Goal: Check status: Check status

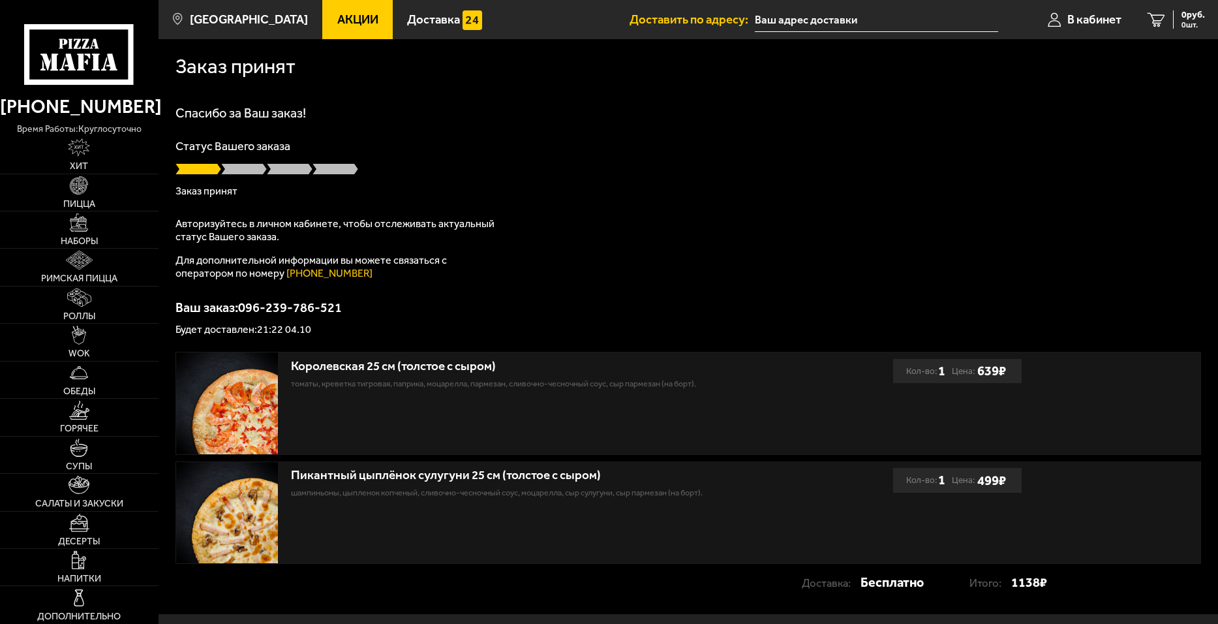
type input "проспект Королёва, 39к1"
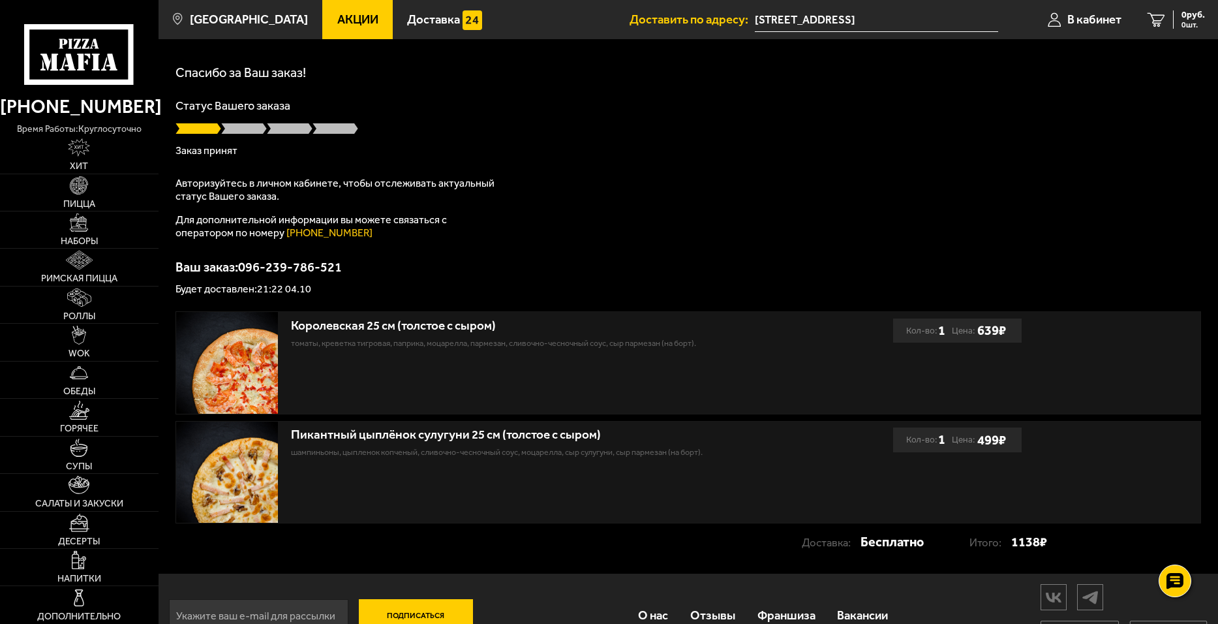
scroll to position [76, 0]
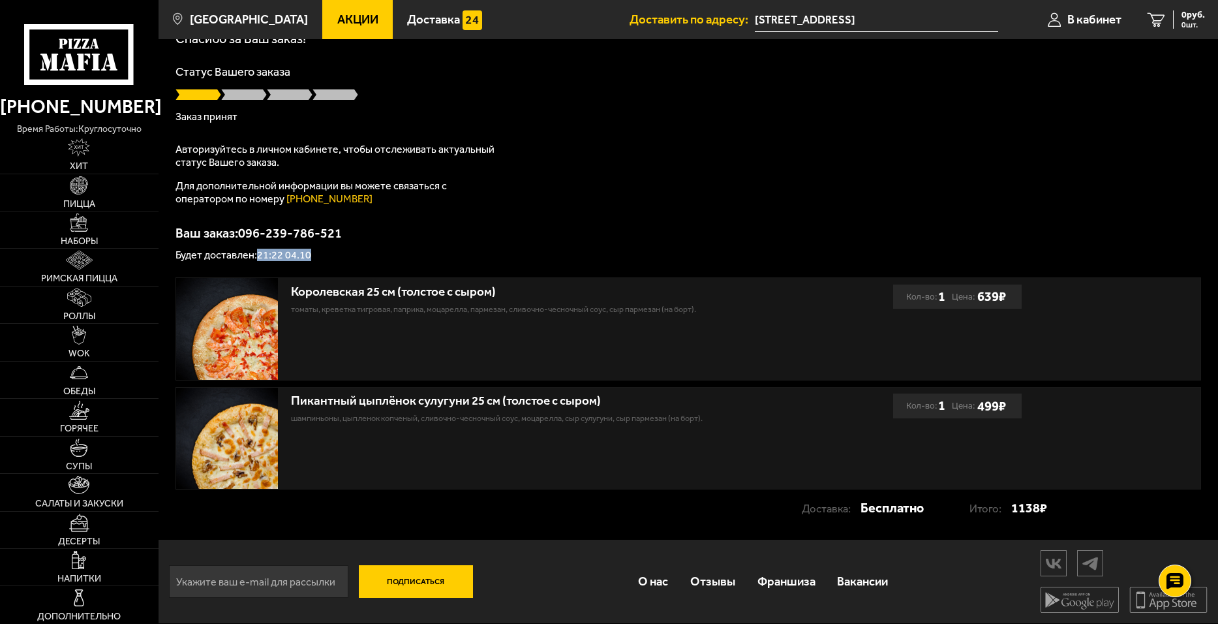
drag, startPoint x: 259, startPoint y: 251, endPoint x: 316, endPoint y: 256, distance: 57.7
click at [316, 256] on p "Будет доставлен: 21:22 04.10" at bounding box center [689, 255] width 1026 height 10
click at [648, 230] on p "Ваш заказ: 096-239-786-521" at bounding box center [689, 232] width 1026 height 13
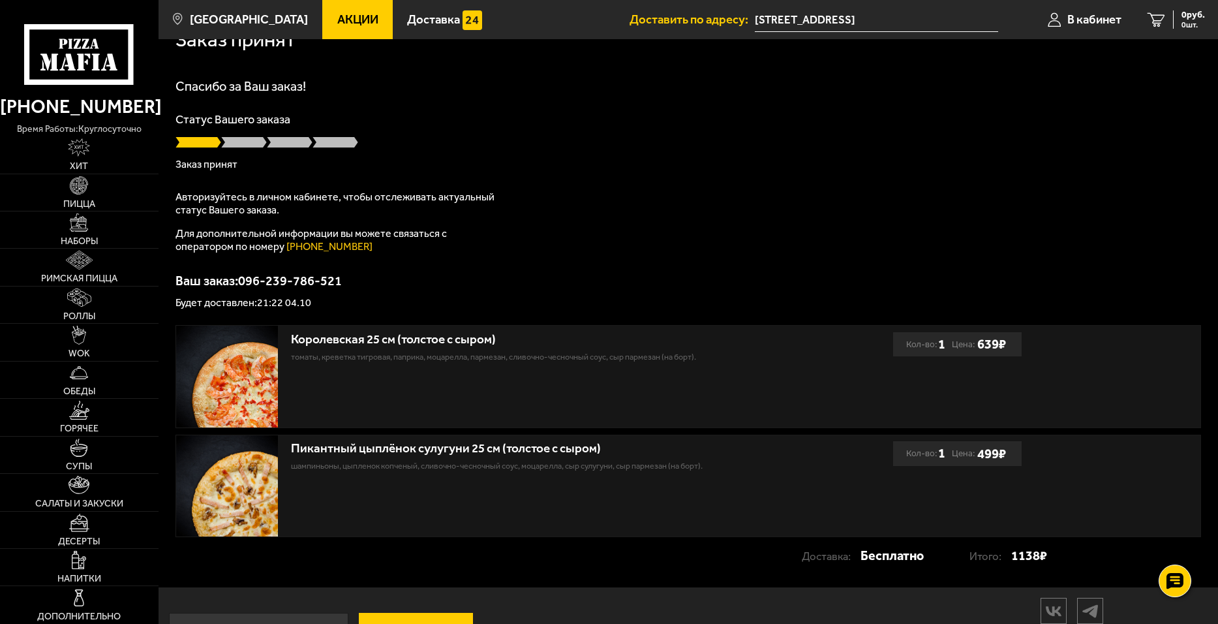
scroll to position [0, 0]
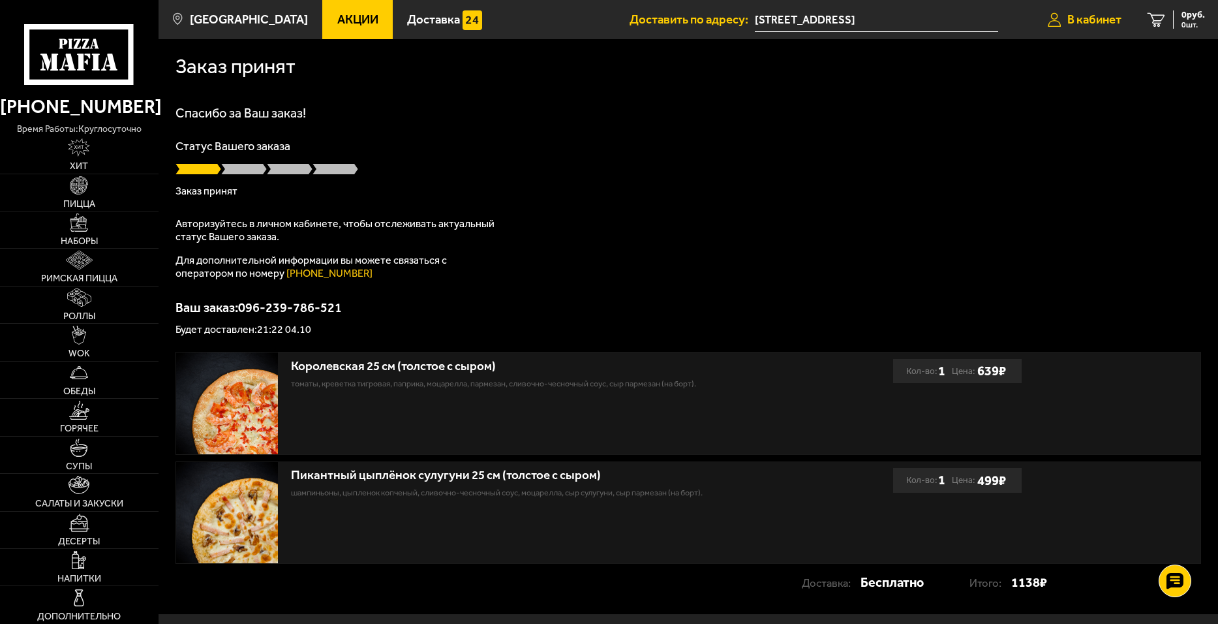
click at [1086, 18] on span "В кабинет" at bounding box center [1095, 20] width 54 height 12
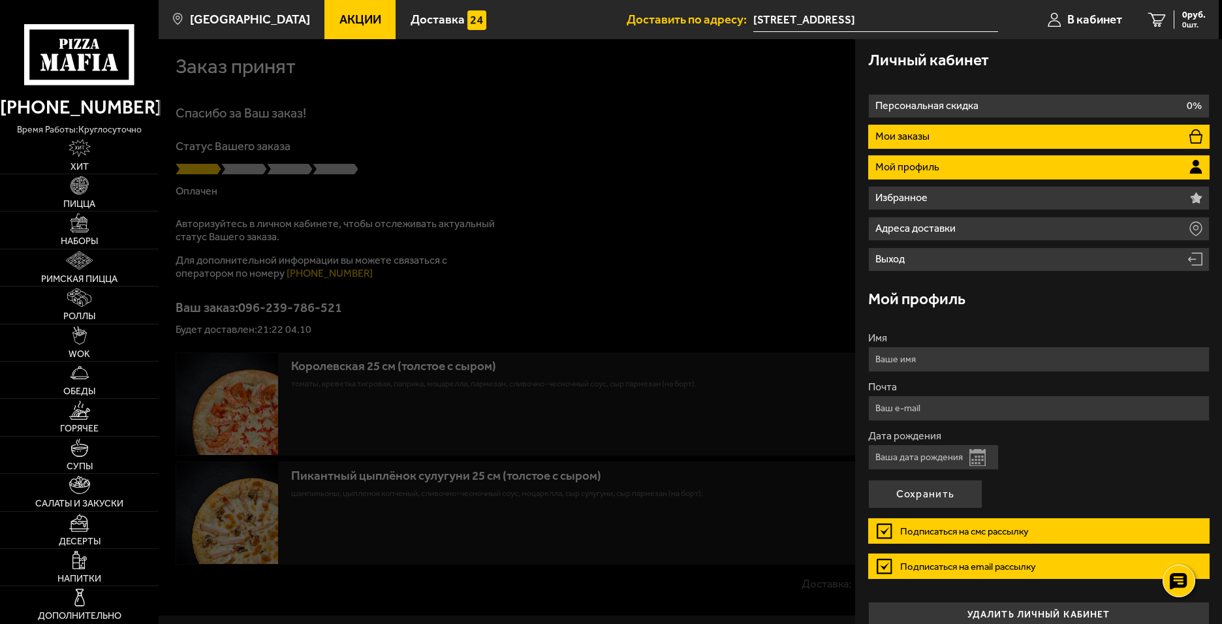
click at [993, 132] on li "Мои заказы" at bounding box center [1038, 137] width 341 height 24
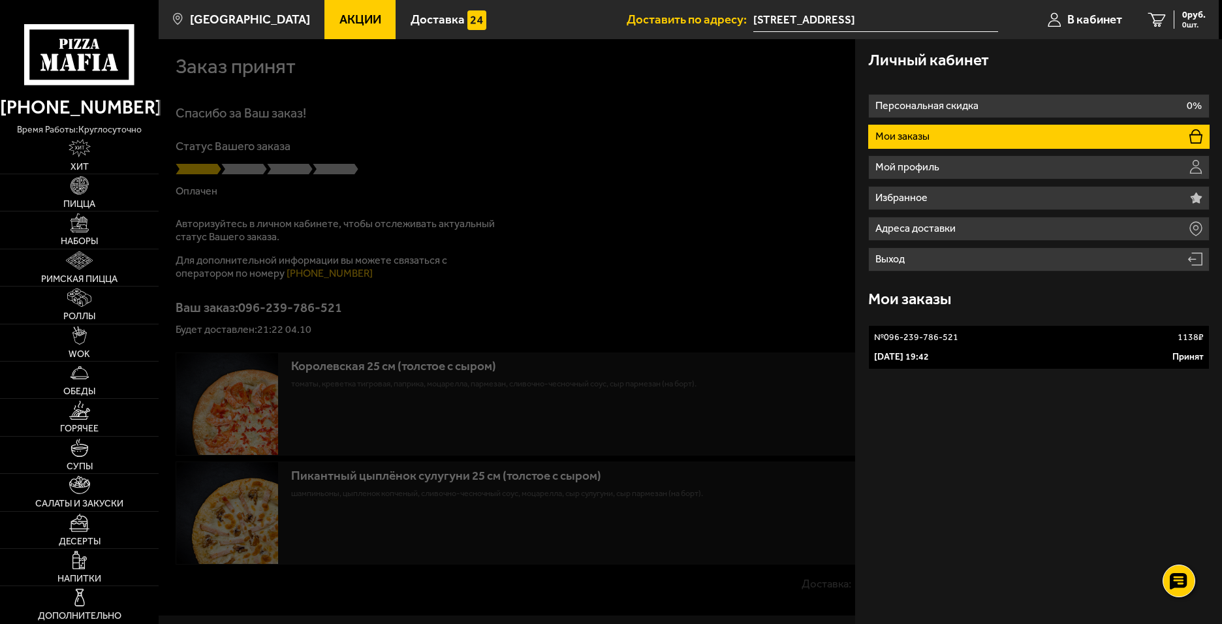
click at [1016, 350] on div "4 октября 2025 г. 19:42 Принят" at bounding box center [1039, 356] width 330 height 13
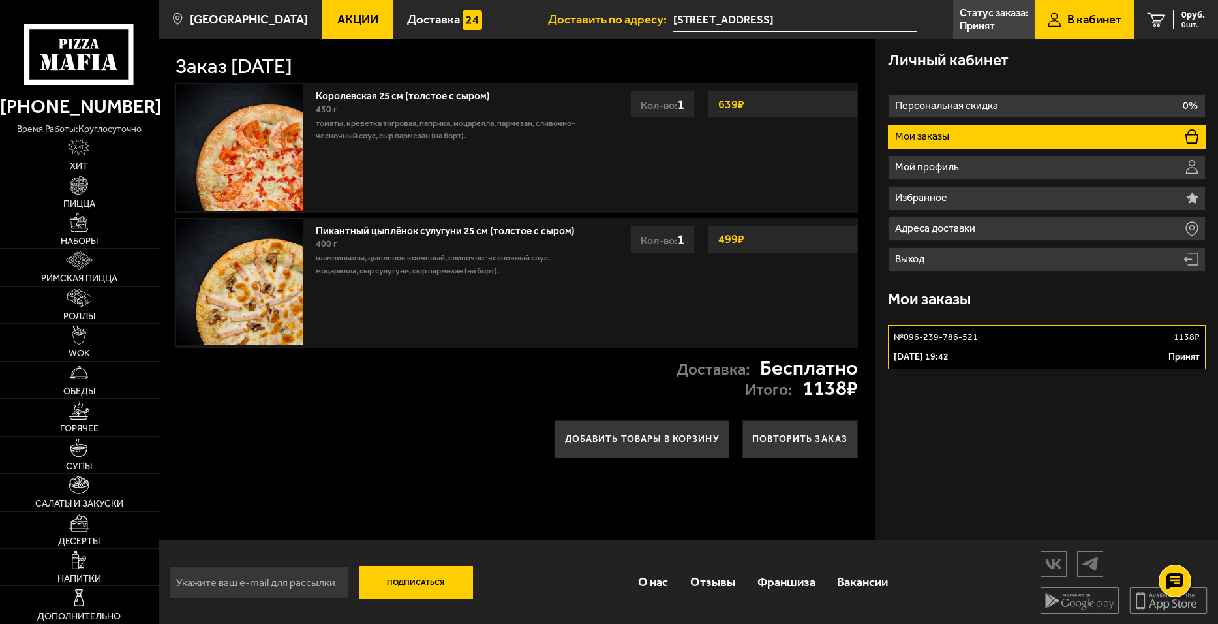
click at [1097, 352] on div "4 октября 2025 г. 19:42 Принят" at bounding box center [1046, 356] width 305 height 13
type input "[STREET_ADDRESS]"
click at [70, 274] on span "Римская пицца" at bounding box center [79, 278] width 76 height 9
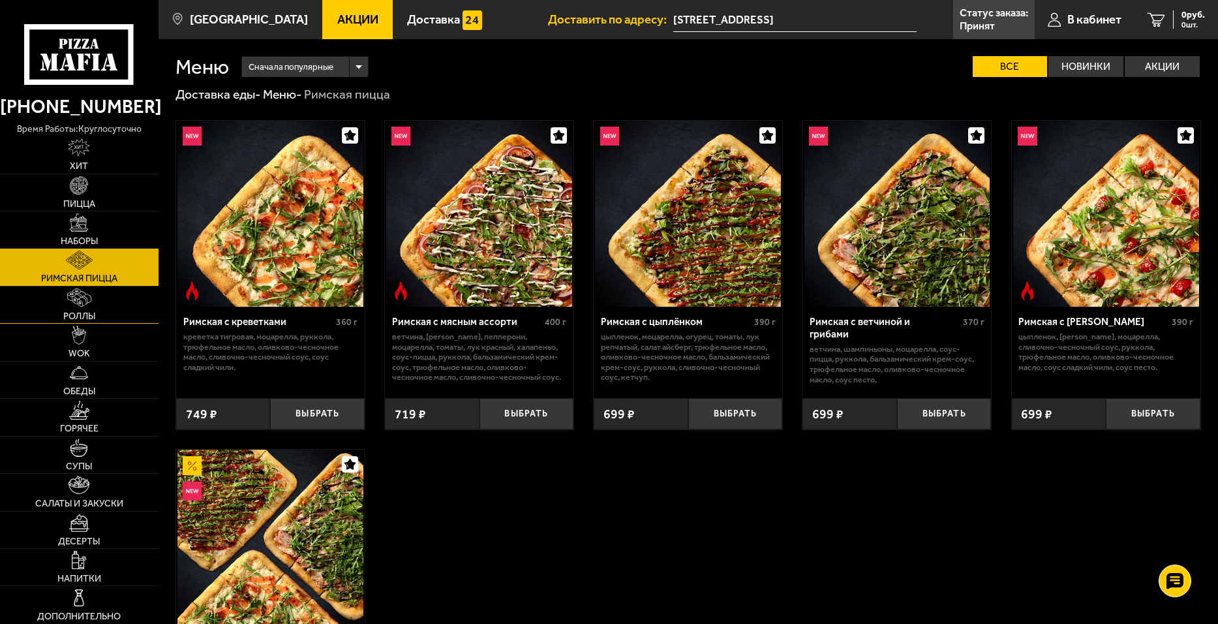
click at [58, 303] on link "Роллы" at bounding box center [79, 304] width 159 height 37
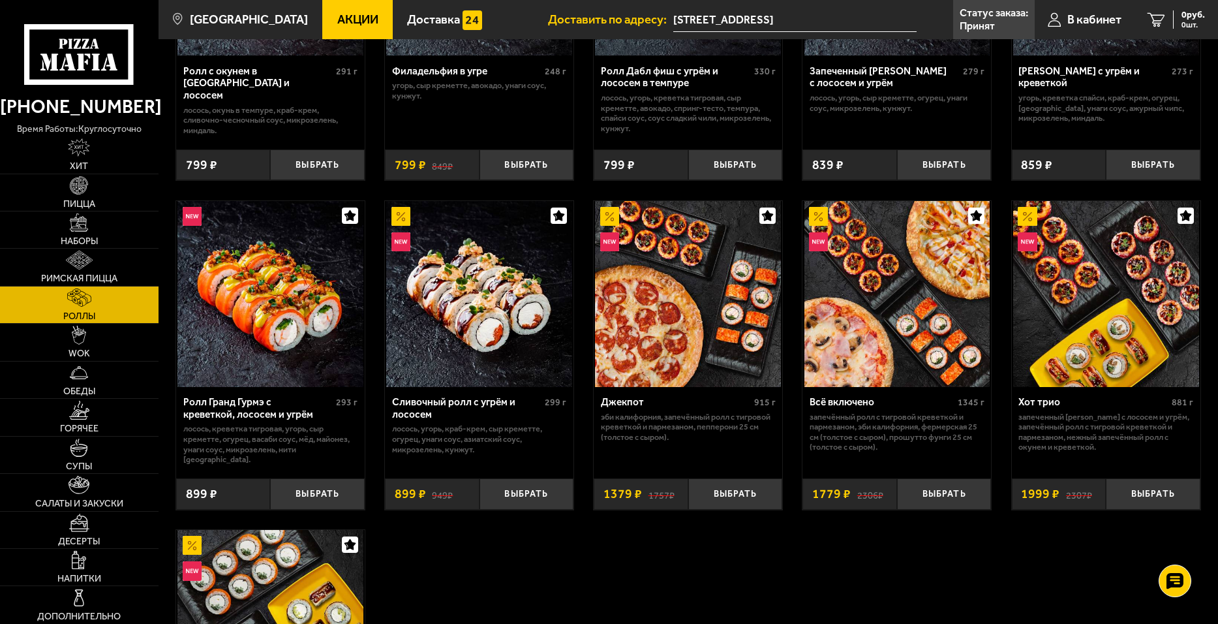
scroll to position [609, 0]
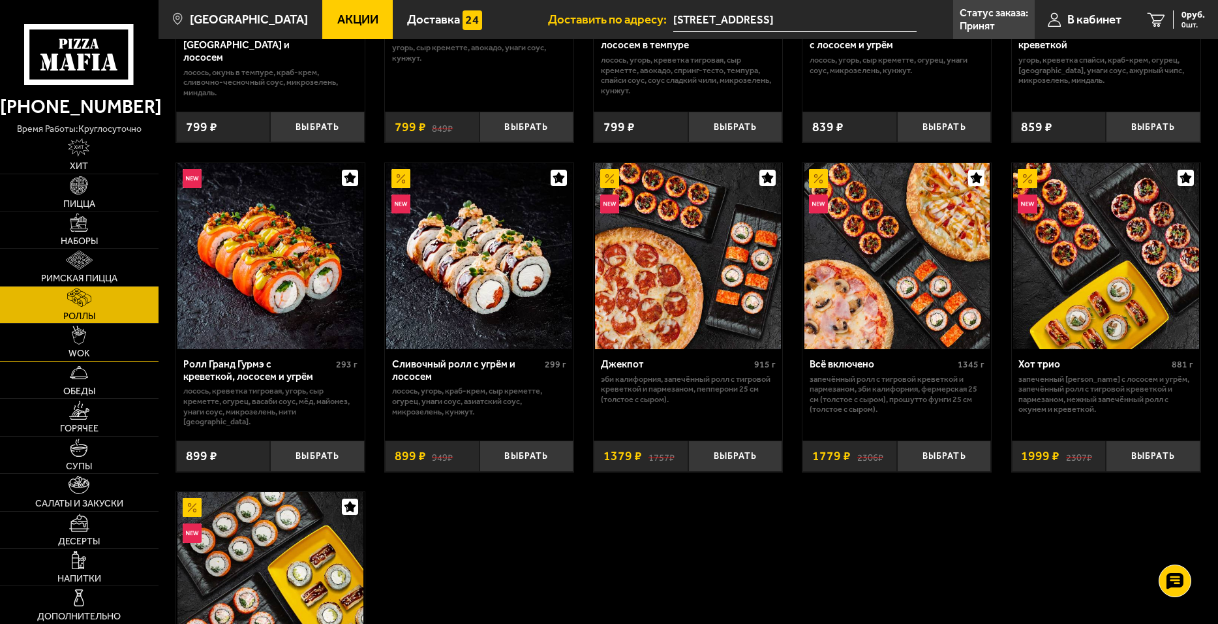
click at [73, 354] on span "WOK" at bounding box center [80, 353] width 22 height 9
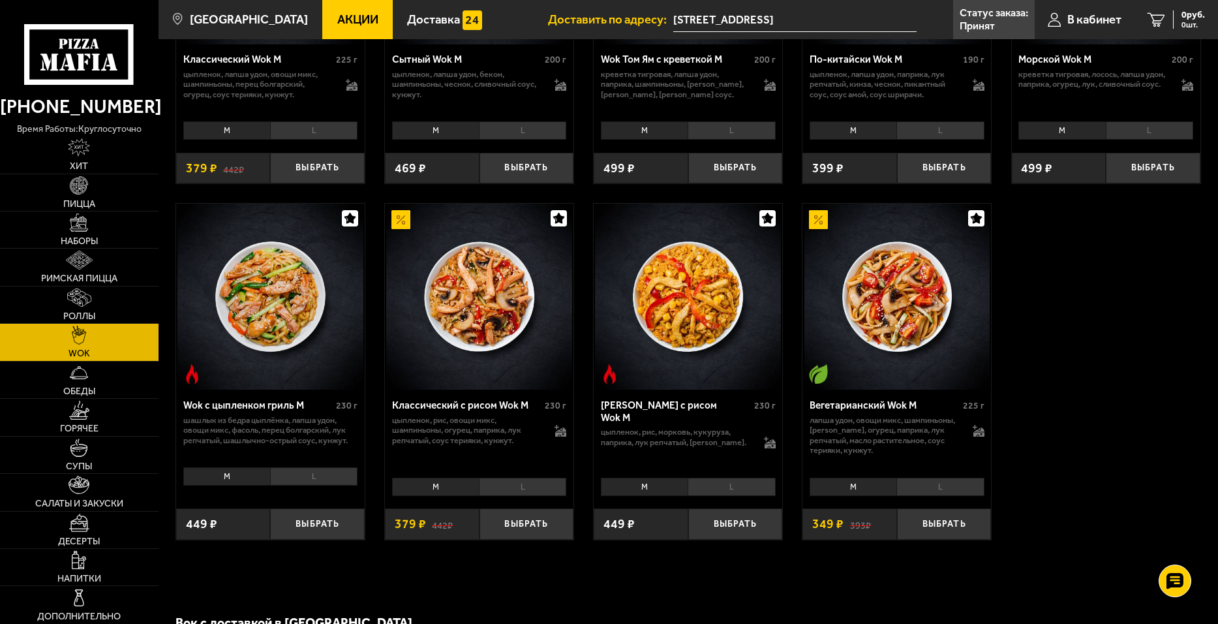
scroll to position [609, 0]
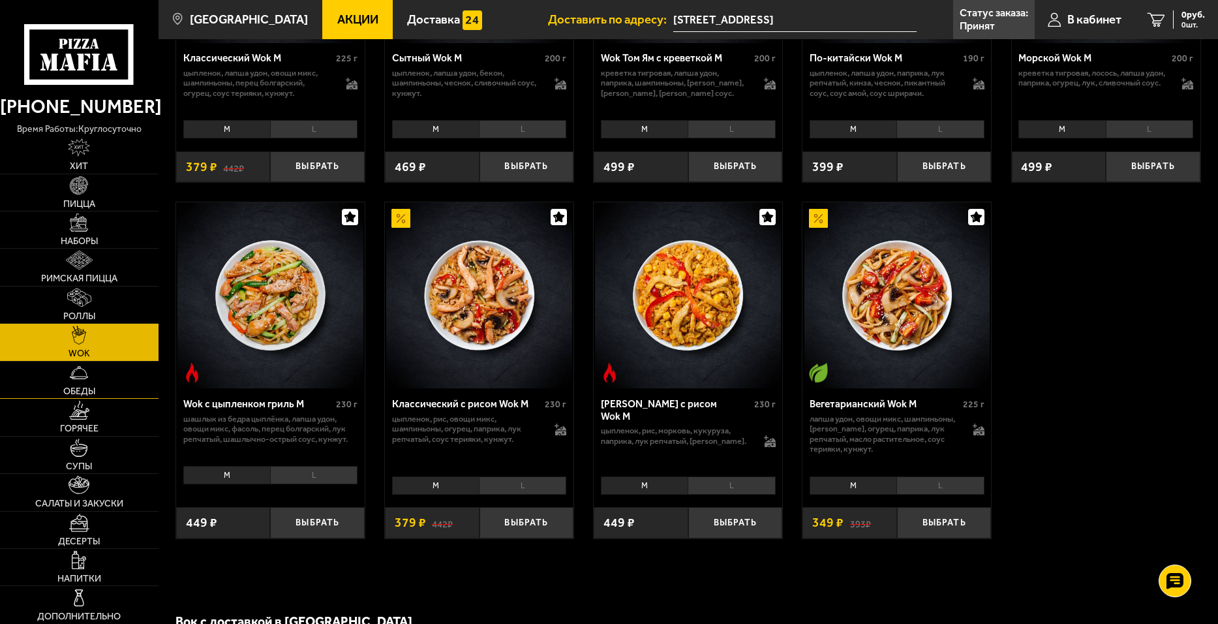
click at [146, 382] on link "Обеды" at bounding box center [79, 379] width 159 height 37
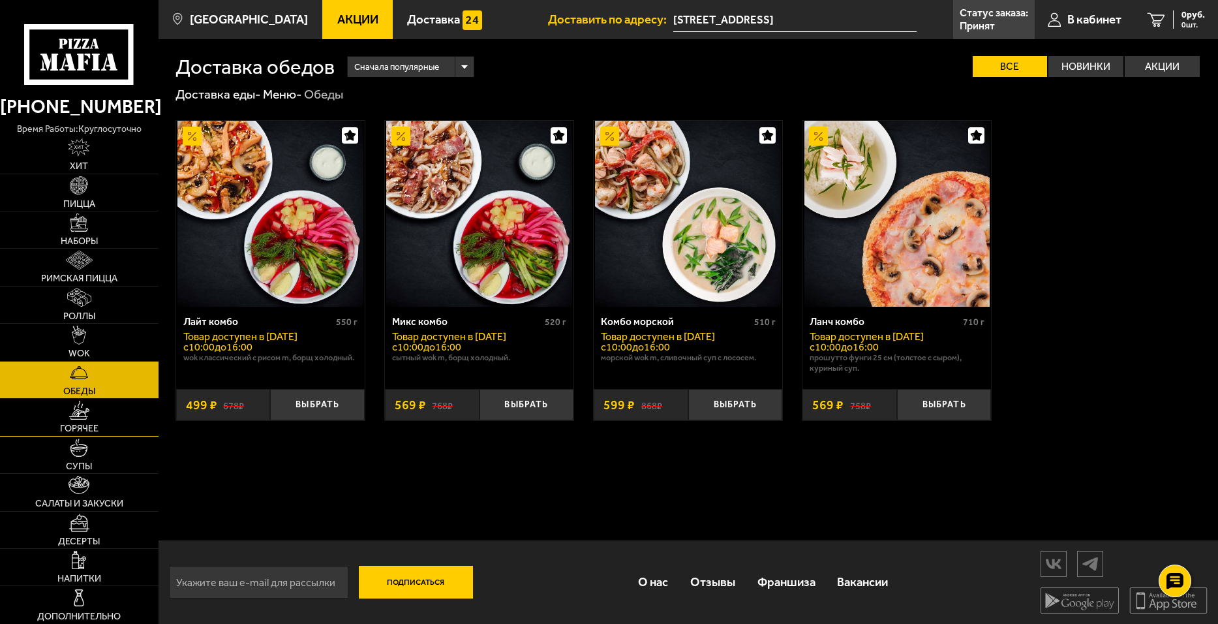
click at [124, 423] on link "Горячее" at bounding box center [79, 417] width 159 height 37
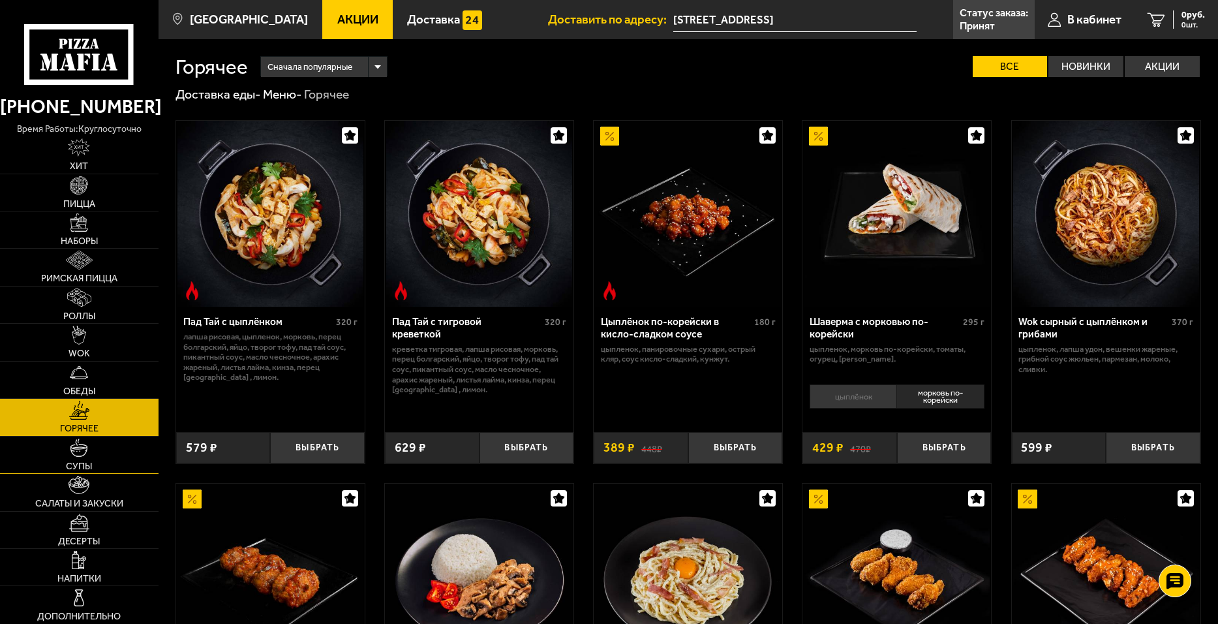
click at [128, 450] on link "Супы" at bounding box center [79, 455] width 159 height 37
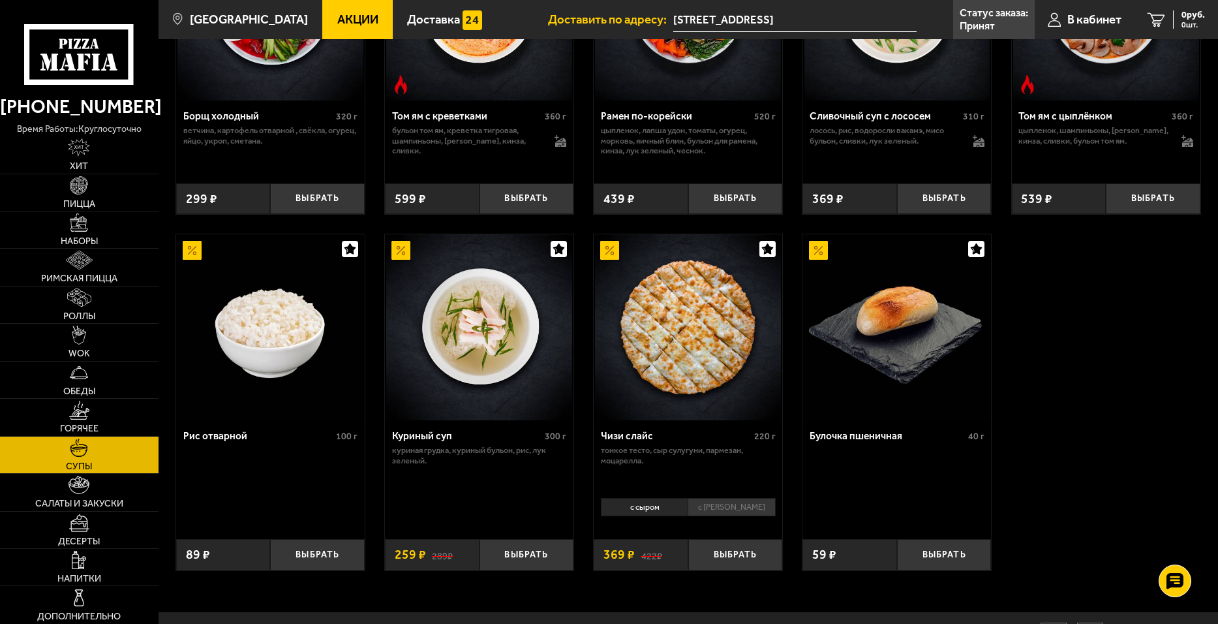
scroll to position [427, 0]
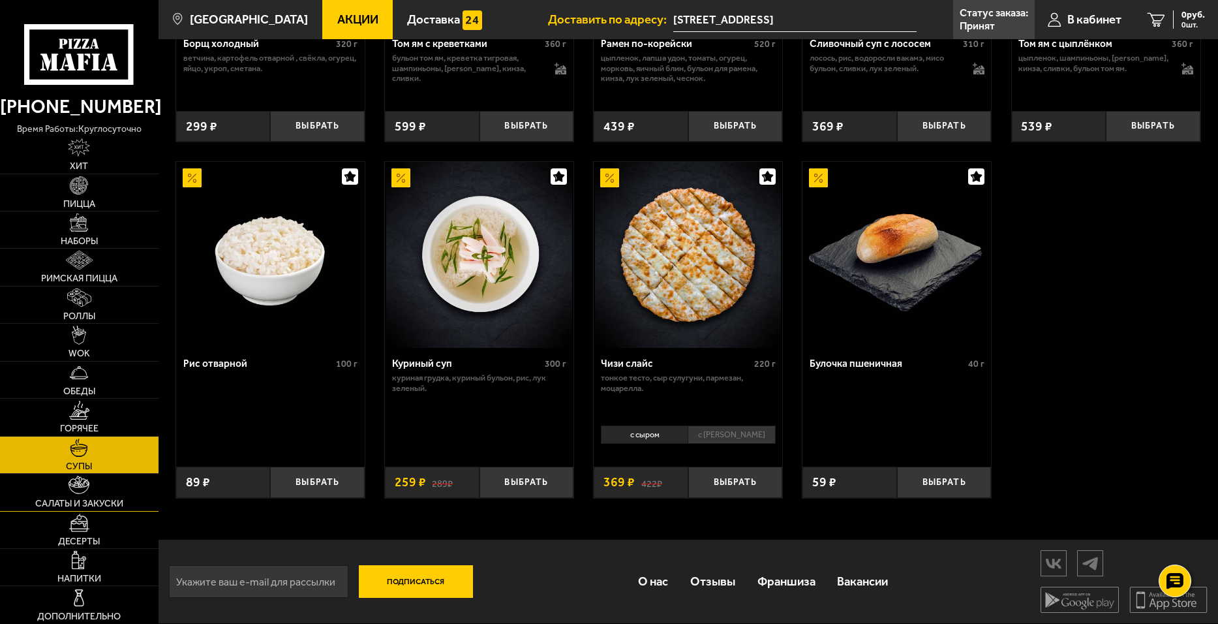
click at [102, 508] on span "Салаты и закуски" at bounding box center [79, 503] width 88 height 9
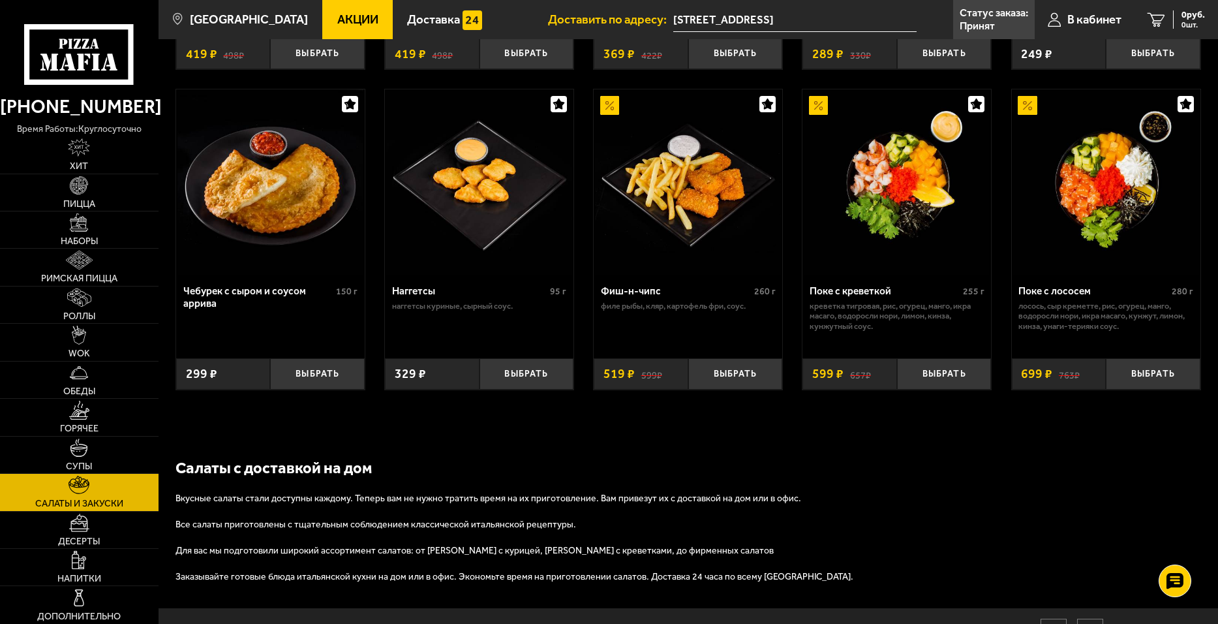
scroll to position [783, 0]
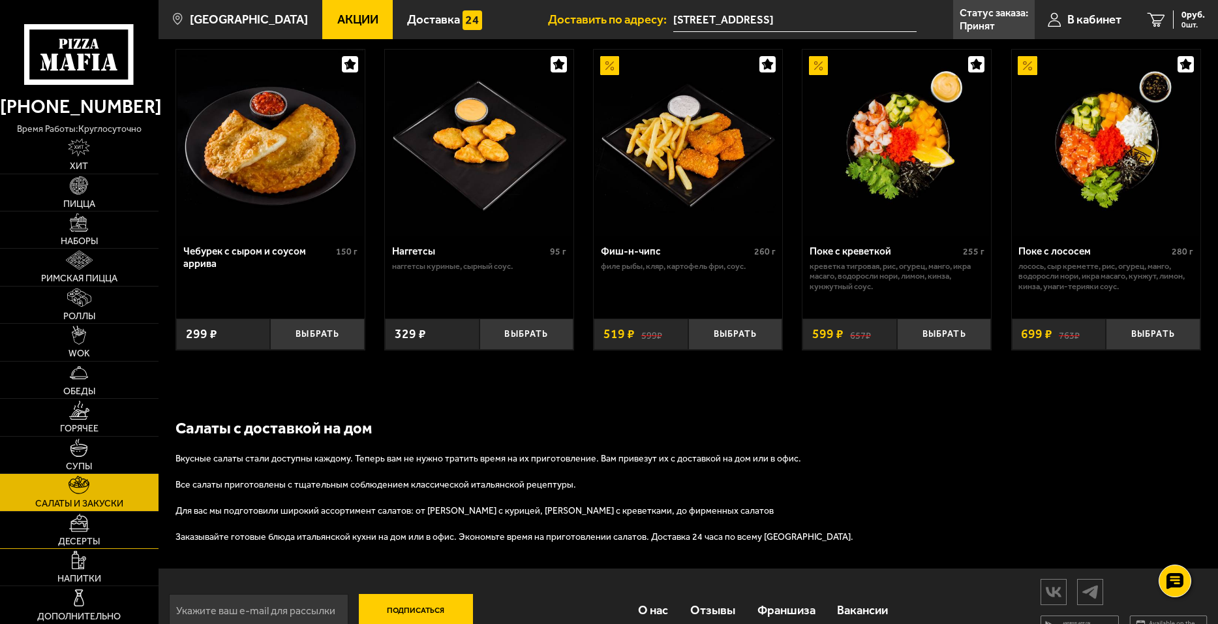
click at [127, 539] on link "Десерты" at bounding box center [79, 530] width 159 height 37
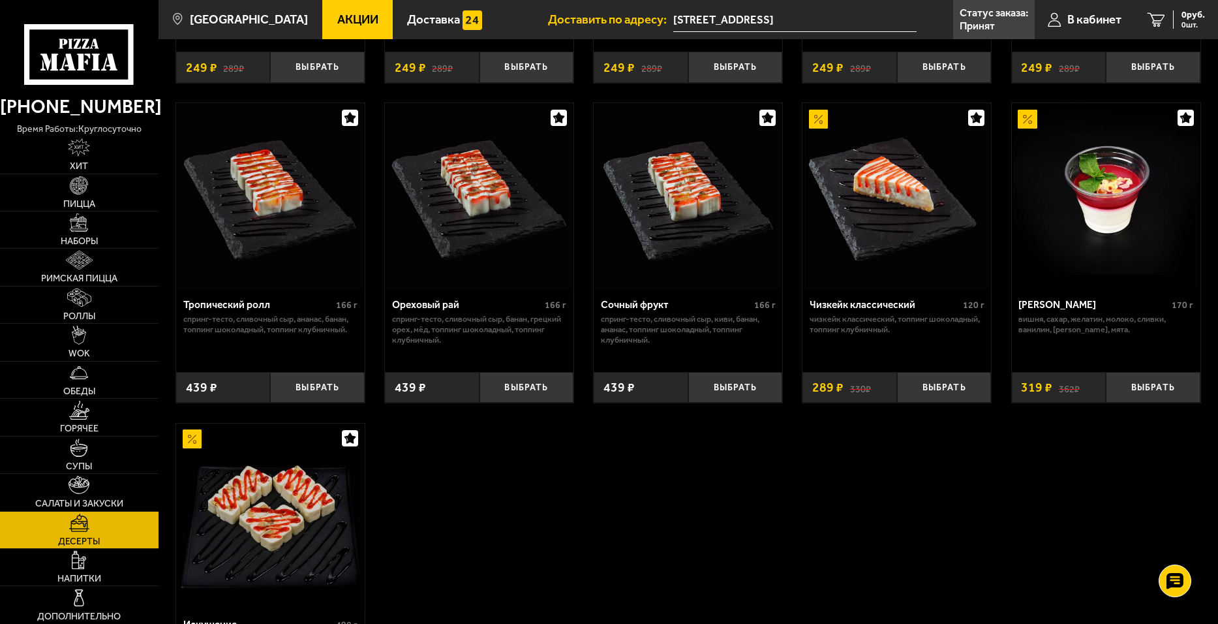
scroll to position [566, 0]
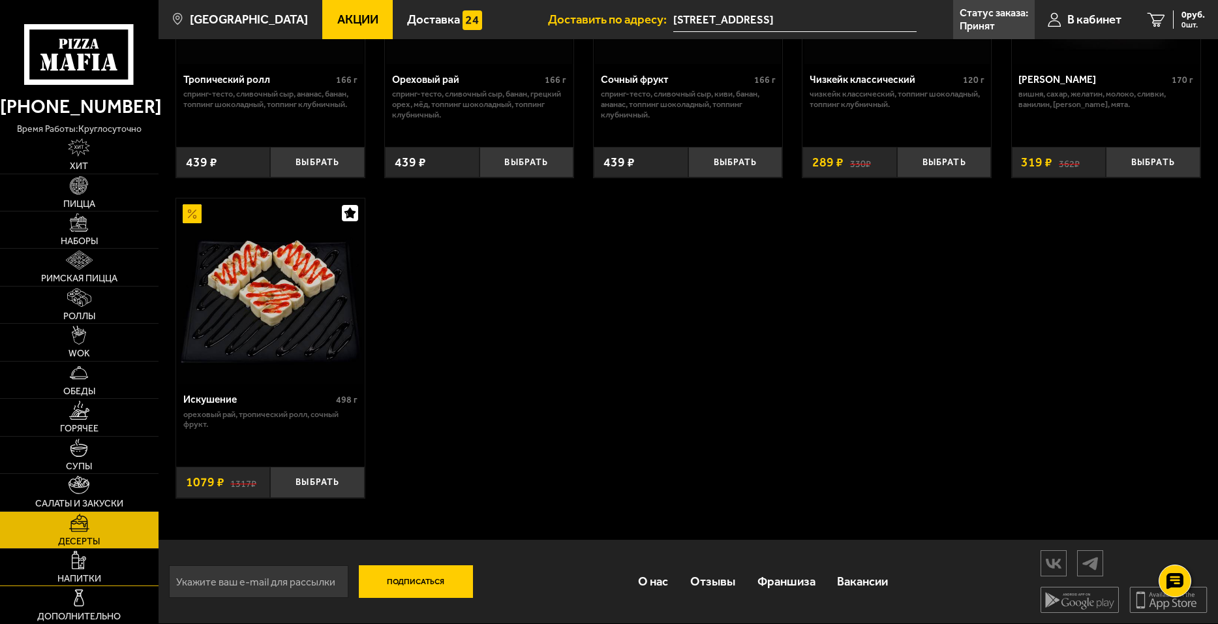
click at [120, 567] on link "Напитки" at bounding box center [79, 567] width 159 height 37
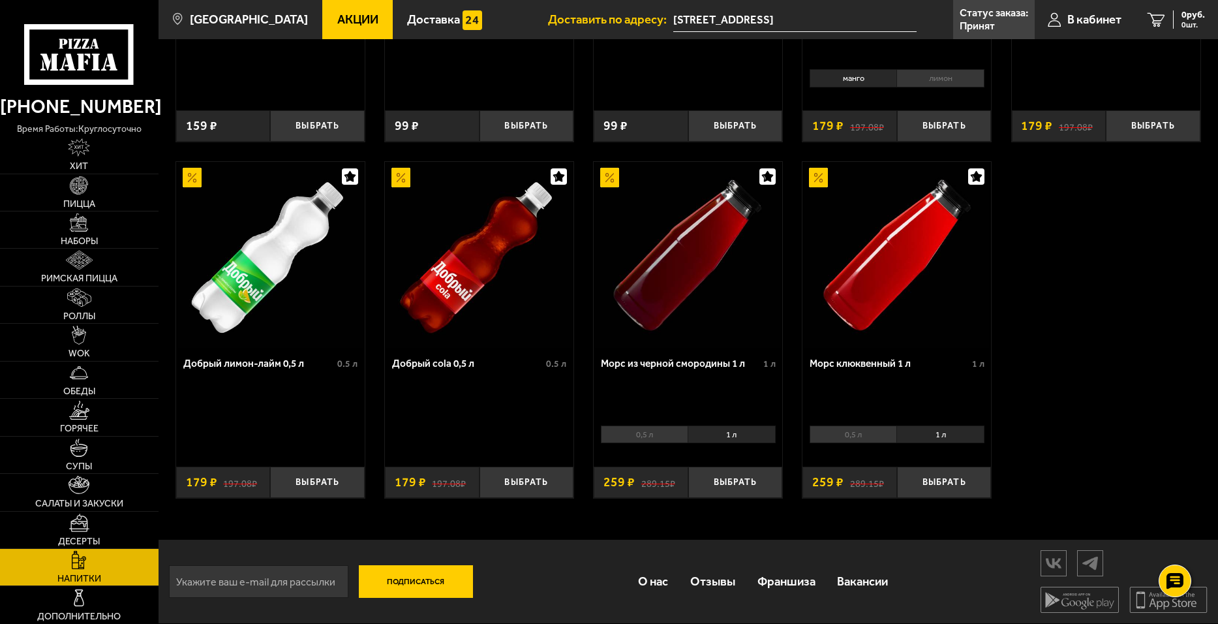
scroll to position [638, 0]
click at [105, 594] on link "Дополнительно" at bounding box center [79, 604] width 159 height 37
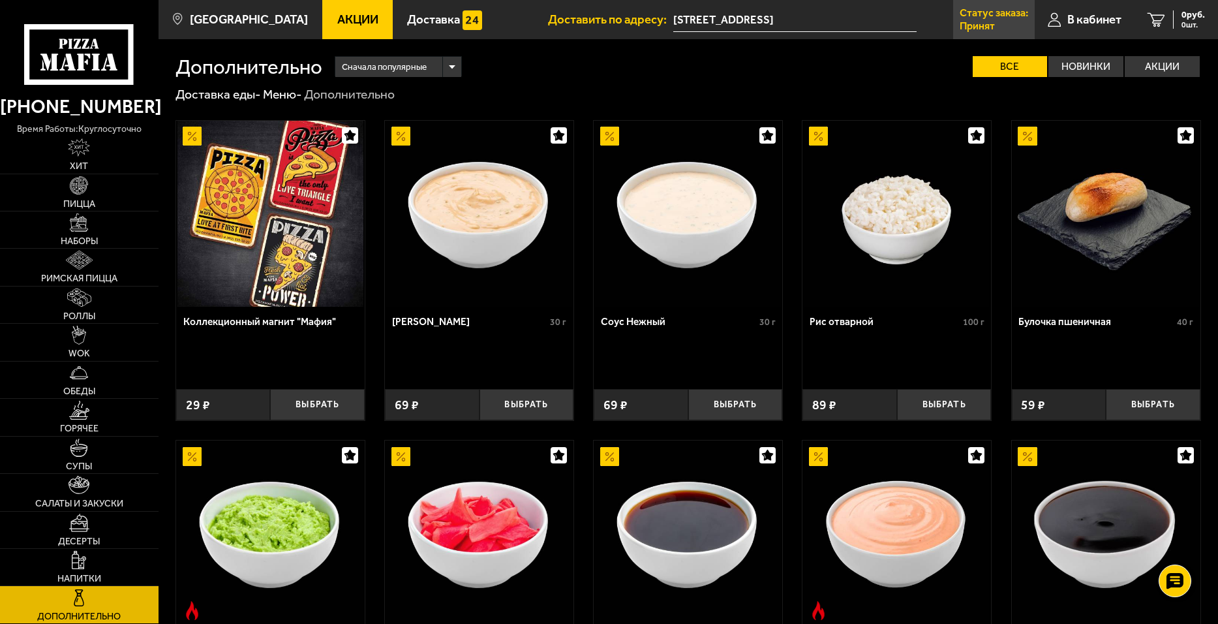
click at [1004, 12] on p "Статус заказа:" at bounding box center [994, 13] width 69 height 10
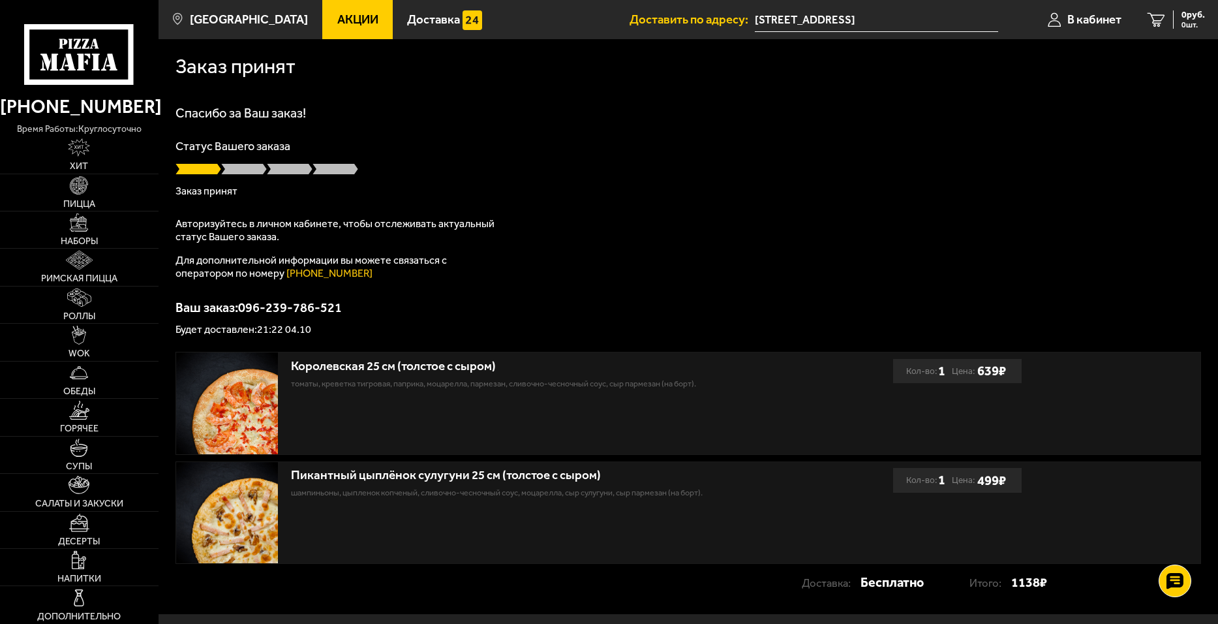
click at [244, 172] on span at bounding box center [244, 168] width 46 height 13
click at [408, 27] on link "Доставка" at bounding box center [445, 19] width 104 height 39
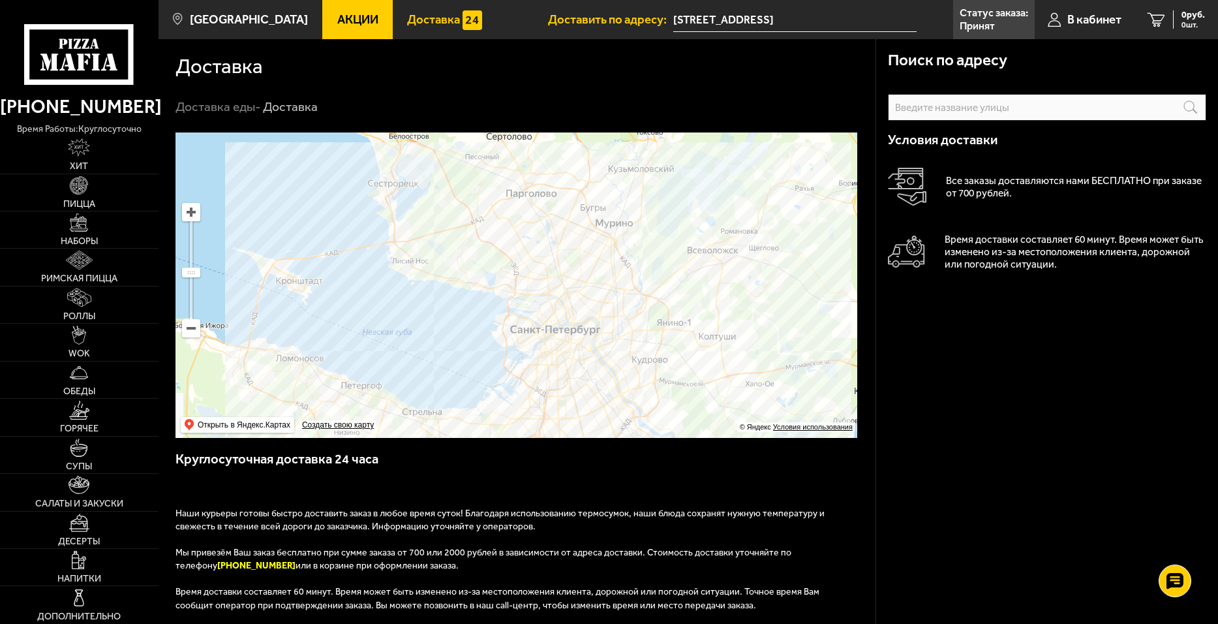
drag, startPoint x: 564, startPoint y: 205, endPoint x: 656, endPoint y: 259, distance: 107.3
click at [656, 259] on ymaps at bounding box center [517, 284] width 682 height 305
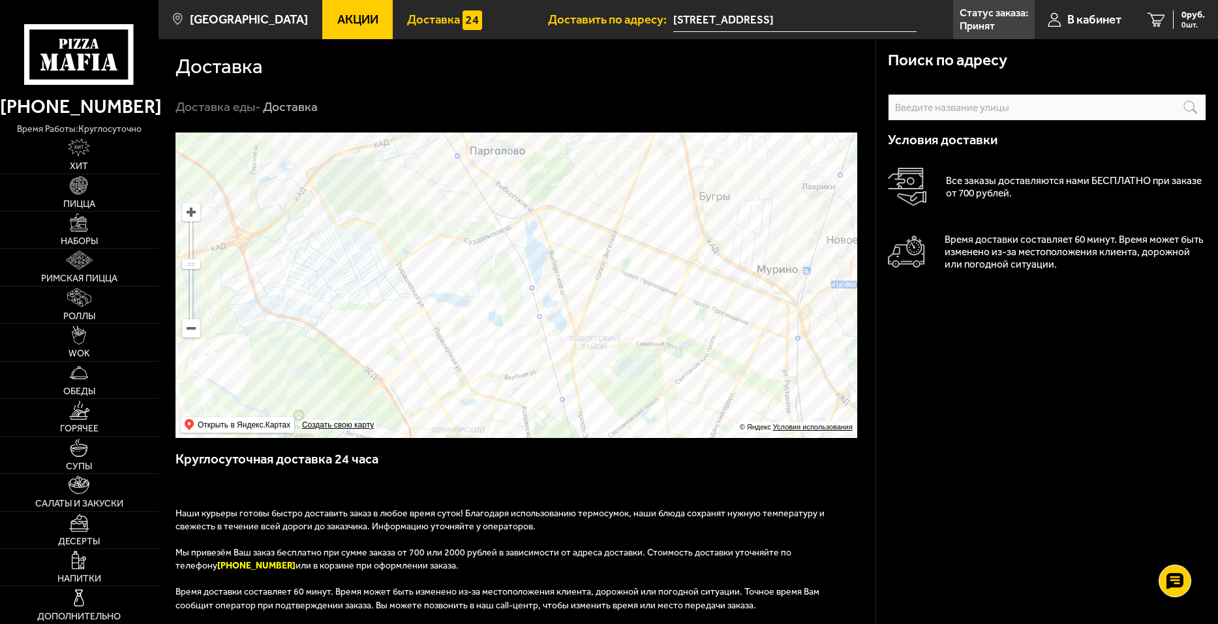
drag, startPoint x: 563, startPoint y: 194, endPoint x: 534, endPoint y: 441, distance: 249.0
click at [534, 441] on div "Поиск по адресу Информация по адресу Условия доставки Все заказы доставляются н…" at bounding box center [517, 475] width 717 height 686
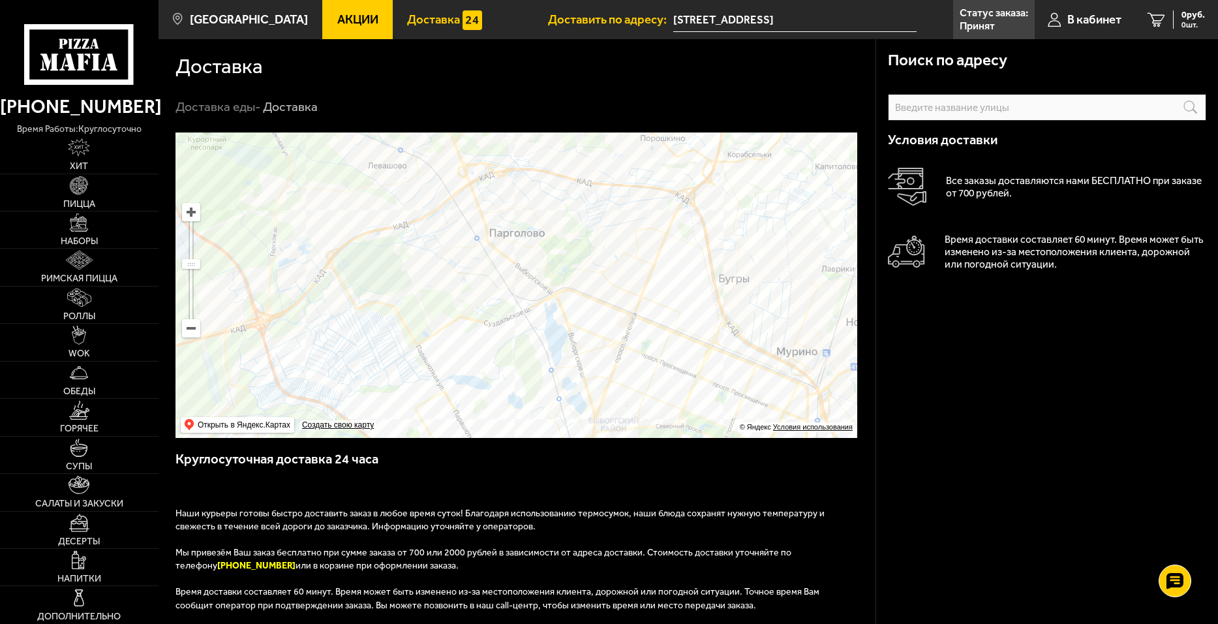
drag, startPoint x: 500, startPoint y: 316, endPoint x: 509, endPoint y: 360, distance: 44.5
click at [509, 360] on ymaps at bounding box center [517, 284] width 682 height 305
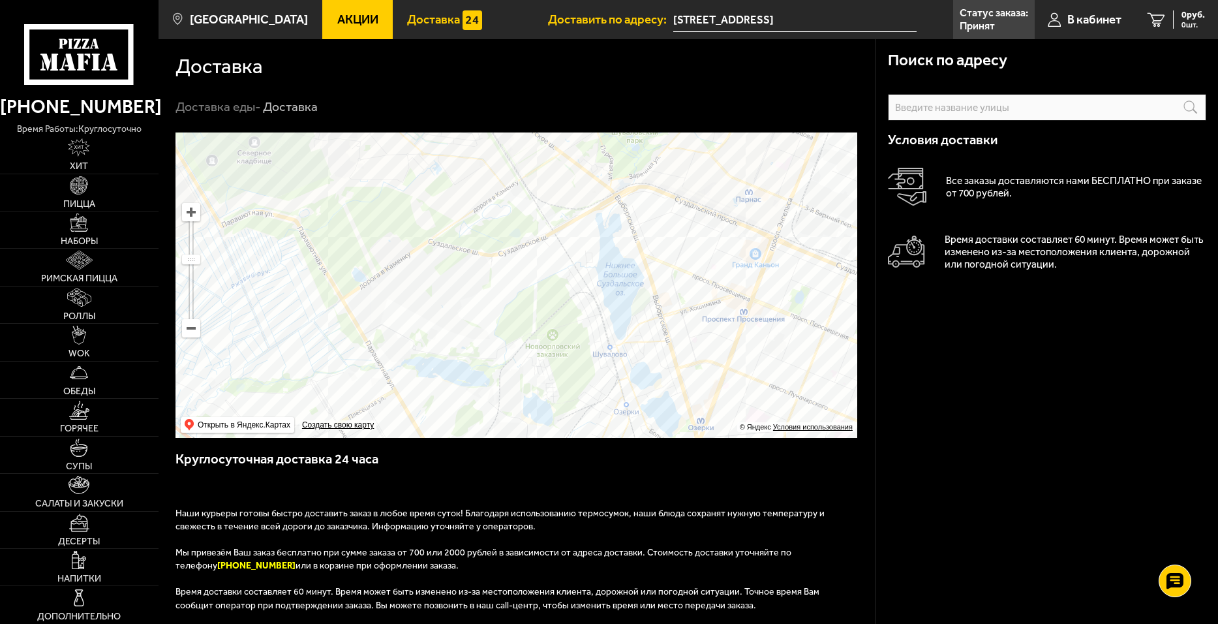
drag, startPoint x: 548, startPoint y: 391, endPoint x: 484, endPoint y: 190, distance: 211.1
click at [484, 190] on ymaps at bounding box center [517, 284] width 682 height 305
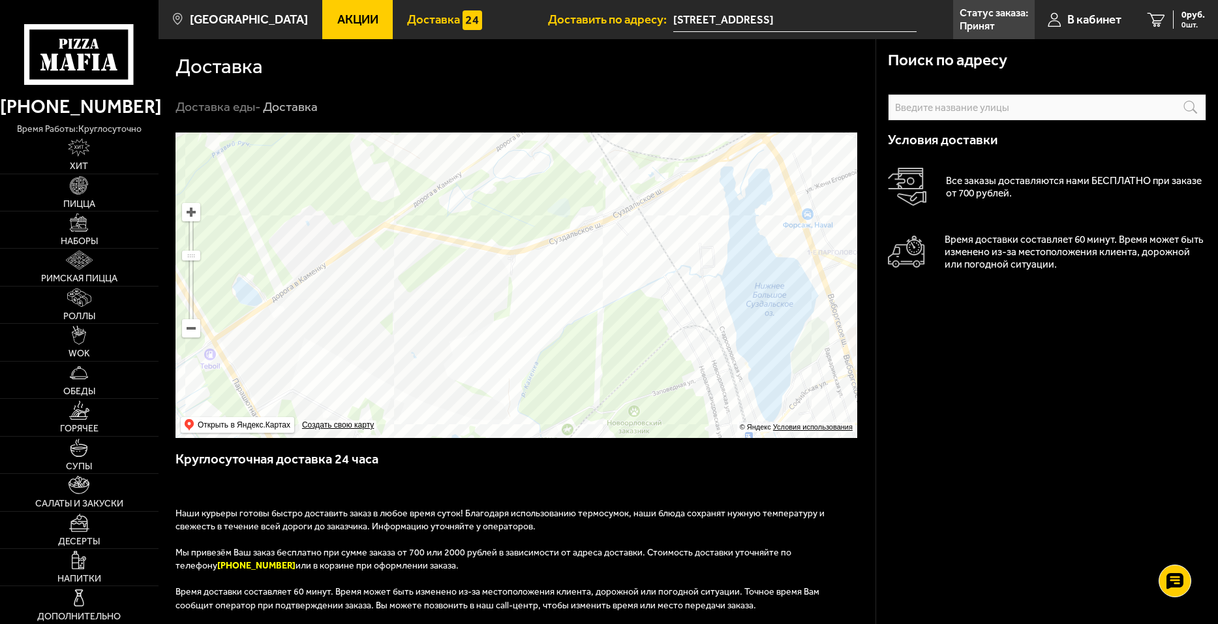
drag, startPoint x: 484, startPoint y: 215, endPoint x: 585, endPoint y: 352, distance: 170.3
click at [585, 352] on ymaps at bounding box center [517, 284] width 682 height 305
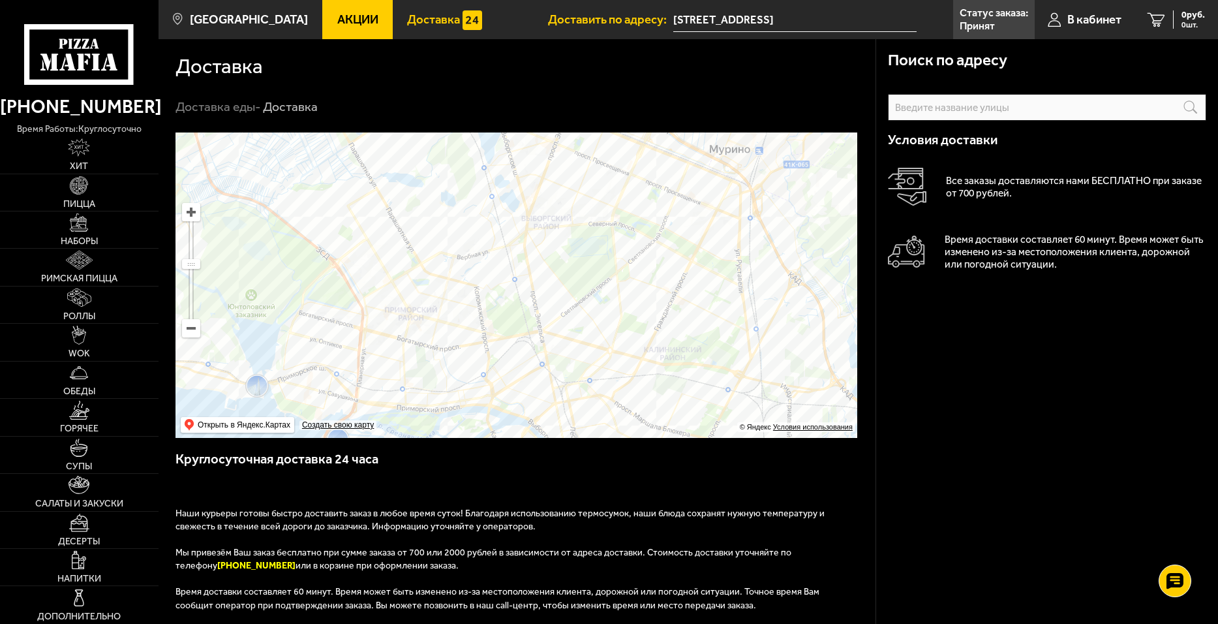
drag, startPoint x: 684, startPoint y: 353, endPoint x: 571, endPoint y: 191, distance: 197.8
click at [571, 191] on ymaps at bounding box center [517, 284] width 682 height 305
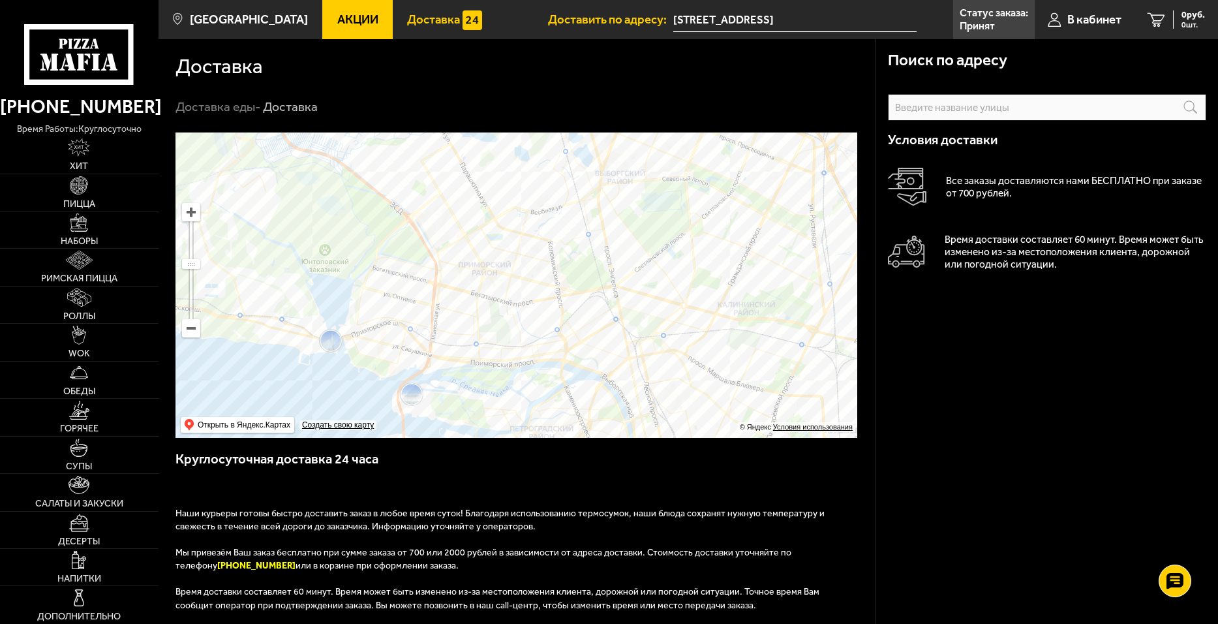
drag, startPoint x: 429, startPoint y: 292, endPoint x: 494, endPoint y: 262, distance: 71.6
click at [494, 262] on ymaps at bounding box center [517, 284] width 682 height 305
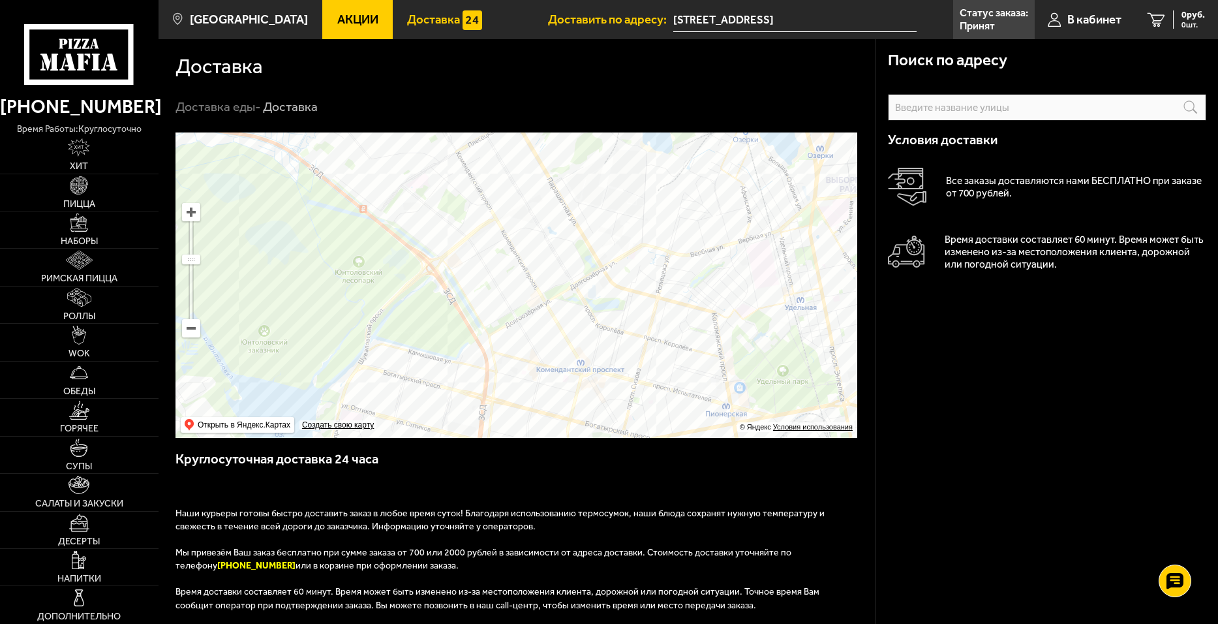
drag, startPoint x: 523, startPoint y: 208, endPoint x: 624, endPoint y: 330, distance: 159.4
click at [624, 330] on ymaps at bounding box center [517, 284] width 682 height 305
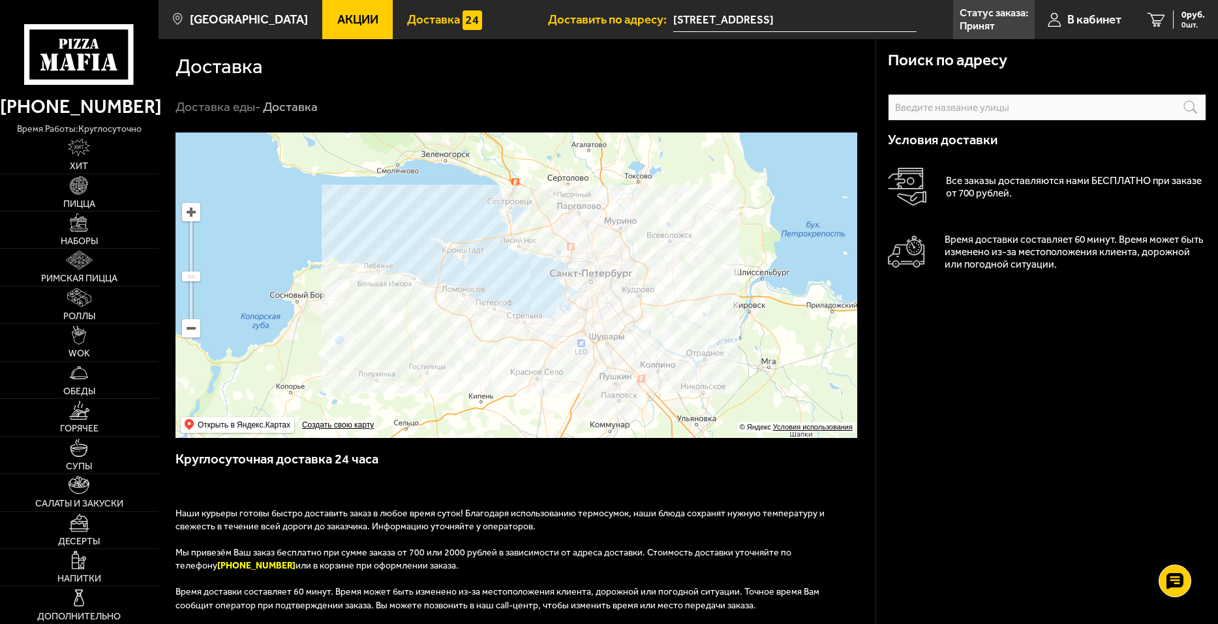
drag, startPoint x: 730, startPoint y: 378, endPoint x: 720, endPoint y: 296, distance: 83.4
click at [720, 296] on ymaps at bounding box center [517, 284] width 682 height 305
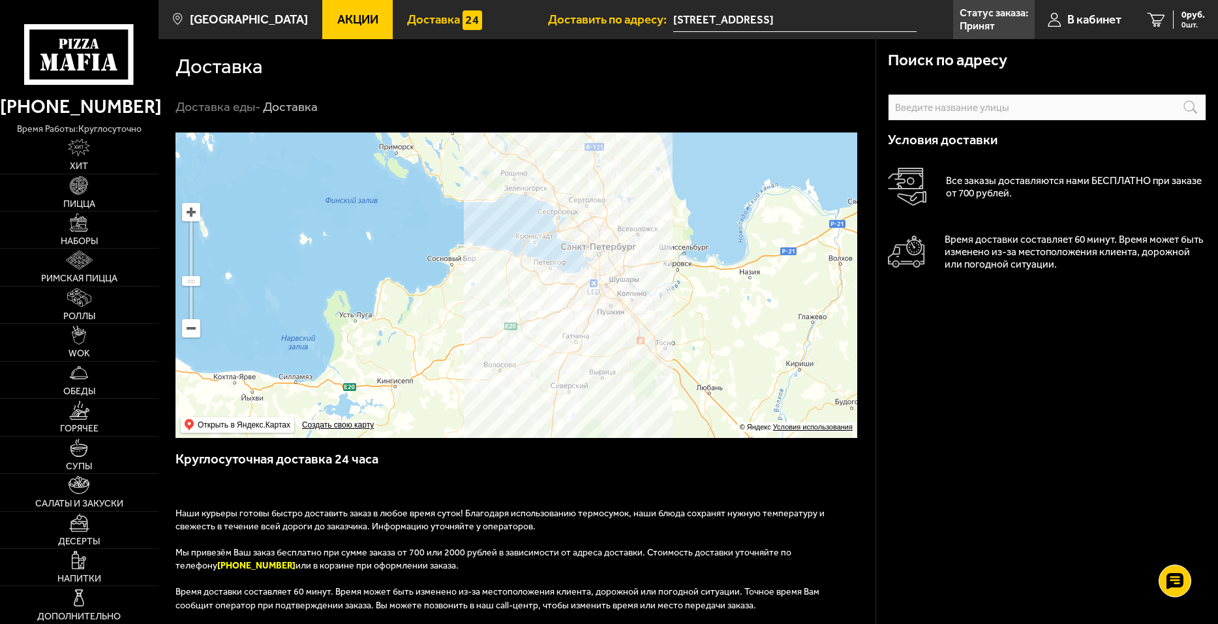
drag, startPoint x: 663, startPoint y: 303, endPoint x: 702, endPoint y: 334, distance: 49.7
click at [702, 334] on ymaps at bounding box center [517, 284] width 682 height 305
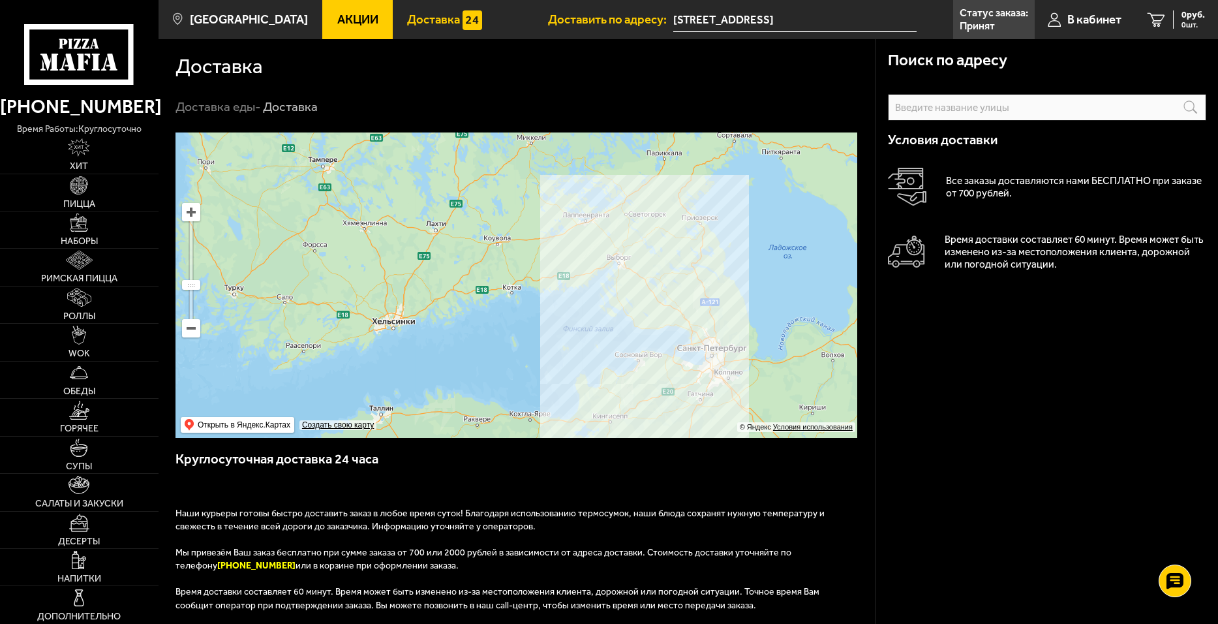
drag, startPoint x: 607, startPoint y: 290, endPoint x: 570, endPoint y: 330, distance: 54.0
click at [570, 330] on ymaps at bounding box center [517, 284] width 682 height 305
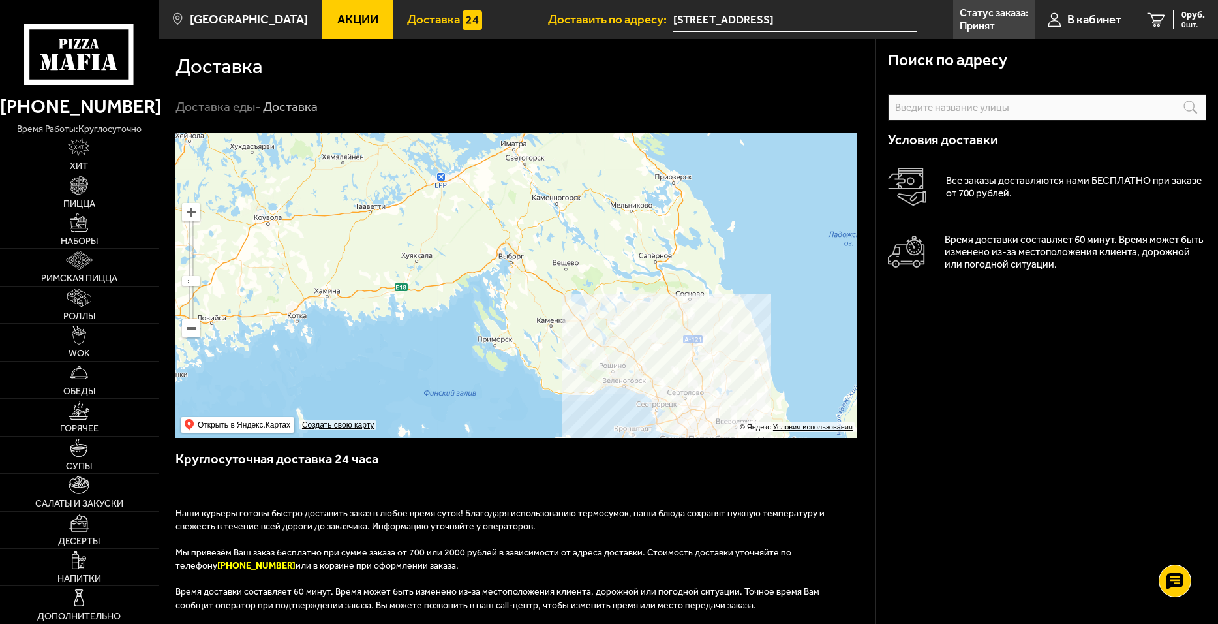
drag, startPoint x: 495, startPoint y: 348, endPoint x: 419, endPoint y: 343, distance: 75.9
click at [419, 343] on ymaps at bounding box center [517, 284] width 682 height 305
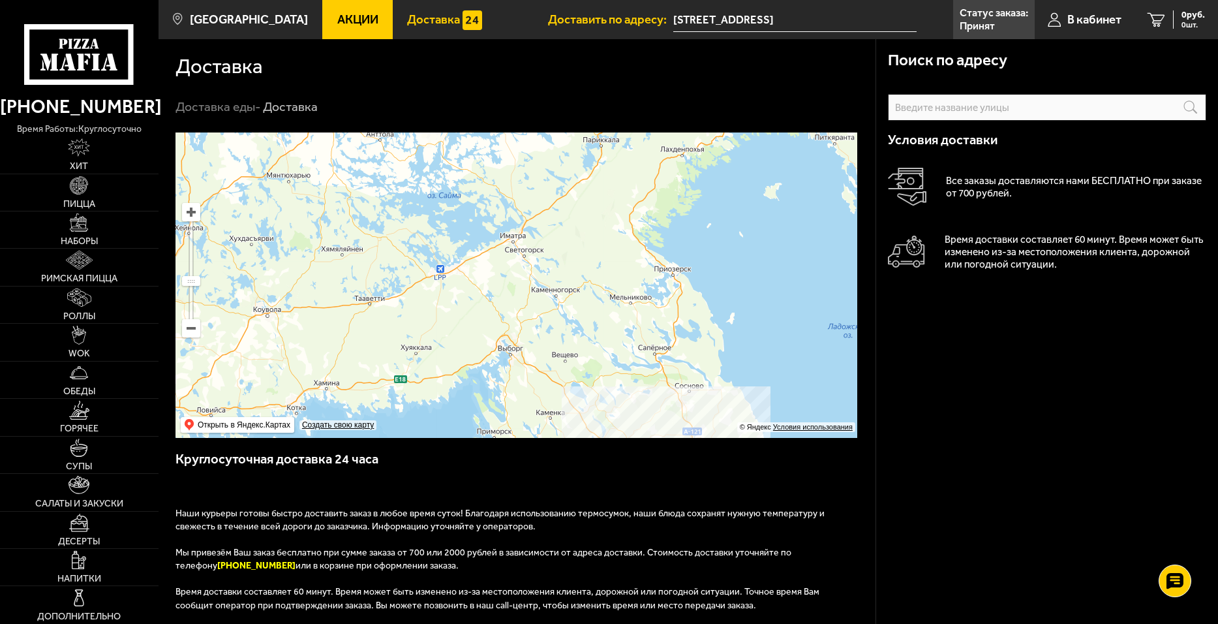
drag, startPoint x: 422, startPoint y: 309, endPoint x: 421, endPoint y: 401, distance: 92.0
click at [421, 401] on ymaps at bounding box center [517, 284] width 682 height 305
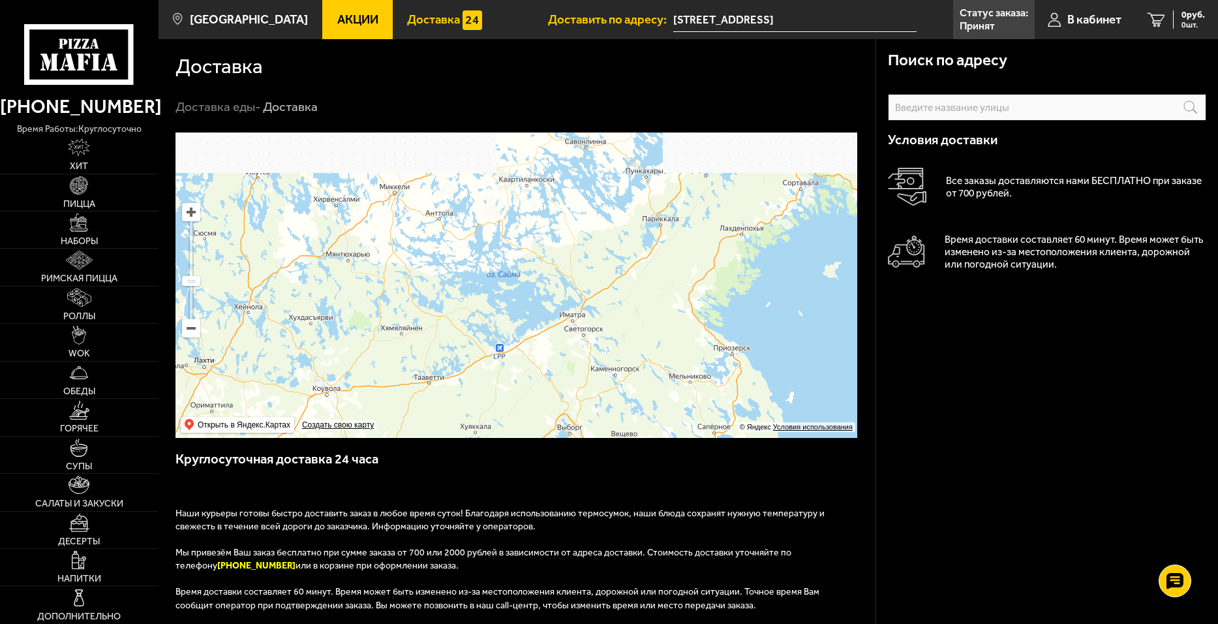
drag, startPoint x: 468, startPoint y: 322, endPoint x: 512, endPoint y: 393, distance: 84.4
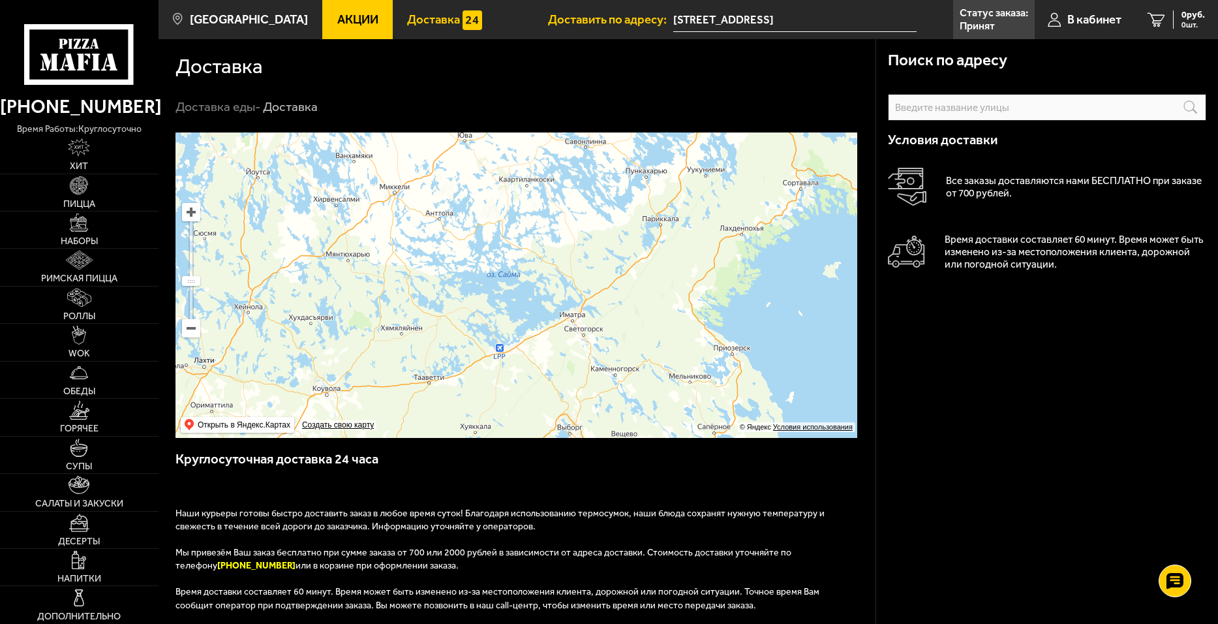
click at [512, 393] on ymaps at bounding box center [517, 284] width 682 height 305
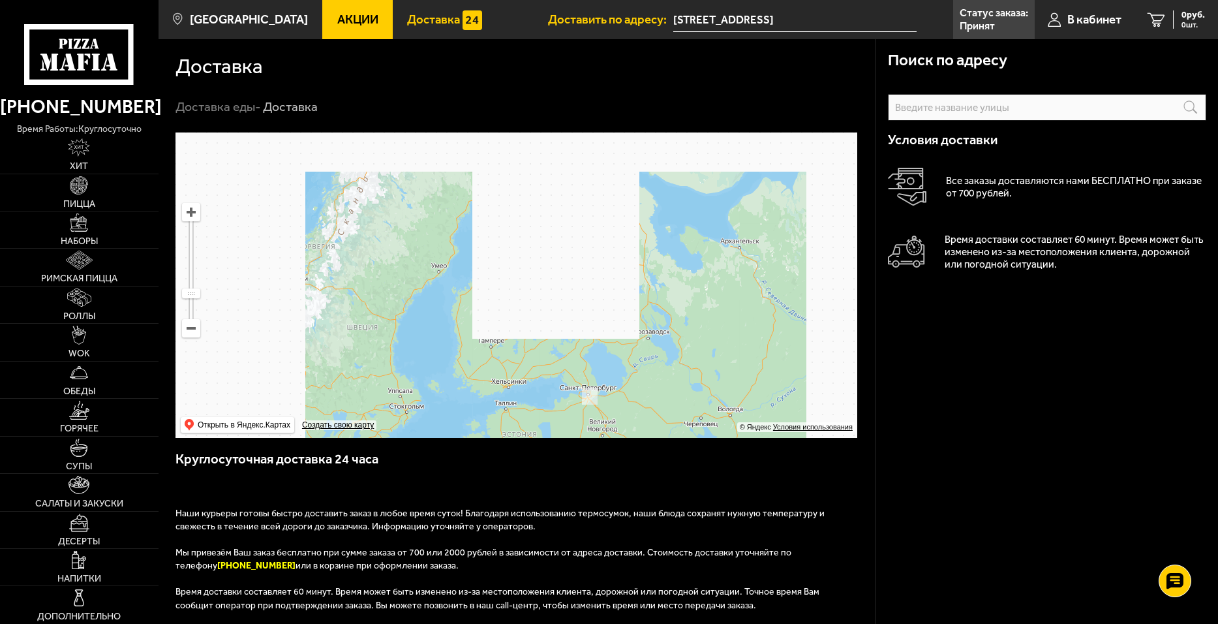
drag, startPoint x: 534, startPoint y: 278, endPoint x: 546, endPoint y: 300, distance: 24.8
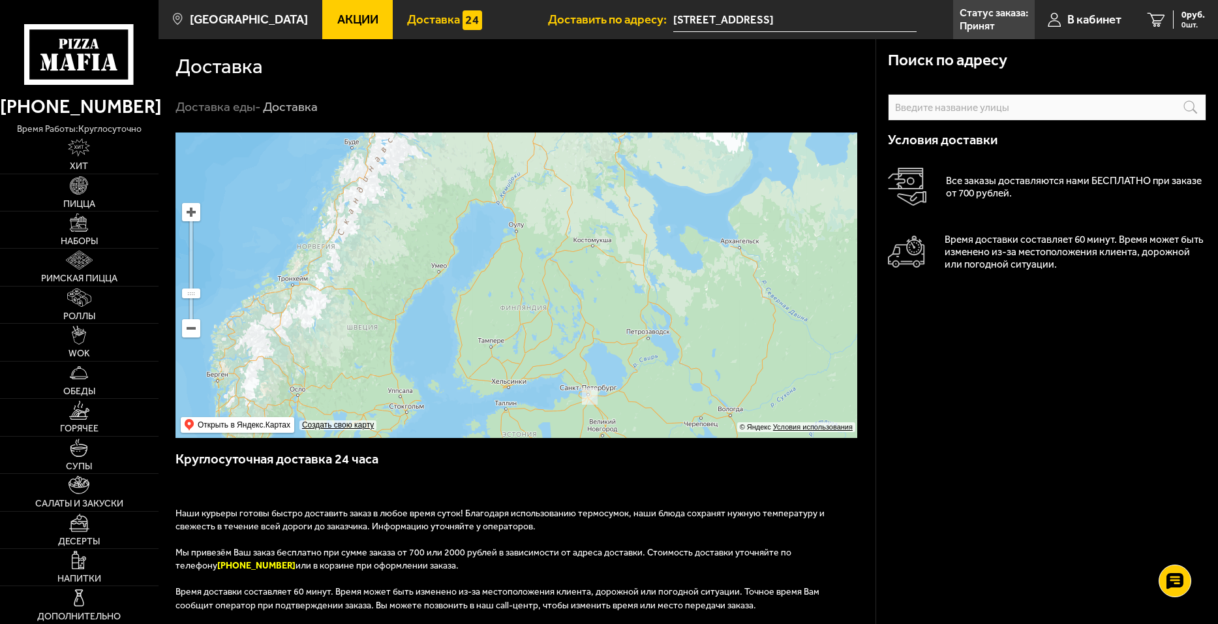
click at [546, 300] on ymaps at bounding box center [517, 284] width 682 height 305
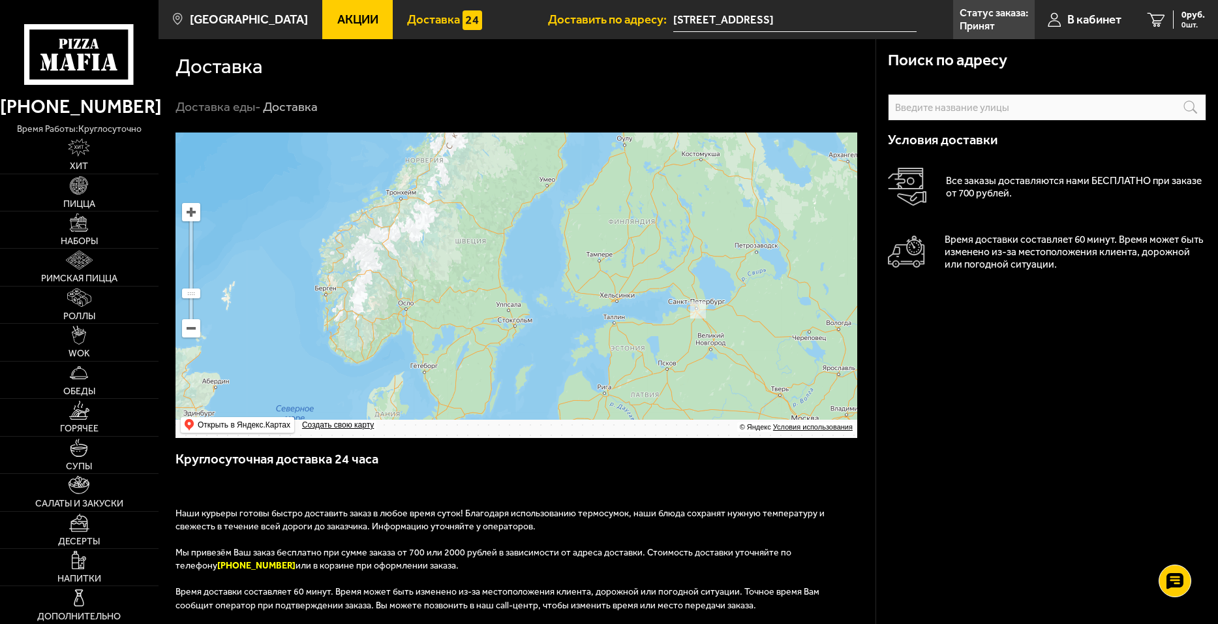
drag, startPoint x: 619, startPoint y: 272, endPoint x: 696, endPoint y: 142, distance: 151.5
click at [696, 142] on ymaps at bounding box center [517, 284] width 682 height 305
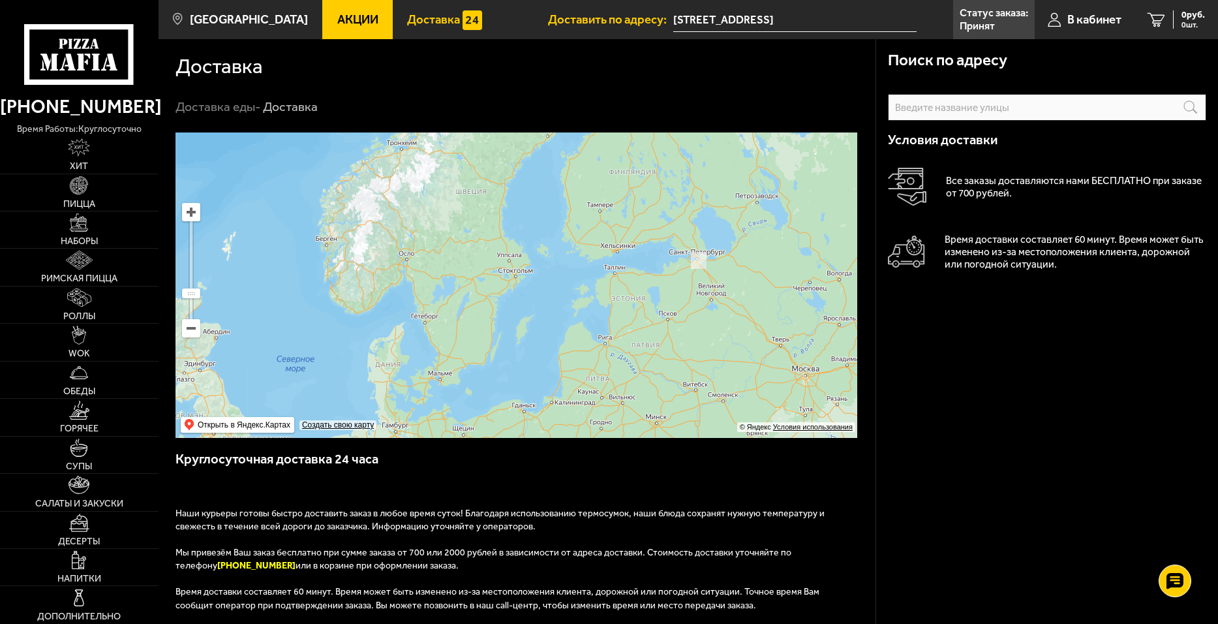
drag, startPoint x: 574, startPoint y: 269, endPoint x: 561, endPoint y: 306, distance: 39.4
click at [561, 306] on ymaps at bounding box center [517, 284] width 682 height 305
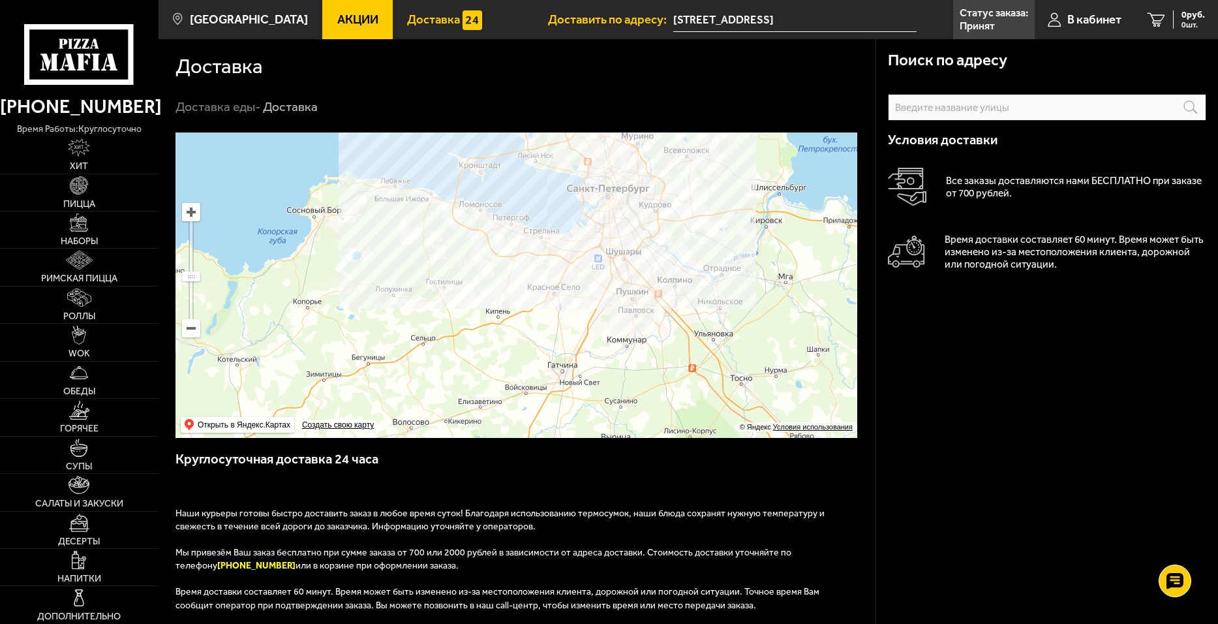
drag, startPoint x: 538, startPoint y: 196, endPoint x: 720, endPoint y: 388, distance: 264.0
click at [718, 386] on ymaps at bounding box center [517, 284] width 682 height 305
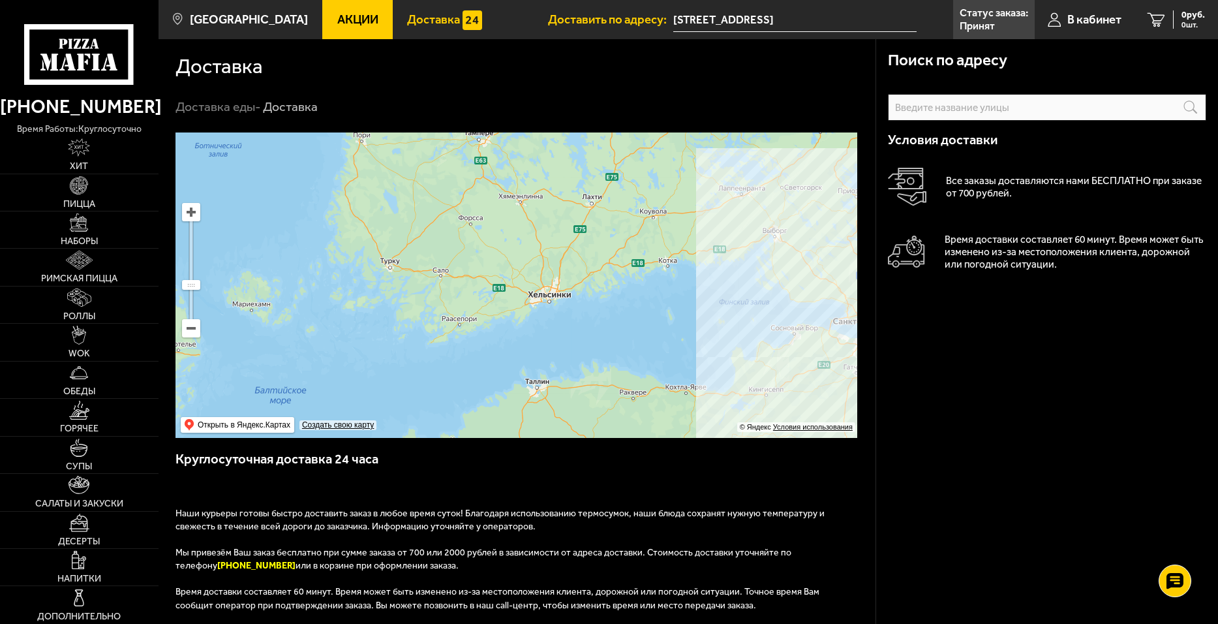
drag, startPoint x: 692, startPoint y: 325, endPoint x: 755, endPoint y: 292, distance: 70.6
click at [755, 292] on ymaps at bounding box center [517, 284] width 682 height 305
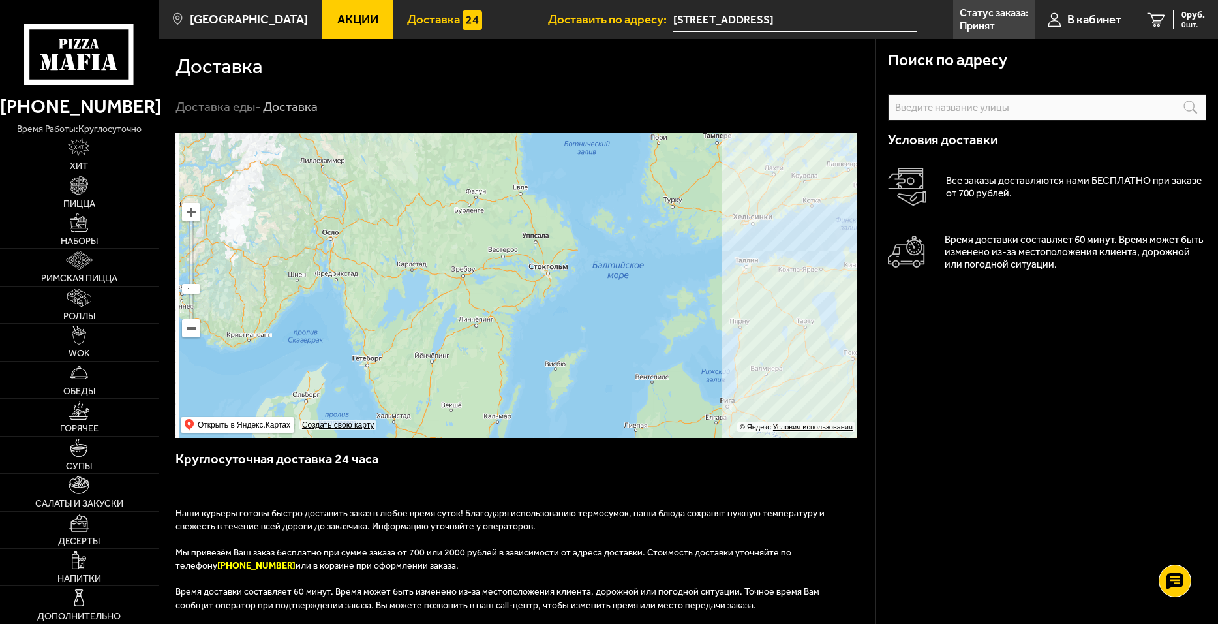
drag, startPoint x: 522, startPoint y: 352, endPoint x: 601, endPoint y: 268, distance: 115.4
click at [601, 268] on ymaps at bounding box center [517, 284] width 682 height 305
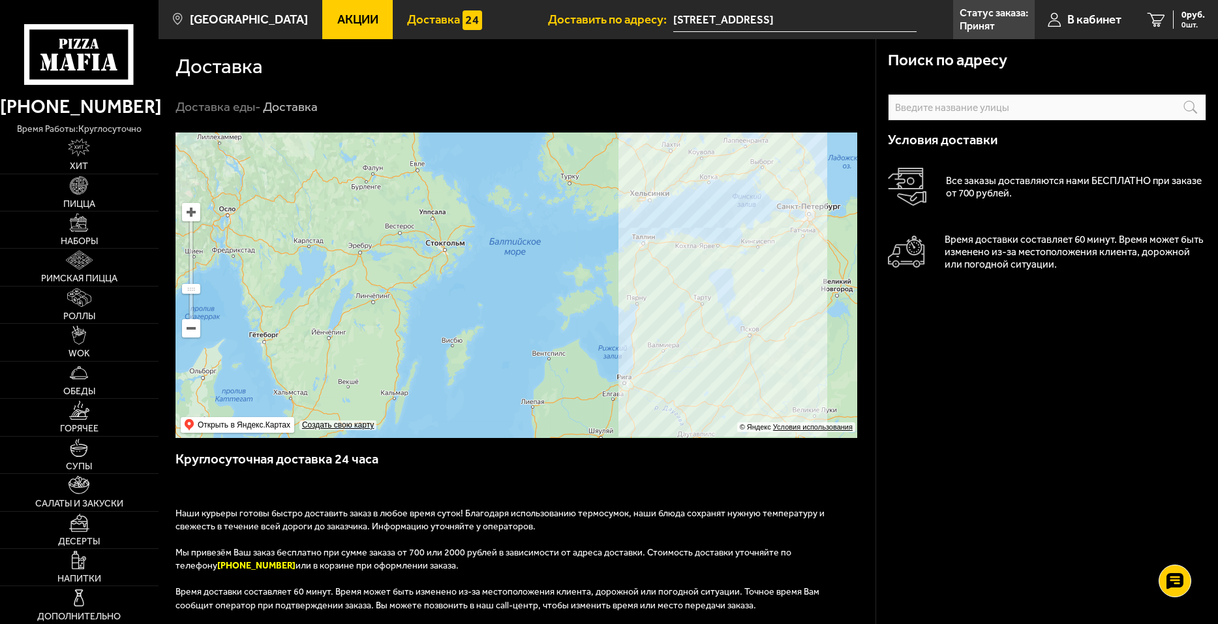
drag, startPoint x: 567, startPoint y: 301, endPoint x: 487, endPoint y: 361, distance: 99.8
click at [487, 361] on ymaps at bounding box center [517, 284] width 682 height 305
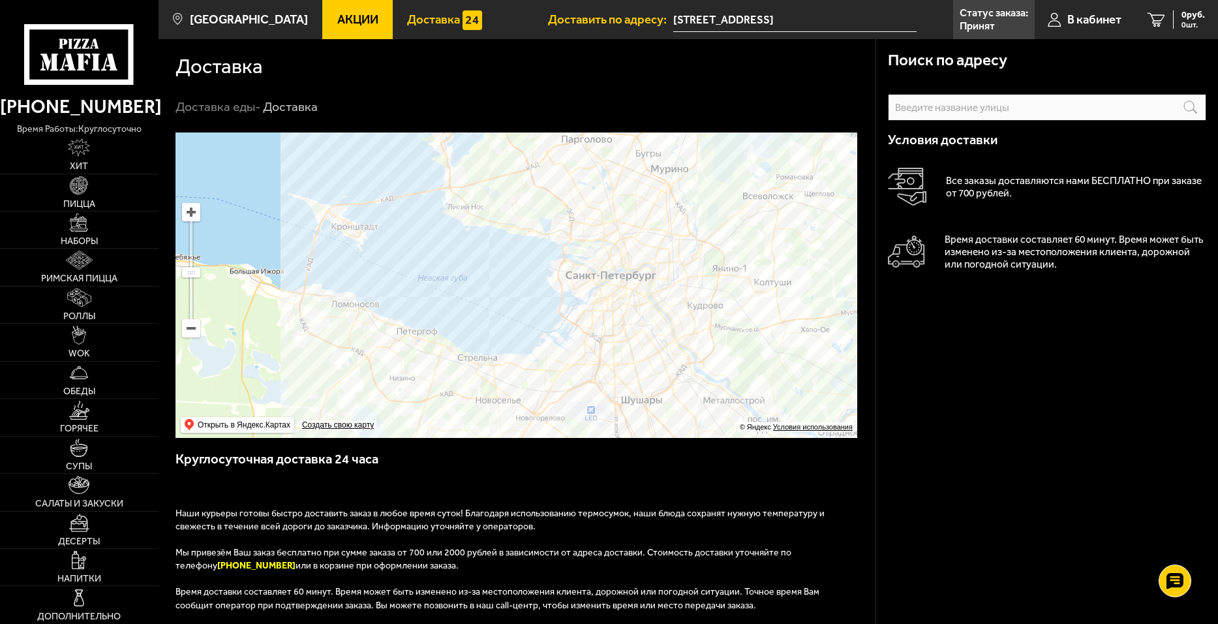
click at [471, 263] on ymaps at bounding box center [517, 284] width 682 height 305
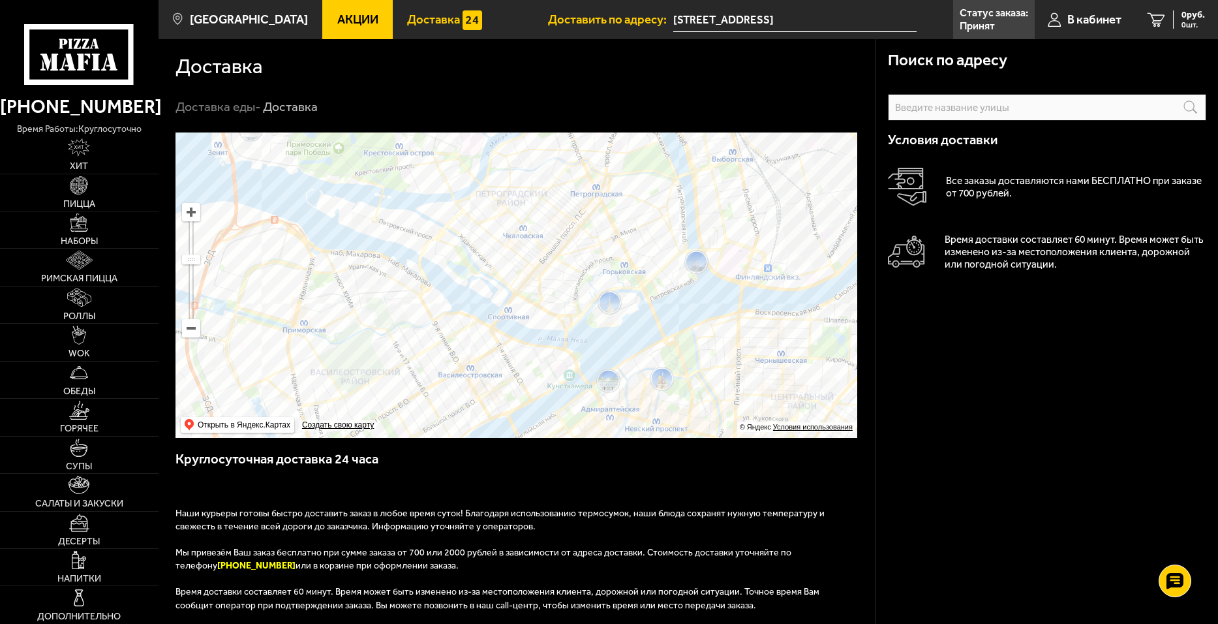
drag, startPoint x: 627, startPoint y: 268, endPoint x: 603, endPoint y: 437, distance: 170.7
click at [603, 437] on ymaps at bounding box center [517, 284] width 682 height 305
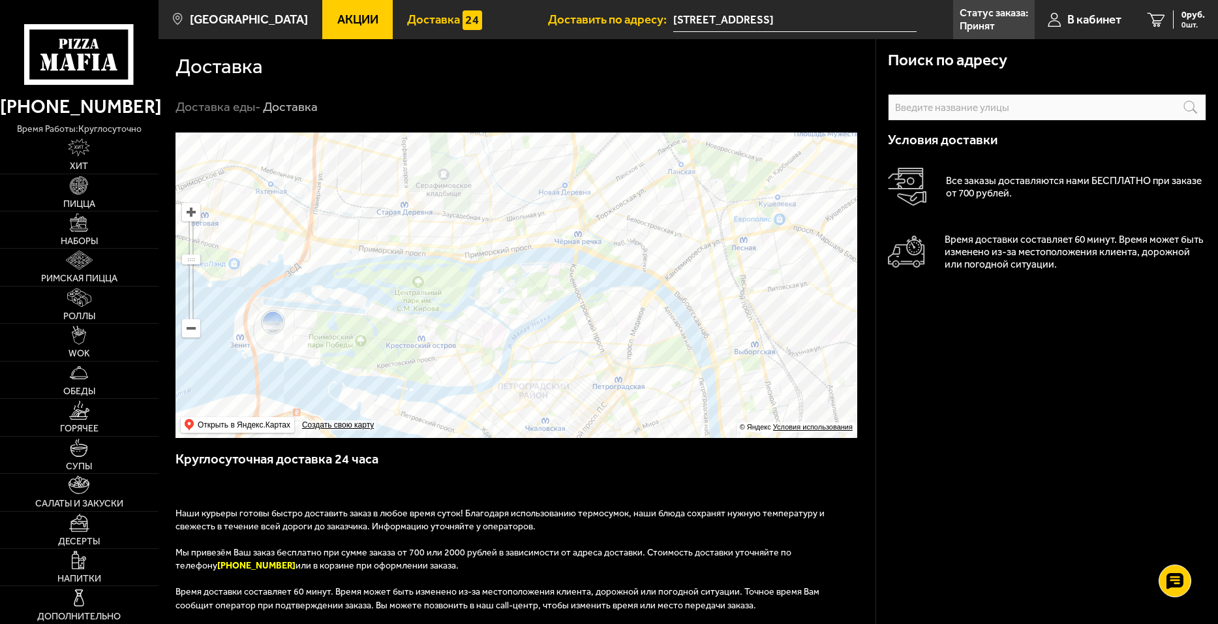
drag, startPoint x: 569, startPoint y: 347, endPoint x: 601, endPoint y: 230, distance: 121.7
click at [601, 230] on ymaps at bounding box center [517, 284] width 682 height 305
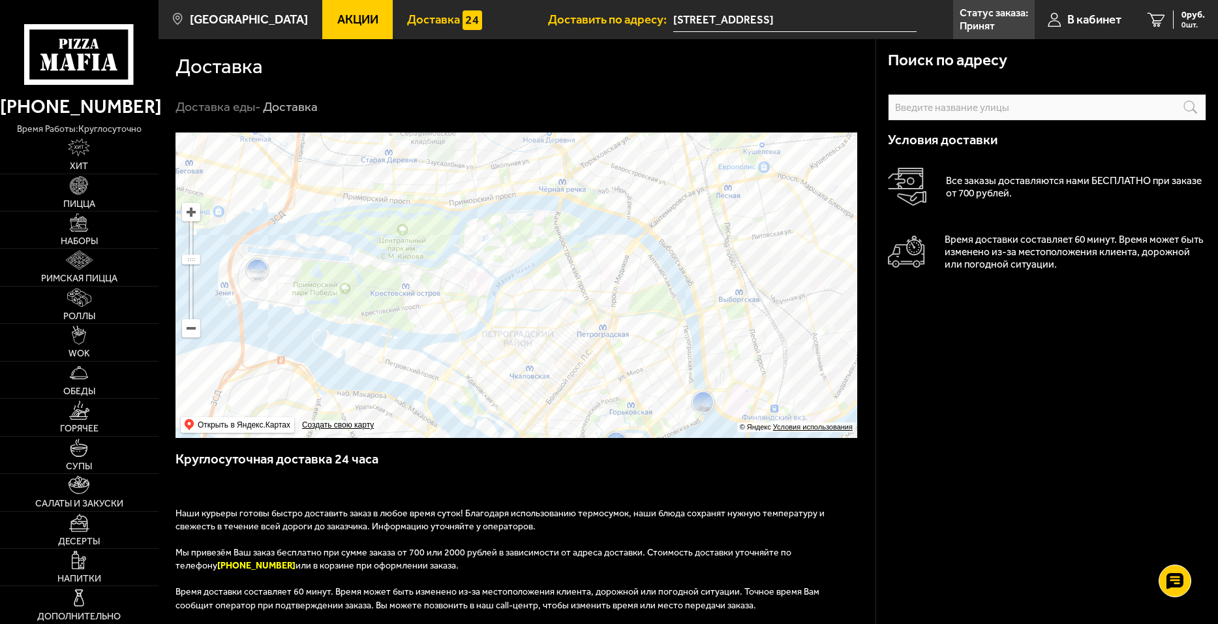
drag, startPoint x: 598, startPoint y: 271, endPoint x: 585, endPoint y: 238, distance: 35.7
click at [585, 238] on ymaps at bounding box center [517, 284] width 682 height 305
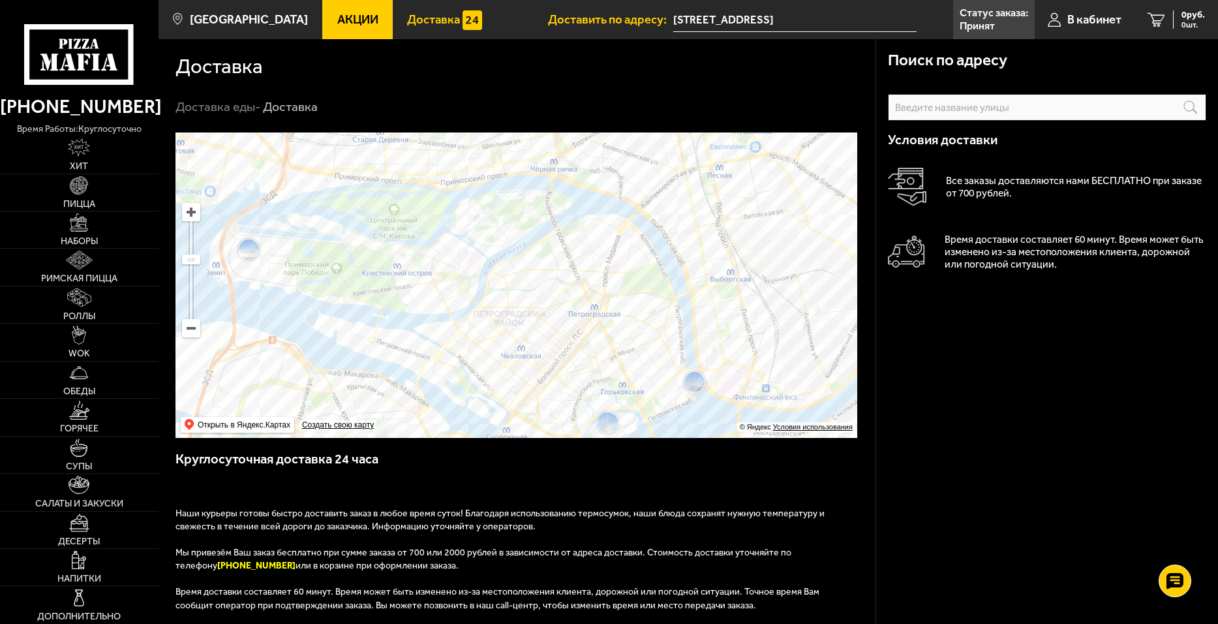
drag, startPoint x: 661, startPoint y: 344, endPoint x: 733, endPoint y: 457, distance: 134.3
click at [732, 454] on div "Поиск по адресу Информация по адресу Условия доставки Все заказы доставляются н…" at bounding box center [517, 475] width 717 height 686
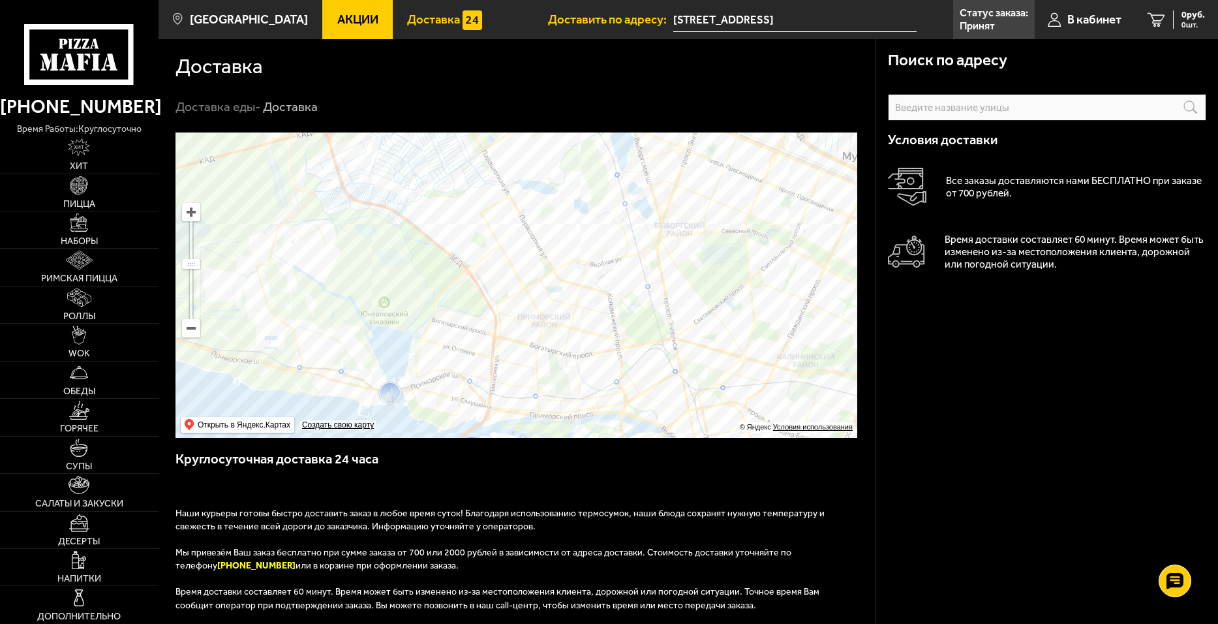
drag, startPoint x: 703, startPoint y: 369, endPoint x: 632, endPoint y: 356, distance: 72.3
click at [632, 356] on ymaps at bounding box center [517, 284] width 682 height 305
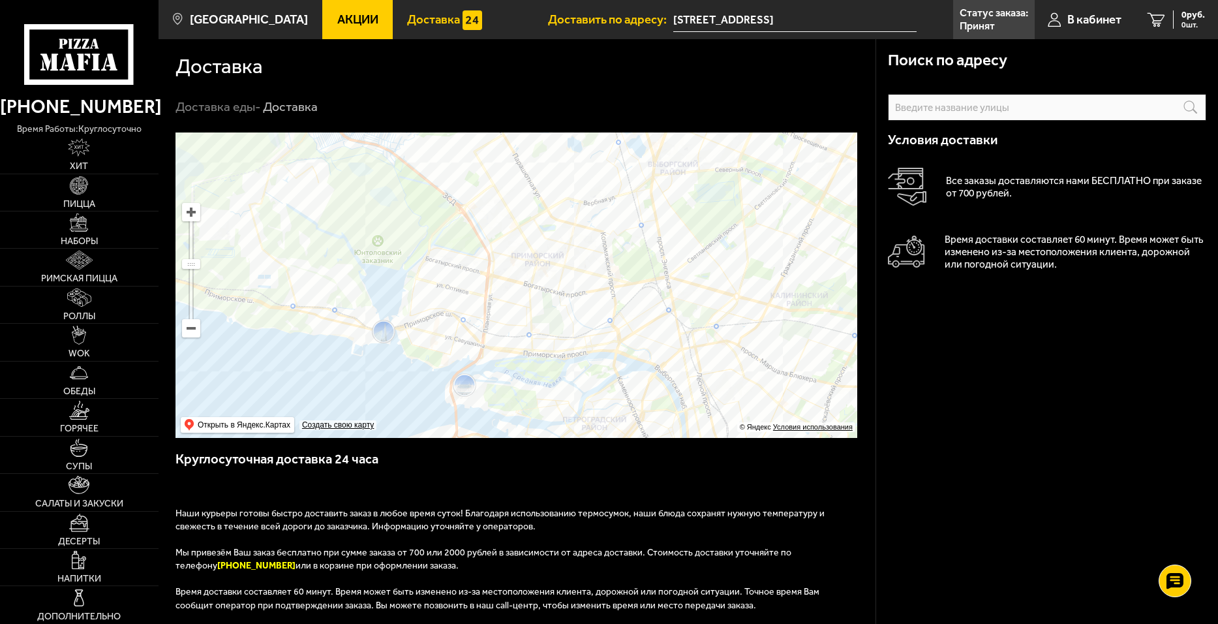
drag, startPoint x: 617, startPoint y: 340, endPoint x: 615, endPoint y: 249, distance: 90.7
click at [615, 249] on ymaps at bounding box center [517, 284] width 682 height 305
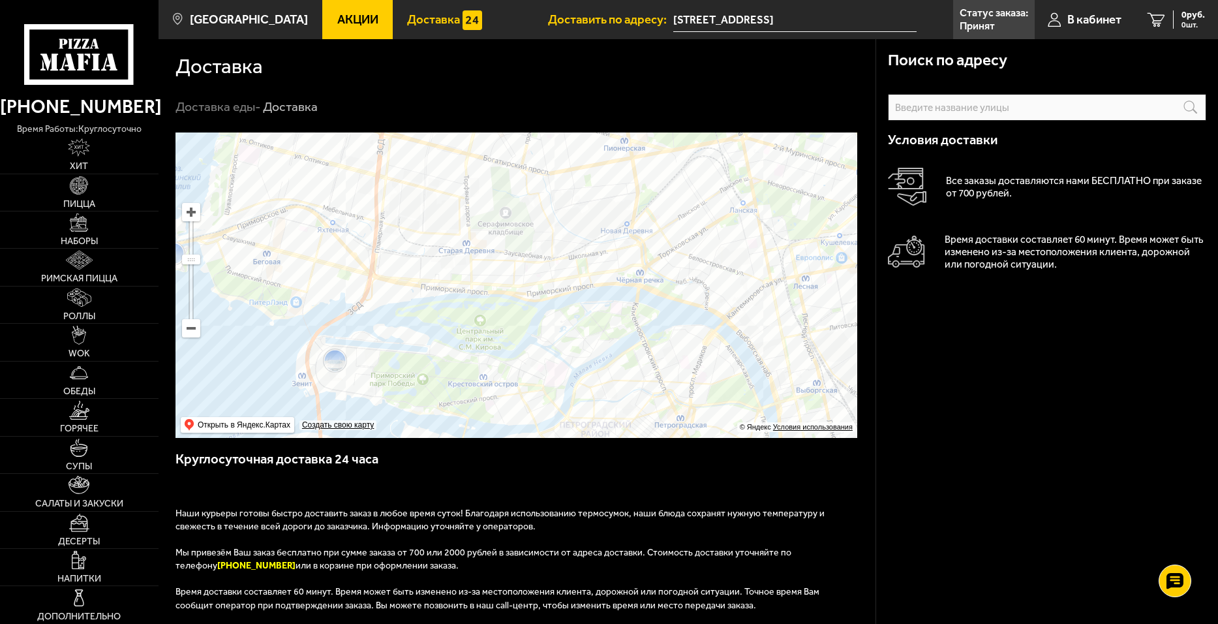
drag, startPoint x: 596, startPoint y: 194, endPoint x: 594, endPoint y: 236, distance: 41.8
click at [594, 236] on ymaps at bounding box center [517, 284] width 682 height 305
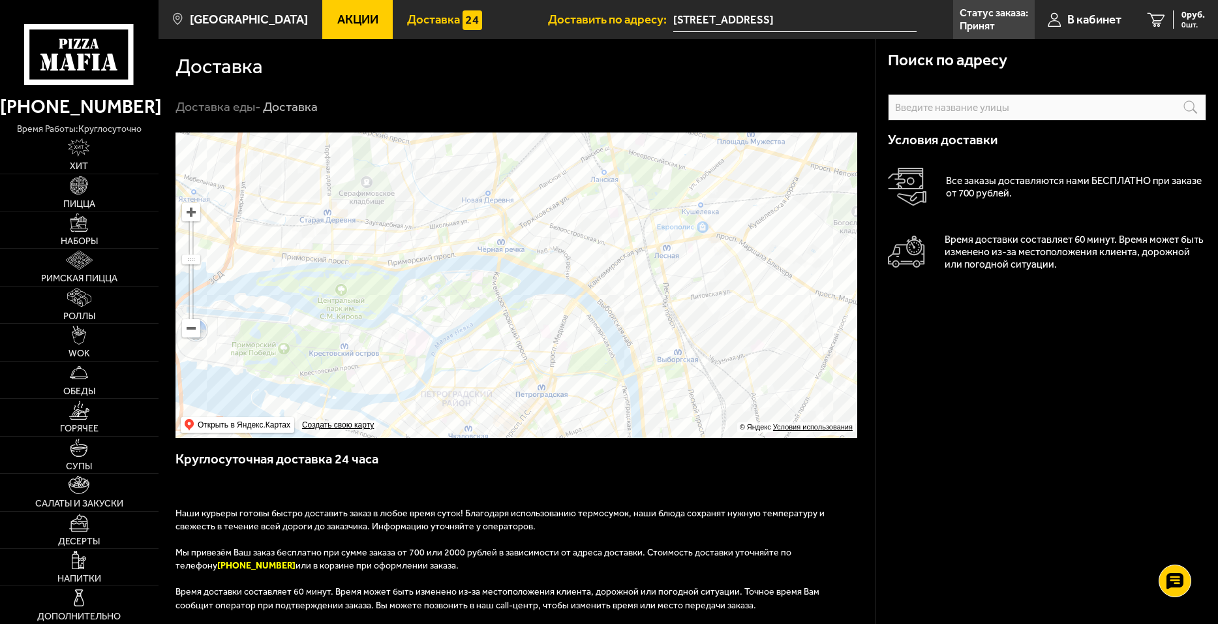
drag, startPoint x: 557, startPoint y: 303, endPoint x: 548, endPoint y: 292, distance: 14.5
click at [548, 292] on ymaps at bounding box center [517, 284] width 682 height 305
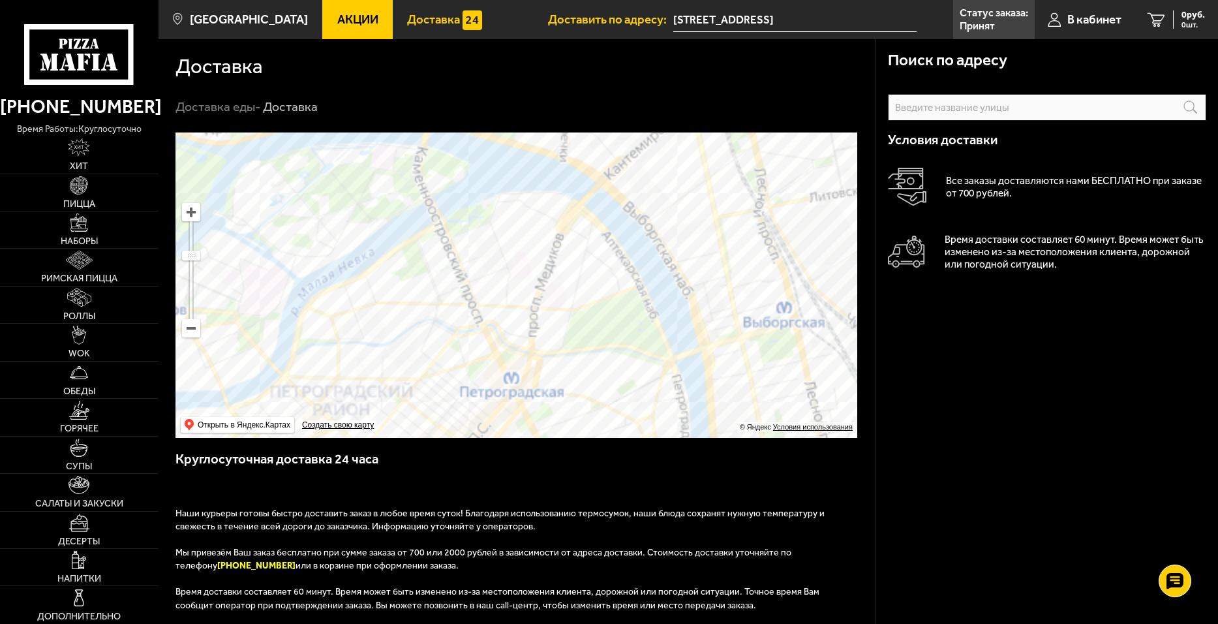
drag, startPoint x: 602, startPoint y: 301, endPoint x: 555, endPoint y: 161, distance: 148.6
click at [563, 164] on ymaps at bounding box center [517, 284] width 682 height 305
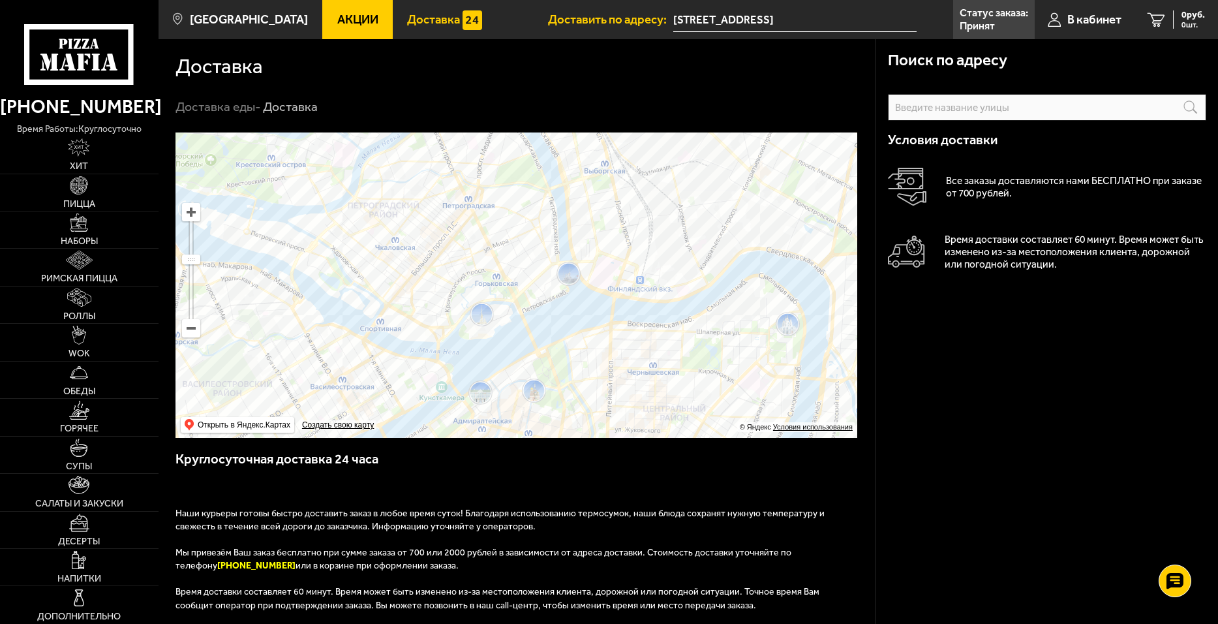
drag, startPoint x: 534, startPoint y: 336, endPoint x: 786, endPoint y: 328, distance: 252.0
click at [786, 328] on ymaps at bounding box center [517, 284] width 682 height 305
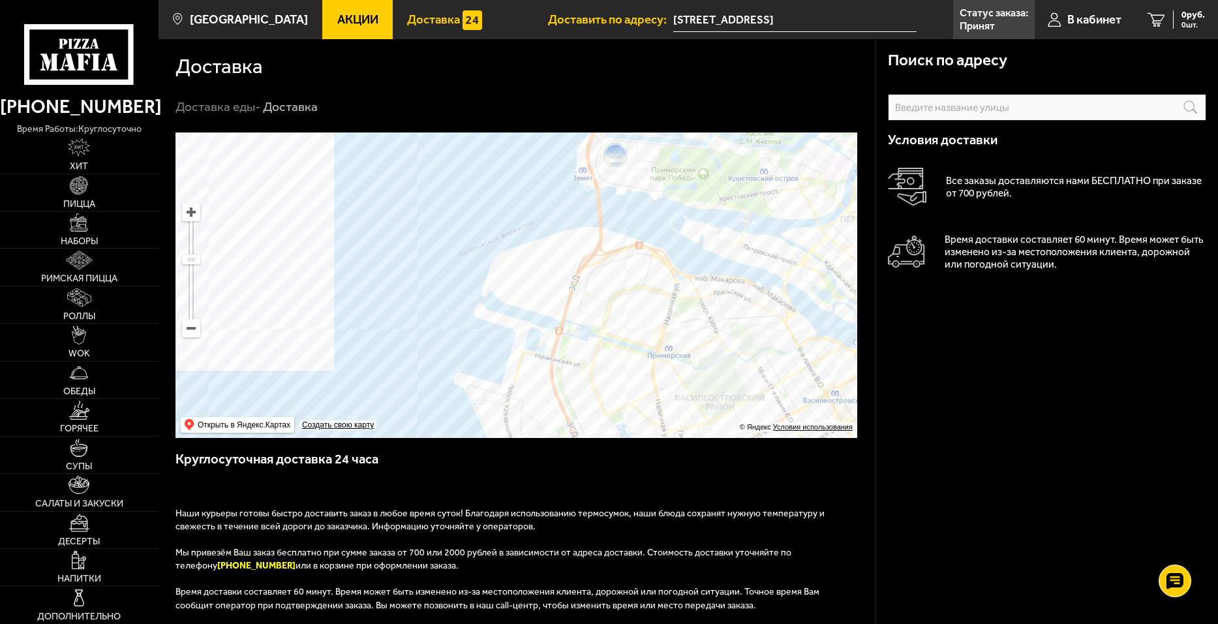
drag, startPoint x: 474, startPoint y: 190, endPoint x: 510, endPoint y: 221, distance: 47.7
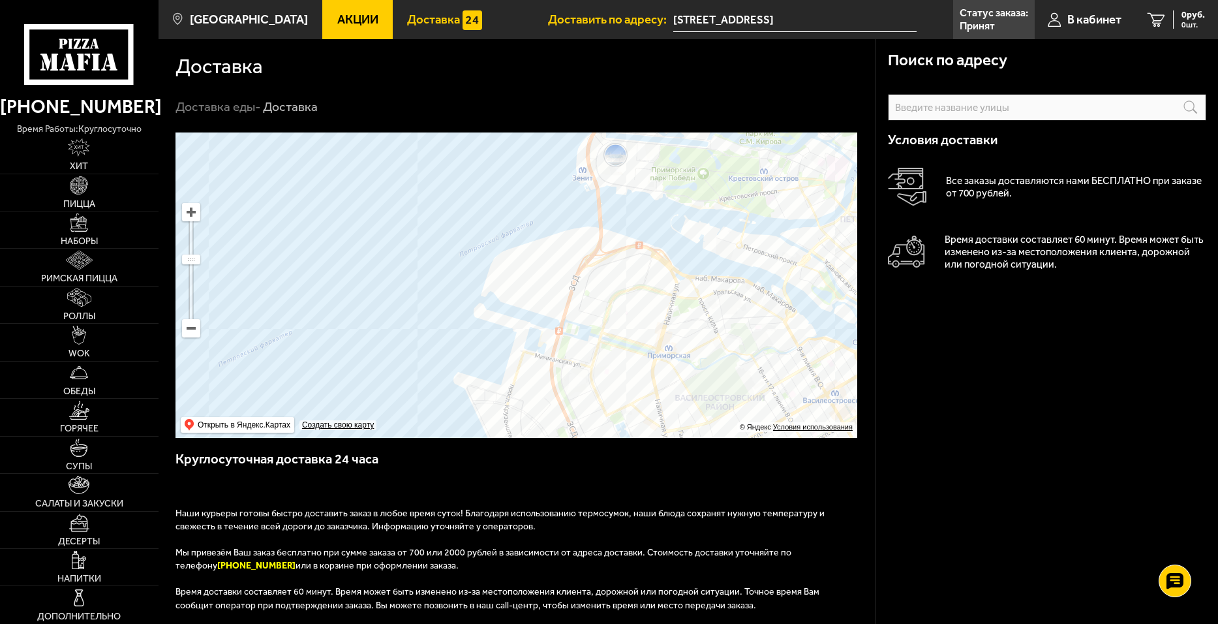
click at [510, 221] on ymaps at bounding box center [517, 284] width 682 height 305
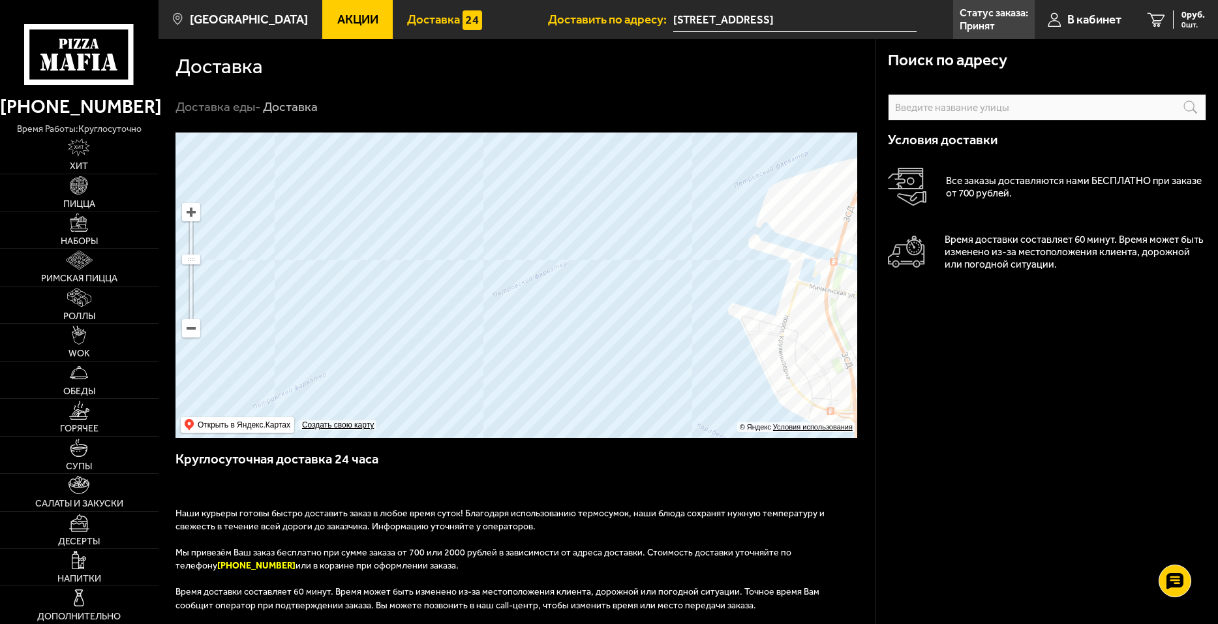
drag, startPoint x: 480, startPoint y: 407, endPoint x: 669, endPoint y: 254, distance: 243.1
click at [669, 254] on ymaps at bounding box center [517, 284] width 682 height 305
drag, startPoint x: 540, startPoint y: 349, endPoint x: 823, endPoint y: 336, distance: 284.1
click at [823, 336] on ymaps at bounding box center [517, 284] width 682 height 305
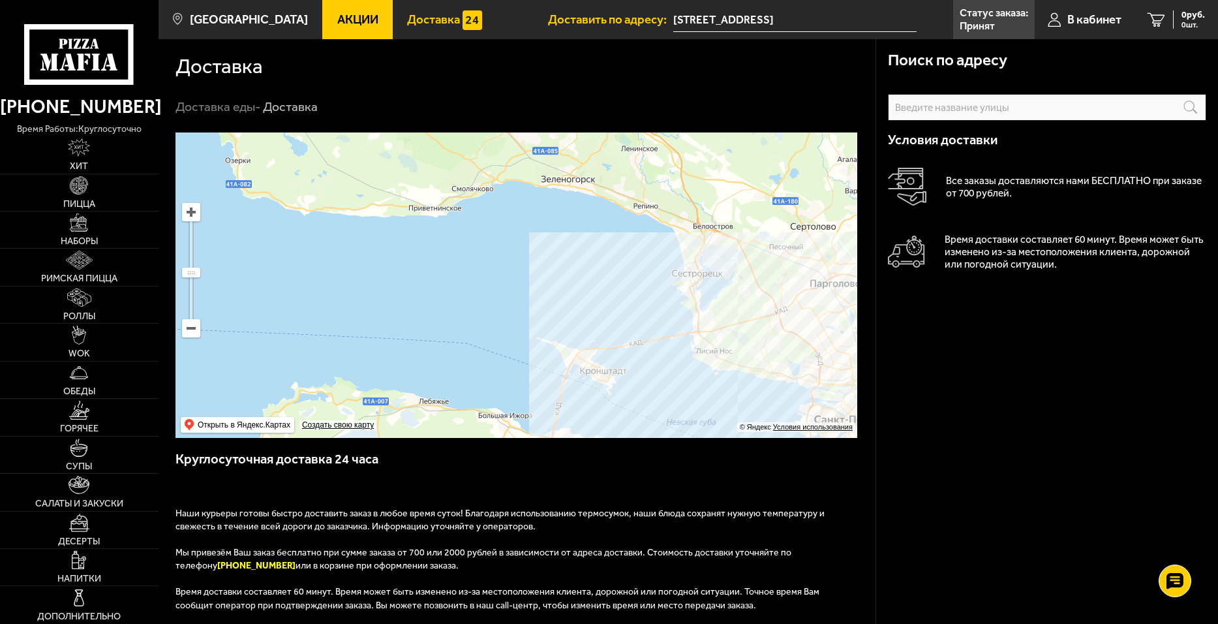
drag, startPoint x: 570, startPoint y: 316, endPoint x: 608, endPoint y: 395, distance: 87.0
click at [608, 395] on ymaps at bounding box center [517, 284] width 682 height 305
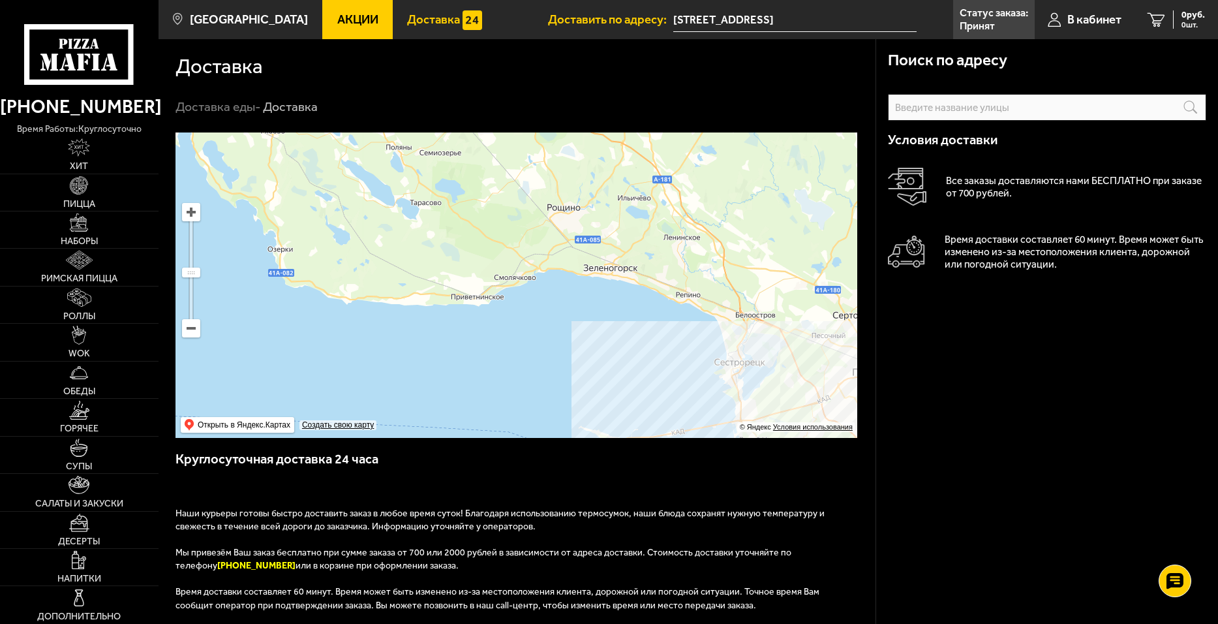
drag, startPoint x: 557, startPoint y: 367, endPoint x: 612, endPoint y: 285, distance: 98.3
click at [612, 286] on ymaps at bounding box center [517, 284] width 682 height 305
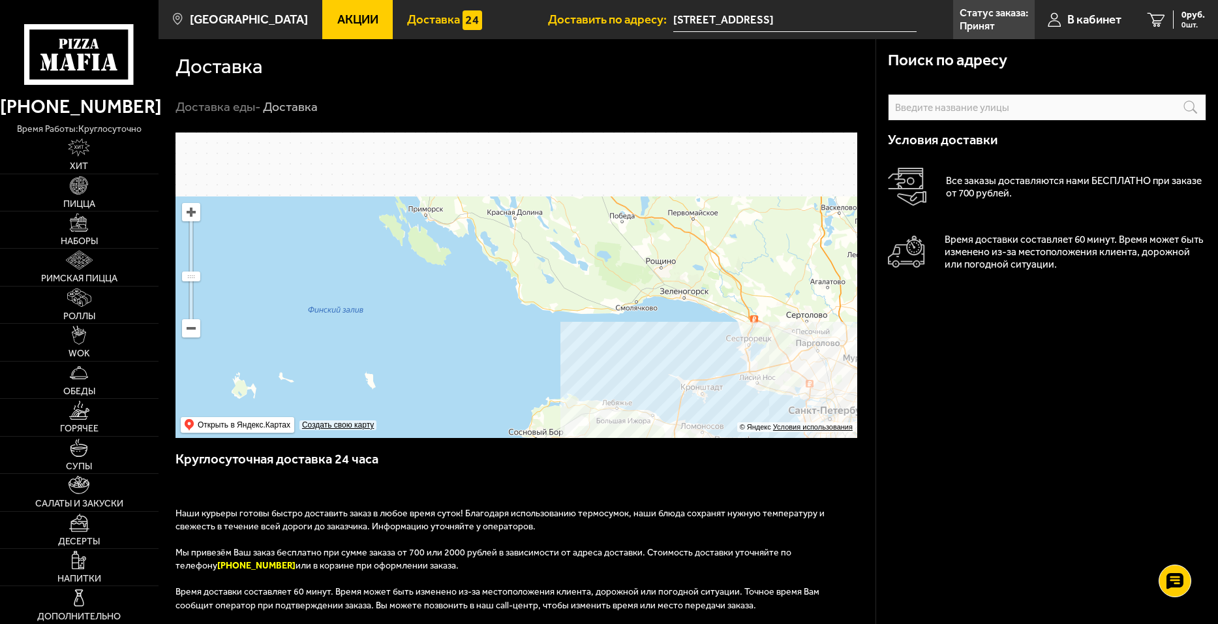
drag, startPoint x: 642, startPoint y: 263, endPoint x: 646, endPoint y: 381, distance: 118.2
click at [647, 381] on ymaps at bounding box center [517, 284] width 682 height 305
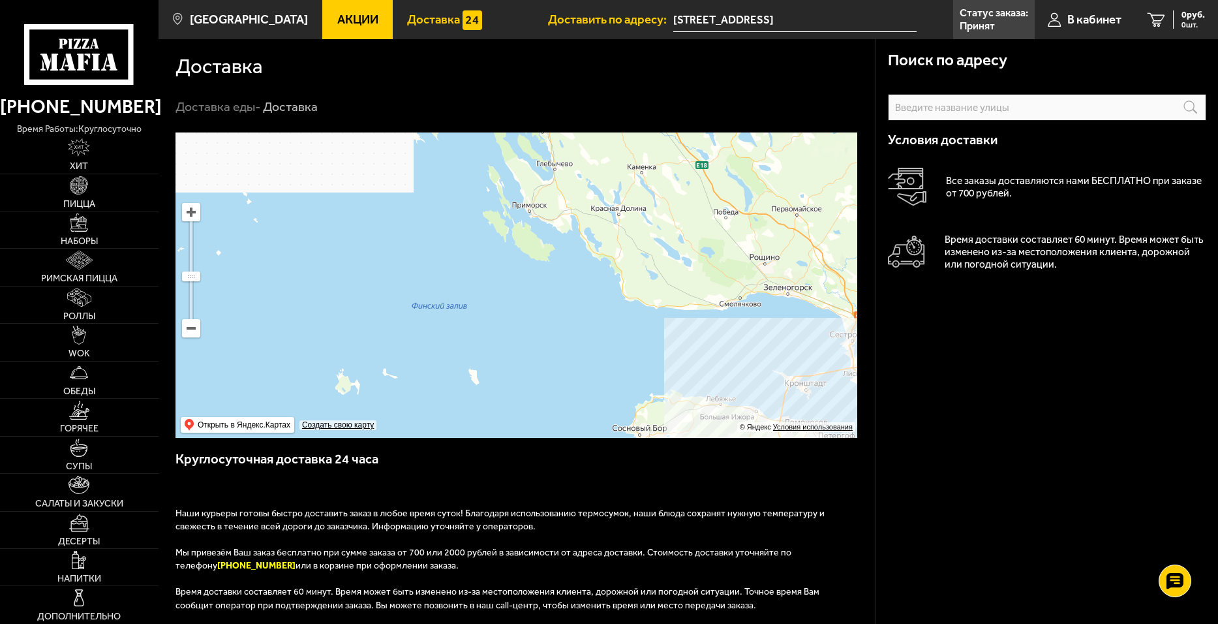
drag, startPoint x: 572, startPoint y: 370, endPoint x: 697, endPoint y: 366, distance: 124.7
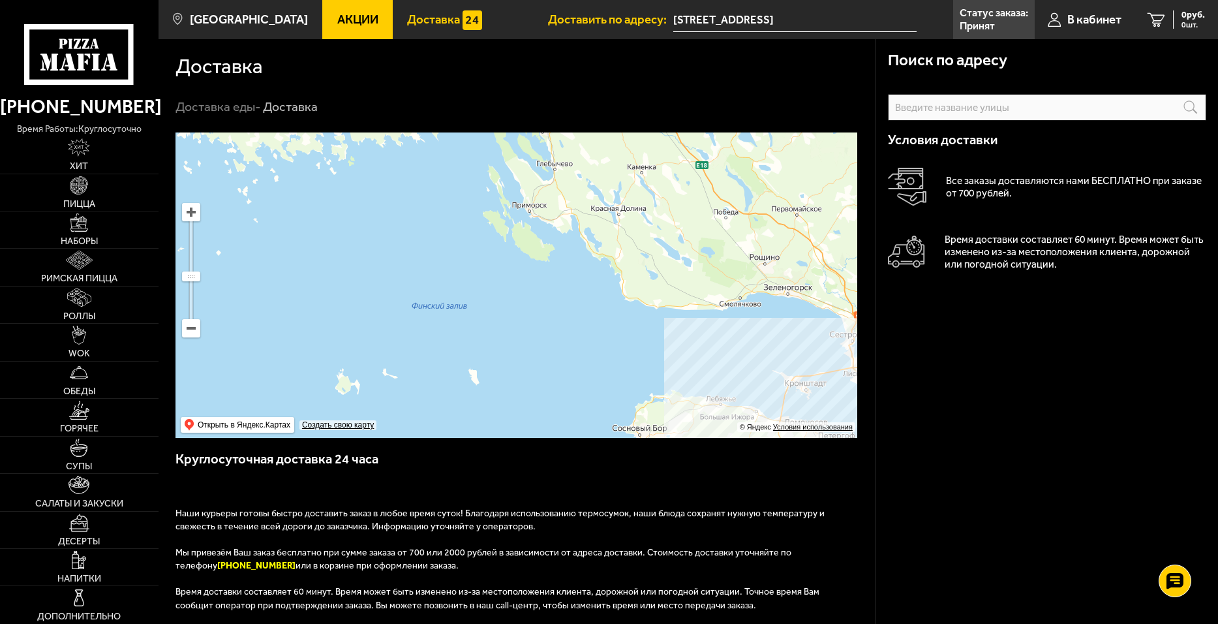
click at [697, 366] on ymaps at bounding box center [517, 284] width 682 height 305
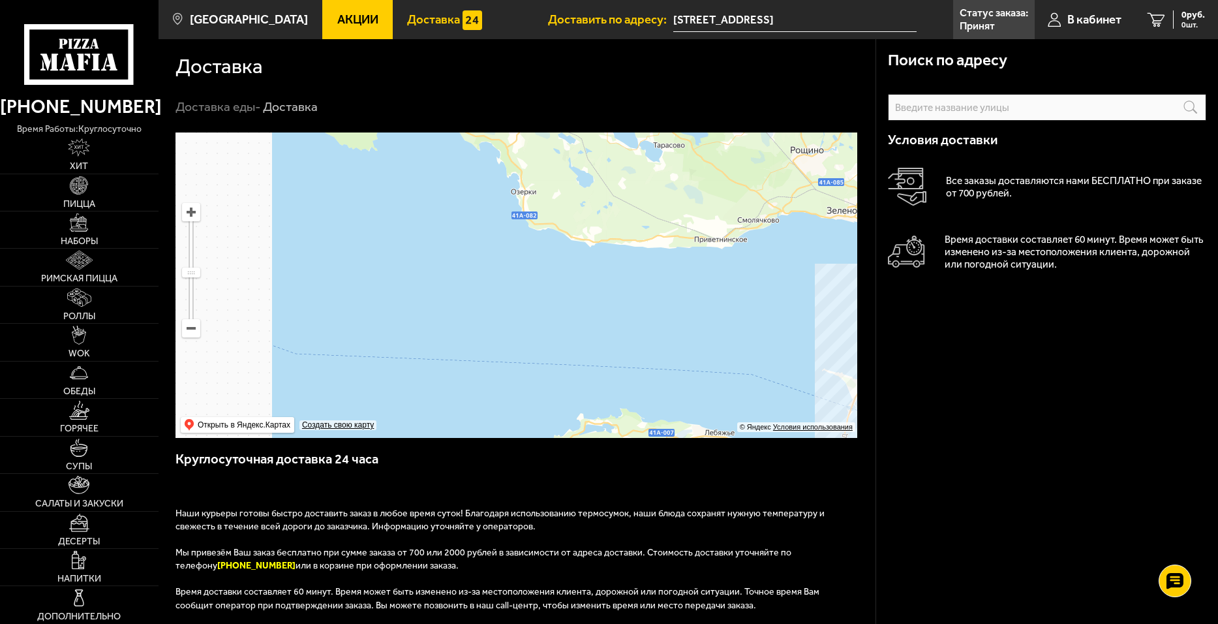
drag, startPoint x: 406, startPoint y: 258, endPoint x: 502, endPoint y: 358, distance: 138.9
click at [511, 363] on ymaps at bounding box center [517, 284] width 682 height 305
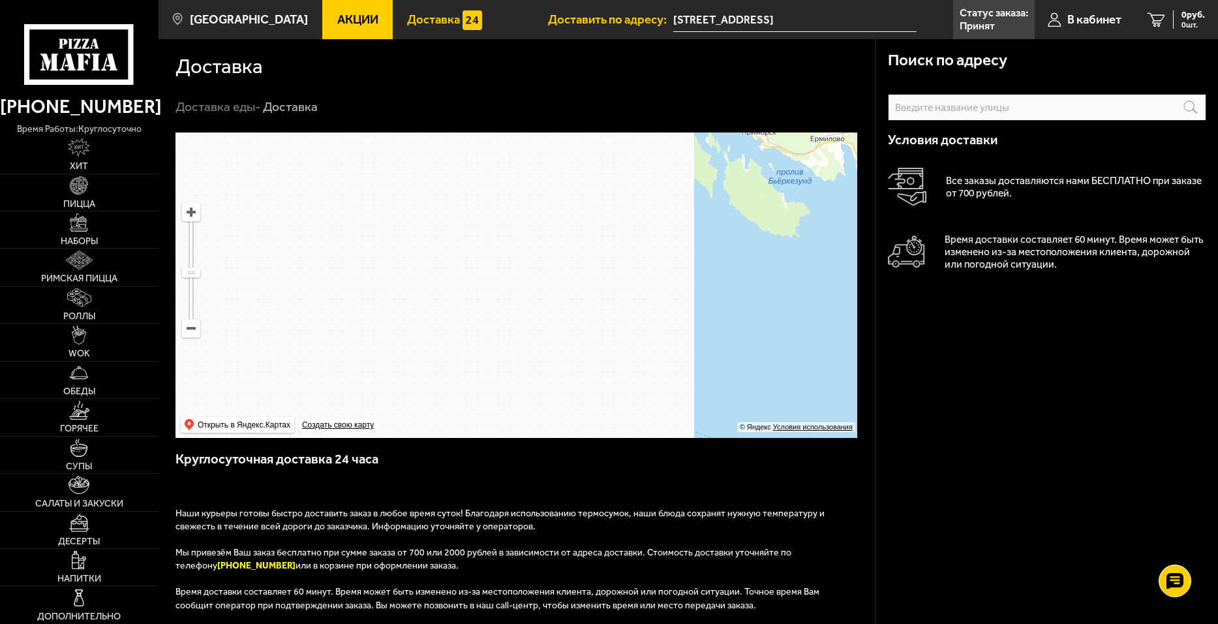
drag, startPoint x: 548, startPoint y: 333, endPoint x: 731, endPoint y: 336, distance: 183.4
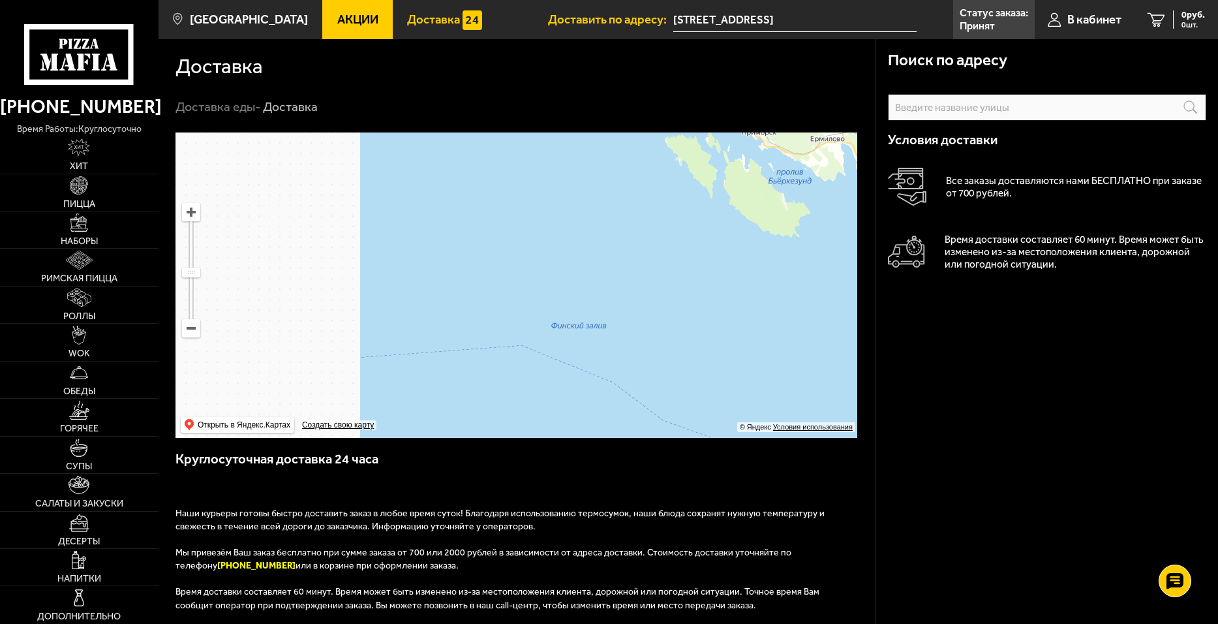
click at [799, 340] on ymaps at bounding box center [517, 284] width 682 height 305
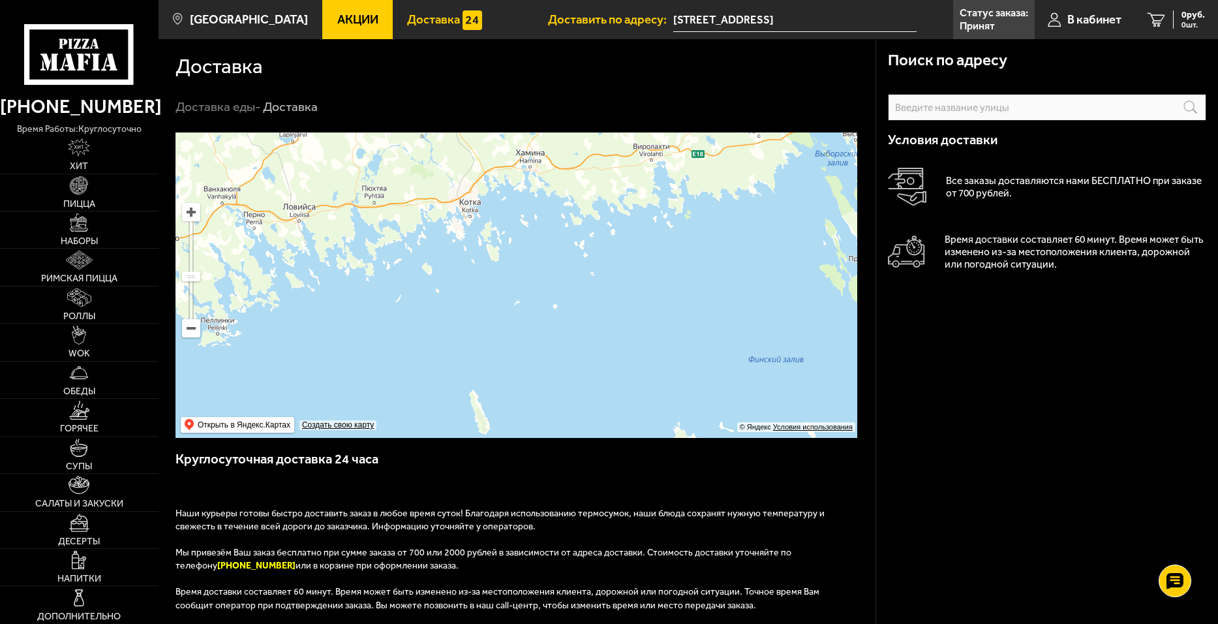
drag, startPoint x: 649, startPoint y: 349, endPoint x: 835, endPoint y: 304, distance: 191.3
click at [835, 304] on ymaps at bounding box center [517, 284] width 682 height 305
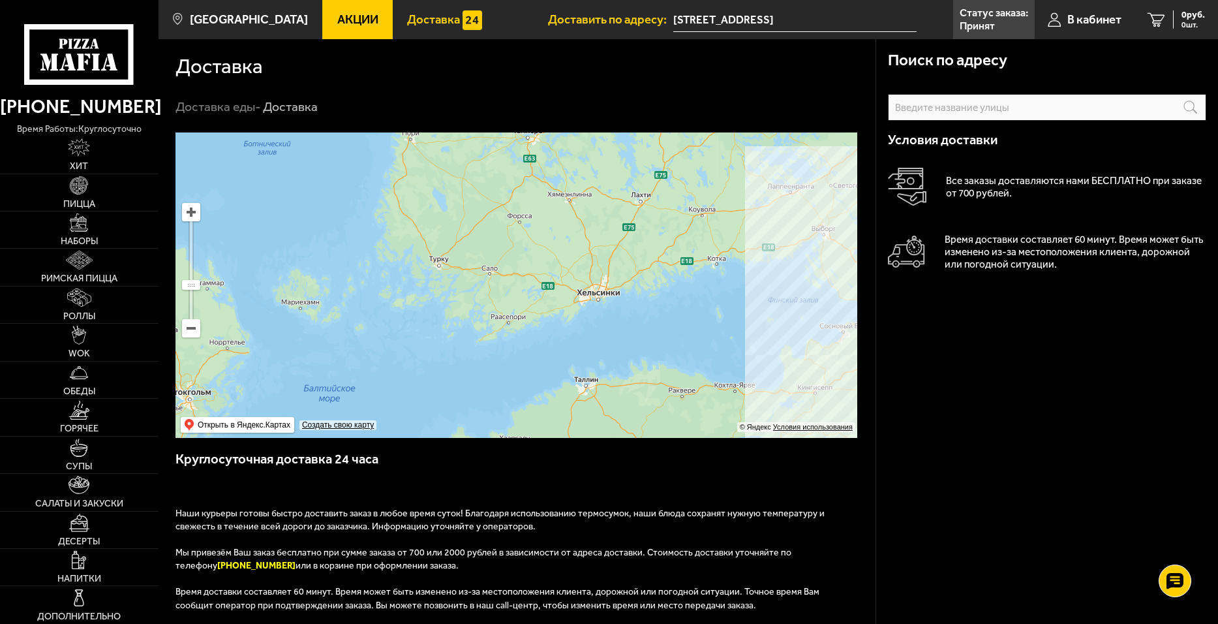
drag, startPoint x: 568, startPoint y: 343, endPoint x: 697, endPoint y: 309, distance: 133.1
click at [697, 309] on ymaps at bounding box center [517, 284] width 682 height 305
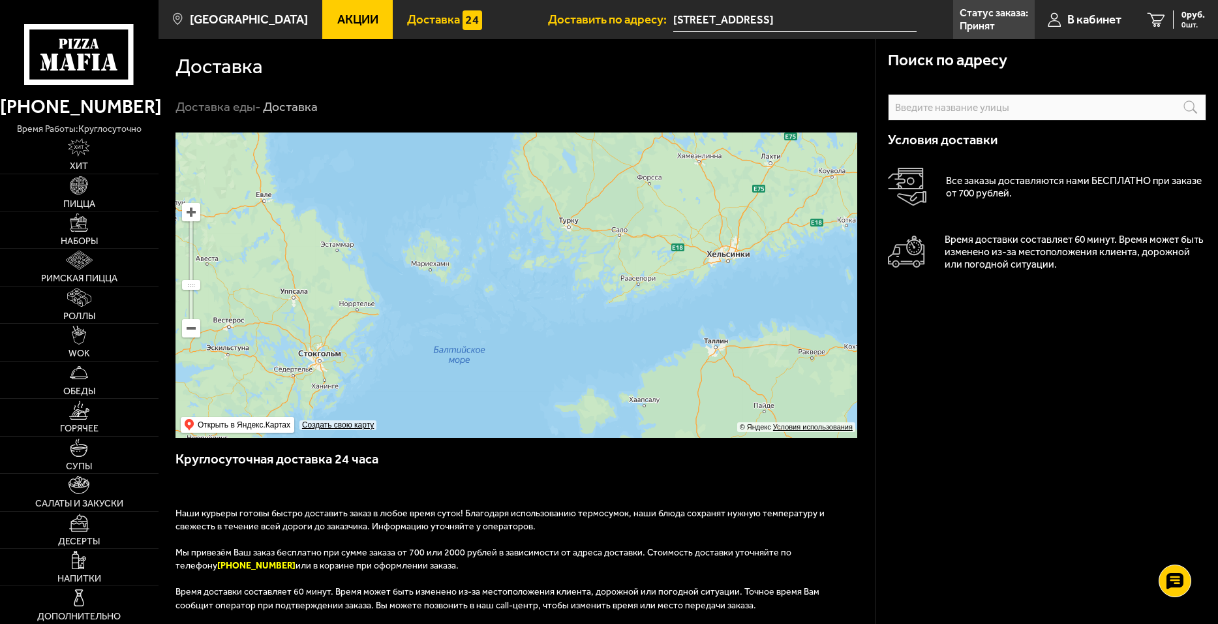
drag, startPoint x: 497, startPoint y: 356, endPoint x: 534, endPoint y: 339, distance: 40.9
click at [534, 339] on ymaps at bounding box center [517, 284] width 682 height 305
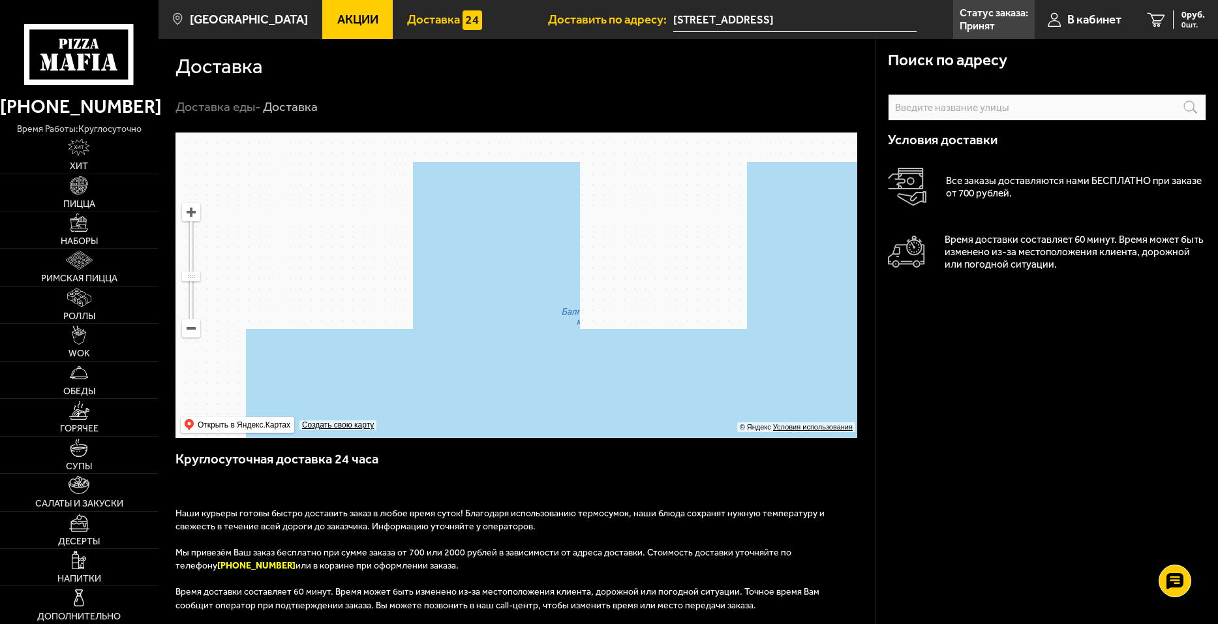
drag, startPoint x: 550, startPoint y: 281, endPoint x: 490, endPoint y: 386, distance: 121.0
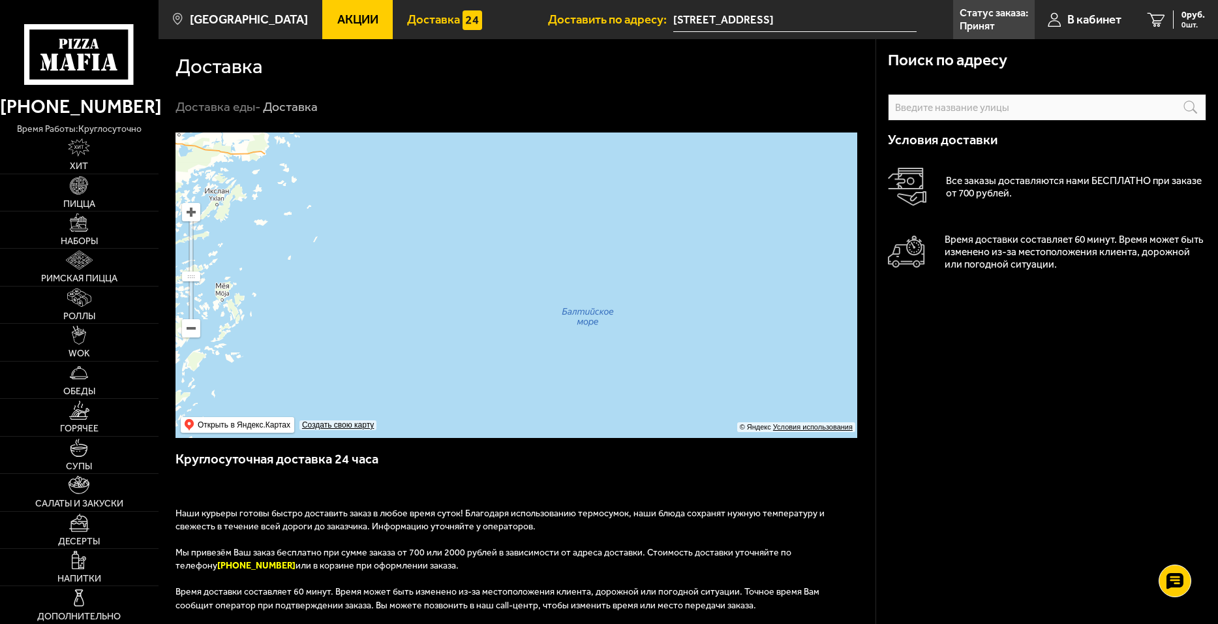
click at [490, 383] on ymaps at bounding box center [517, 284] width 682 height 305
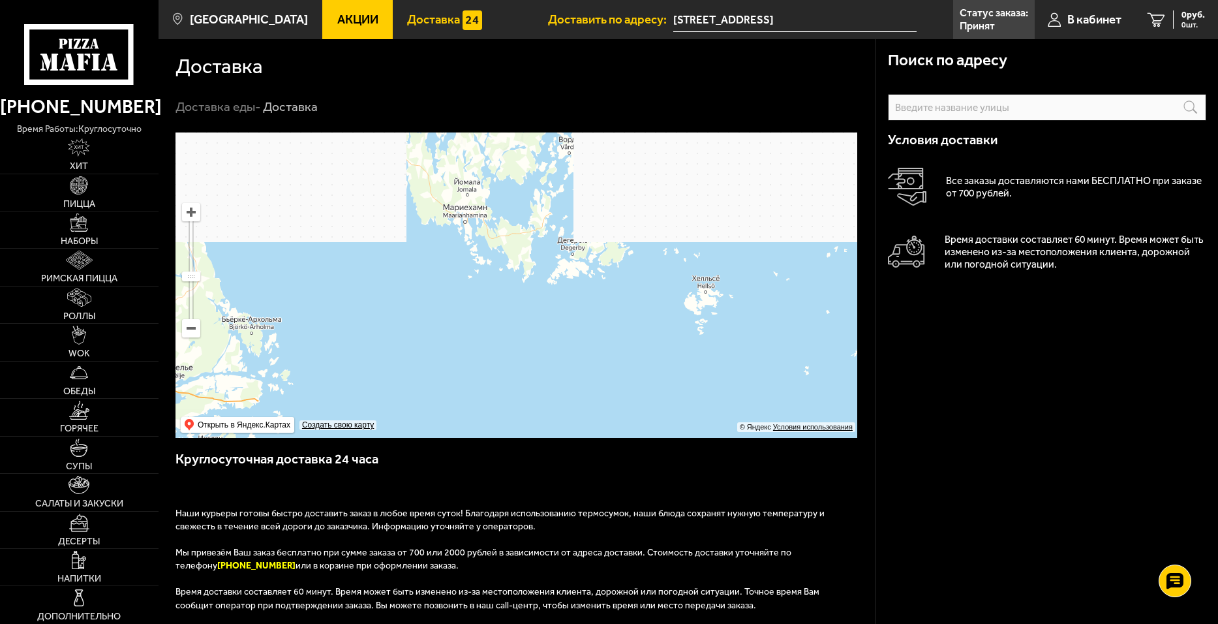
drag, startPoint x: 441, startPoint y: 286, endPoint x: 715, endPoint y: 140, distance: 310.6
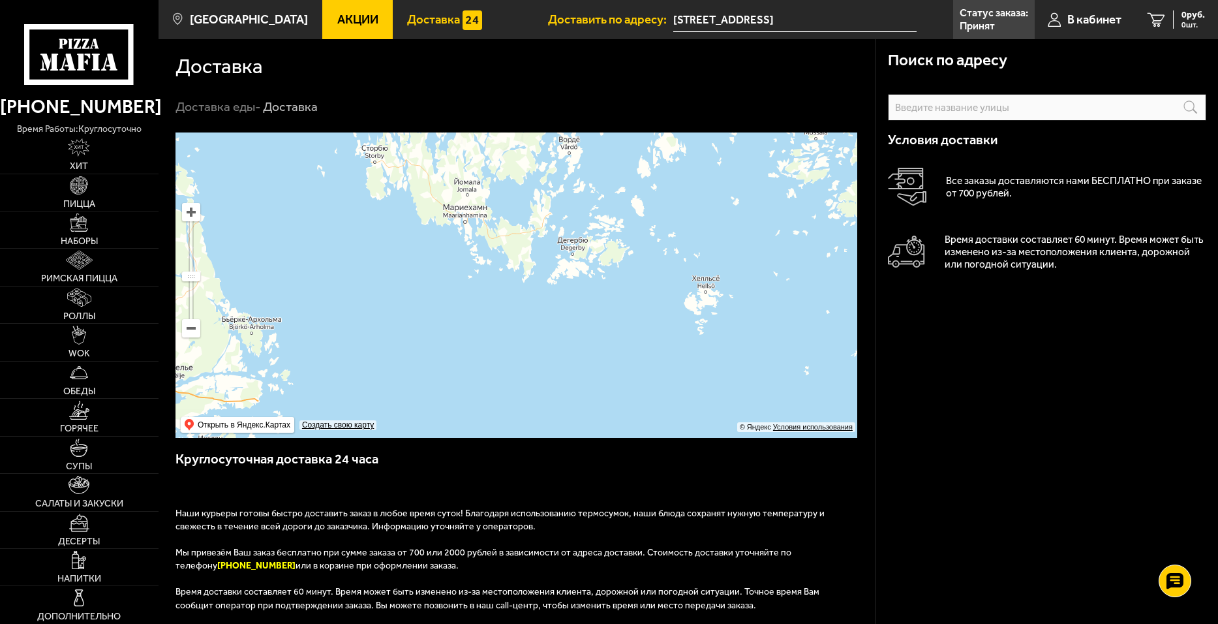
click at [715, 140] on ymaps at bounding box center [517, 284] width 682 height 305
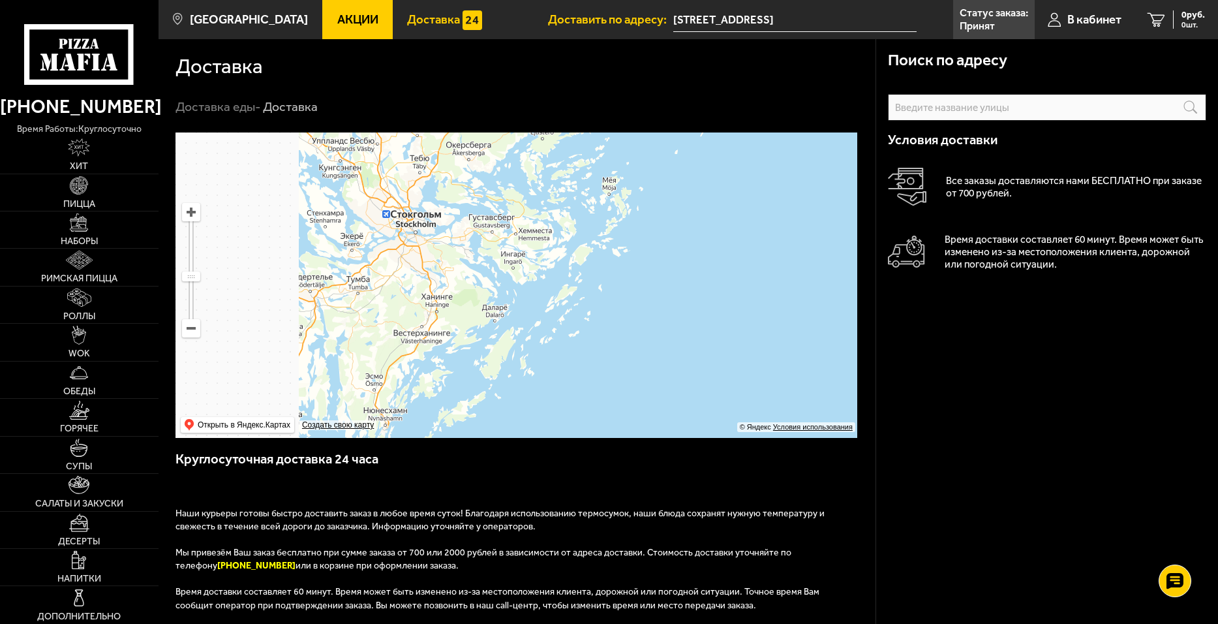
drag
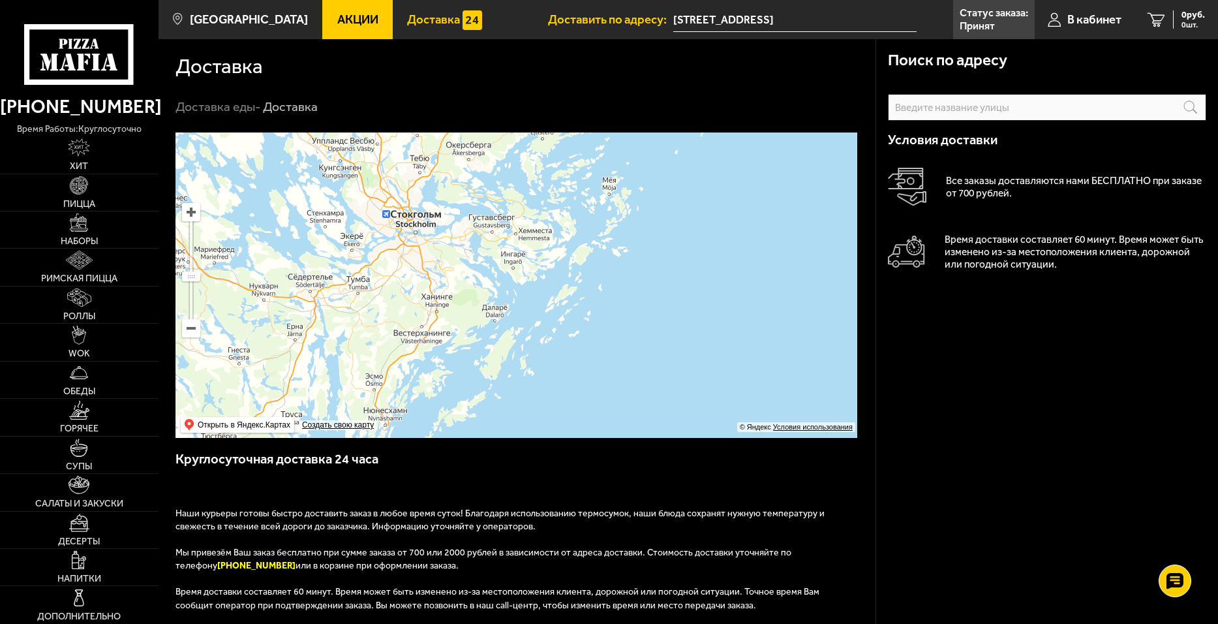
click at [584, 205] on ymaps at bounding box center [517, 284] width 682 height 305
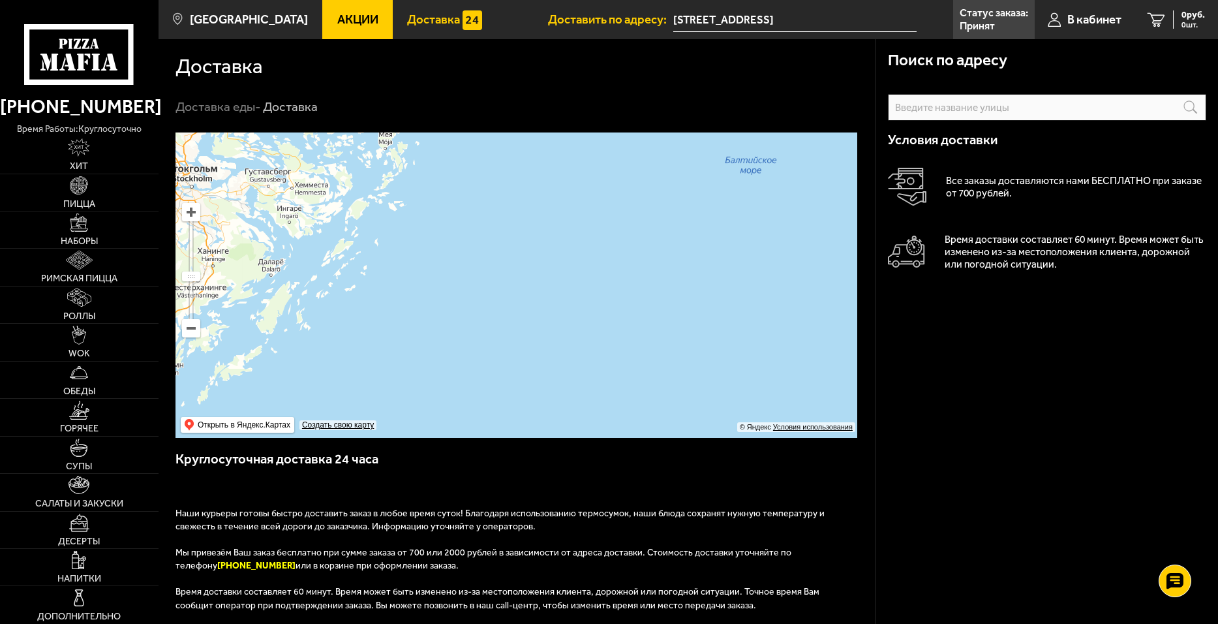
drag, startPoint x: 720, startPoint y: 296, endPoint x: 623, endPoint y: 302, distance: 97.4
click at [621, 301] on ymaps at bounding box center [517, 284] width 682 height 305
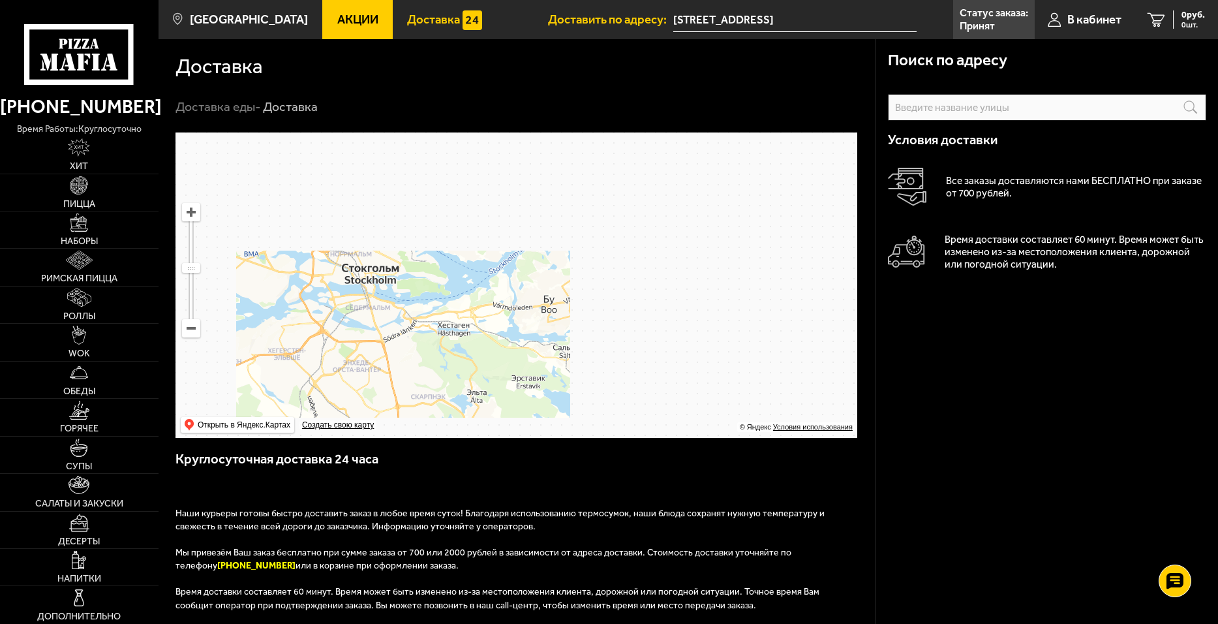
click at [574, 352] on ymaps at bounding box center [517, 284] width 682 height 305
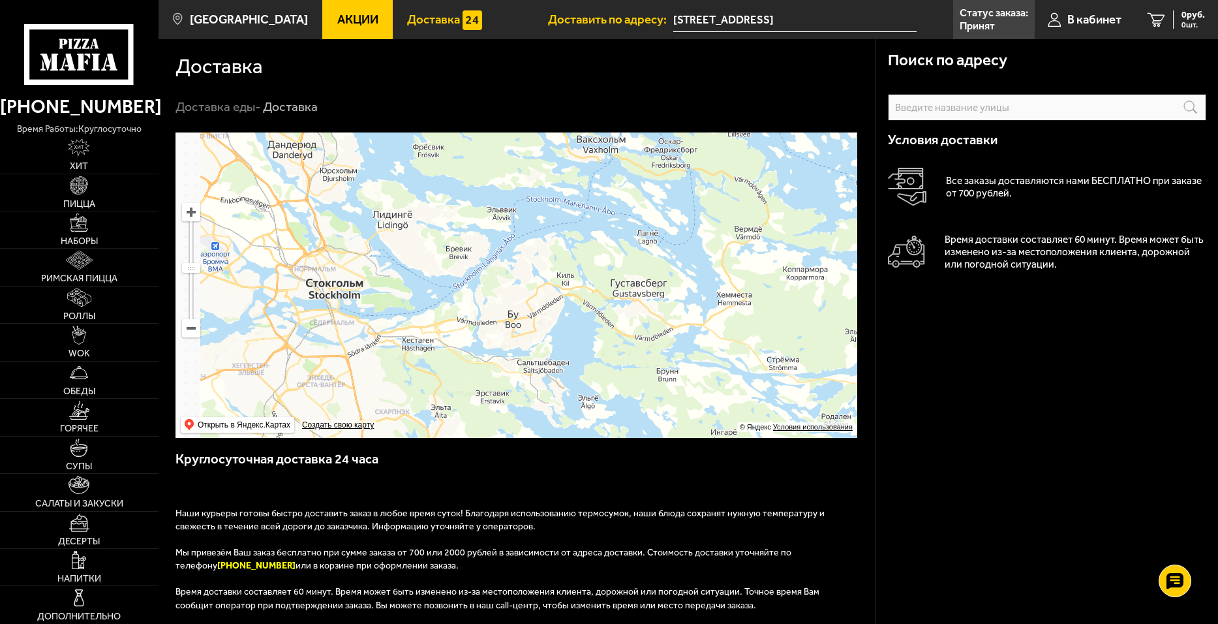
click at [202, 247] on ymaps at bounding box center [517, 284] width 682 height 305
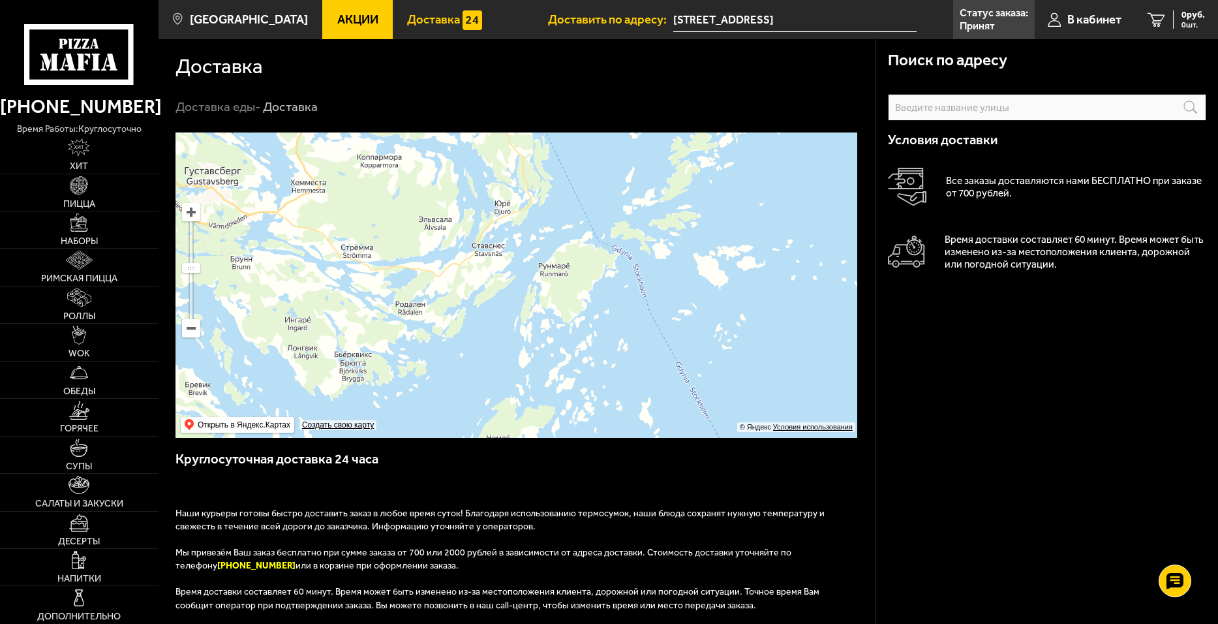
click at [629, 323] on ymaps at bounding box center [517, 284] width 682 height 305
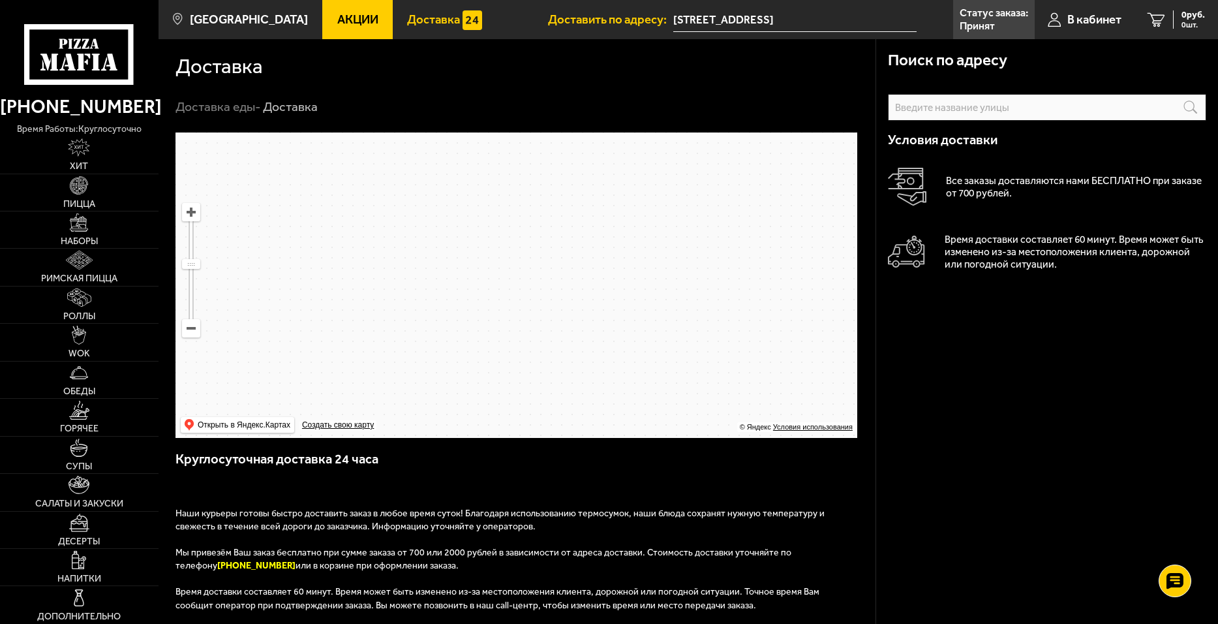
click at [521, 300] on ymaps at bounding box center [517, 284] width 682 height 305
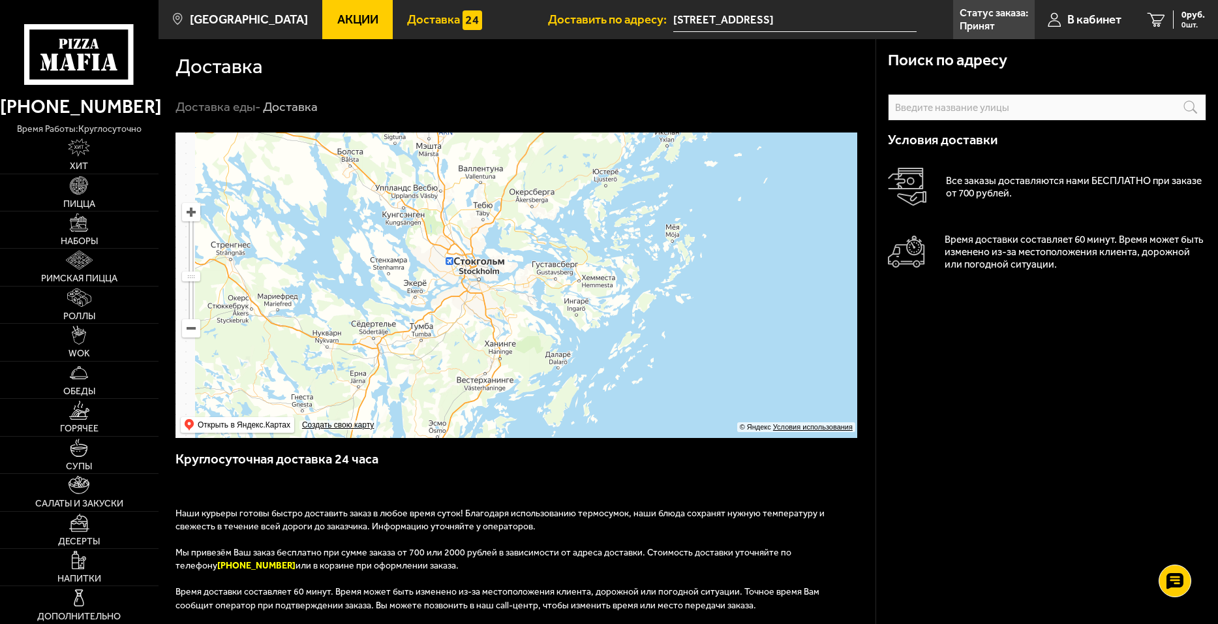
click at [571, 318] on ymaps at bounding box center [517, 284] width 682 height 305
click at [493, 356] on ymaps at bounding box center [517, 284] width 682 height 305
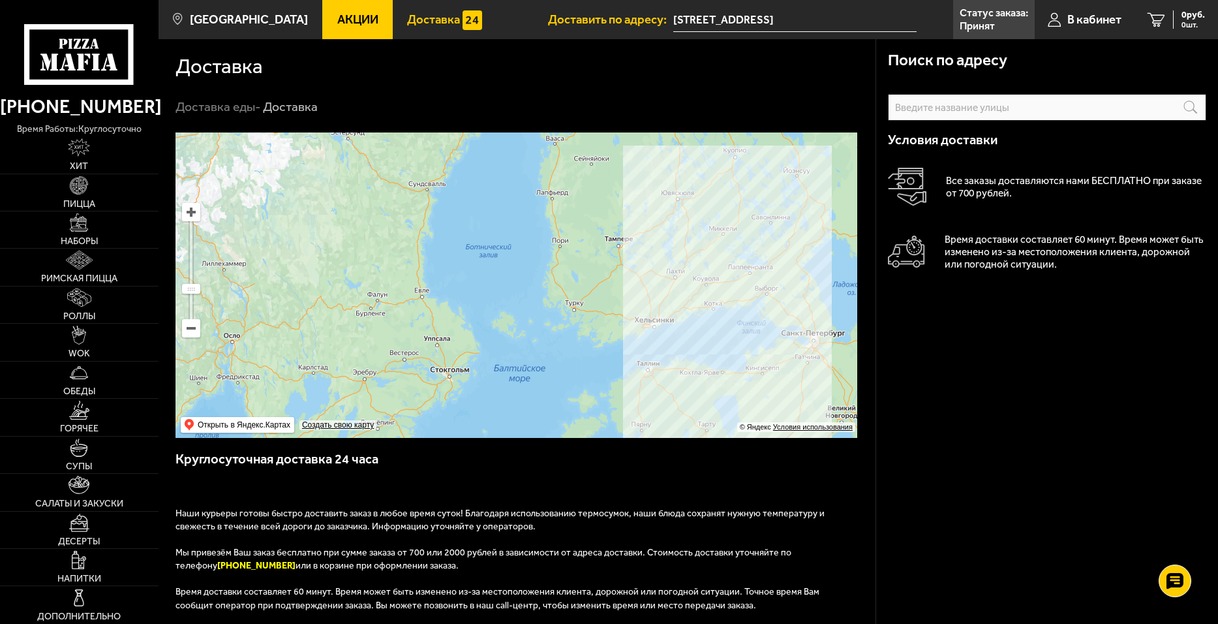
click at [605, 348] on ymaps at bounding box center [517, 284] width 682 height 305
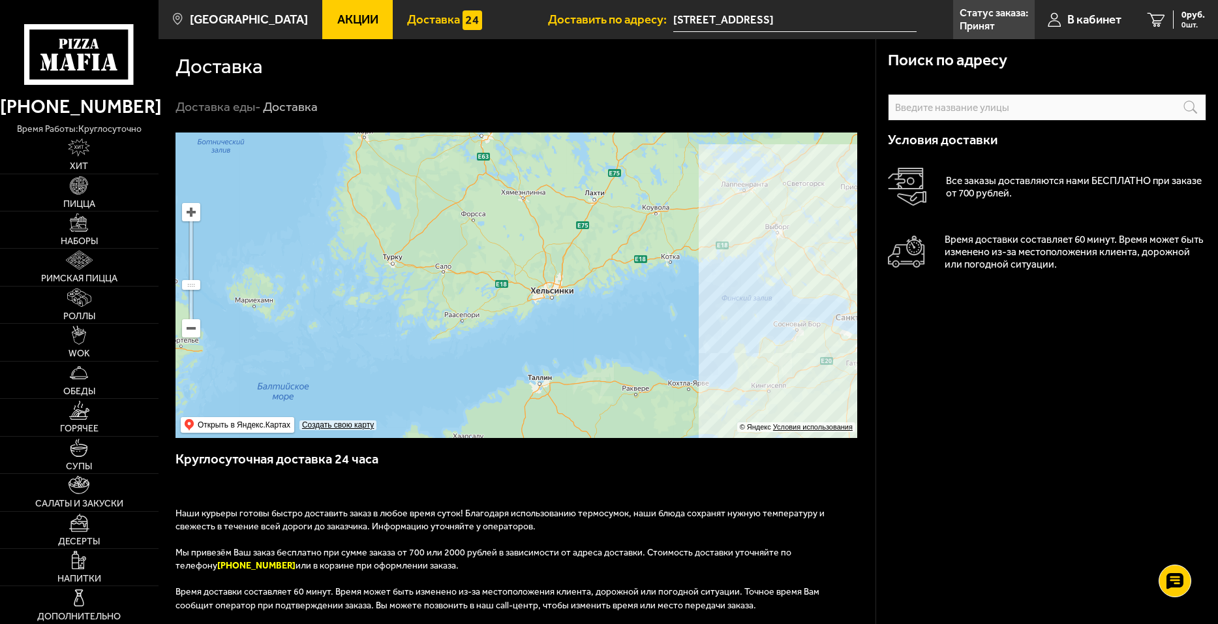
drag, startPoint x: 600, startPoint y: 346, endPoint x: 812, endPoint y: 316, distance: 214.2
click at [809, 316] on ymaps at bounding box center [517, 284] width 682 height 305
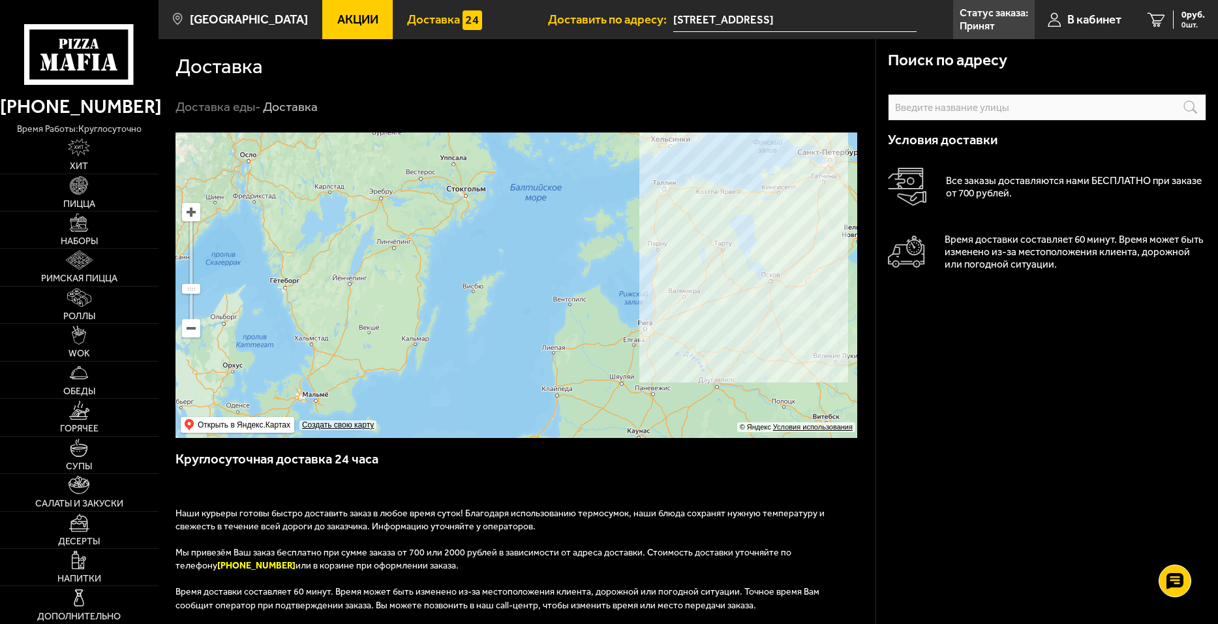
drag, startPoint x: 624, startPoint y: 243, endPoint x: 605, endPoint y: 219, distance: 31.1
click at [606, 219] on ymaps at bounding box center [517, 284] width 682 height 305
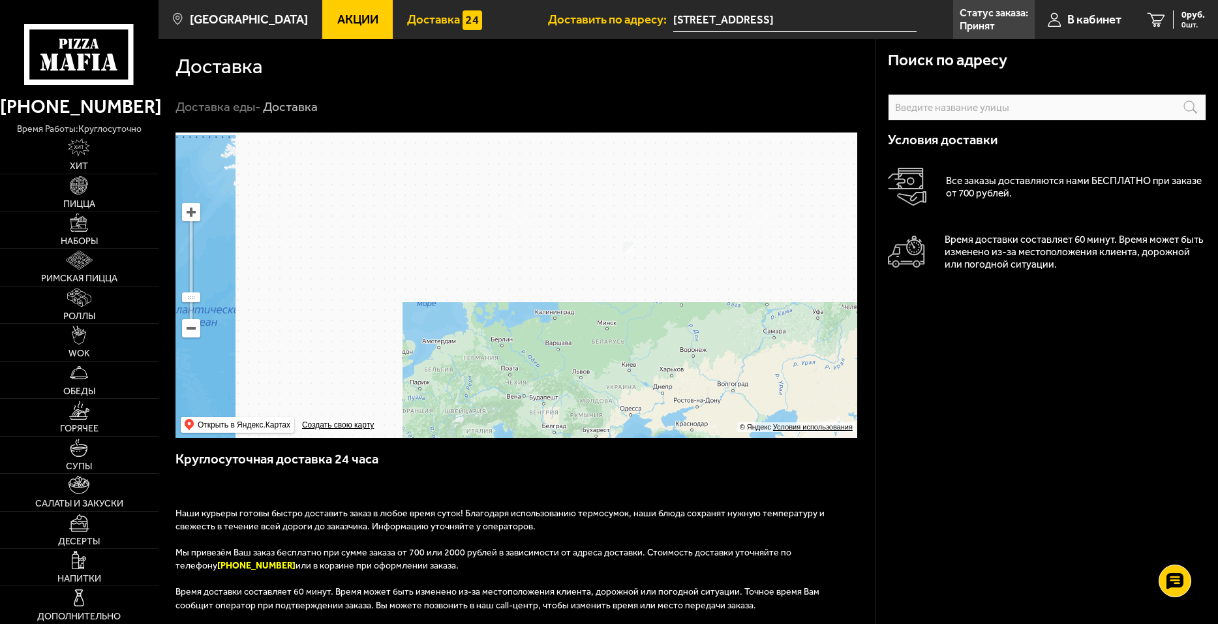
drag, startPoint x: 632, startPoint y: 294, endPoint x: 629, endPoint y: 301, distance: 7.0
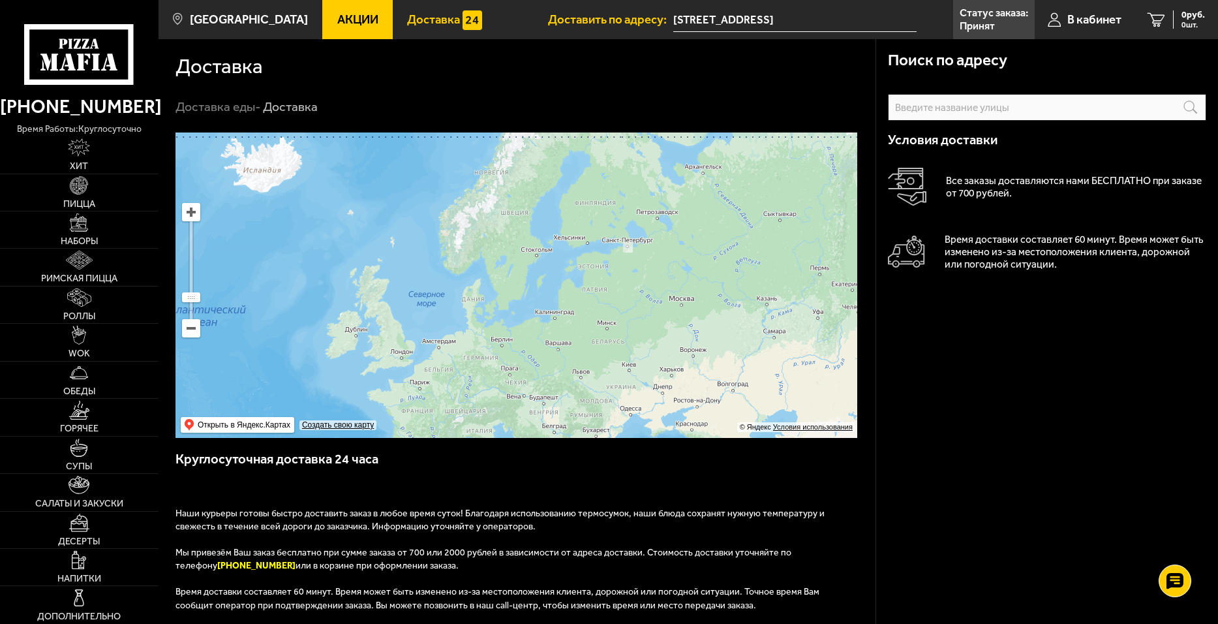
click at [629, 301] on ymaps at bounding box center [517, 284] width 682 height 305
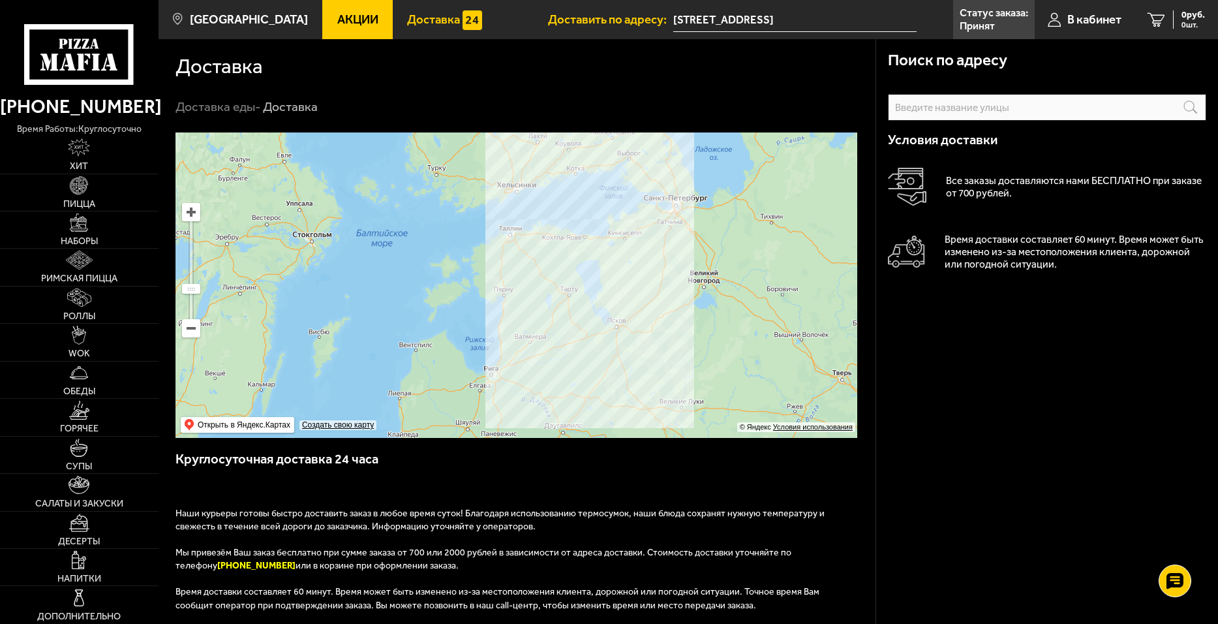
drag, startPoint x: 602, startPoint y: 214, endPoint x: 542, endPoint y: 345, distance: 144.2
click at [542, 345] on ymaps at bounding box center [517, 284] width 682 height 305
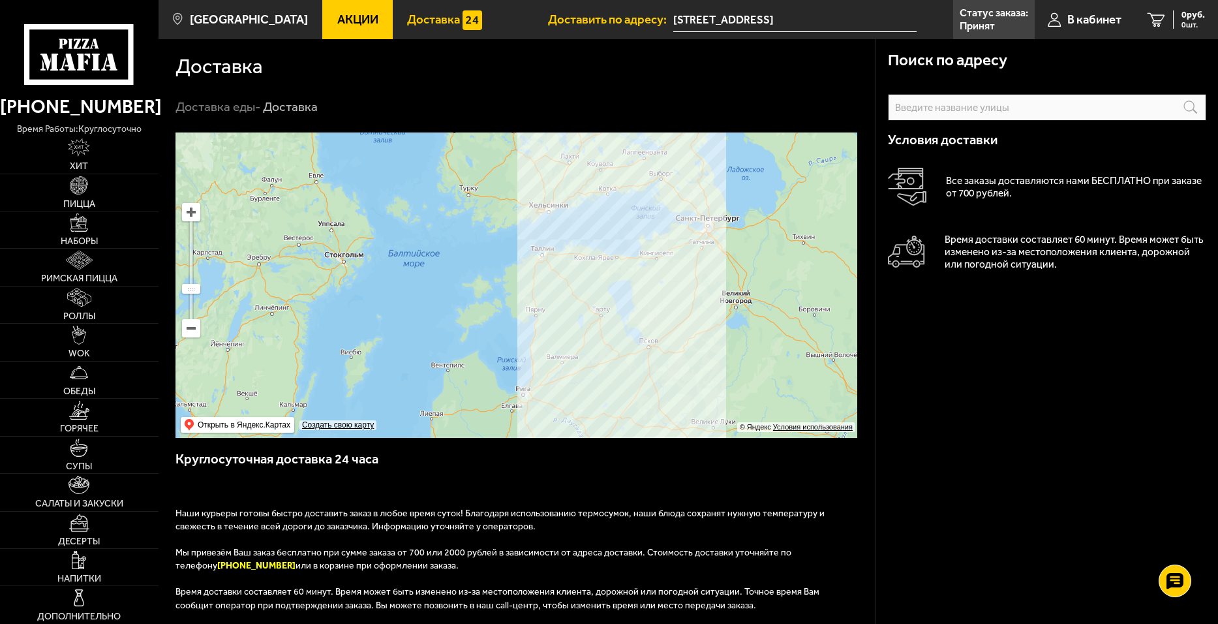
drag, startPoint x: 577, startPoint y: 411, endPoint x: 619, endPoint y: 395, distance: 44.8
click at [619, 395] on ymaps at bounding box center [517, 284] width 682 height 305
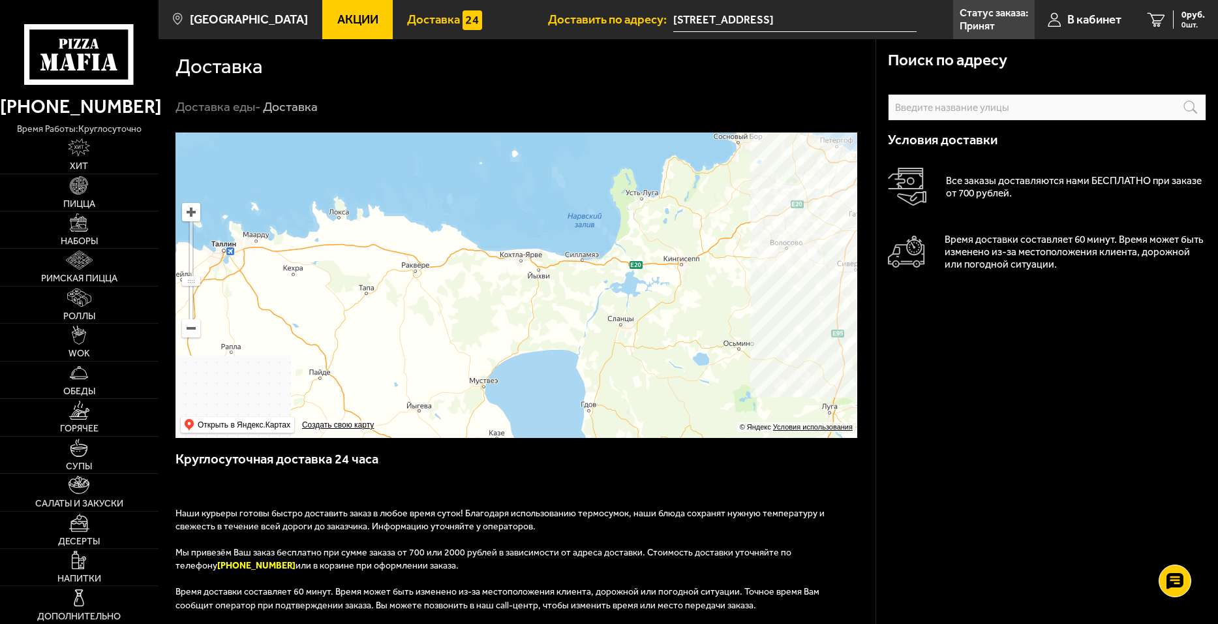
drag, startPoint x: 468, startPoint y: 287, endPoint x: 502, endPoint y: 321, distance: 48.4
click at [502, 321] on ymaps at bounding box center [517, 284] width 682 height 305
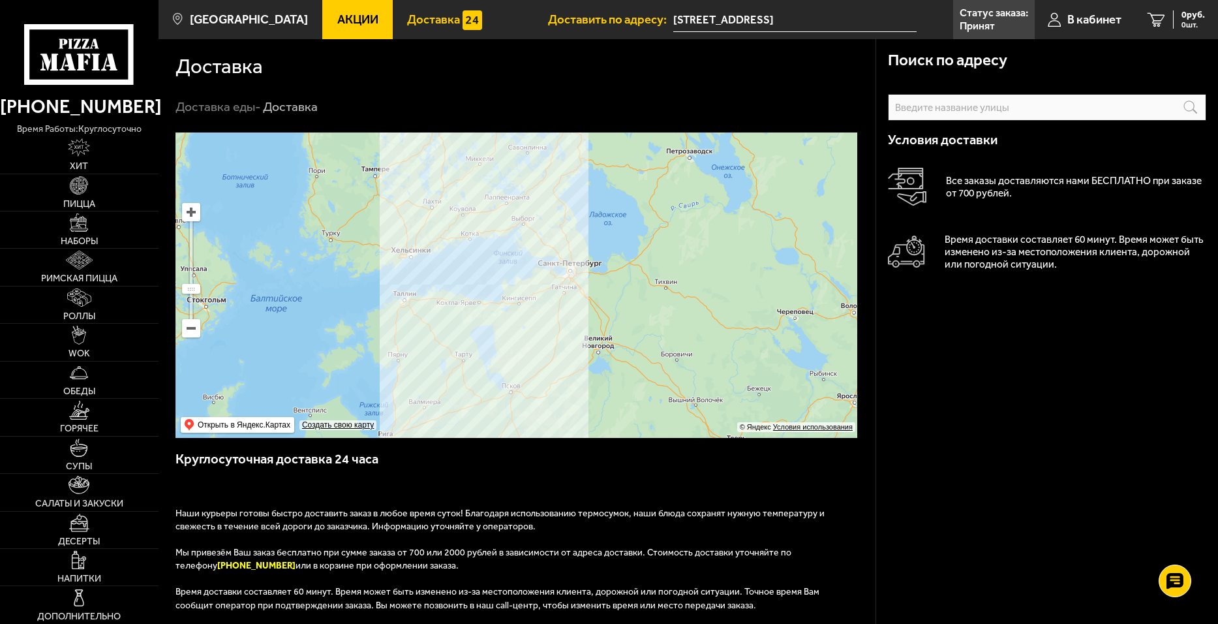
drag, startPoint x: 525, startPoint y: 388, endPoint x: 651, endPoint y: 311, distance: 147.4
click at [646, 315] on ymaps at bounding box center [517, 284] width 682 height 305
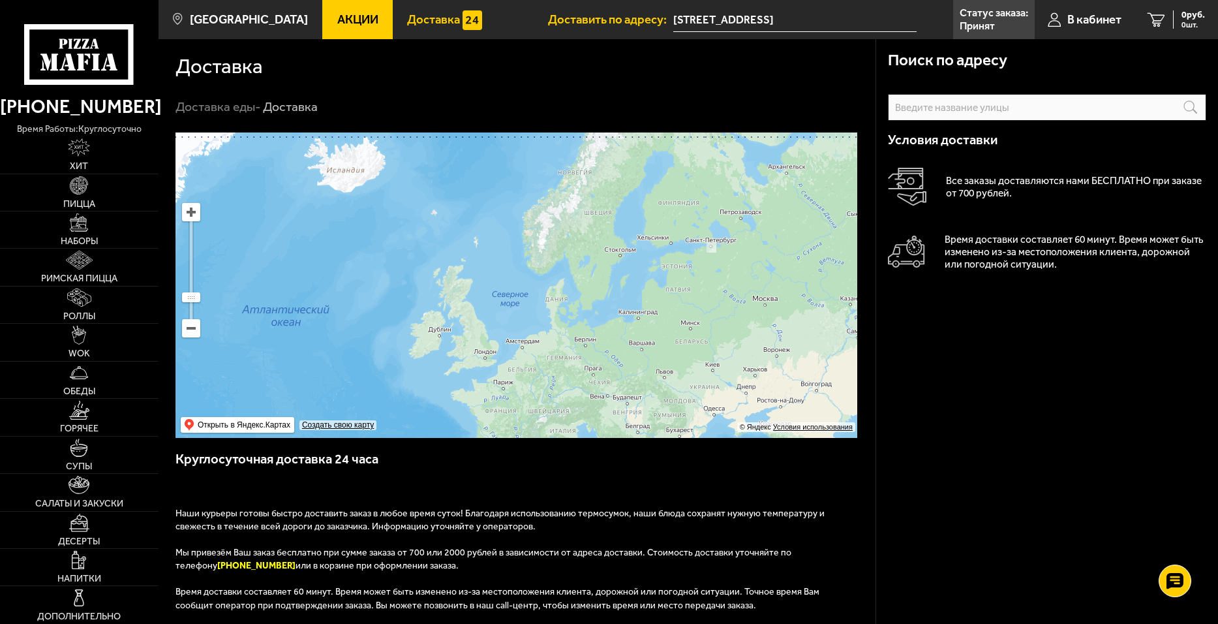
drag, startPoint x: 628, startPoint y: 369, endPoint x: 613, endPoint y: 332, distance: 40.1
click at [613, 332] on ymaps at bounding box center [517, 284] width 682 height 305
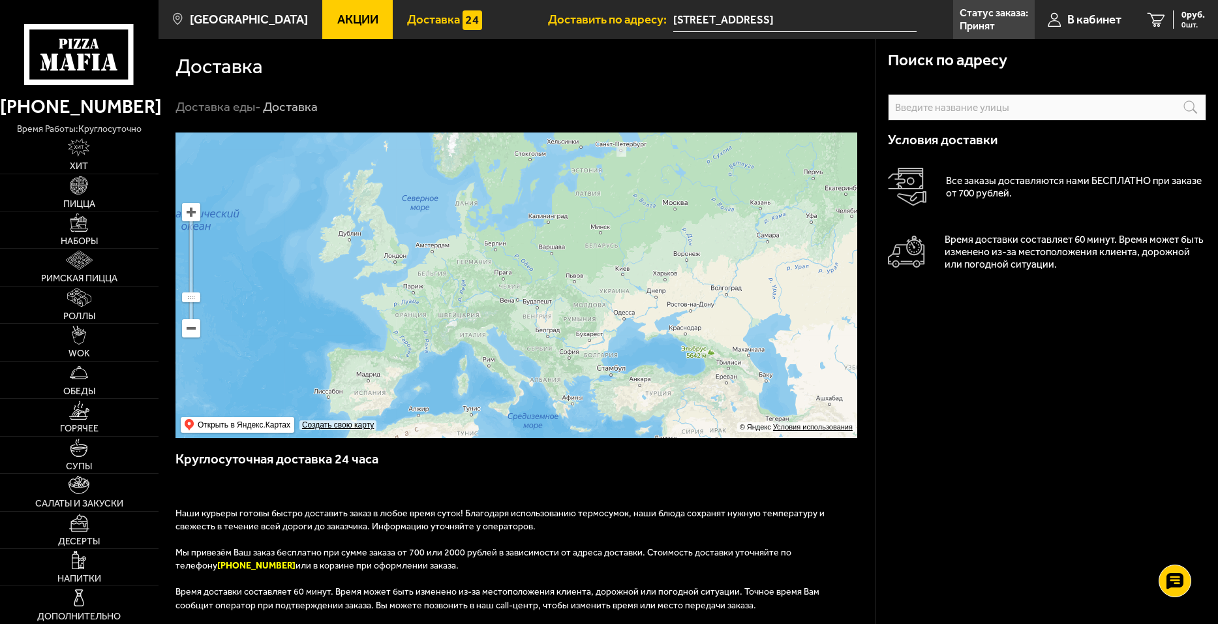
drag, startPoint x: 532, startPoint y: 335, endPoint x: 516, endPoint y: 358, distance: 27.7
click at [516, 358] on ymaps at bounding box center [517, 284] width 682 height 305
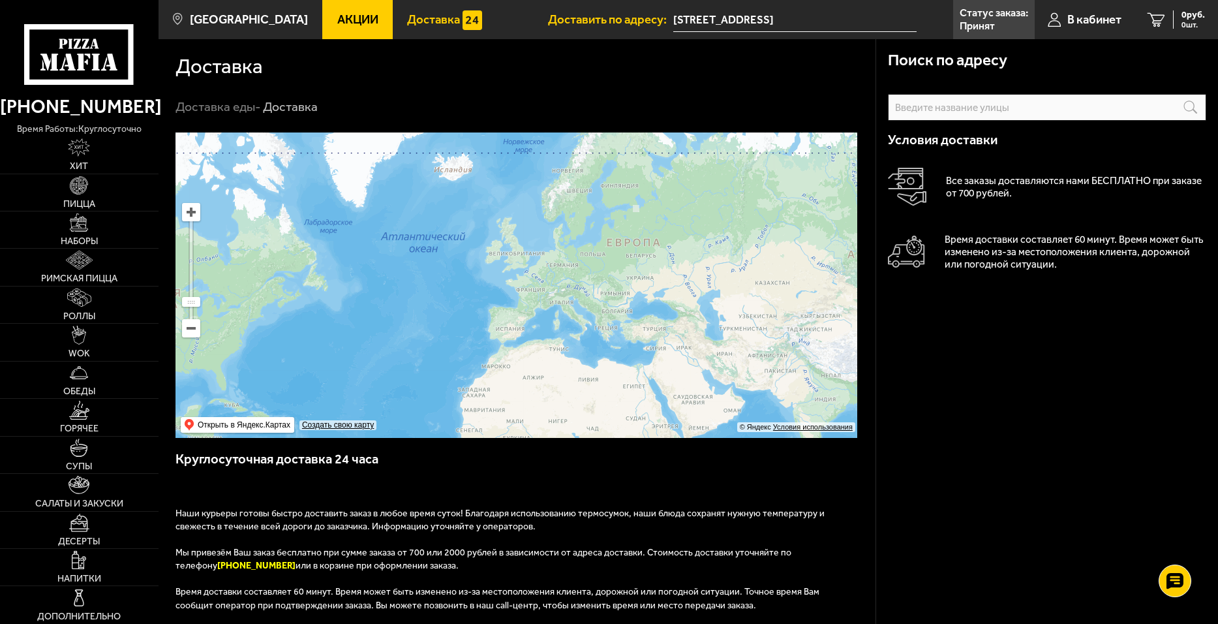
drag, startPoint x: 579, startPoint y: 311, endPoint x: 651, endPoint y: 241, distance: 100.6
click at [651, 241] on ymaps at bounding box center [517, 284] width 682 height 305
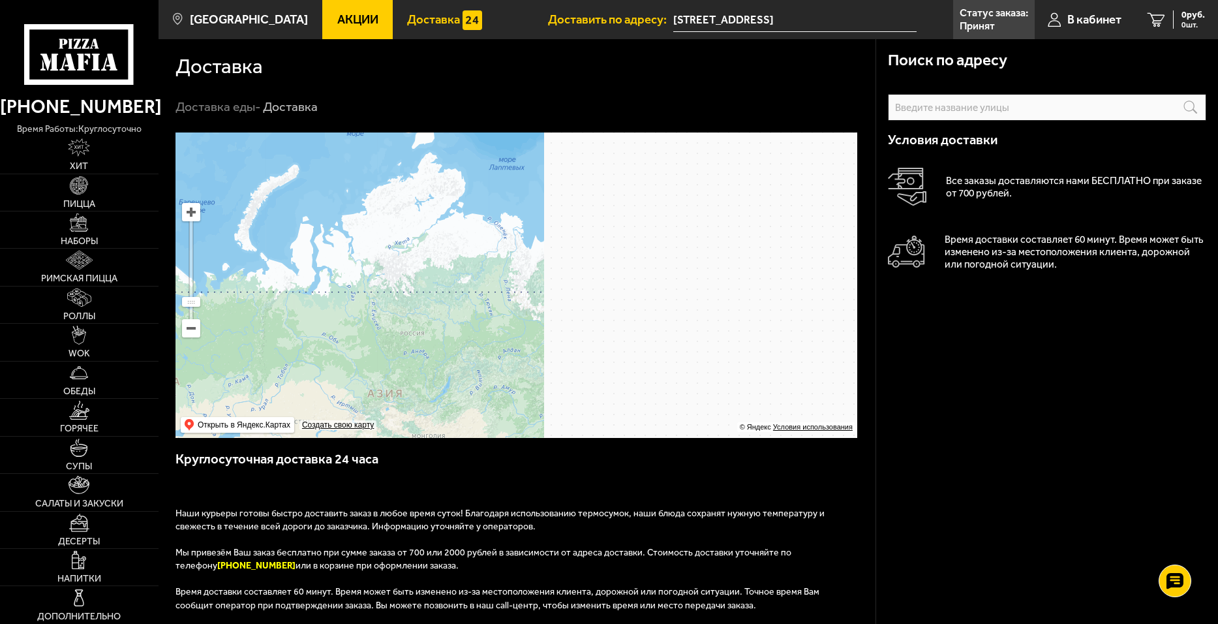
drag, startPoint x: 214, startPoint y: 395, endPoint x: 207, endPoint y: 393, distance: 7.4
click at [181, 405] on ymaps at bounding box center [517, 284] width 682 height 305
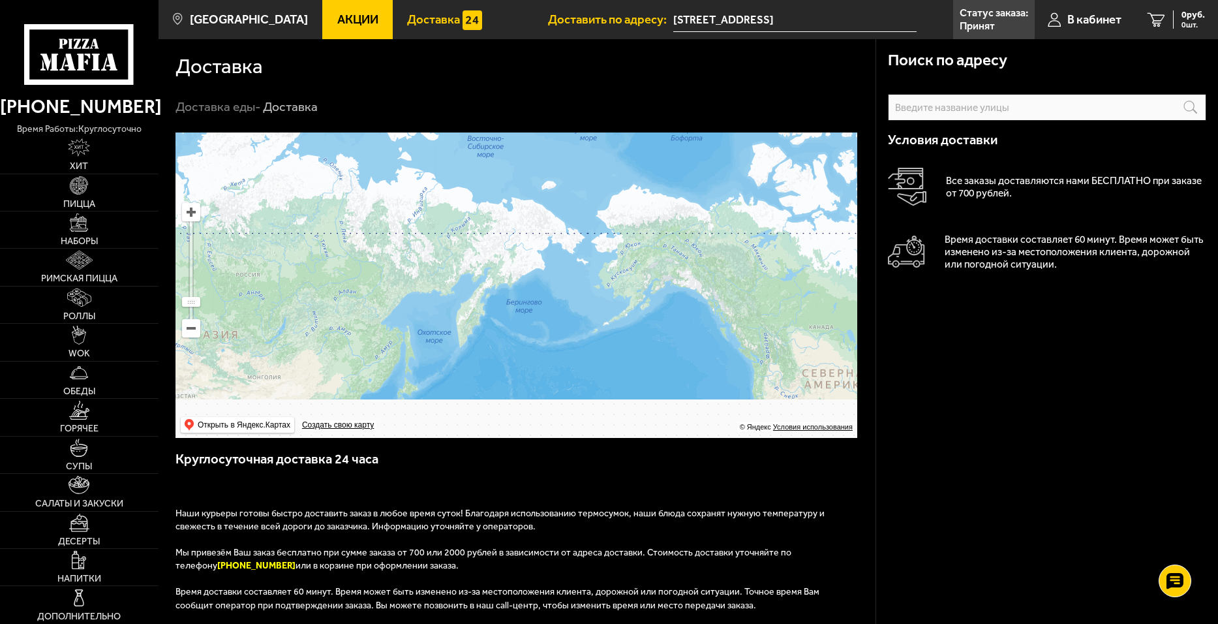
drag, startPoint x: 514, startPoint y: 319, endPoint x: 591, endPoint y: 234, distance: 114.1
click at [591, 234] on ymaps at bounding box center [517, 284] width 682 height 305
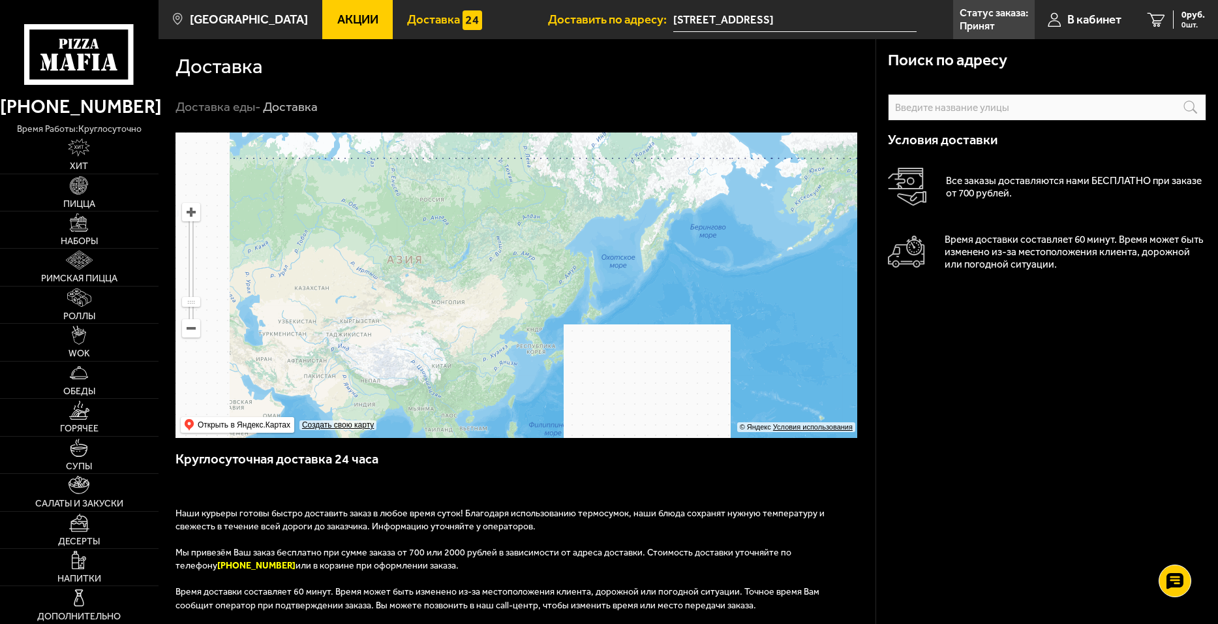
drag, startPoint x: 613, startPoint y: 322, endPoint x: 741, endPoint y: 292, distance: 132.0
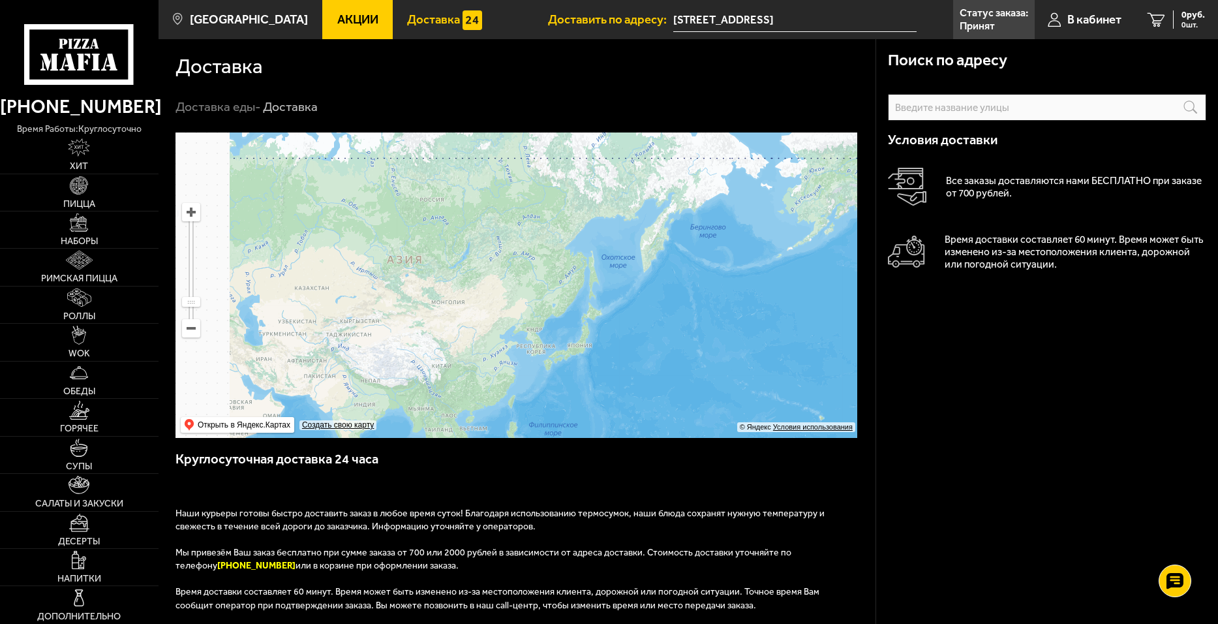
click at [741, 292] on ymaps at bounding box center [517, 284] width 682 height 305
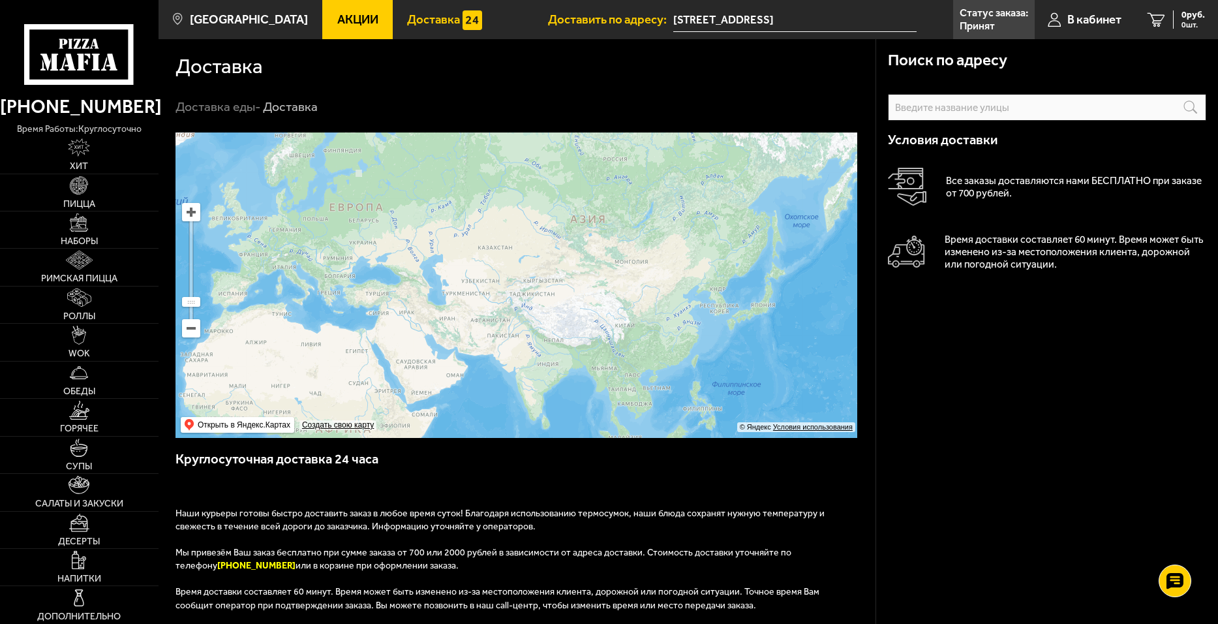
drag, startPoint x: 611, startPoint y: 298, endPoint x: 731, endPoint y: 262, distance: 124.7
click at [731, 262] on ymaps at bounding box center [517, 284] width 682 height 305
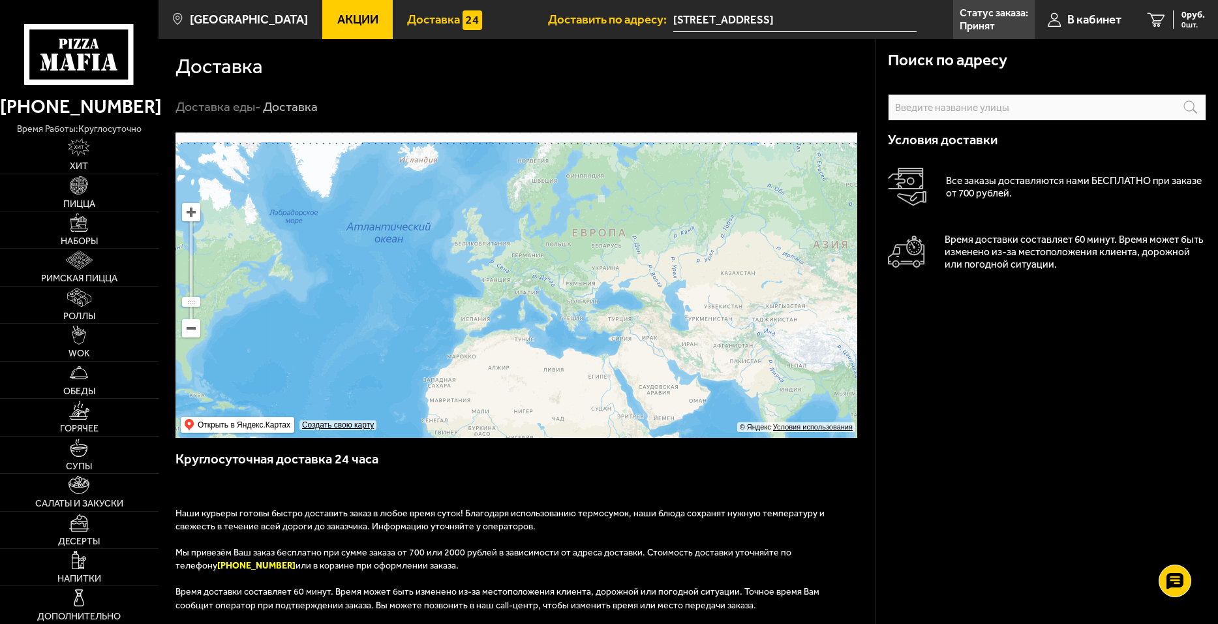
drag, startPoint x: 492, startPoint y: 333, endPoint x: 708, endPoint y: 406, distance: 227.8
click at [708, 406] on ymaps at bounding box center [517, 284] width 682 height 305
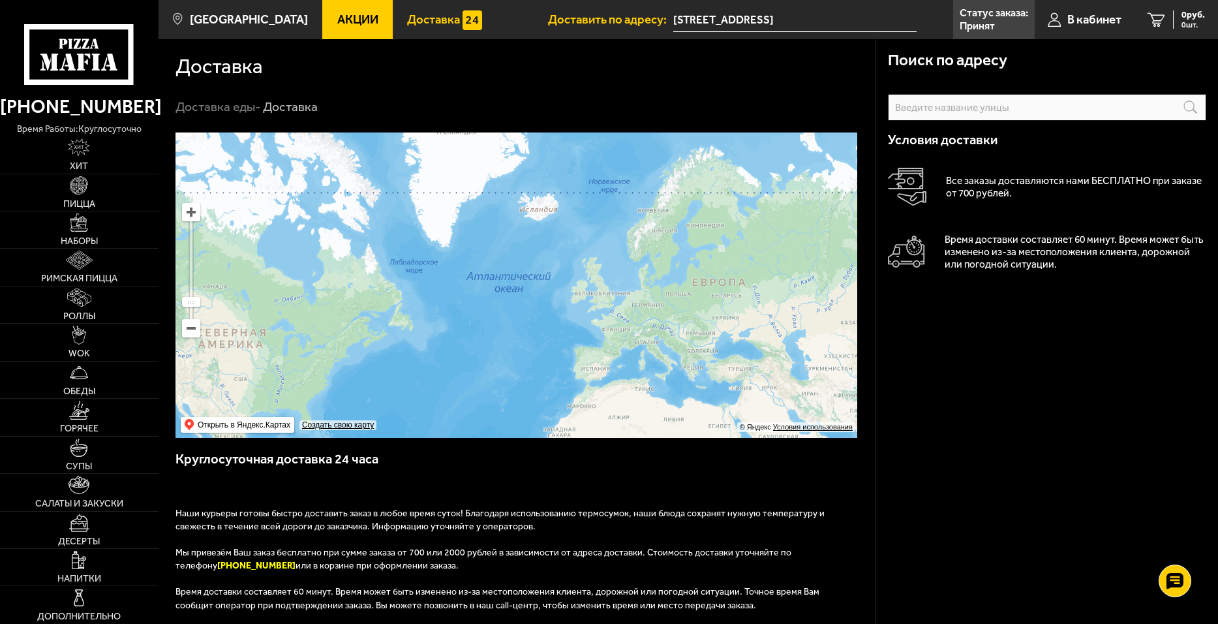
drag, startPoint x: 522, startPoint y: 309, endPoint x: 643, endPoint y: 343, distance: 126.0
click at [643, 343] on ymaps at bounding box center [517, 284] width 682 height 305
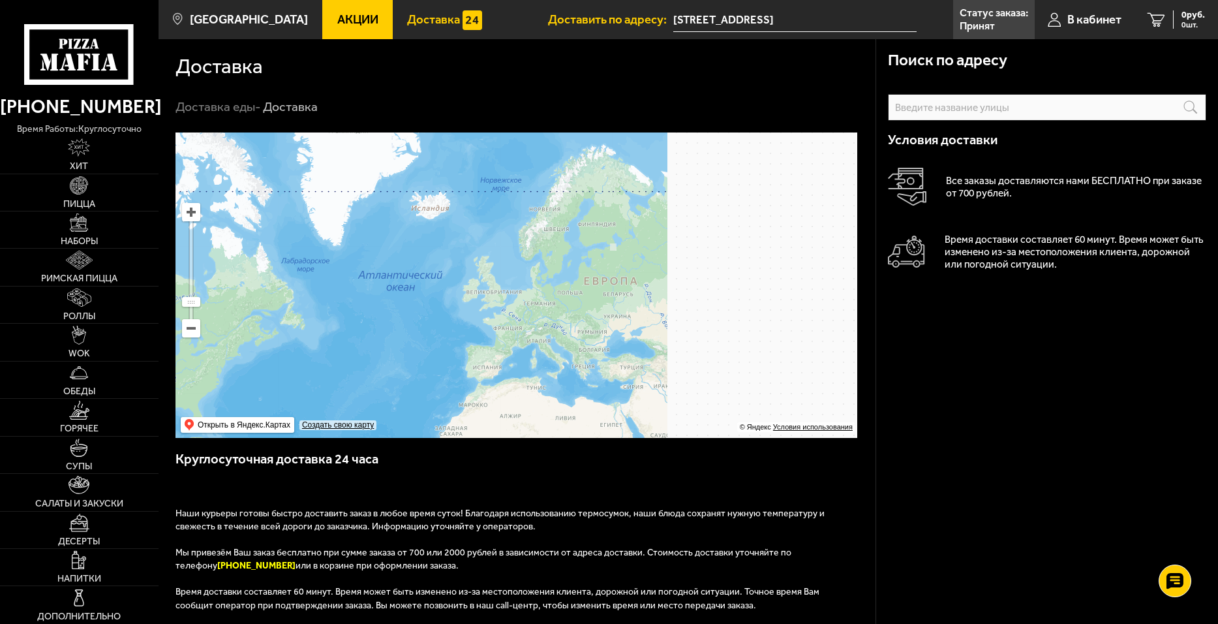
drag, startPoint x: 435, startPoint y: 326, endPoint x: 311, endPoint y: 338, distance: 125.2
click at [311, 337] on ymaps at bounding box center [517, 284] width 682 height 305
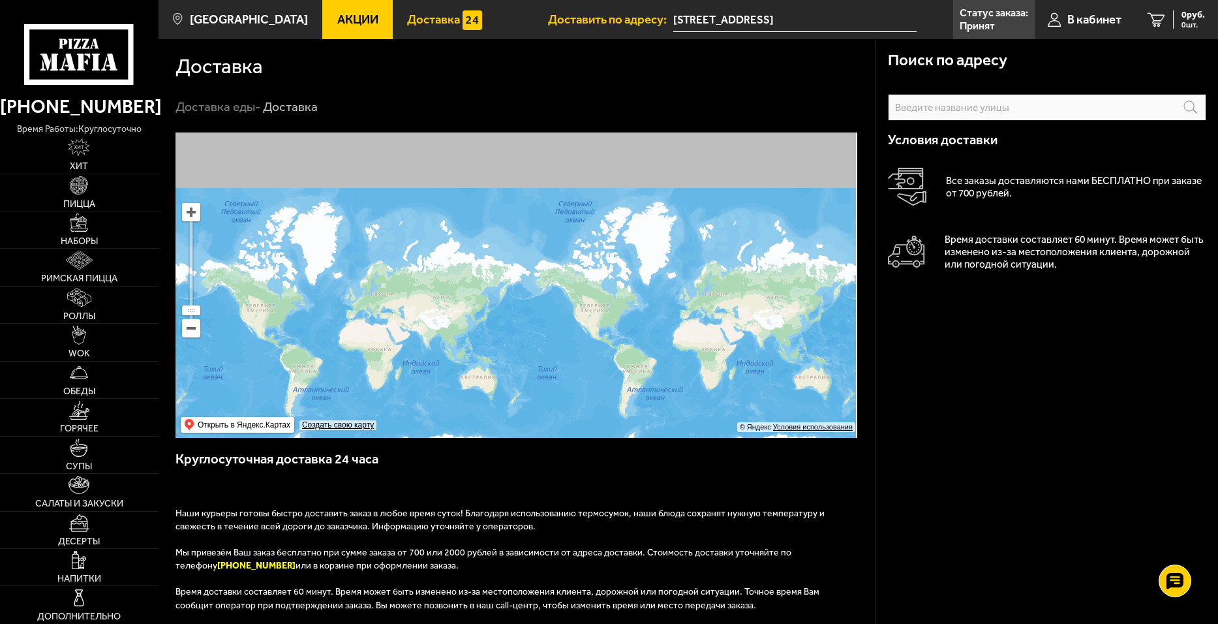
drag, startPoint x: 656, startPoint y: 311, endPoint x: 497, endPoint y: 301, distance: 159.6
click at [497, 301] on ymaps at bounding box center [517, 284] width 682 height 305
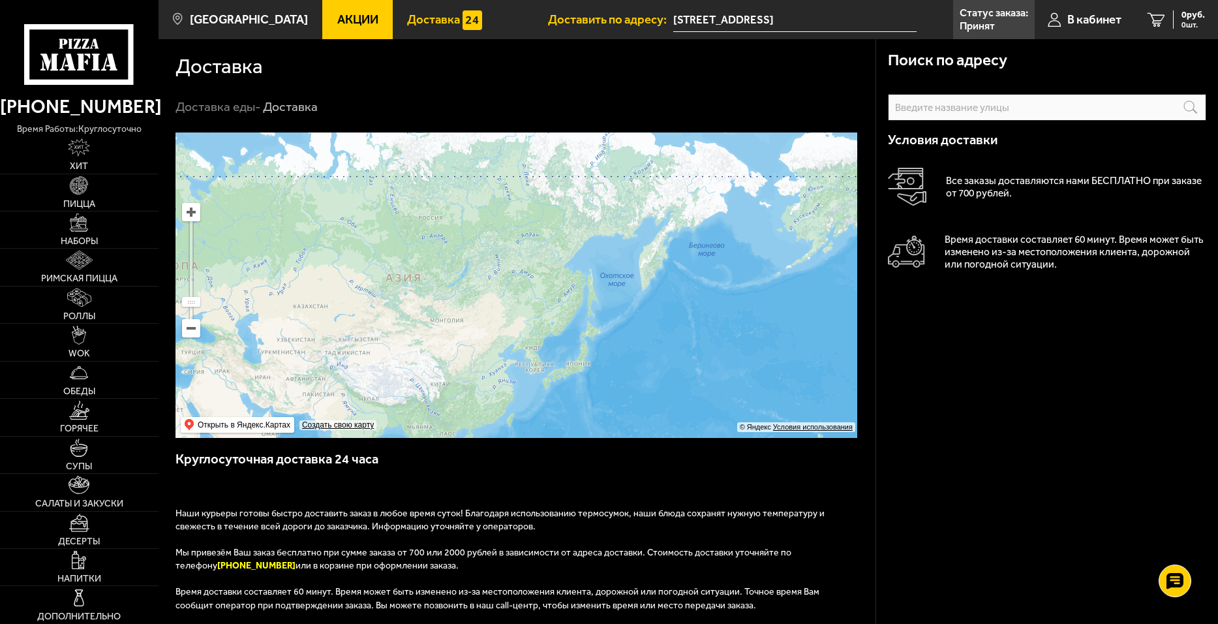
drag, startPoint x: 677, startPoint y: 315, endPoint x: 769, endPoint y: 302, distance: 92.8
click at [769, 302] on ymaps at bounding box center [517, 284] width 682 height 305
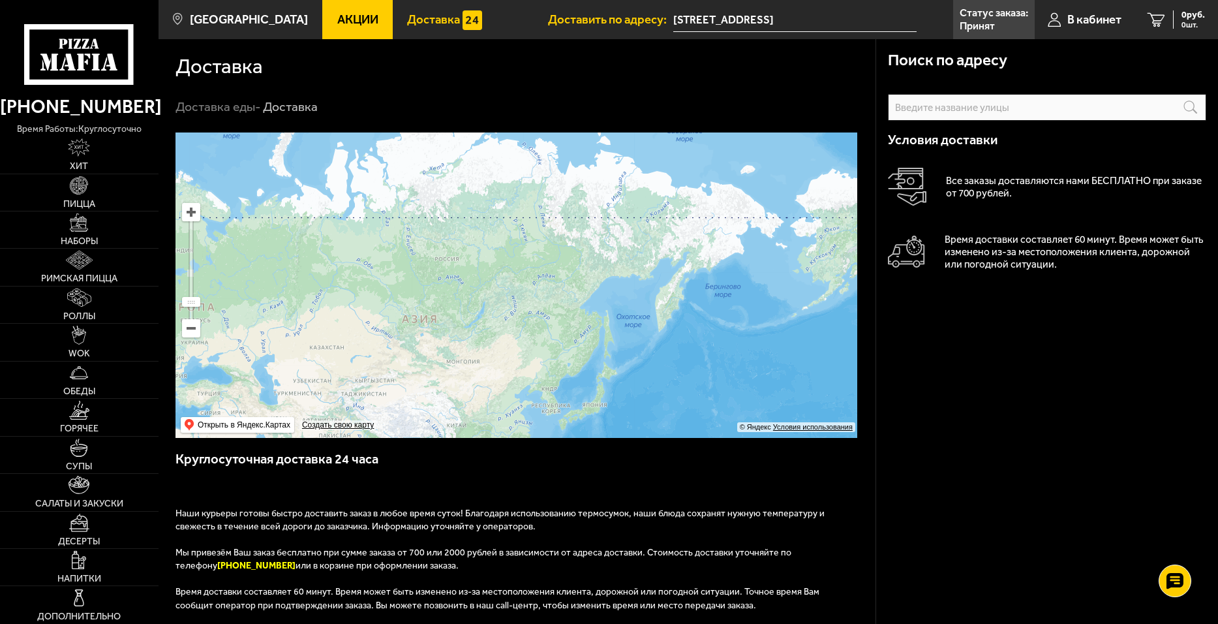
drag, startPoint x: 606, startPoint y: 277, endPoint x: 595, endPoint y: 313, distance: 37.4
click at [595, 313] on ymaps at bounding box center [517, 284] width 682 height 305
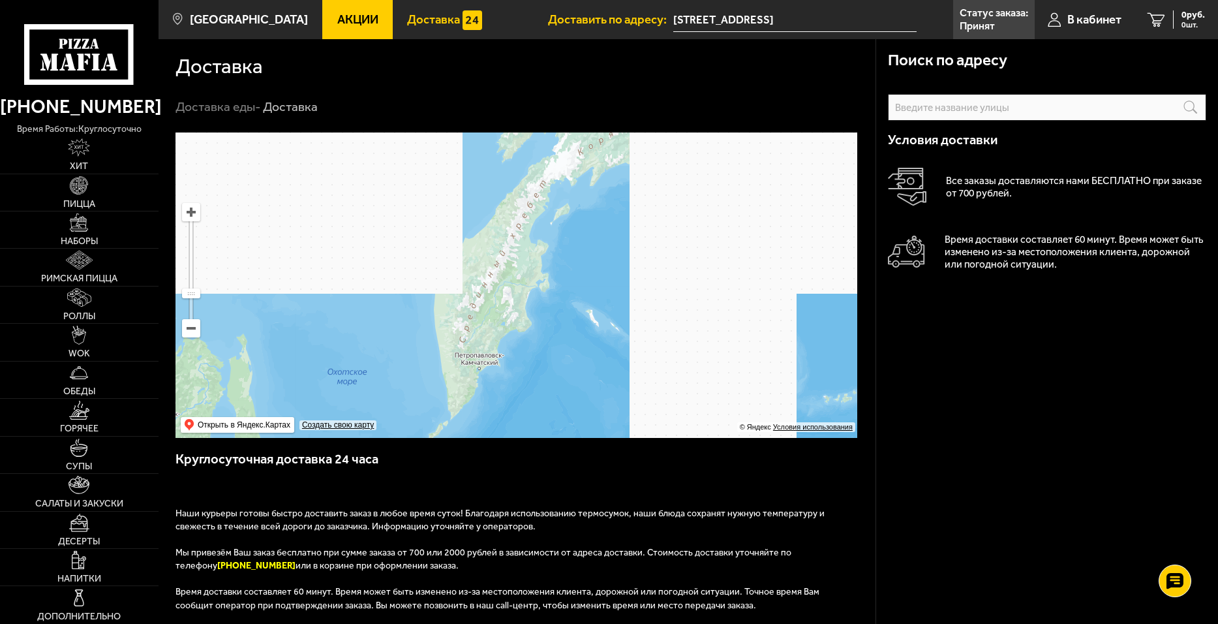
drag, startPoint x: 628, startPoint y: 355, endPoint x: 471, endPoint y: 191, distance: 227.1
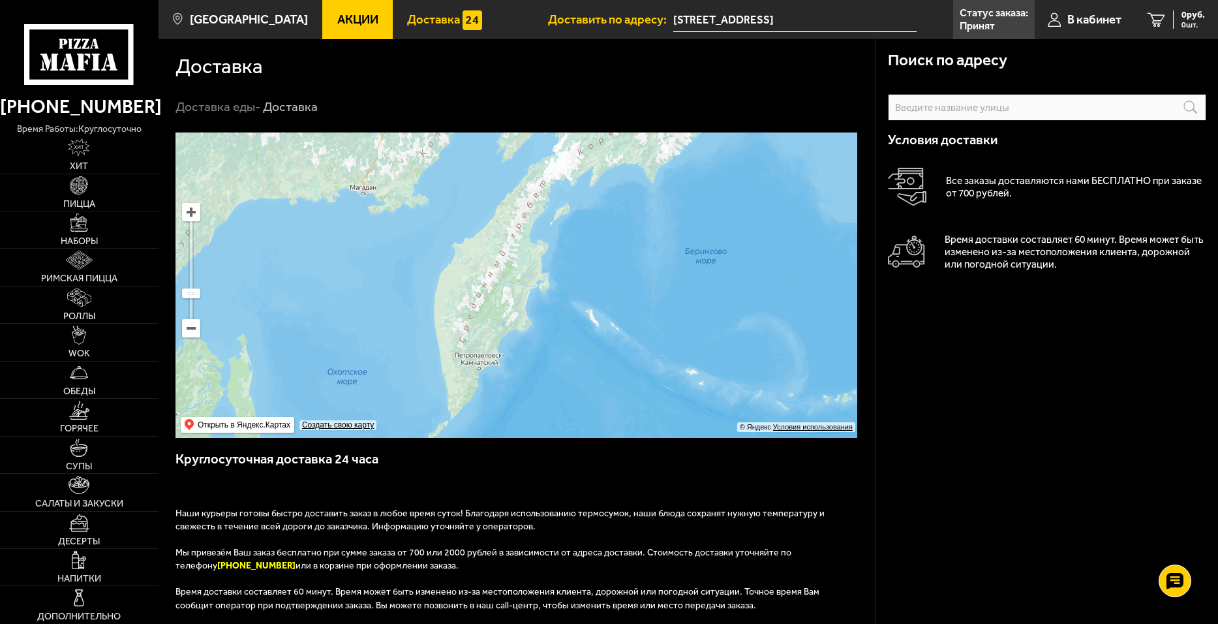
click at [471, 191] on ymaps at bounding box center [517, 284] width 682 height 305
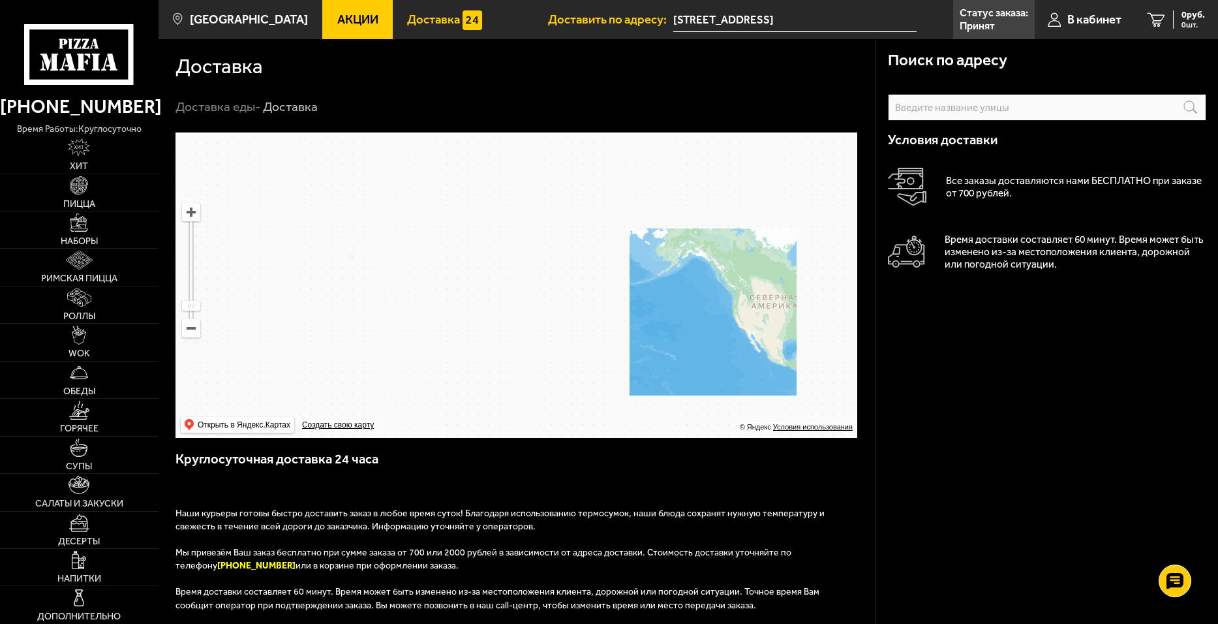
drag, startPoint x: 544, startPoint y: 355, endPoint x: 589, endPoint y: 335, distance: 50.0
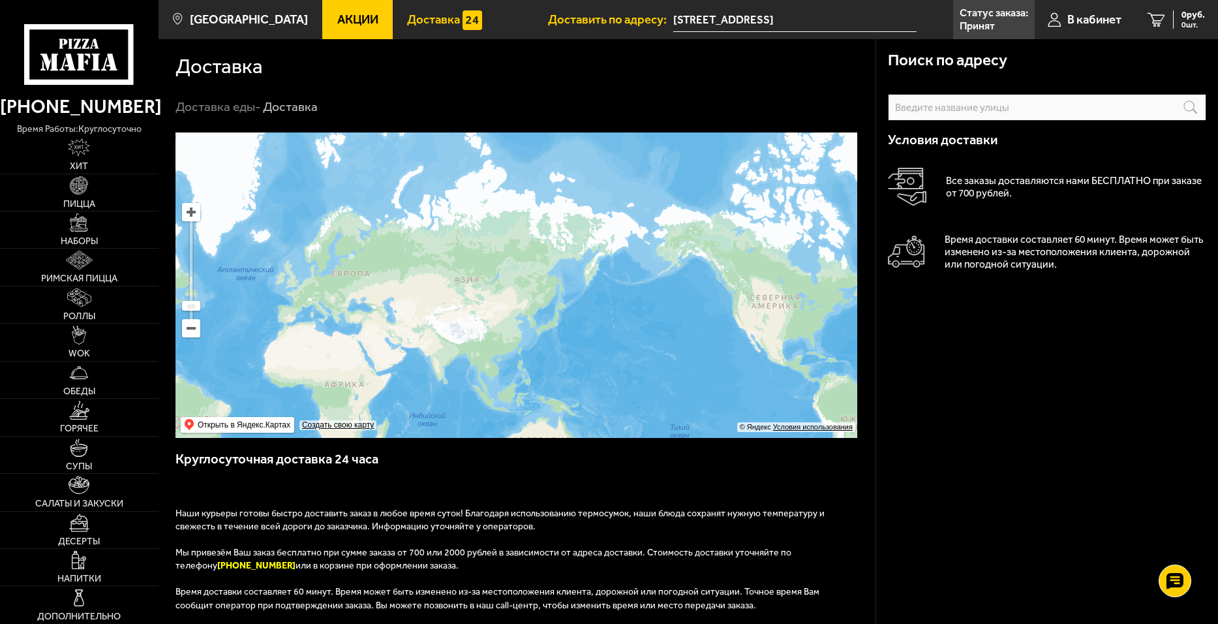
click at [589, 335] on ymaps at bounding box center [517, 284] width 682 height 305
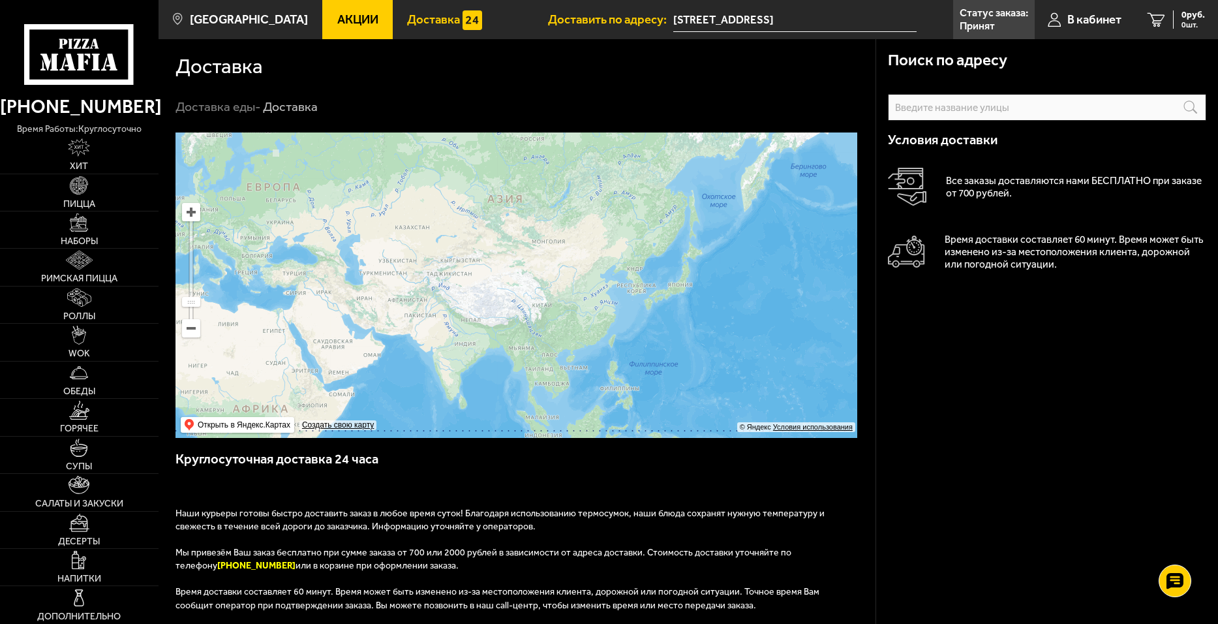
drag, startPoint x: 684, startPoint y: 258, endPoint x: 662, endPoint y: 266, distance: 23.9
click at [662, 266] on ymaps at bounding box center [517, 284] width 682 height 305
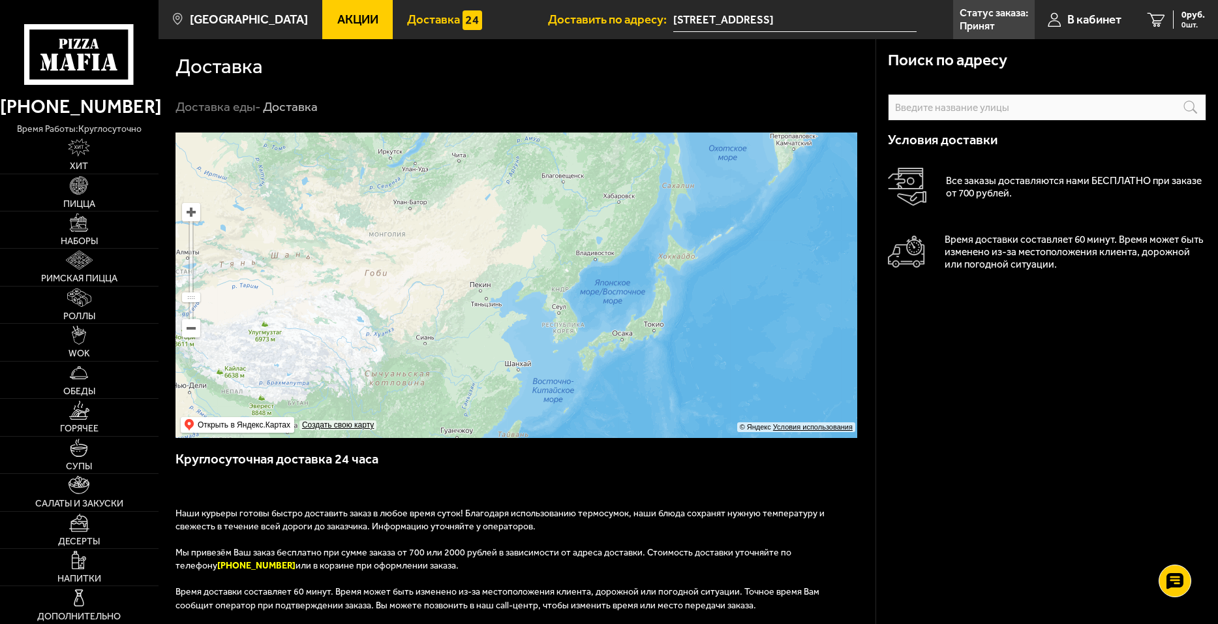
drag, startPoint x: 638, startPoint y: 221, endPoint x: 606, endPoint y: 305, distance: 90.0
click at [606, 305] on ymaps at bounding box center [517, 284] width 682 height 305
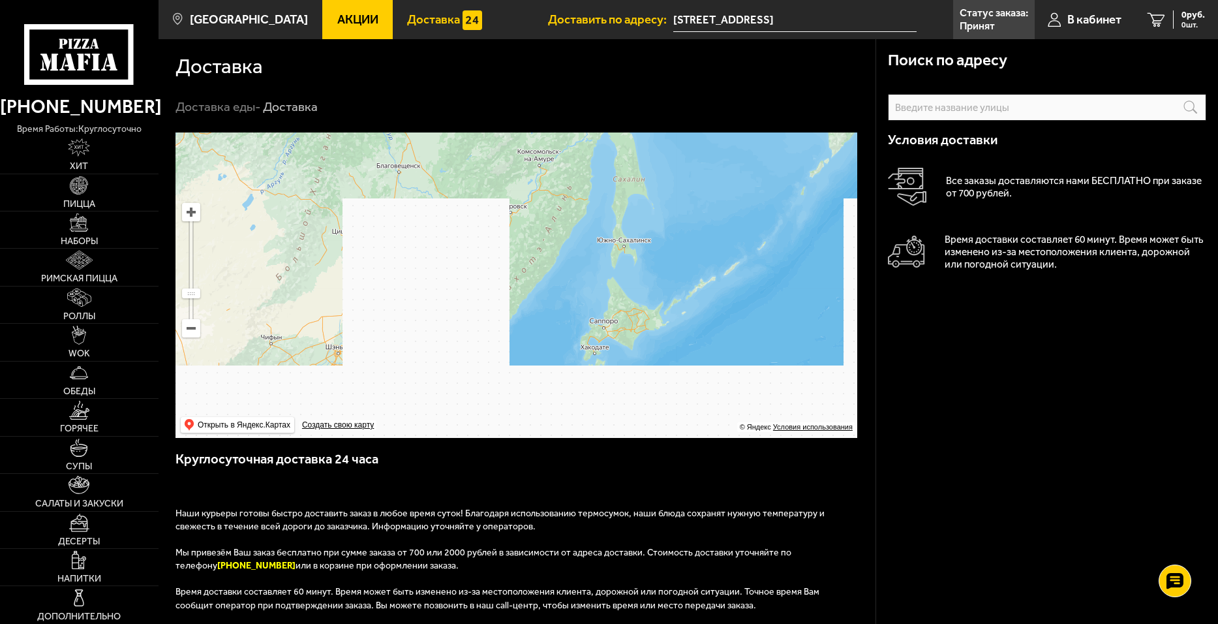
drag, startPoint x: 606, startPoint y: 399, endPoint x: 601, endPoint y: 239, distance: 159.3
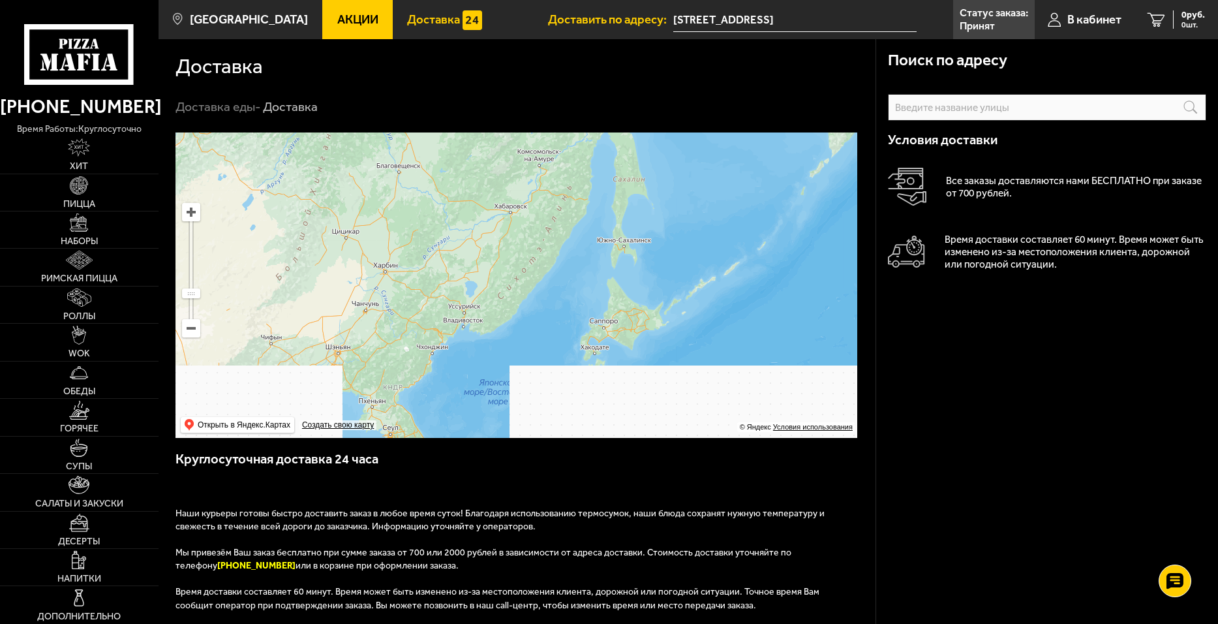
click at [601, 239] on ymaps at bounding box center [517, 284] width 682 height 305
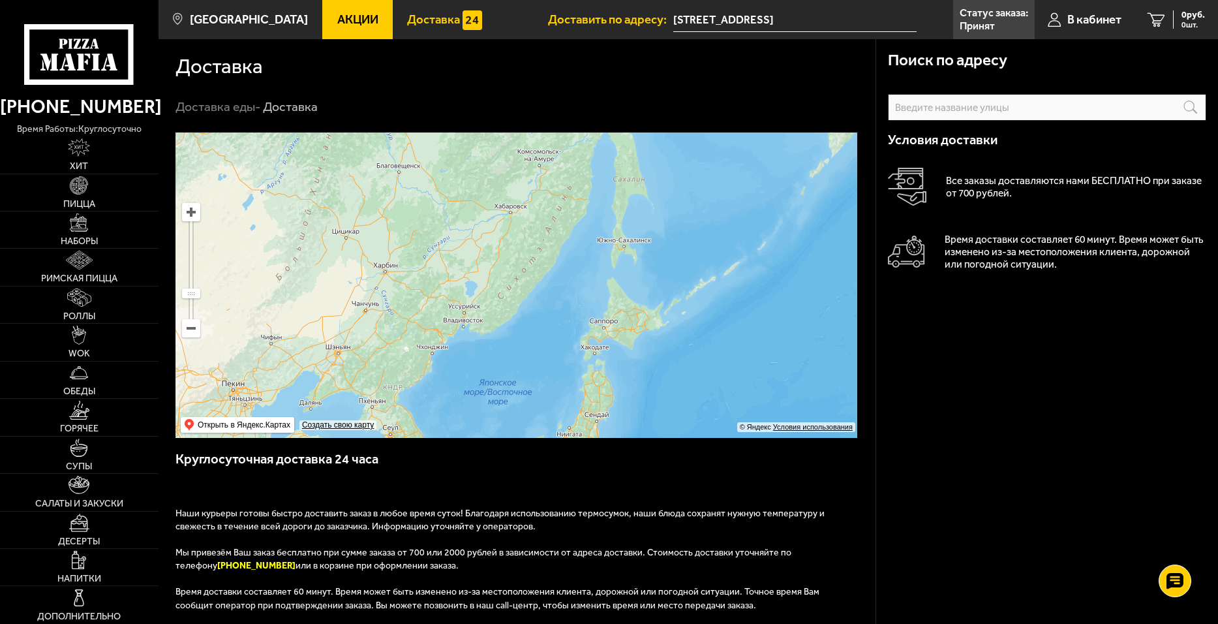
click at [658, 350] on ymaps at bounding box center [517, 284] width 682 height 305
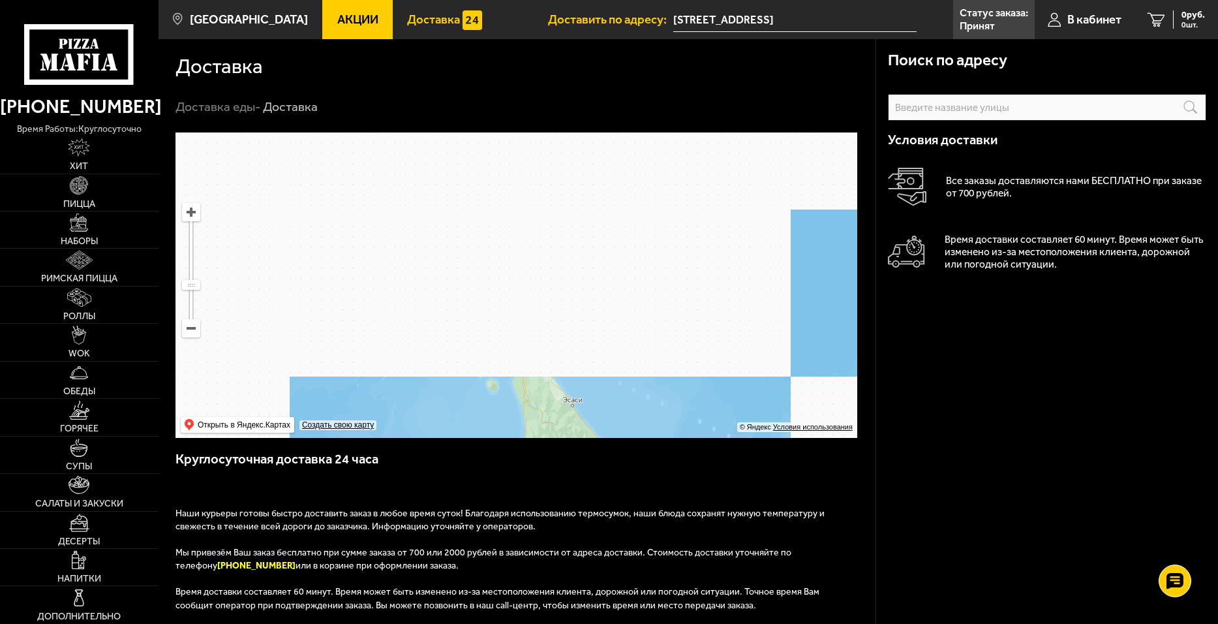
drag, startPoint x: 574, startPoint y: 275, endPoint x: 574, endPoint y: 320, distance: 45.7
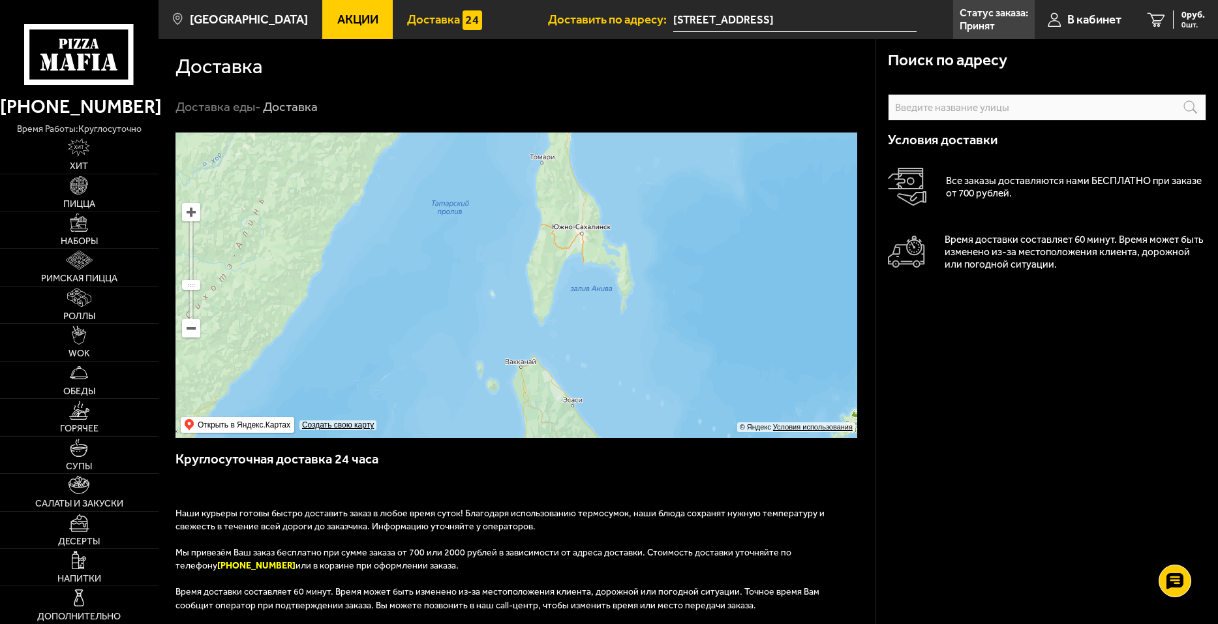
click at [574, 320] on ymaps at bounding box center [517, 284] width 682 height 305
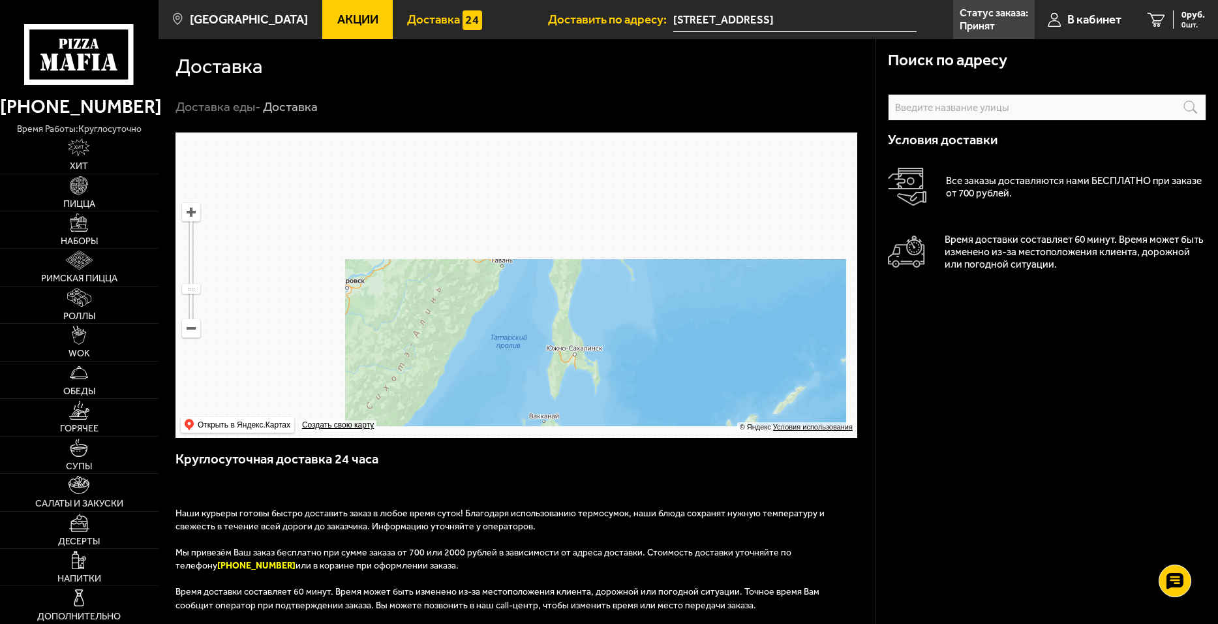
drag, startPoint x: 601, startPoint y: 281, endPoint x: 601, endPoint y: 288, distance: 7.2
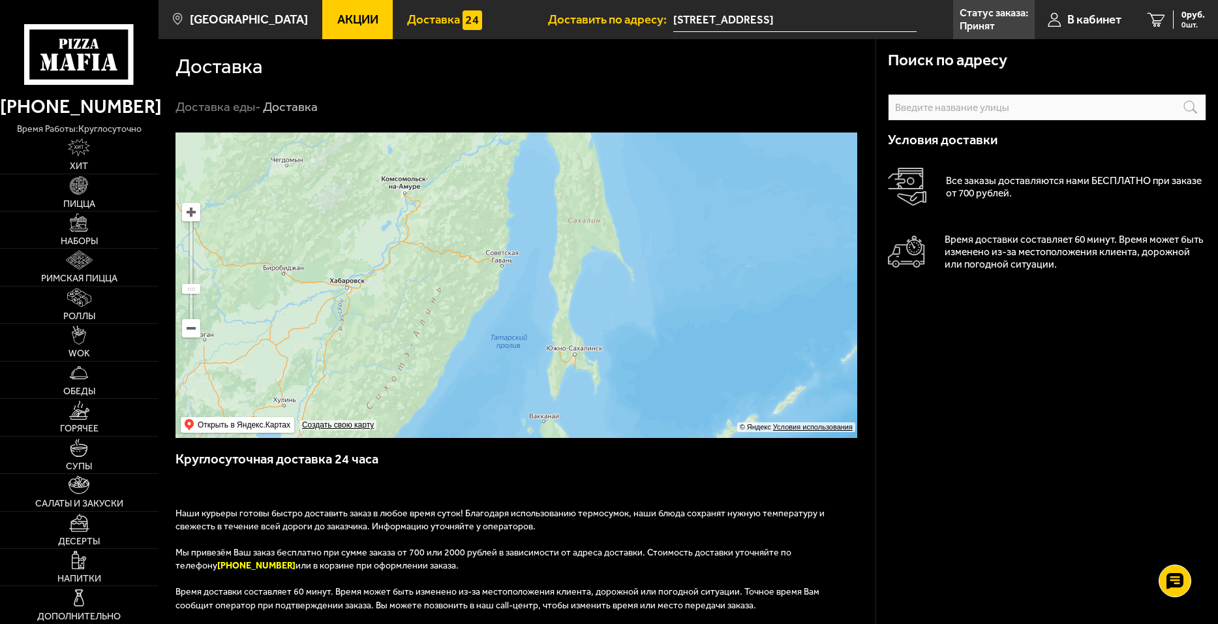
click at [601, 288] on ymaps at bounding box center [517, 284] width 682 height 305
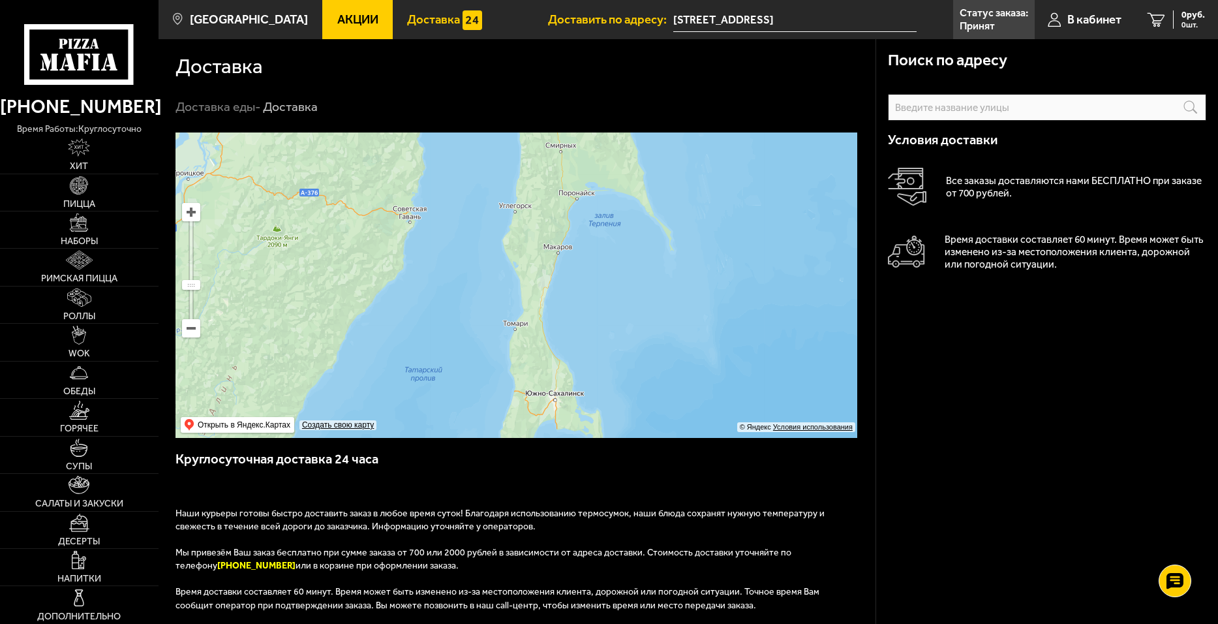
drag, startPoint x: 606, startPoint y: 379, endPoint x: 604, endPoint y: 231, distance: 148.1
click at [604, 231] on ymaps at bounding box center [517, 284] width 682 height 305
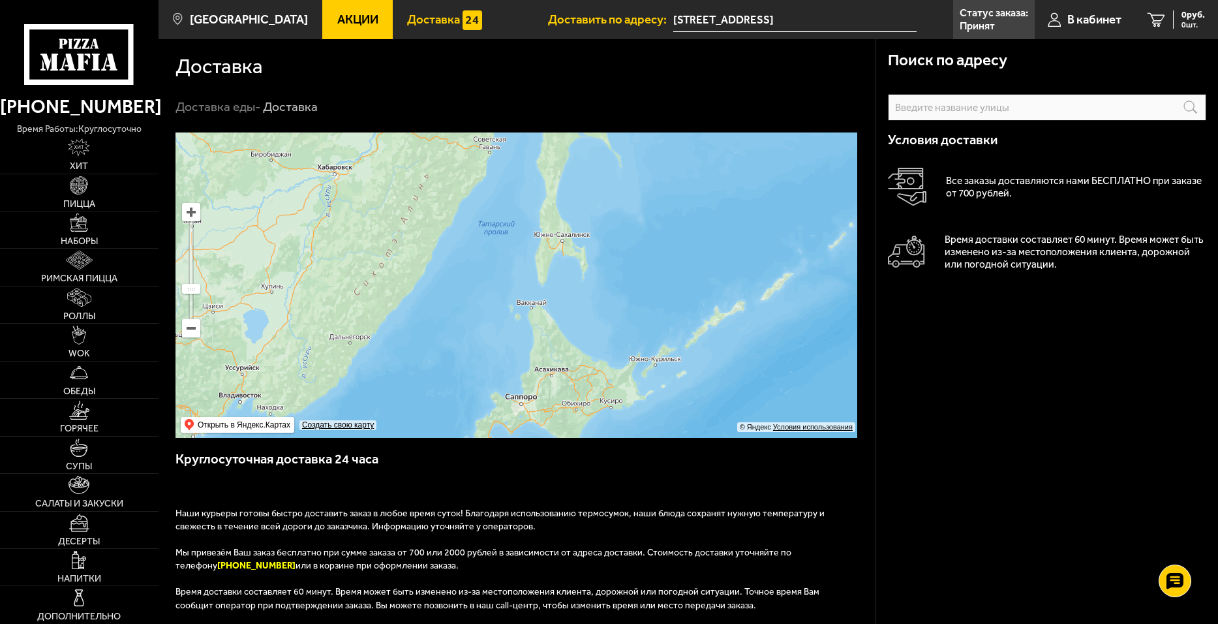
drag, startPoint x: 649, startPoint y: 303, endPoint x: 628, endPoint y: 175, distance: 129.6
click at [628, 176] on ymaps at bounding box center [517, 284] width 682 height 305
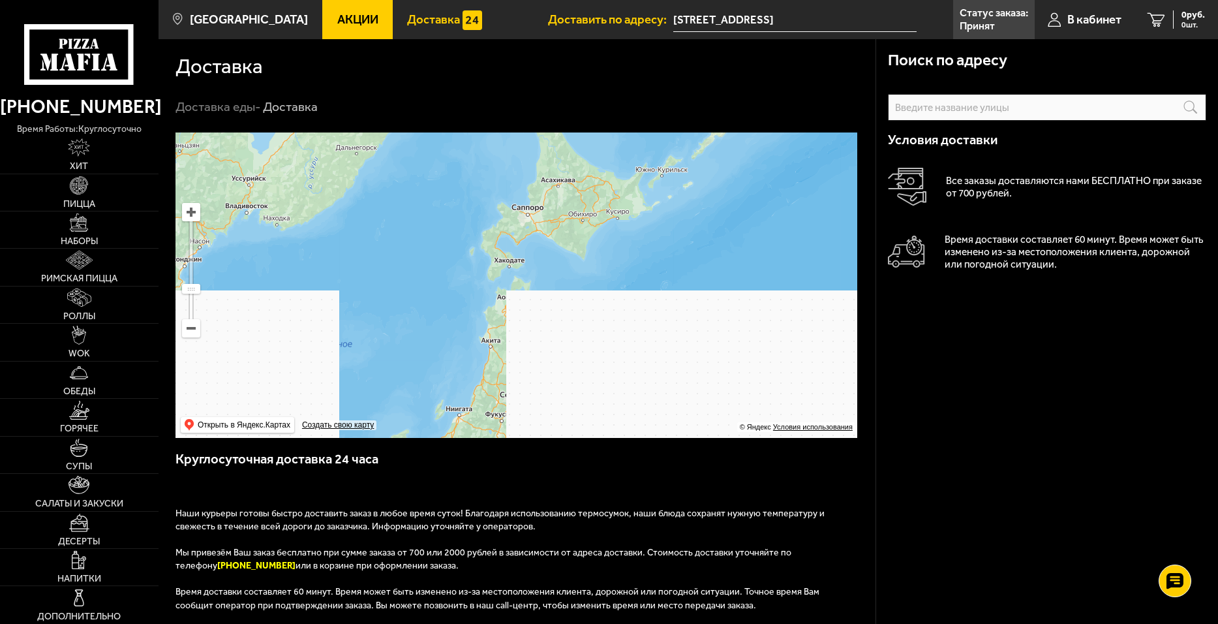
drag, startPoint x: 604, startPoint y: 232, endPoint x: 647, endPoint y: 239, distance: 42.9
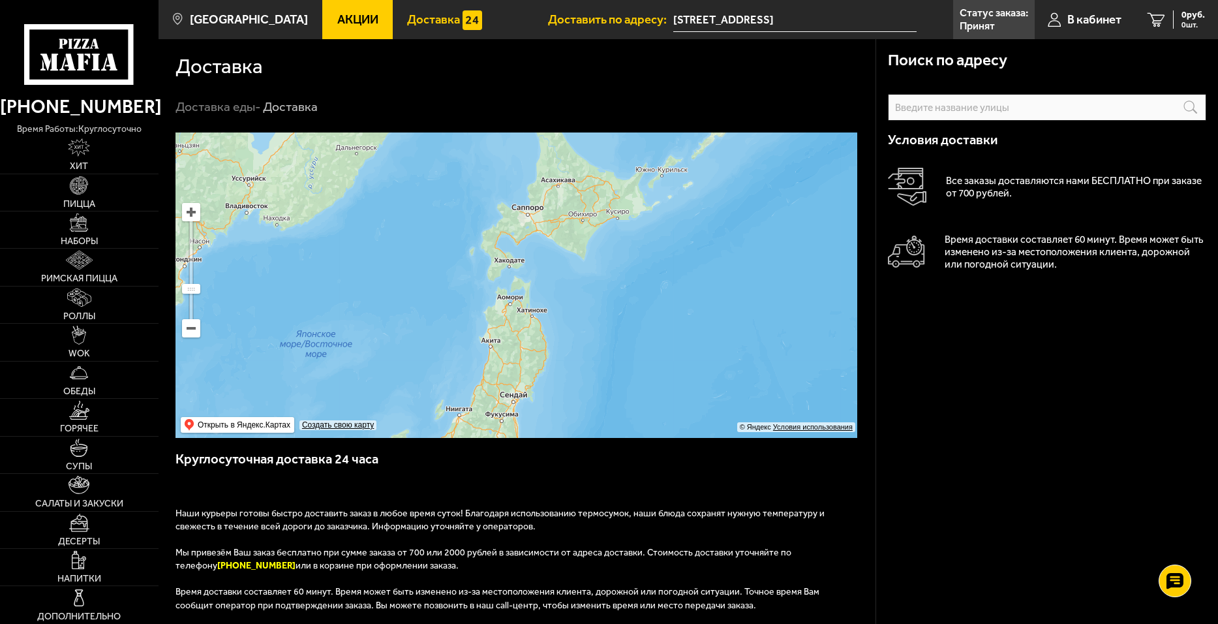
click at [647, 239] on ymaps at bounding box center [517, 284] width 682 height 305
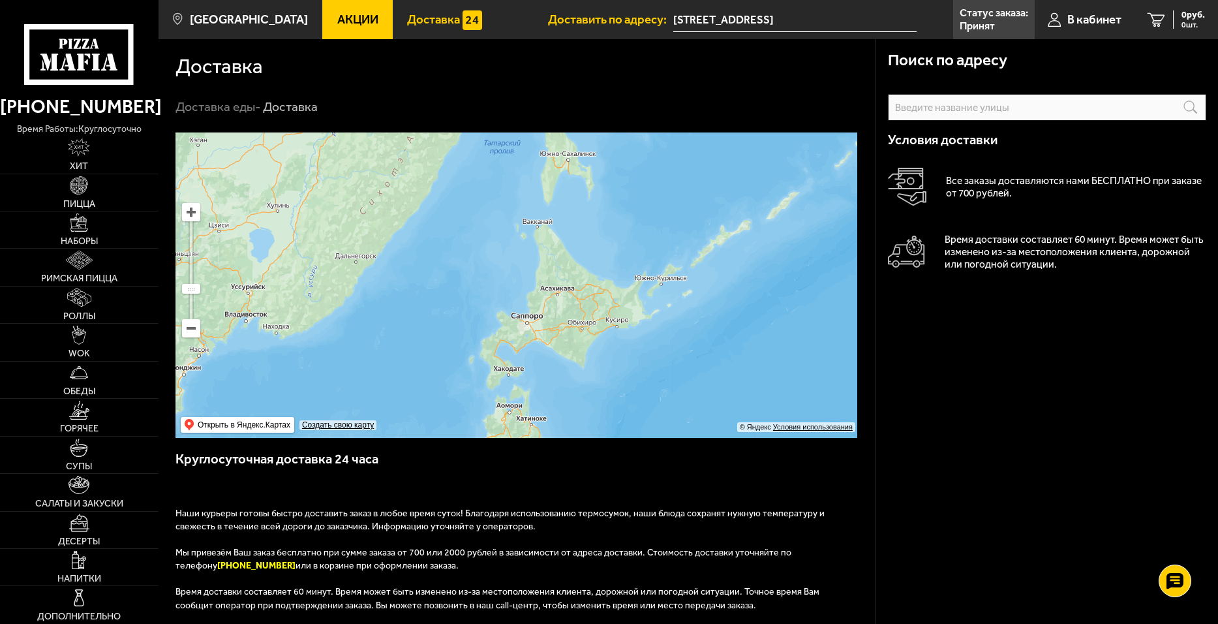
drag, startPoint x: 643, startPoint y: 256, endPoint x: 640, endPoint y: 363, distance: 107.1
click at [640, 363] on ymaps at bounding box center [517, 284] width 682 height 305
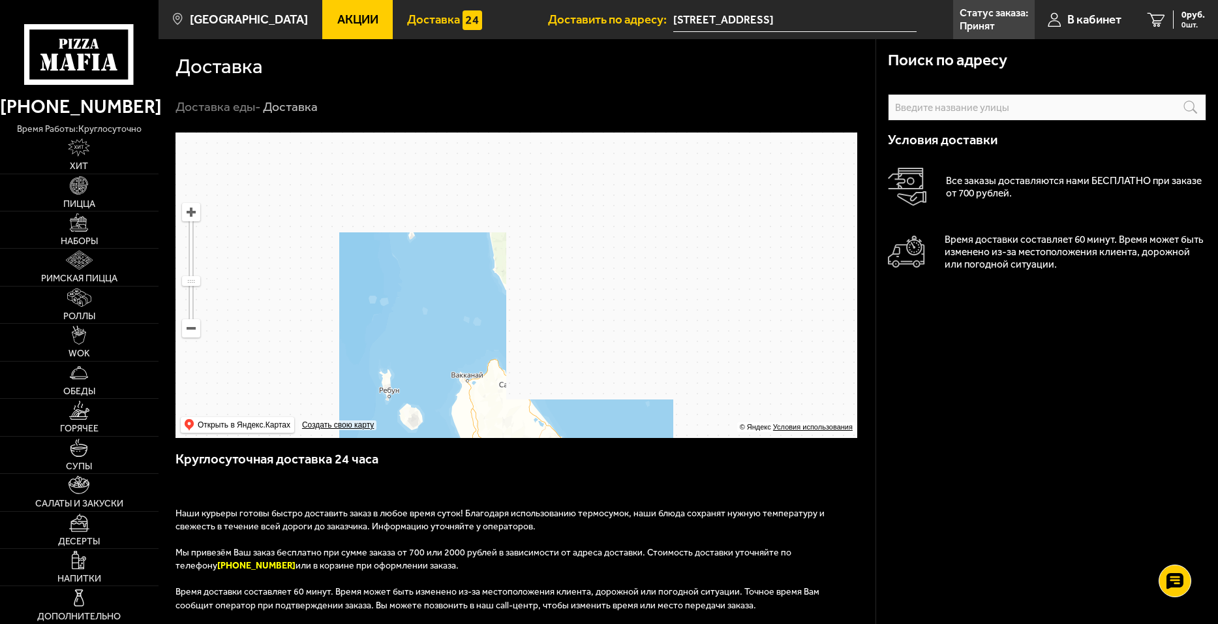
drag, startPoint x: 515, startPoint y: 213, endPoint x: 546, endPoint y: 307, distance: 98.4
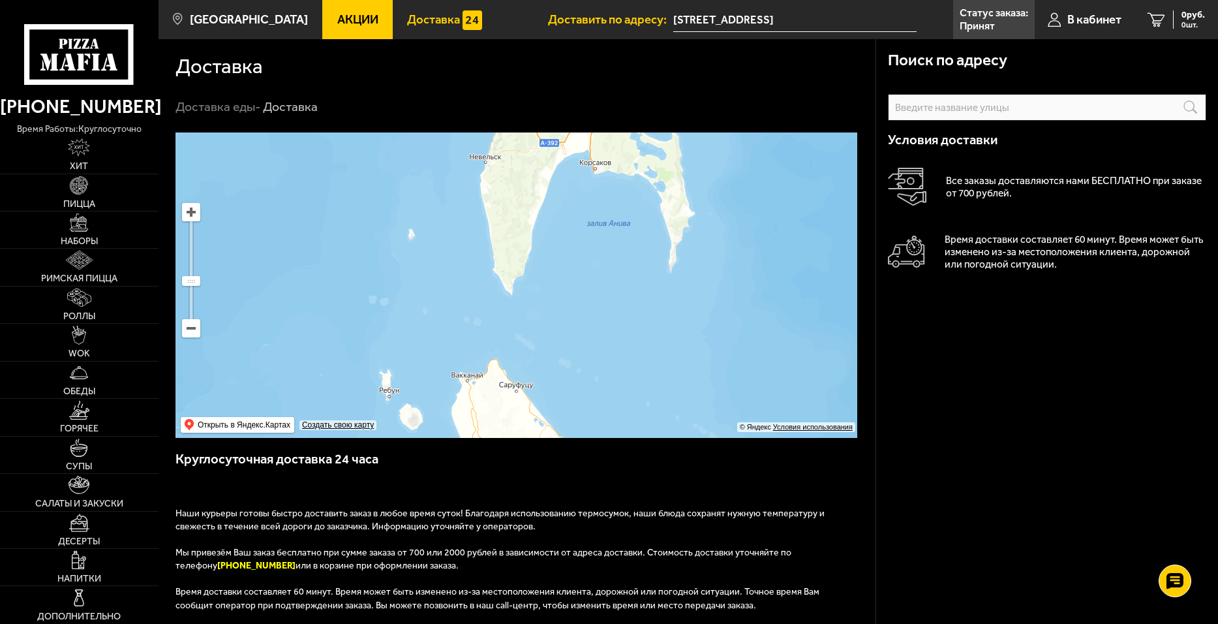
click at [546, 307] on ymaps at bounding box center [517, 284] width 682 height 305
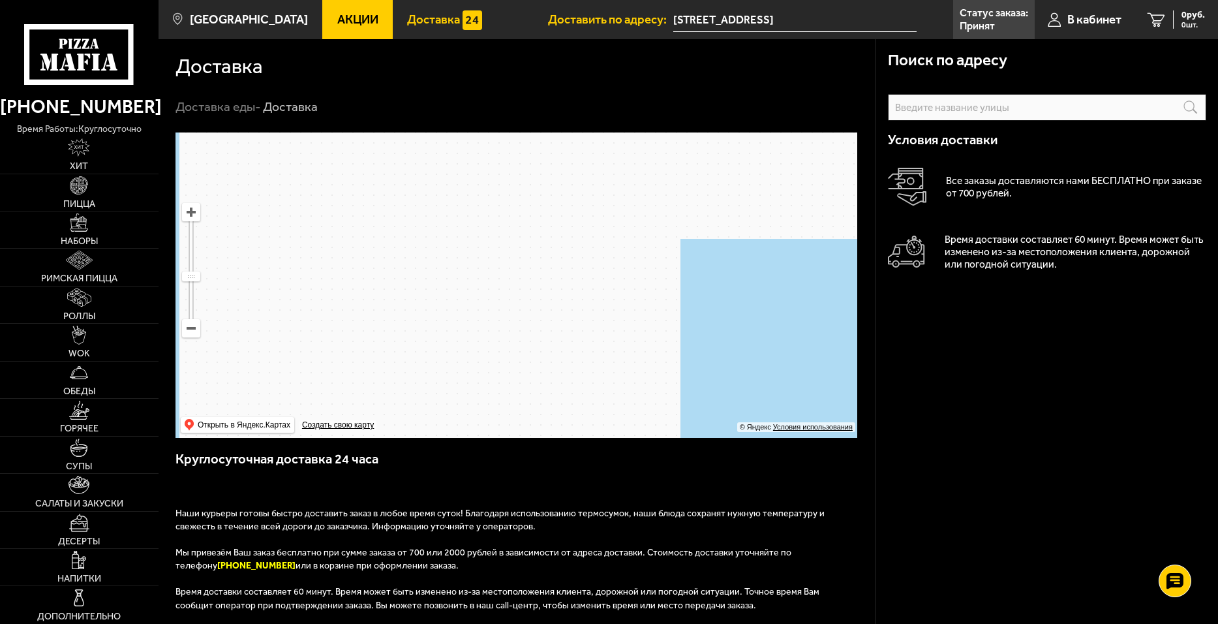
drag, startPoint x: 614, startPoint y: 287, endPoint x: 643, endPoint y: 262, distance: 38.4
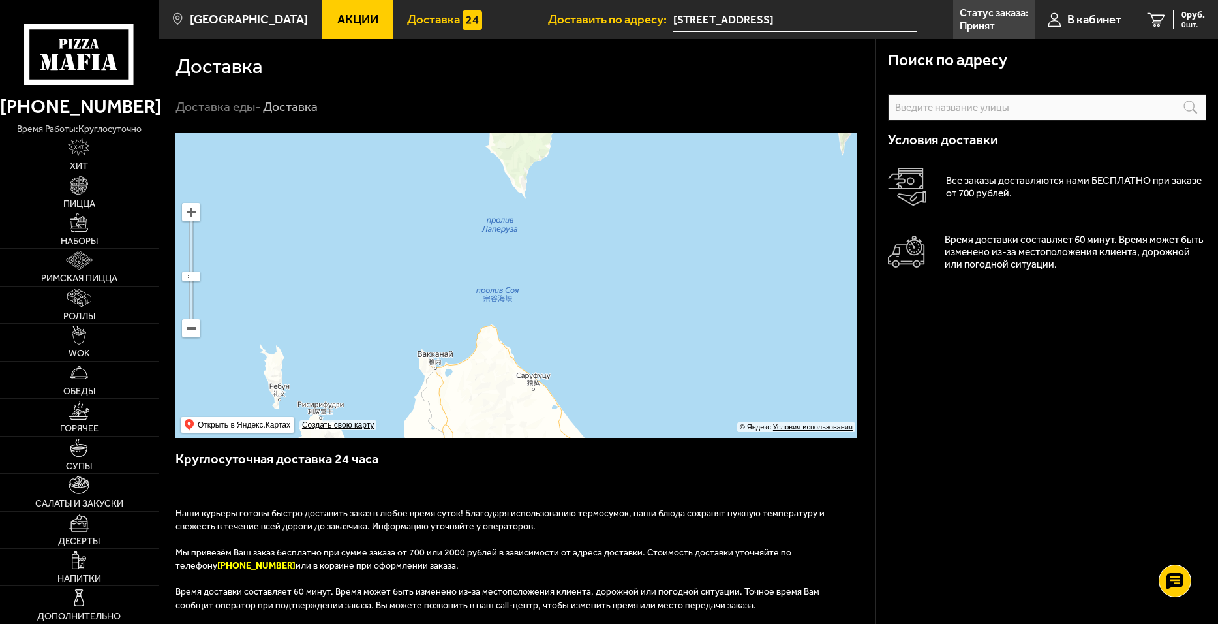
click at [643, 262] on ymaps at bounding box center [517, 284] width 682 height 305
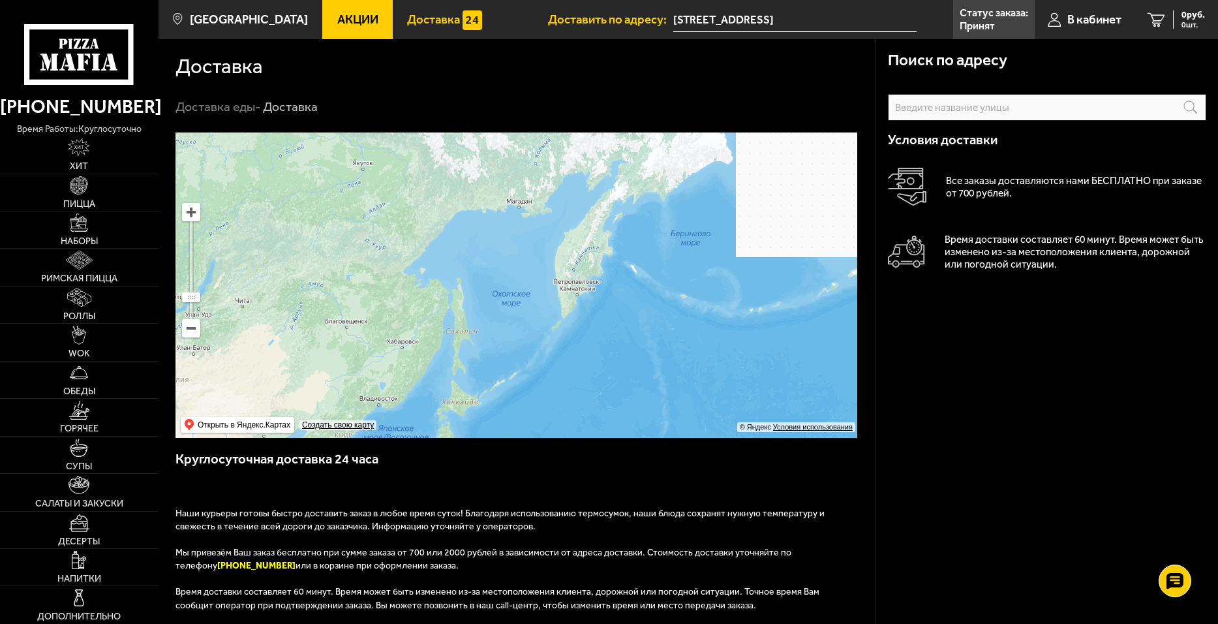
drag, startPoint x: 624, startPoint y: 230, endPoint x: 554, endPoint y: 290, distance: 92.5
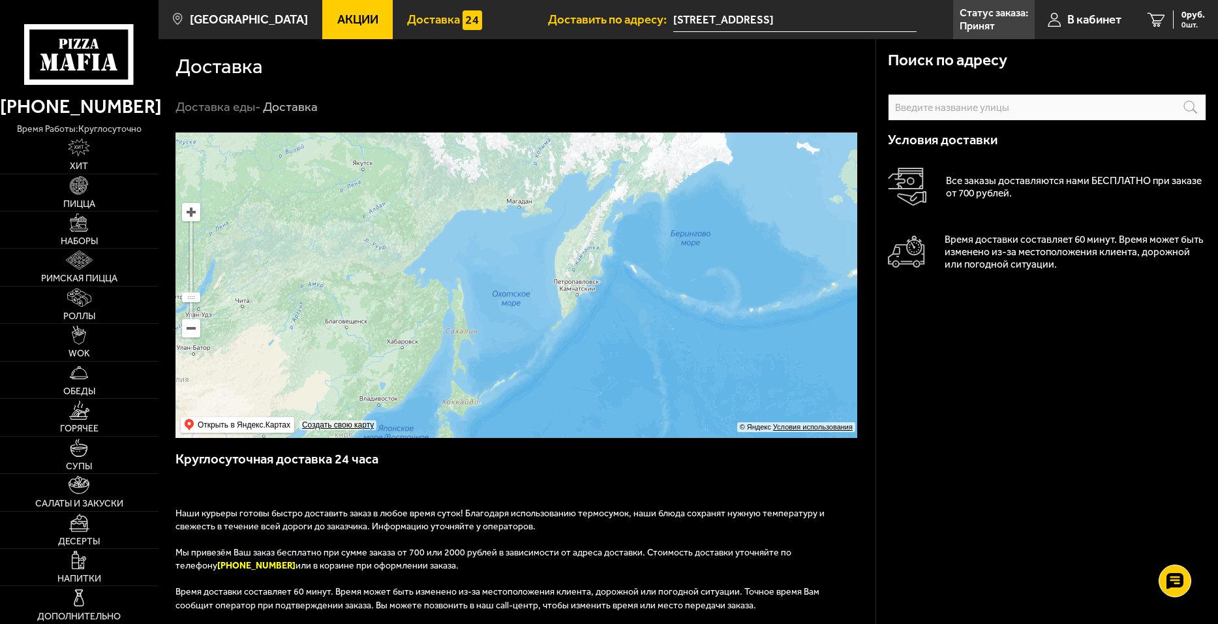
click at [554, 290] on ymaps at bounding box center [517, 284] width 682 height 305
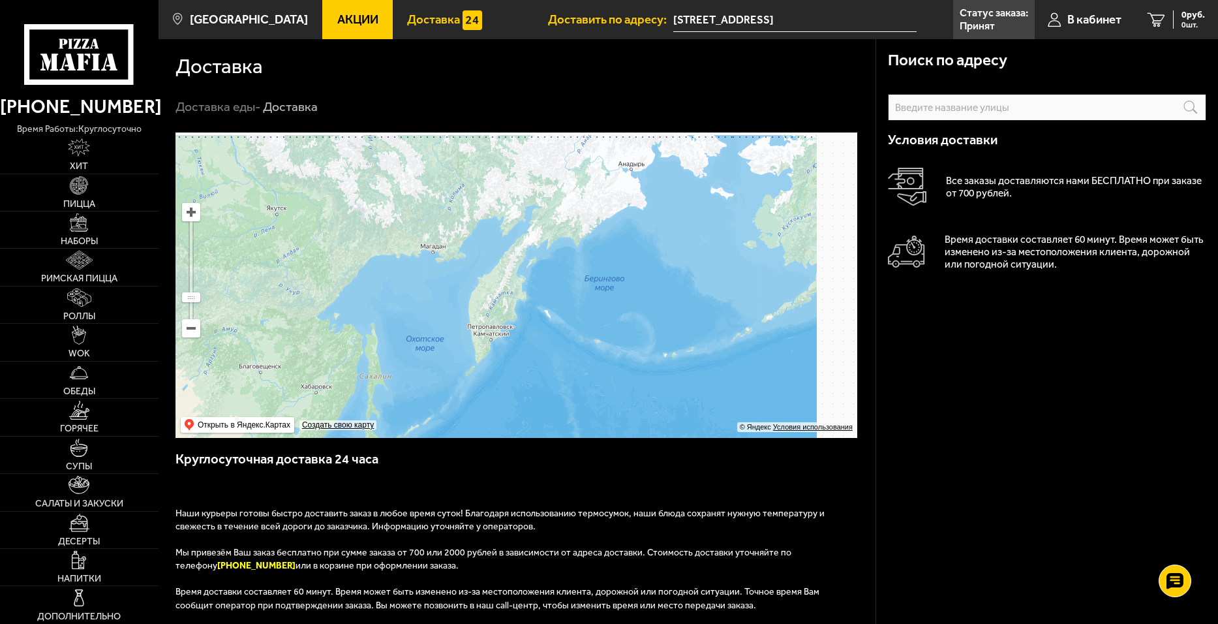
drag, startPoint x: 686, startPoint y: 325, endPoint x: 474, endPoint y: 249, distance: 226.0
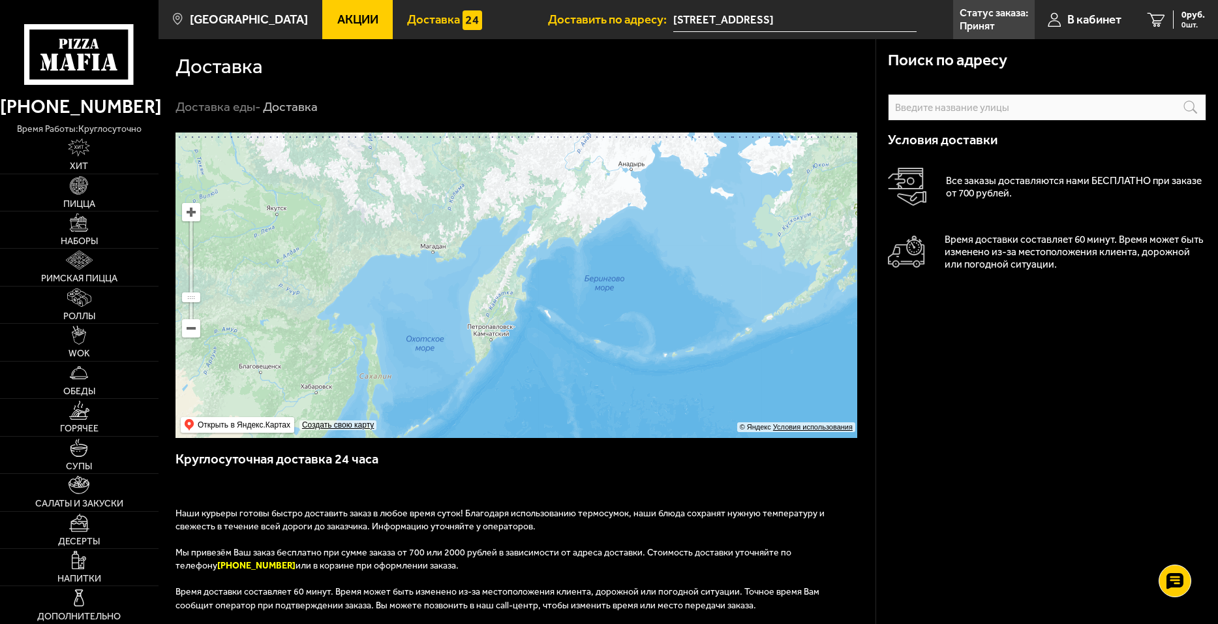
click at [474, 249] on ymaps at bounding box center [517, 284] width 682 height 305
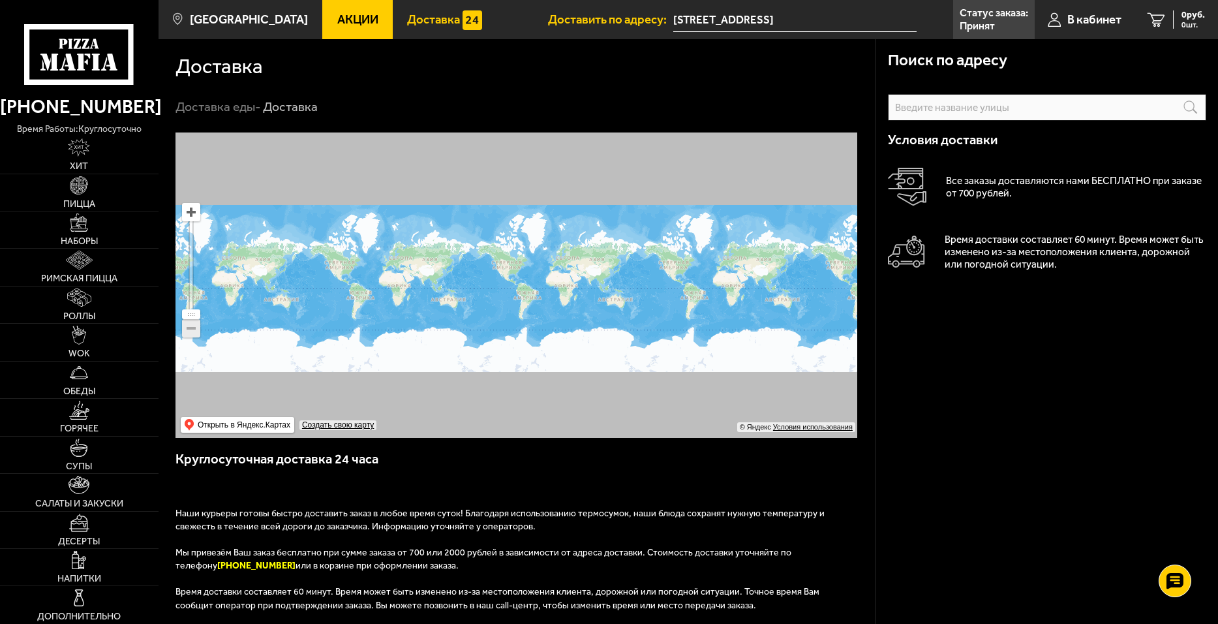
click at [745, 25] on input "[STREET_ADDRESS]" at bounding box center [794, 20] width 243 height 24
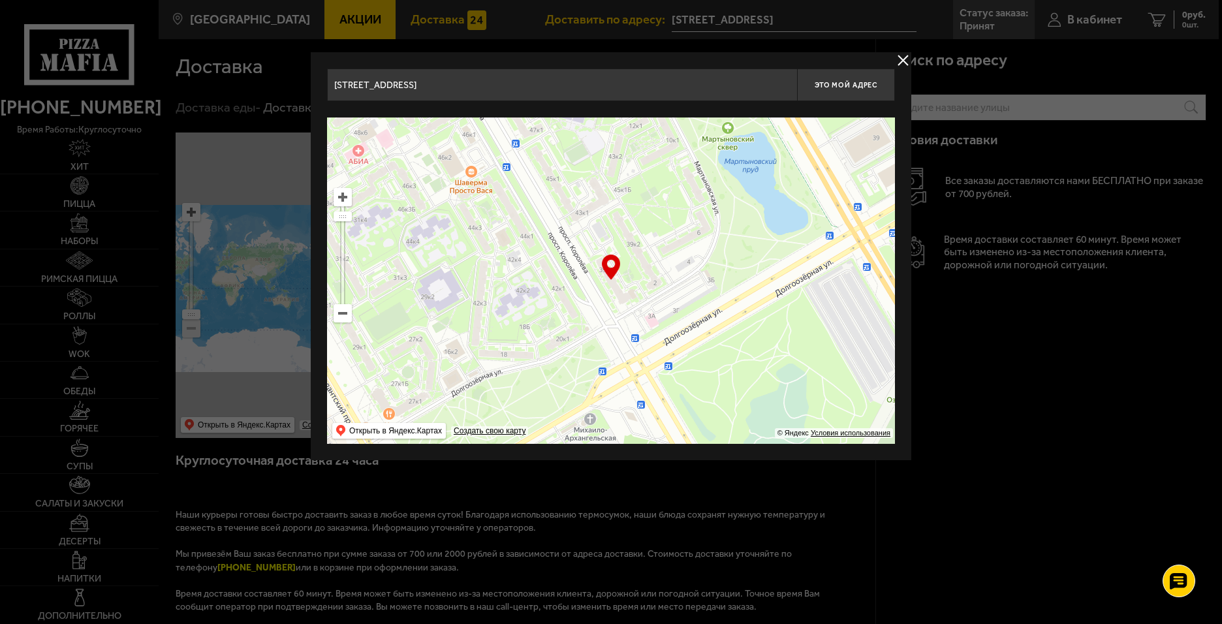
click at [899, 65] on button "delivery type" at bounding box center [903, 60] width 16 height 16
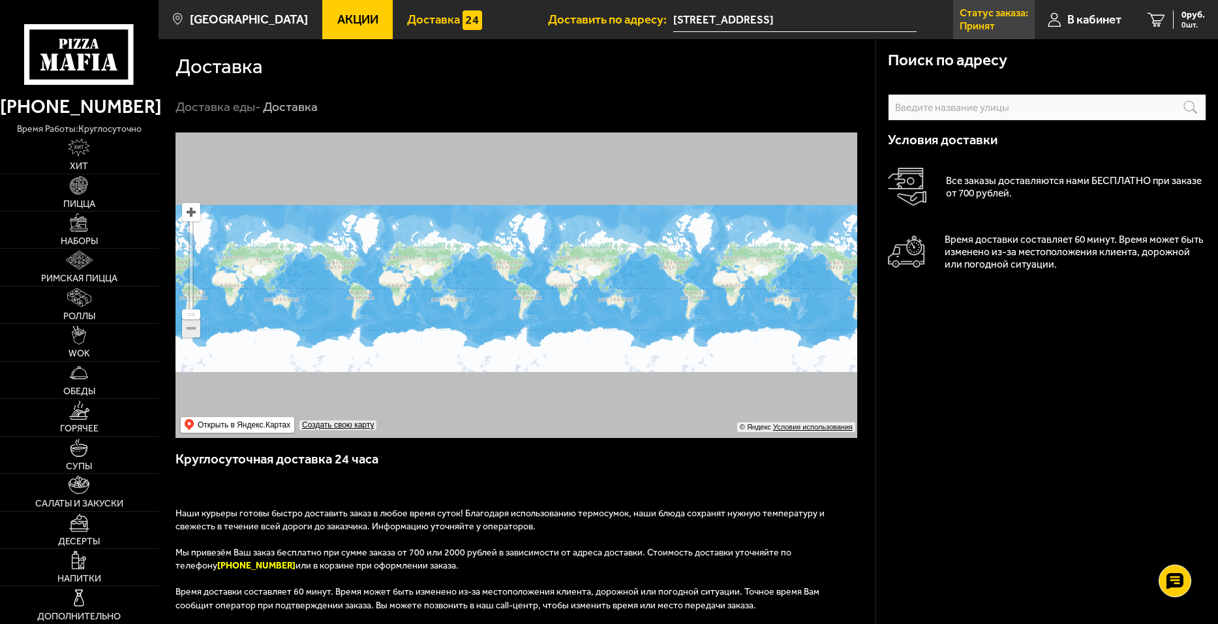
click at [960, 10] on p "Статус заказа:" at bounding box center [994, 13] width 69 height 10
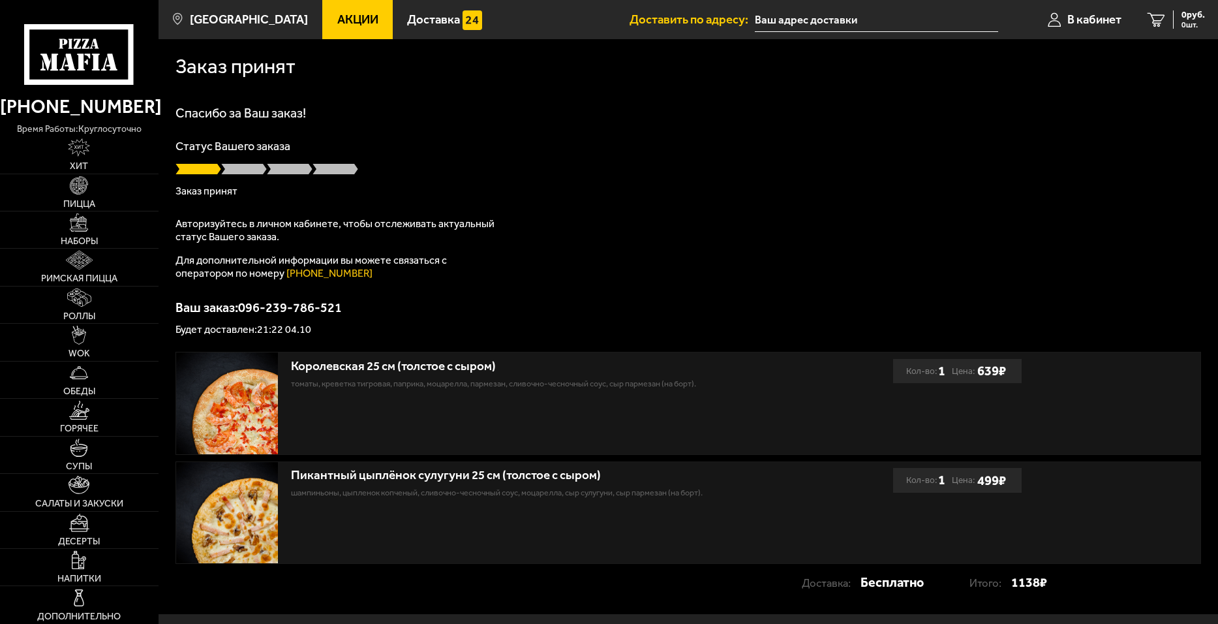
type input "проспект Королёва, 39к1"
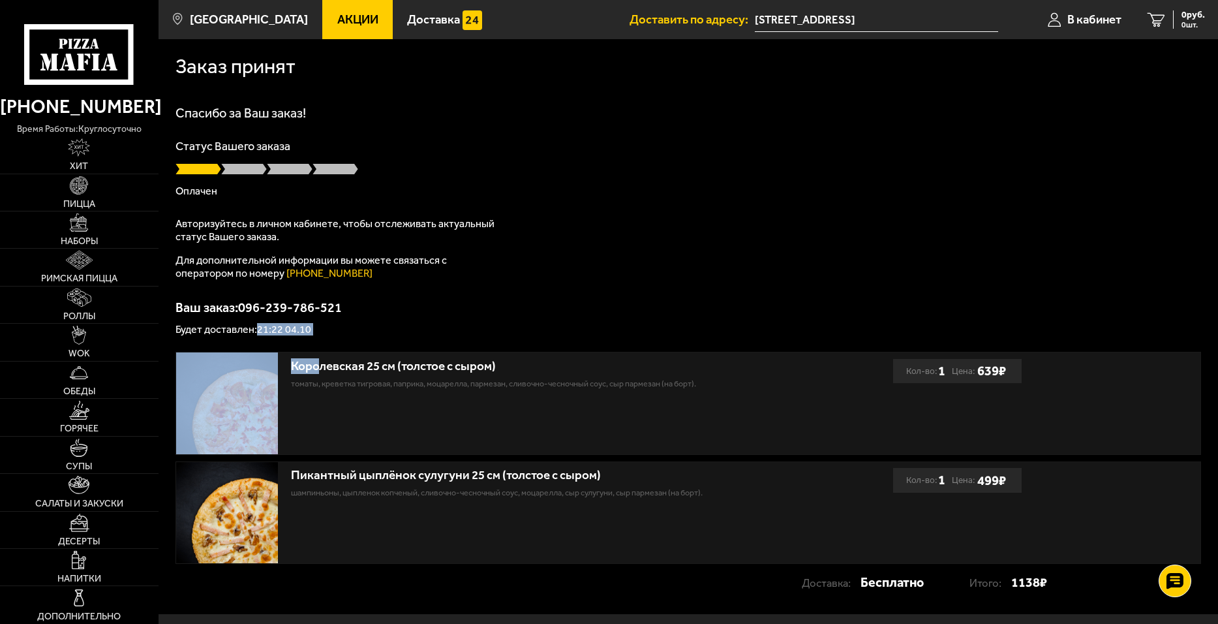
drag, startPoint x: 256, startPoint y: 330, endPoint x: 318, endPoint y: 337, distance: 61.8
click at [318, 337] on div "Заказ принят Спасибо за Ваш заказ! Статус Вашего заказа Оплачен Авторизуйтесь в…" at bounding box center [689, 326] width 1060 height 575
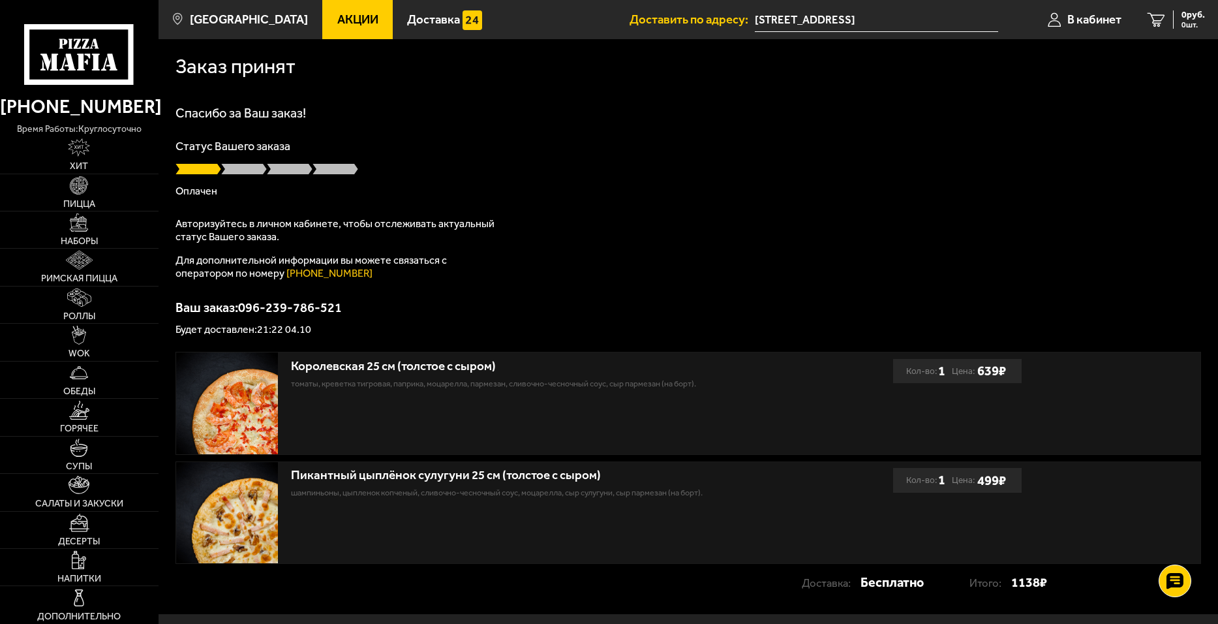
click at [630, 277] on div "Спасибо за Ваш заказ! Статус Вашего заказа Оплачен Авторизуйтесь в личном кабин…" at bounding box center [689, 220] width 1026 height 228
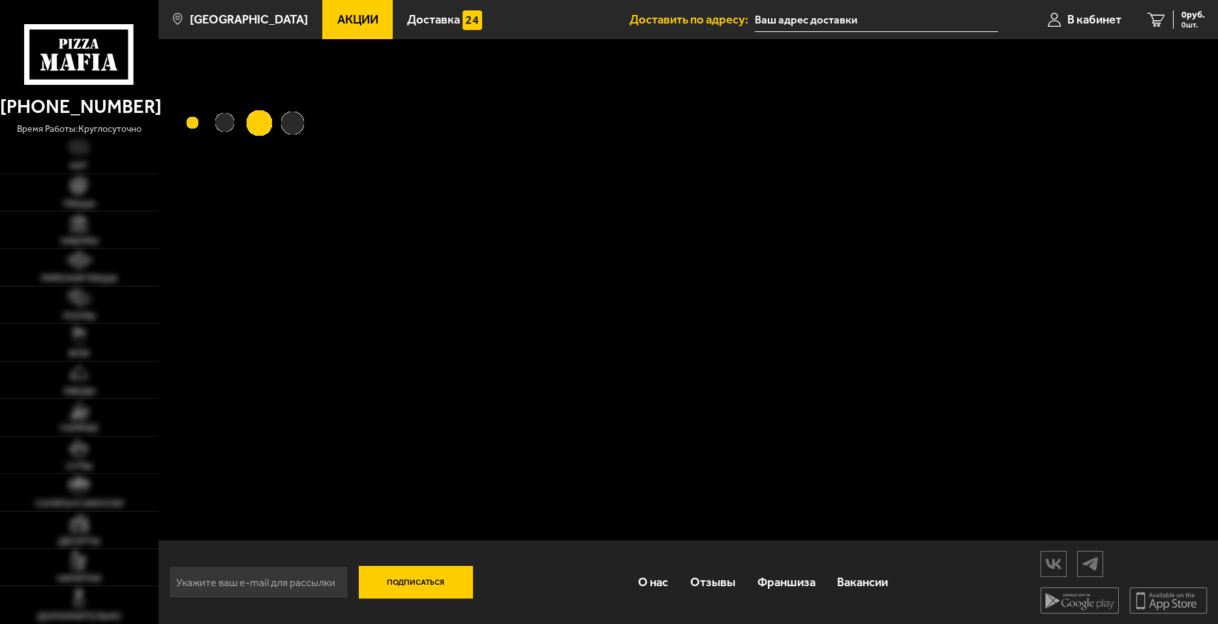
type input "[STREET_ADDRESS]"
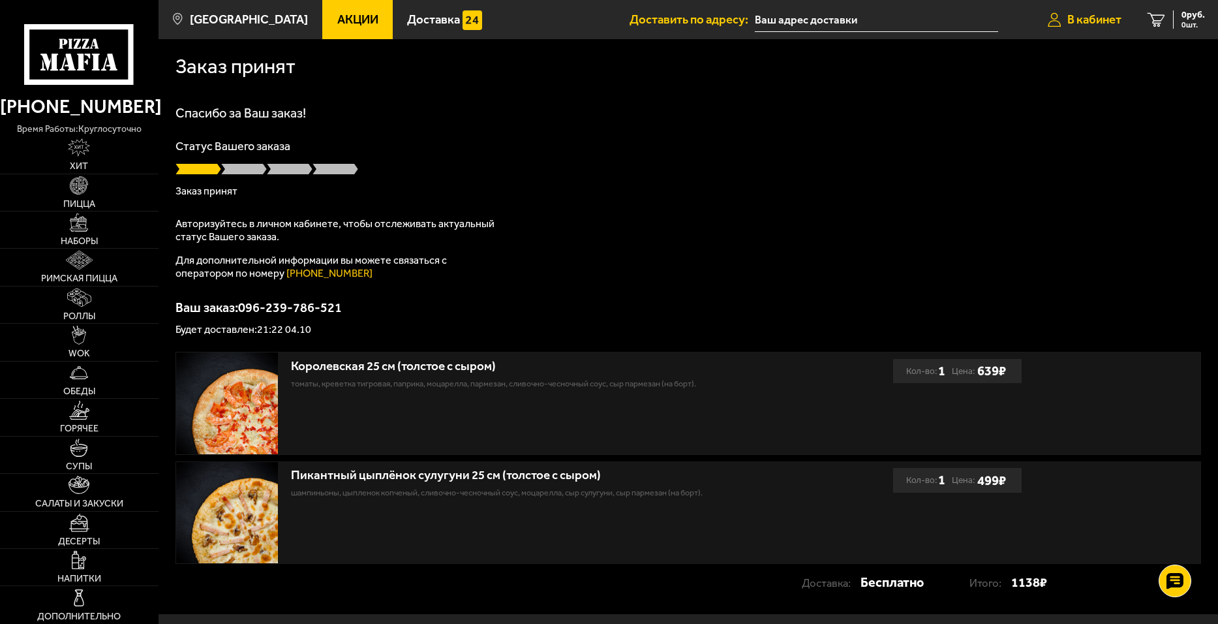
click at [1081, 22] on span "В кабинет" at bounding box center [1095, 20] width 54 height 12
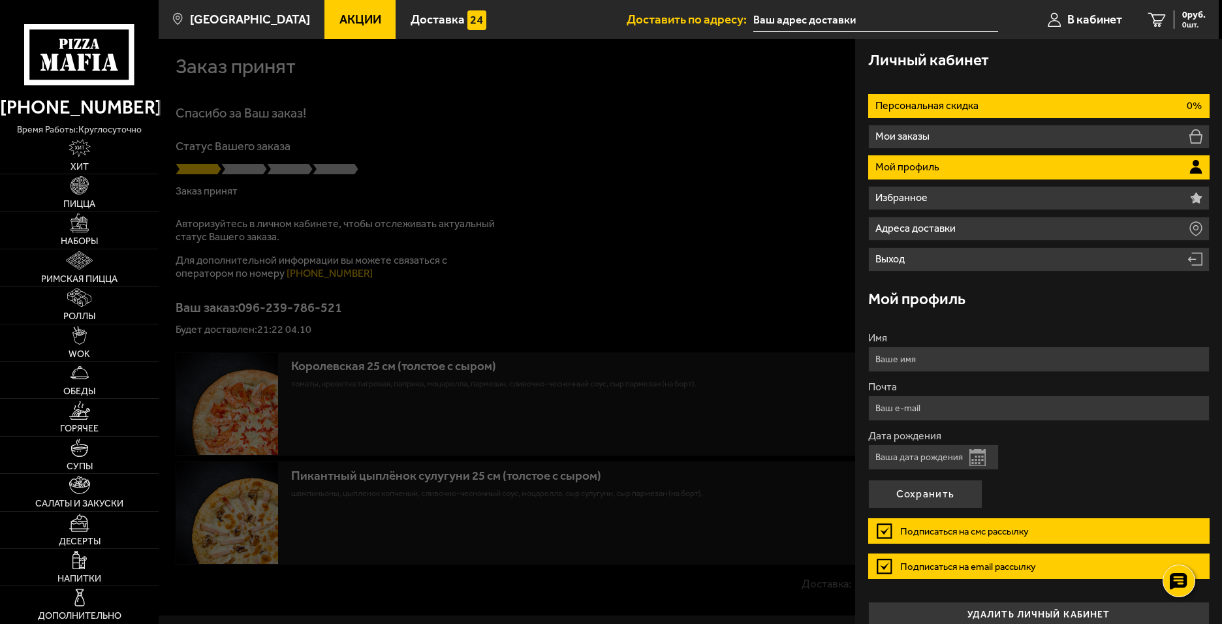
click at [929, 107] on p "Персональная скидка" at bounding box center [928, 105] width 106 height 10
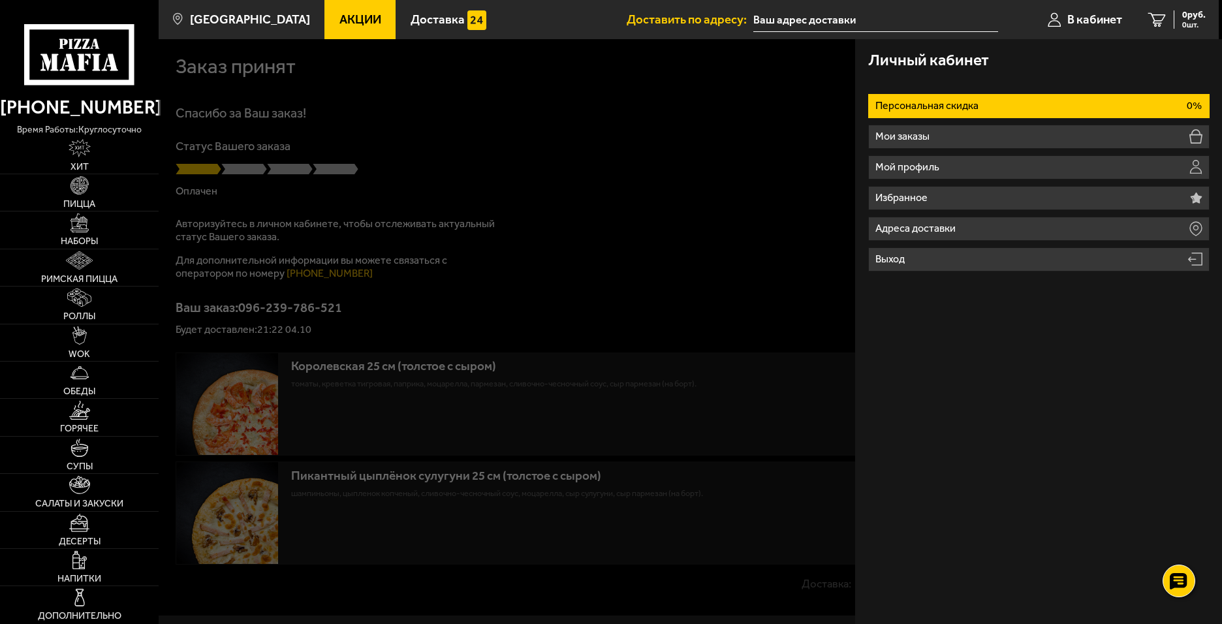
click at [615, 102] on div at bounding box center [770, 351] width 1222 height 624
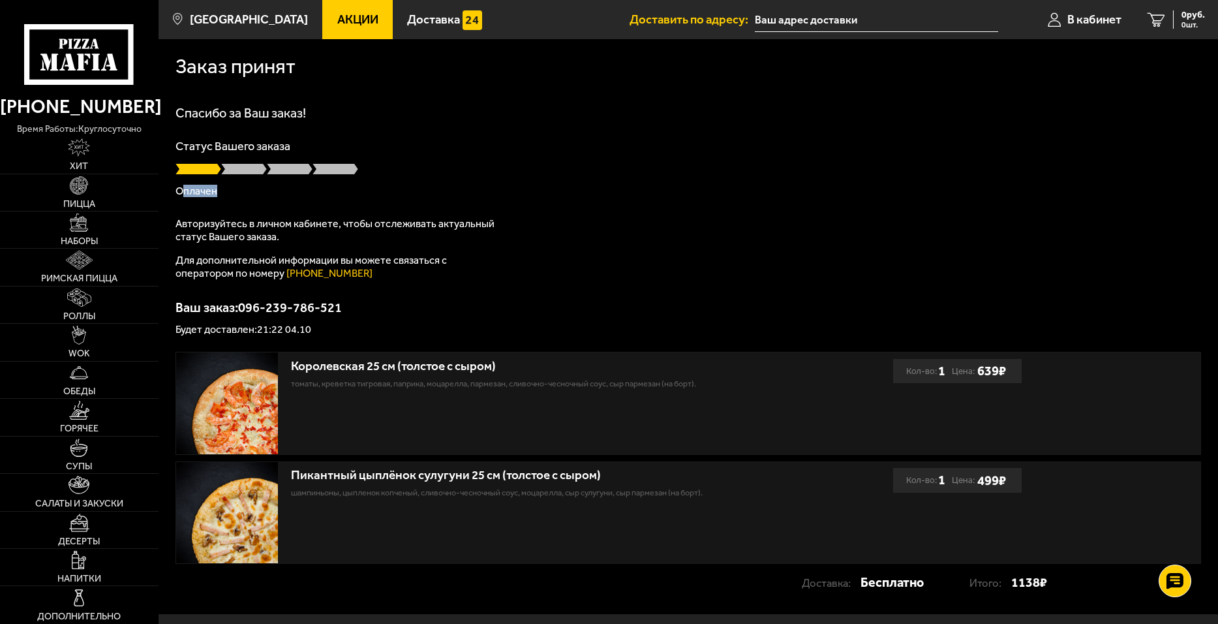
drag, startPoint x: 218, startPoint y: 196, endPoint x: 183, endPoint y: 189, distance: 35.5
click at [183, 189] on p "Оплачен" at bounding box center [689, 191] width 1026 height 10
click at [115, 192] on link "Пицца" at bounding box center [79, 192] width 159 height 37
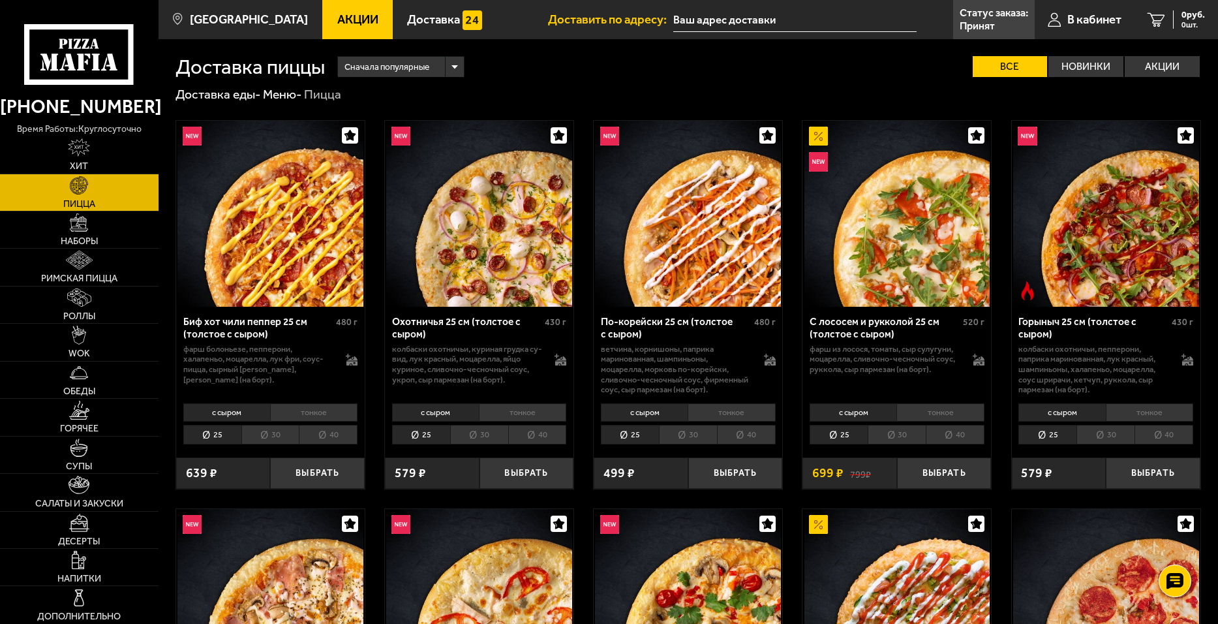
click at [533, 439] on li "40" at bounding box center [537, 435] width 59 height 20
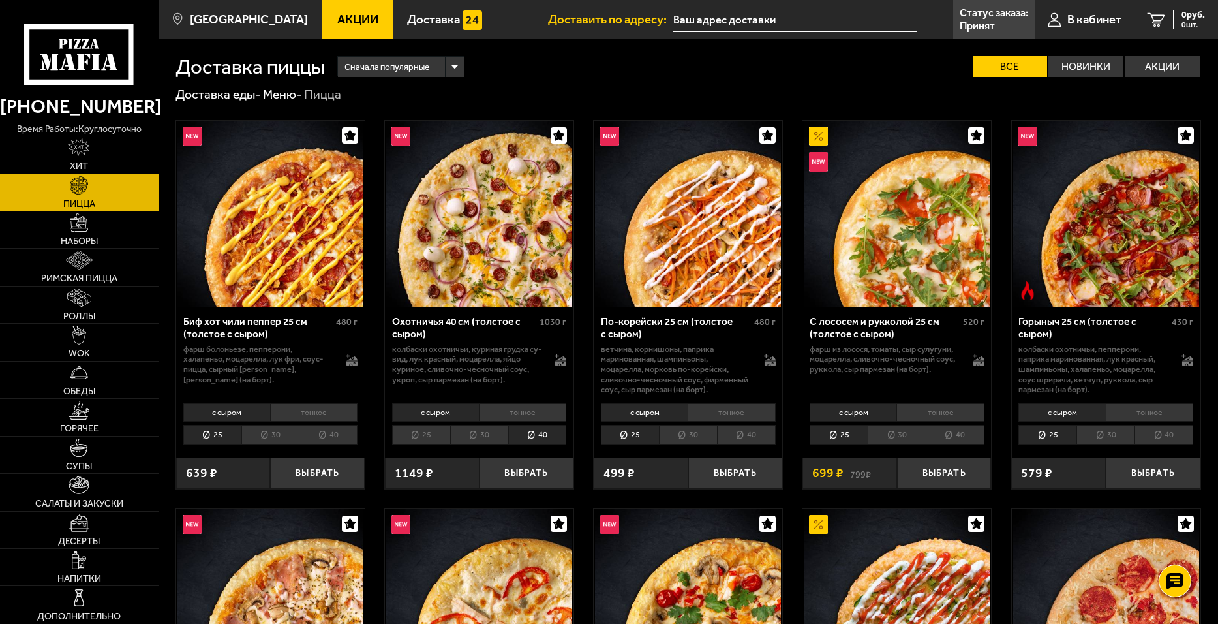
click at [436, 432] on li "25" at bounding box center [421, 435] width 58 height 20
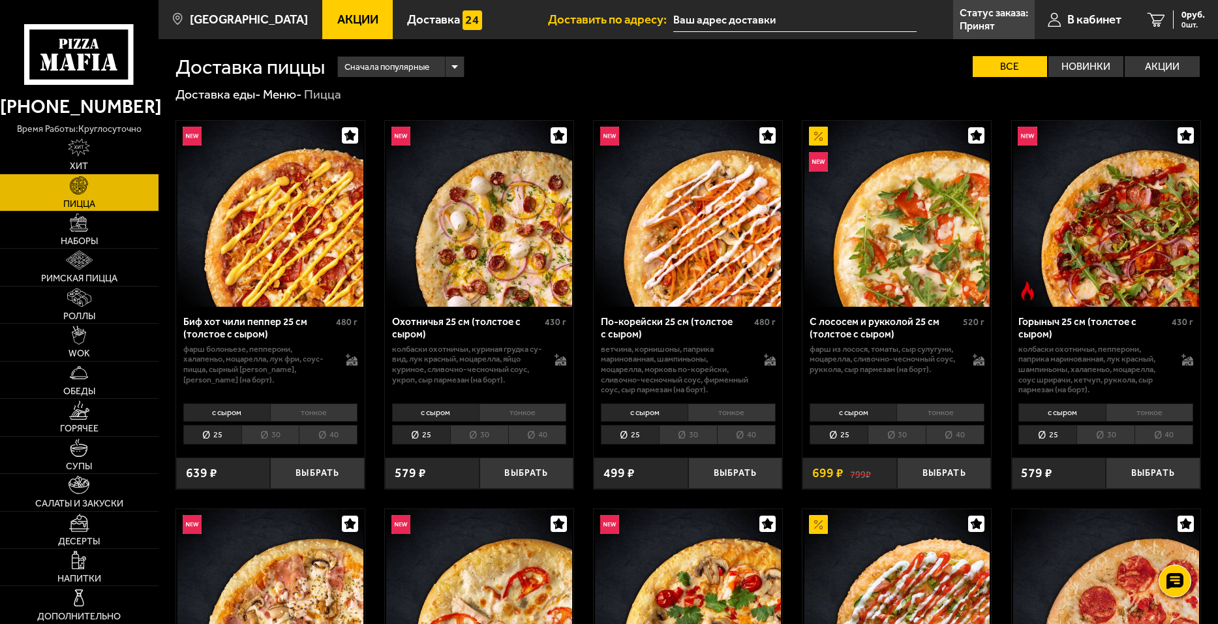
click at [525, 435] on li "40" at bounding box center [537, 435] width 59 height 20
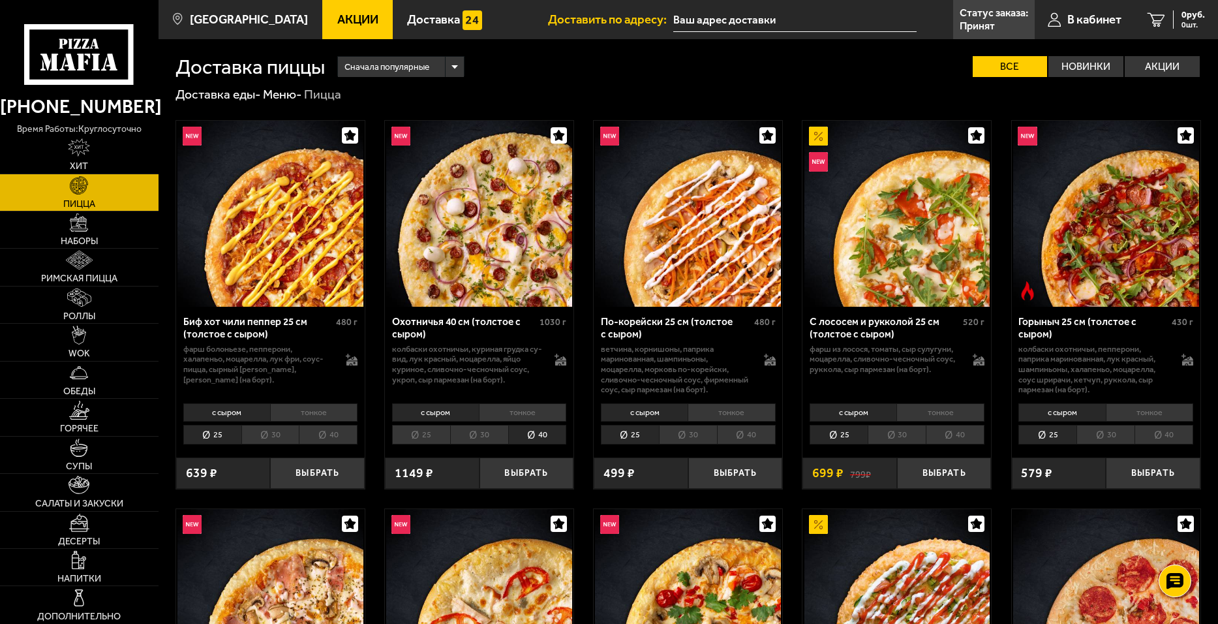
click at [426, 430] on li "25" at bounding box center [421, 435] width 58 height 20
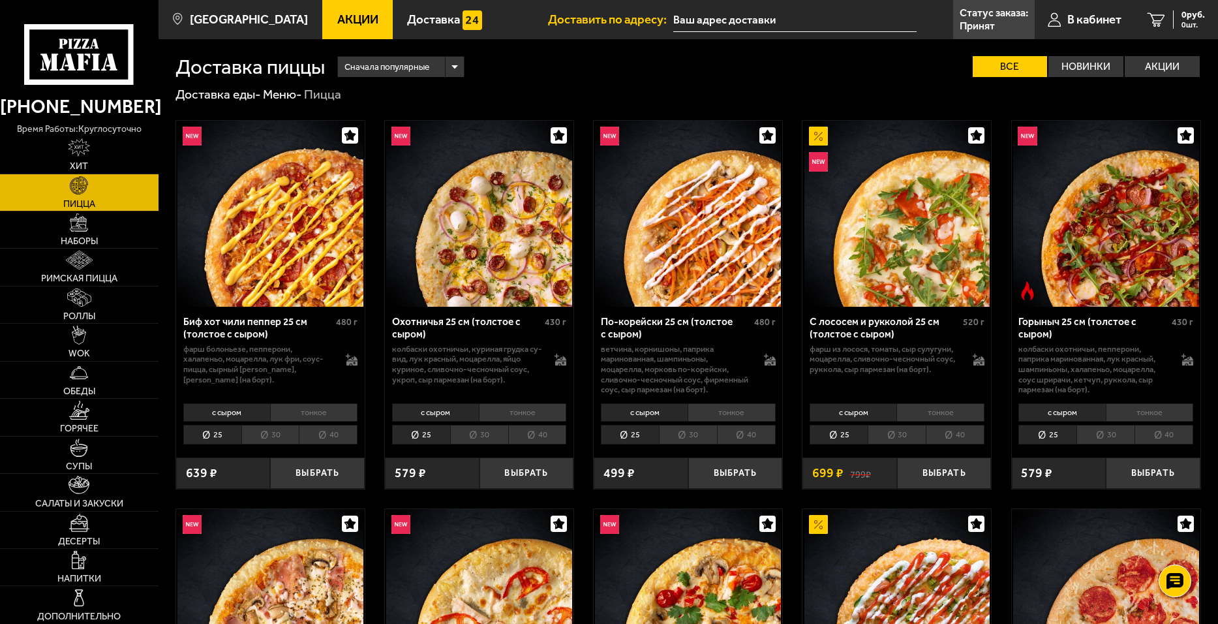
click at [951, 437] on li "40" at bounding box center [955, 435] width 59 height 20
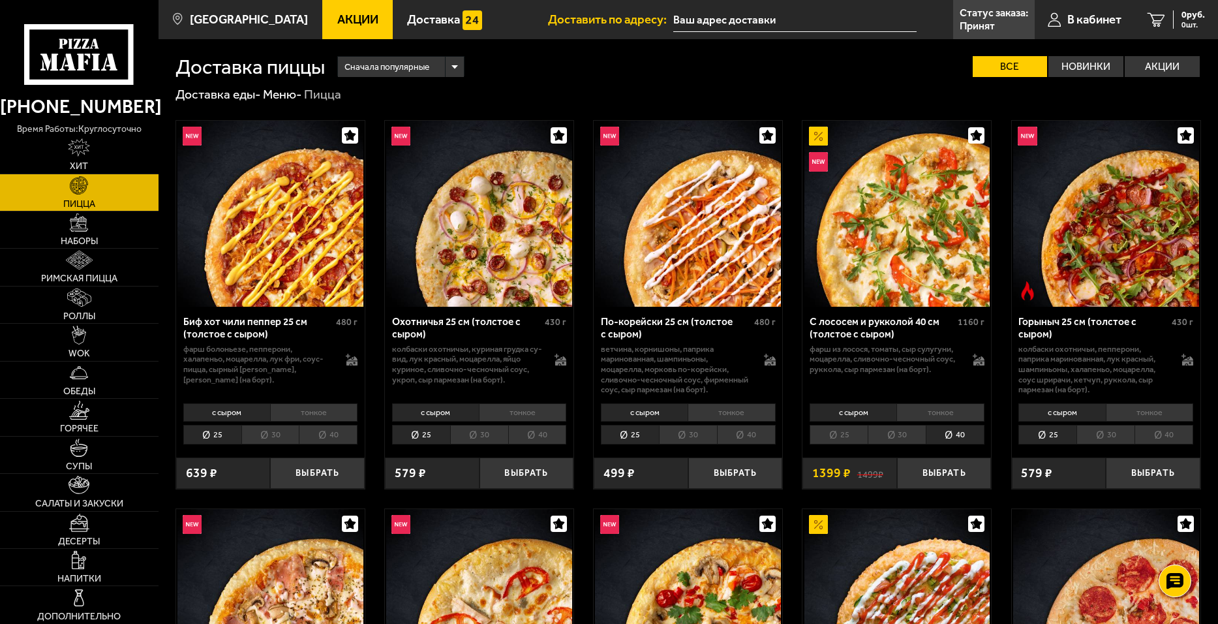
click at [852, 445] on li "25" at bounding box center [839, 435] width 58 height 20
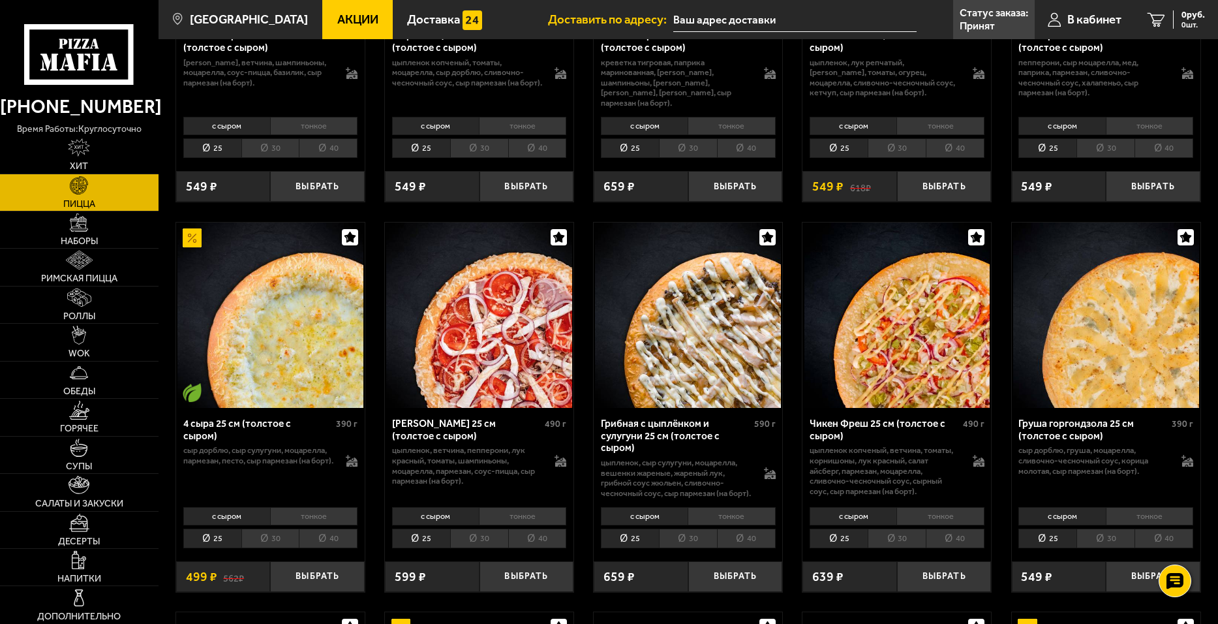
scroll to position [783, 0]
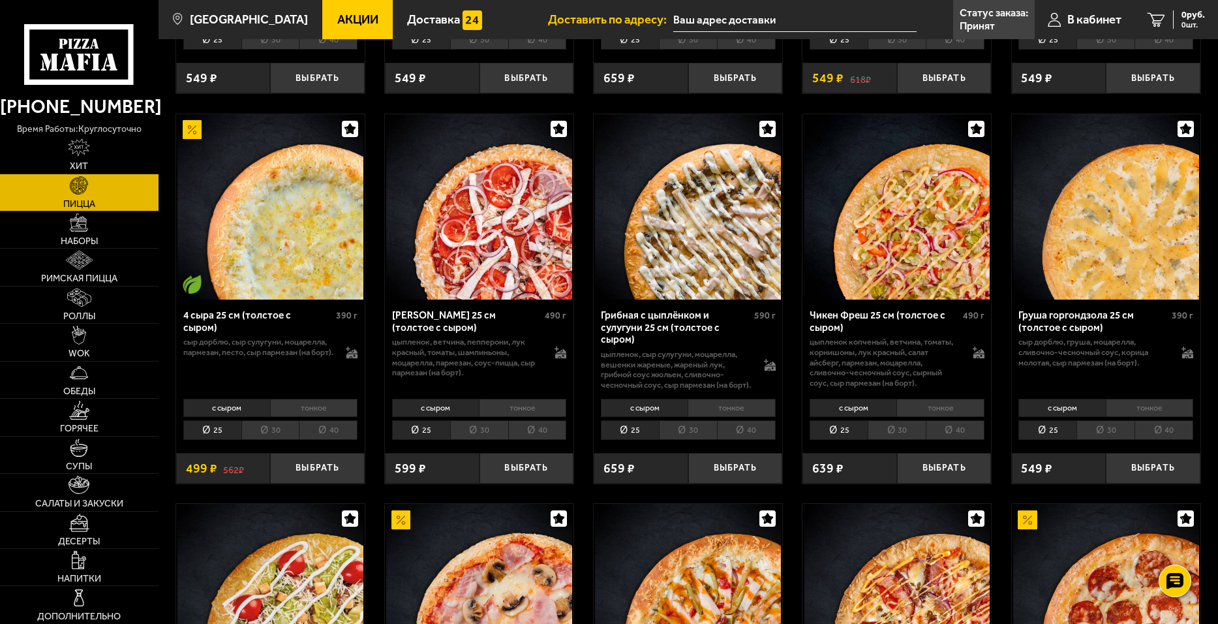
click at [310, 406] on li "тонкое" at bounding box center [313, 408] width 87 height 18
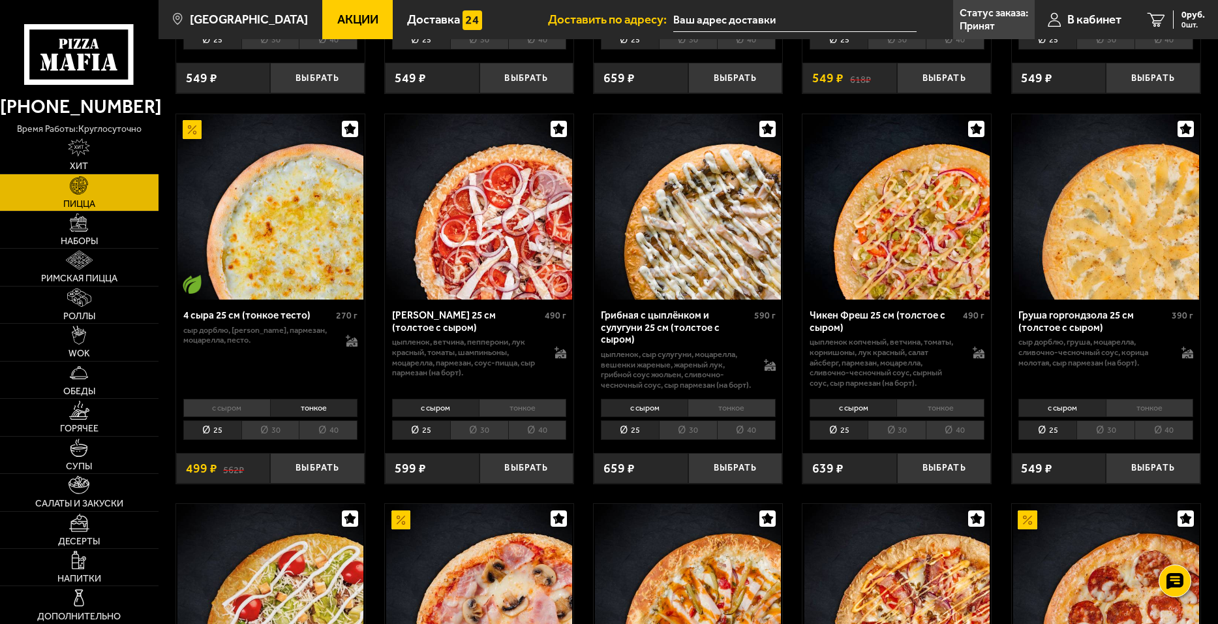
click at [271, 408] on li "тонкое" at bounding box center [313, 408] width 87 height 18
click at [247, 407] on li "с сыром" at bounding box center [226, 408] width 87 height 18
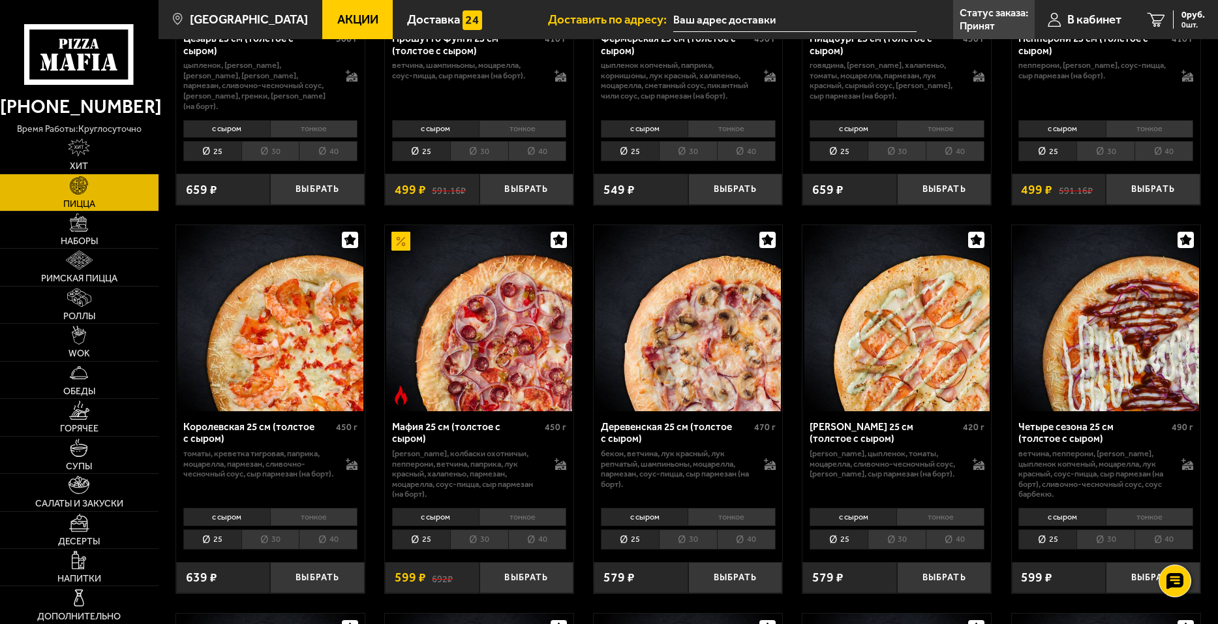
scroll to position [1479, 0]
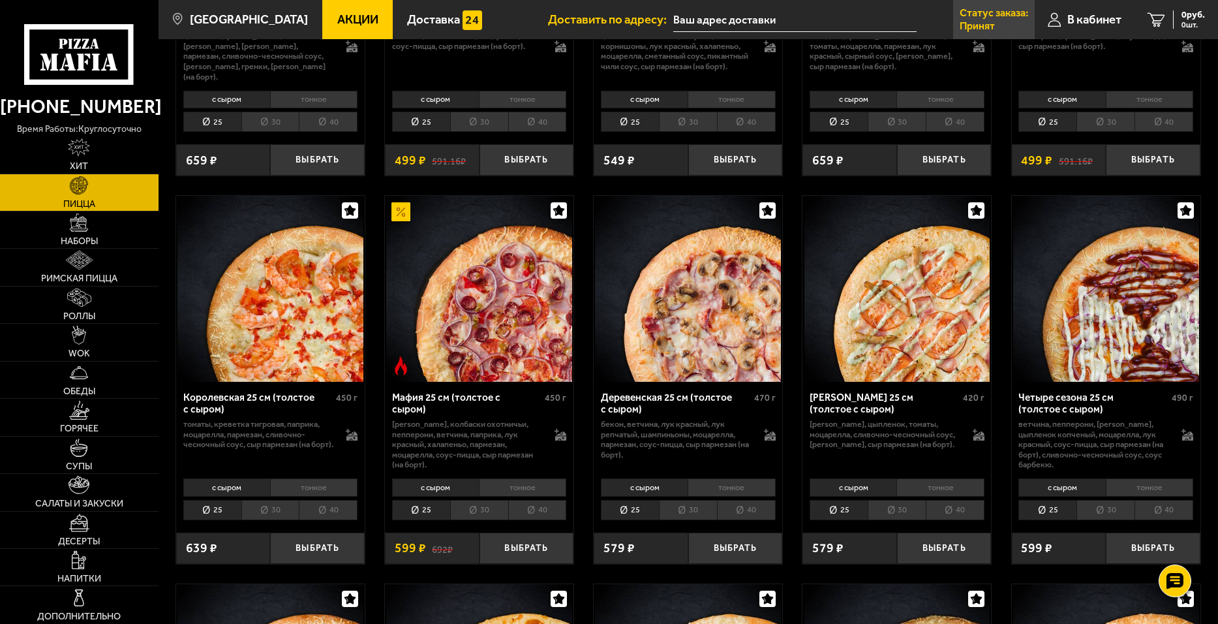
click at [1000, 23] on link "Статус заказа: Принят" at bounding box center [994, 19] width 82 height 39
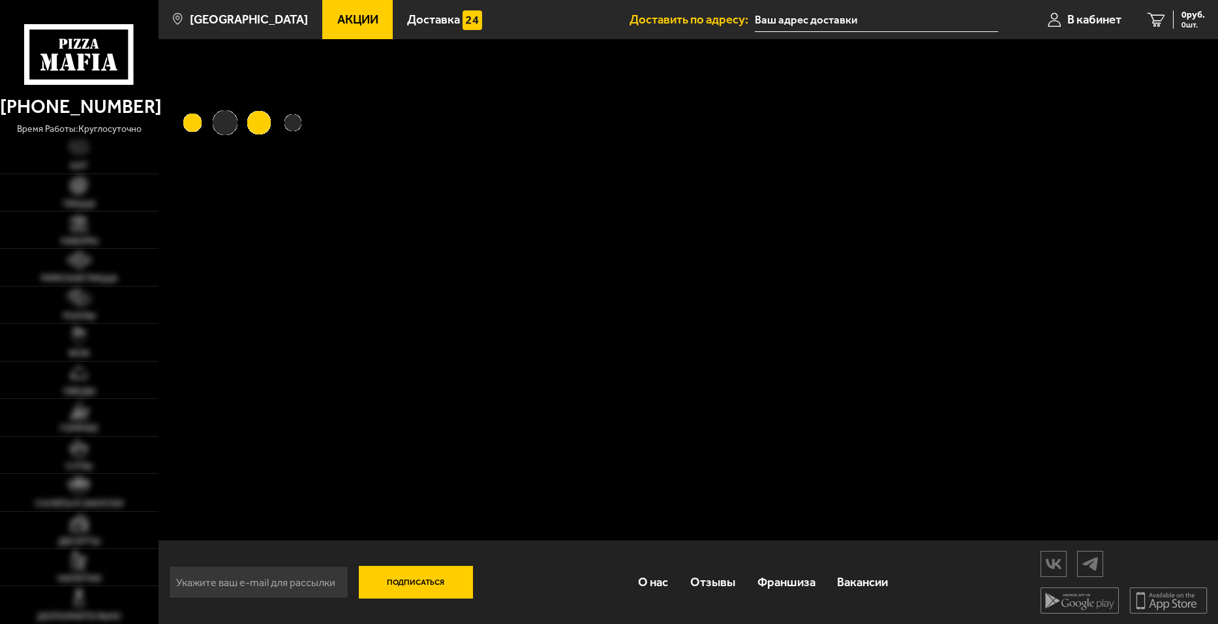
type input "[STREET_ADDRESS]"
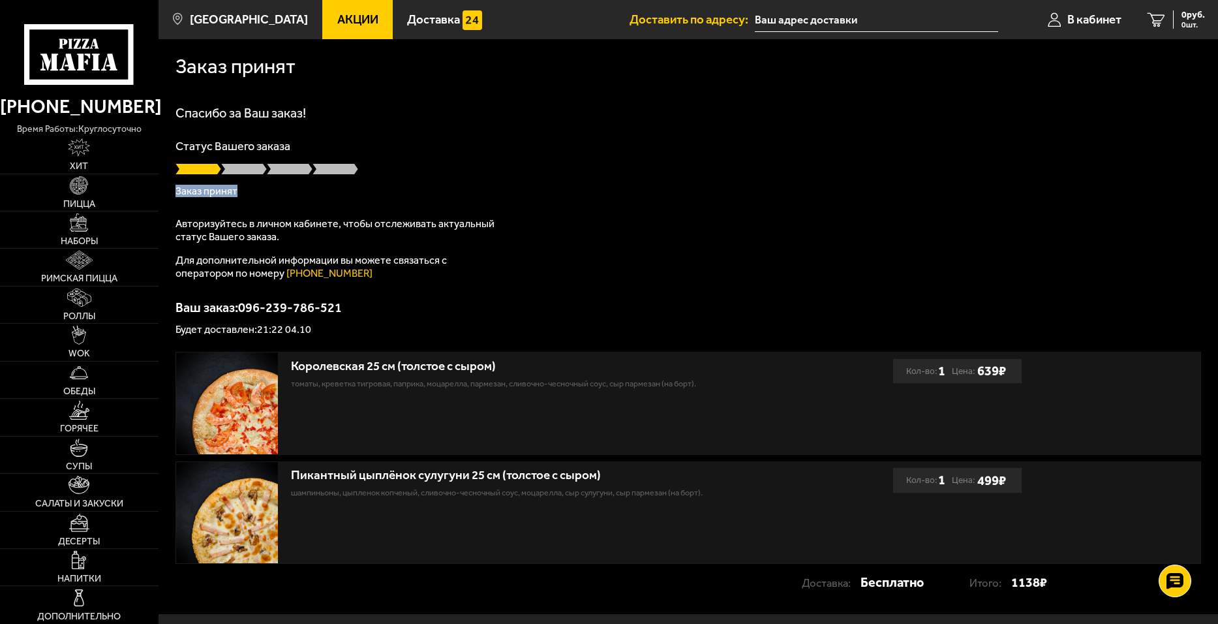
drag, startPoint x: 224, startPoint y: 176, endPoint x: 295, endPoint y: 192, distance: 72.3
click at [295, 192] on div "Статус Вашего заказа Заказ принят" at bounding box center [689, 168] width 1026 height 56
click at [1184, 577] on use at bounding box center [1174, 581] width 19 height 18
click at [1171, 507] on icon at bounding box center [1175, 506] width 20 height 20
click at [1185, 536] on link at bounding box center [1175, 542] width 35 height 35
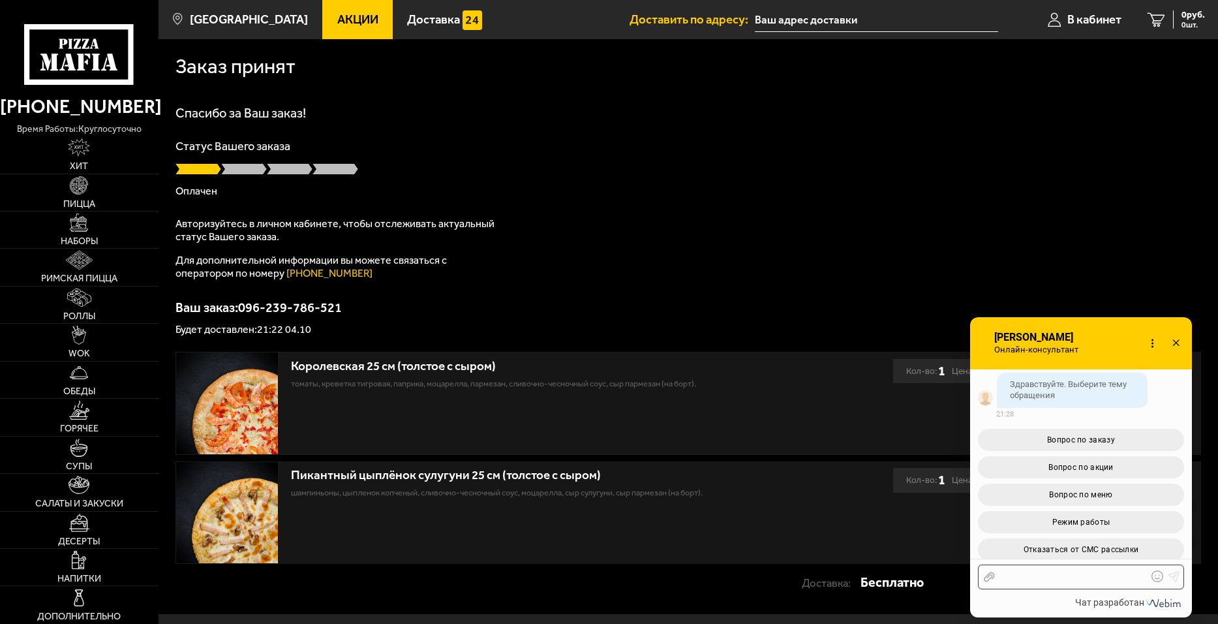
scroll to position [55, 0]
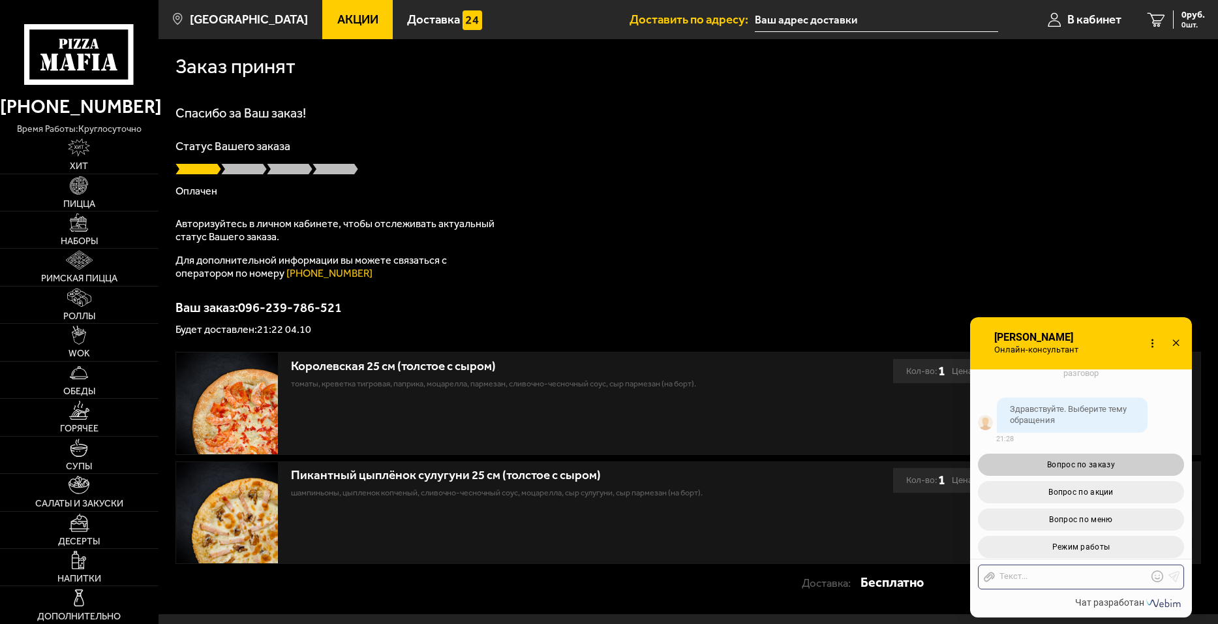
click at [1143, 465] on button "Вопрос по заказу" at bounding box center [1081, 465] width 206 height 22
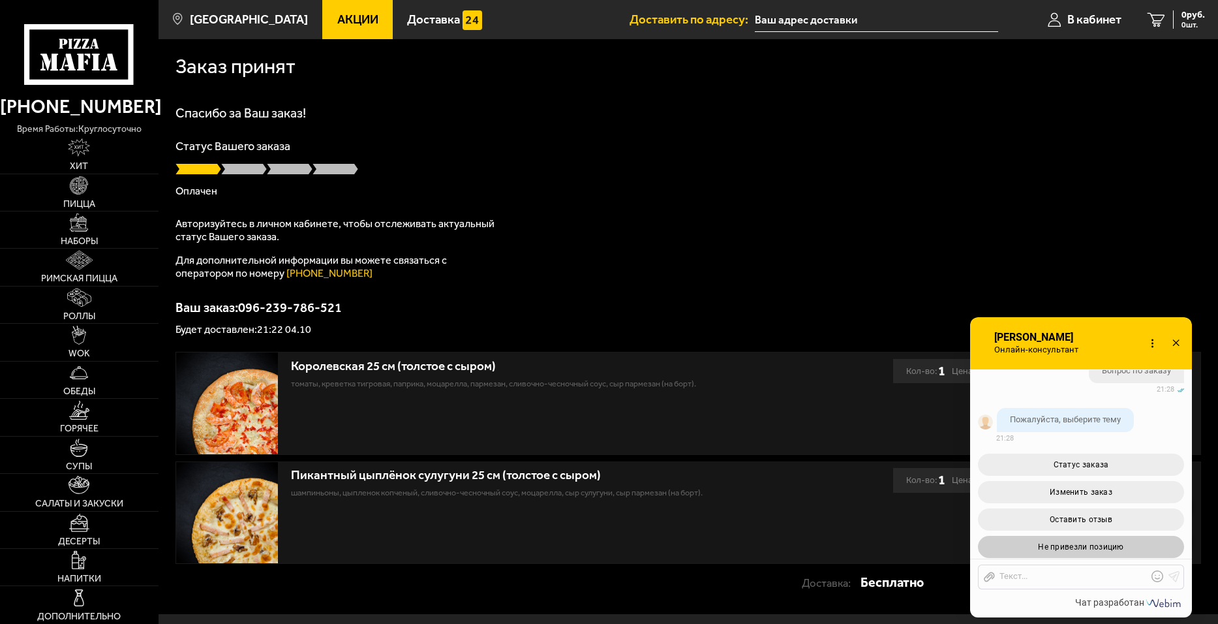
scroll to position [352, 0]
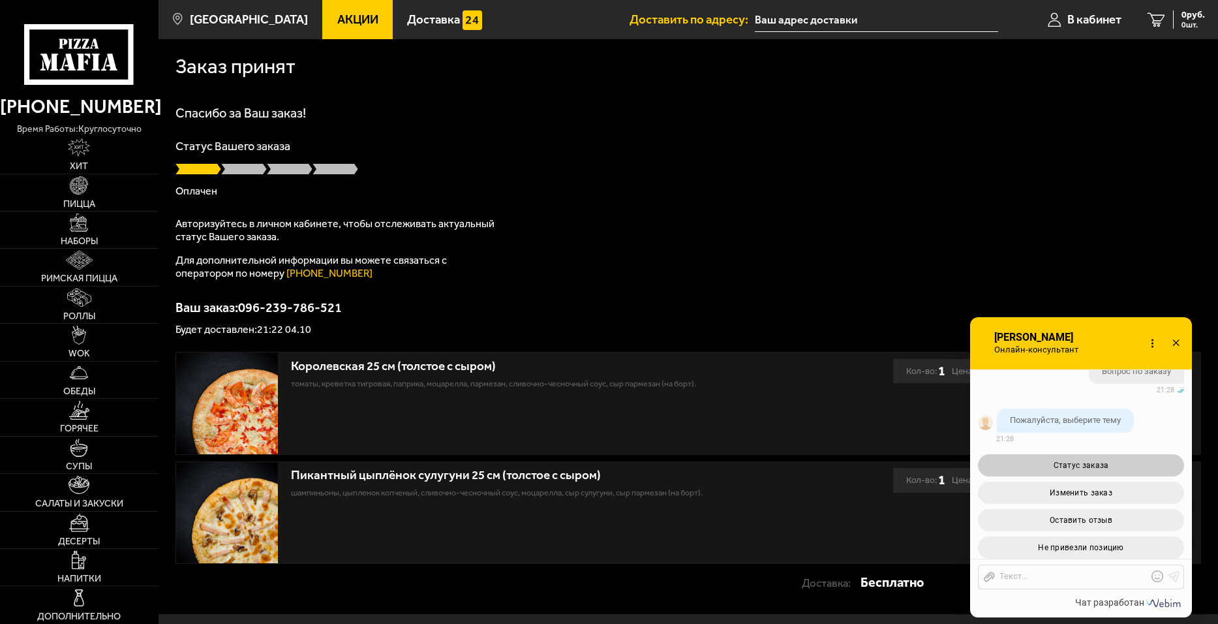
click at [1146, 472] on button "Статус заказа" at bounding box center [1081, 465] width 206 height 22
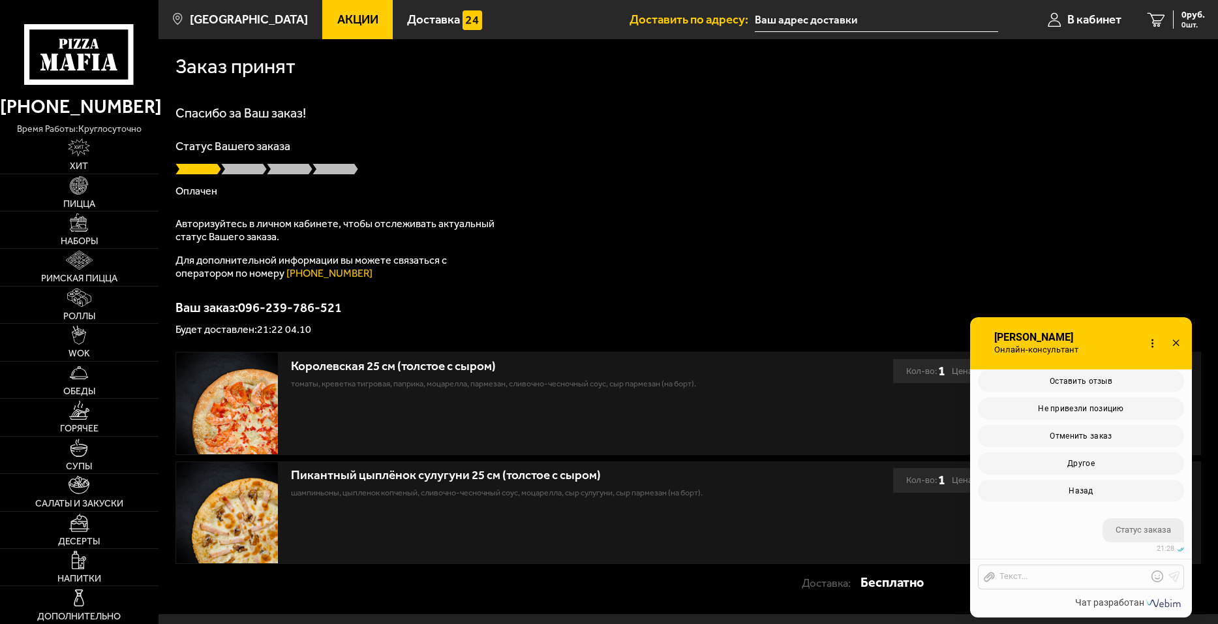
scroll to position [604, 0]
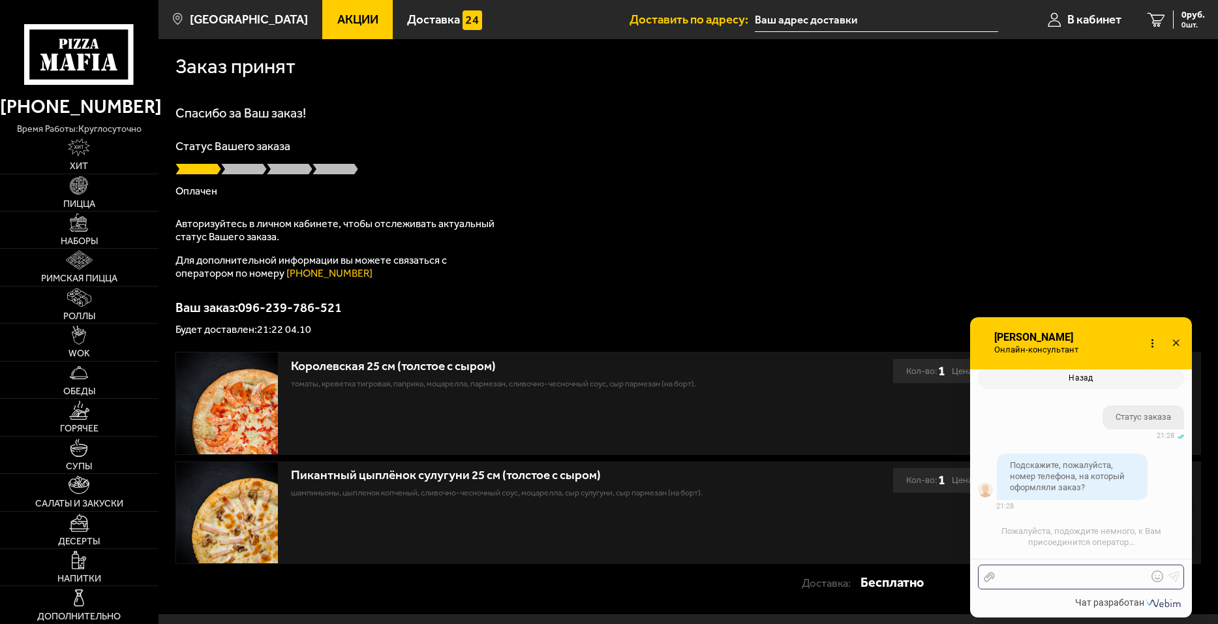
click at [1059, 578] on div at bounding box center [1071, 577] width 153 height 12
click at [1174, 576] on use at bounding box center [1174, 576] width 11 height 11
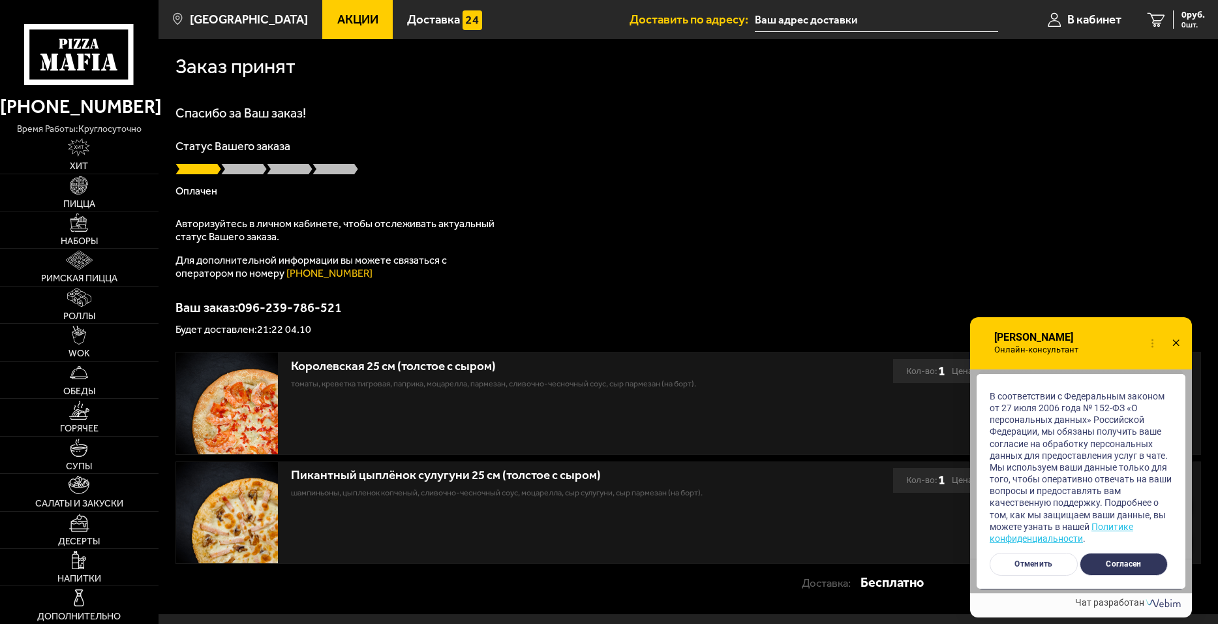
click at [1133, 562] on button "Согласен" at bounding box center [1124, 564] width 88 height 23
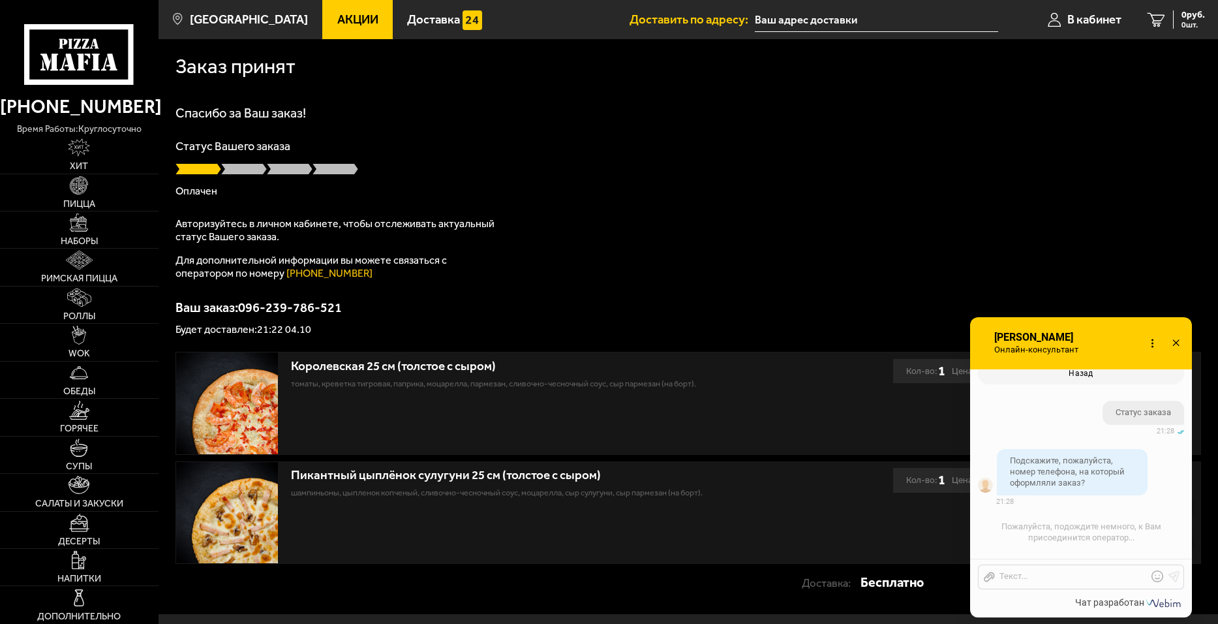
scroll to position [758, 0]
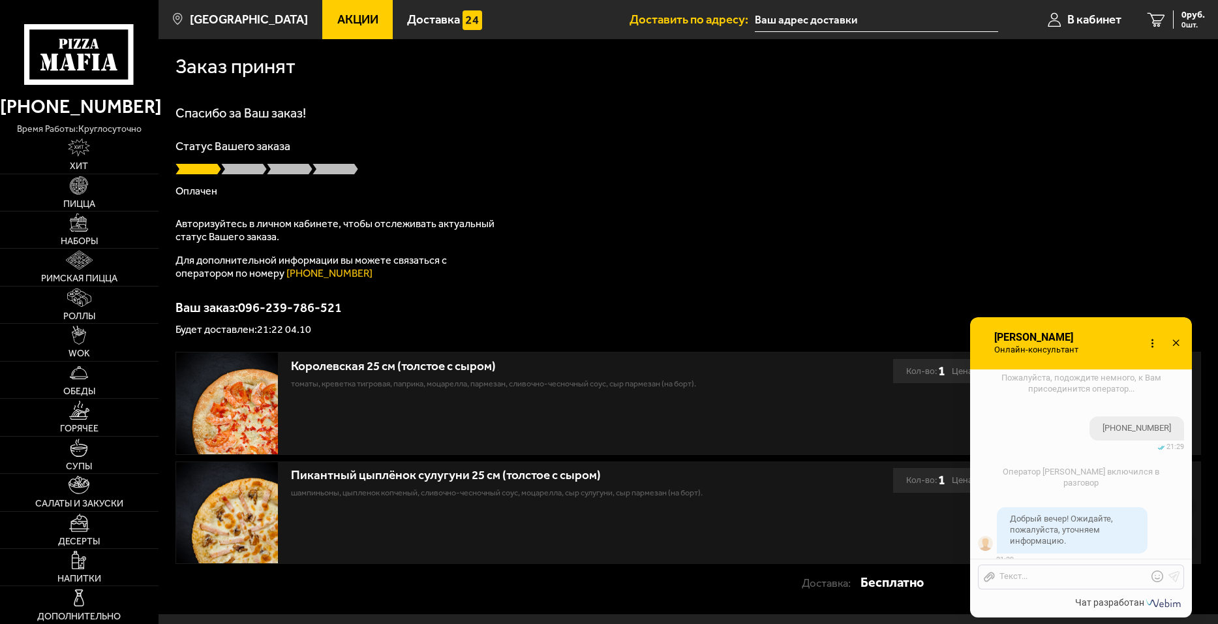
click at [1157, 576] on icon at bounding box center [1158, 576] width 12 height 12
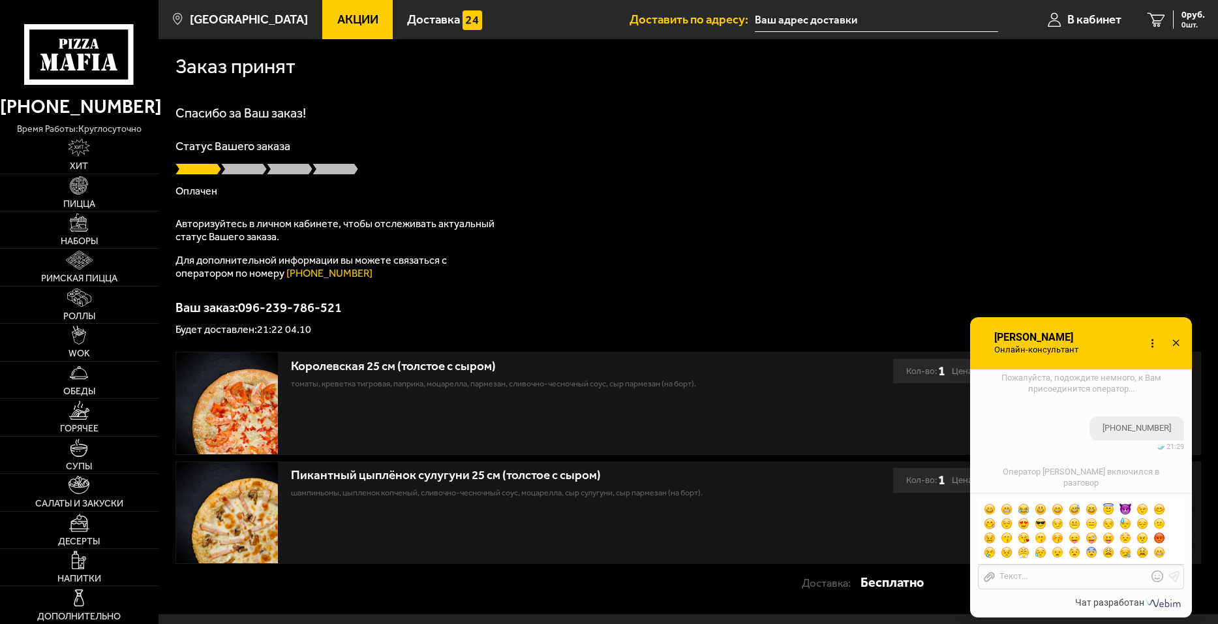
click at [1157, 576] on icon at bounding box center [1158, 576] width 12 height 12
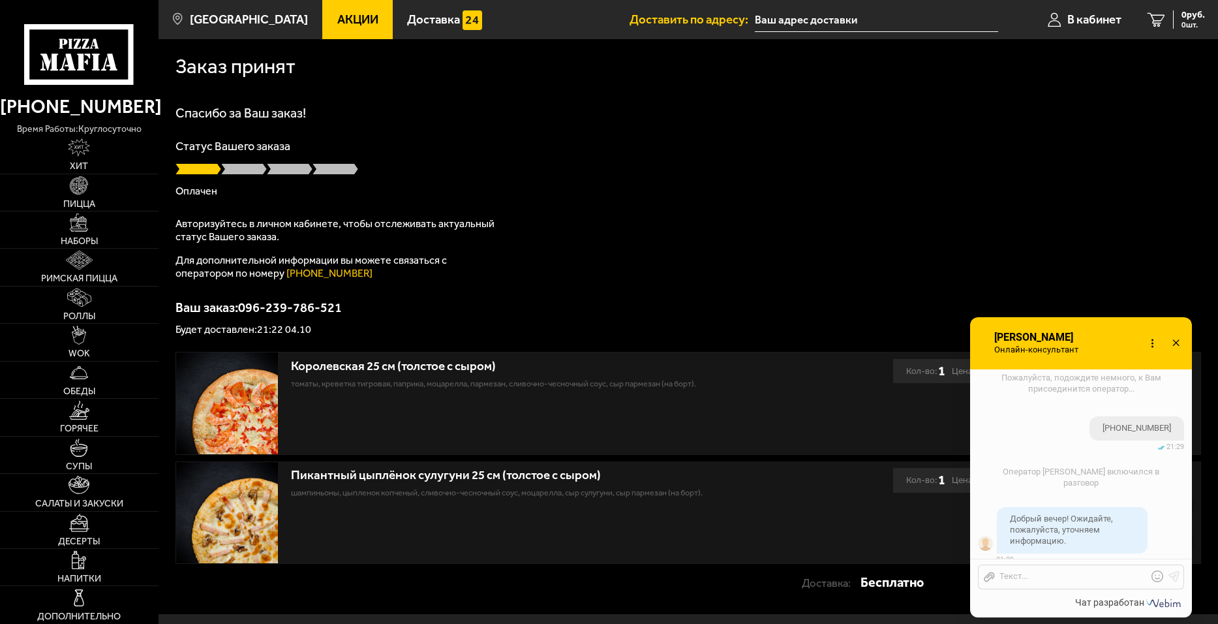
click at [1157, 576] on icon at bounding box center [1158, 576] width 12 height 12
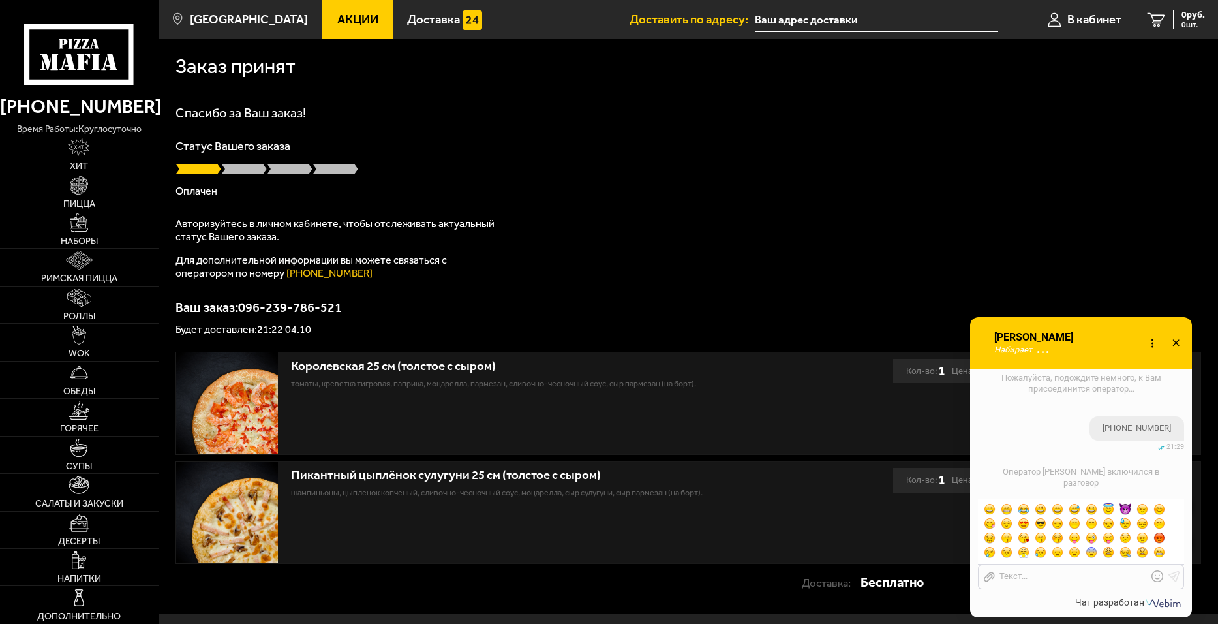
click at [1158, 579] on icon at bounding box center [1158, 576] width 12 height 12
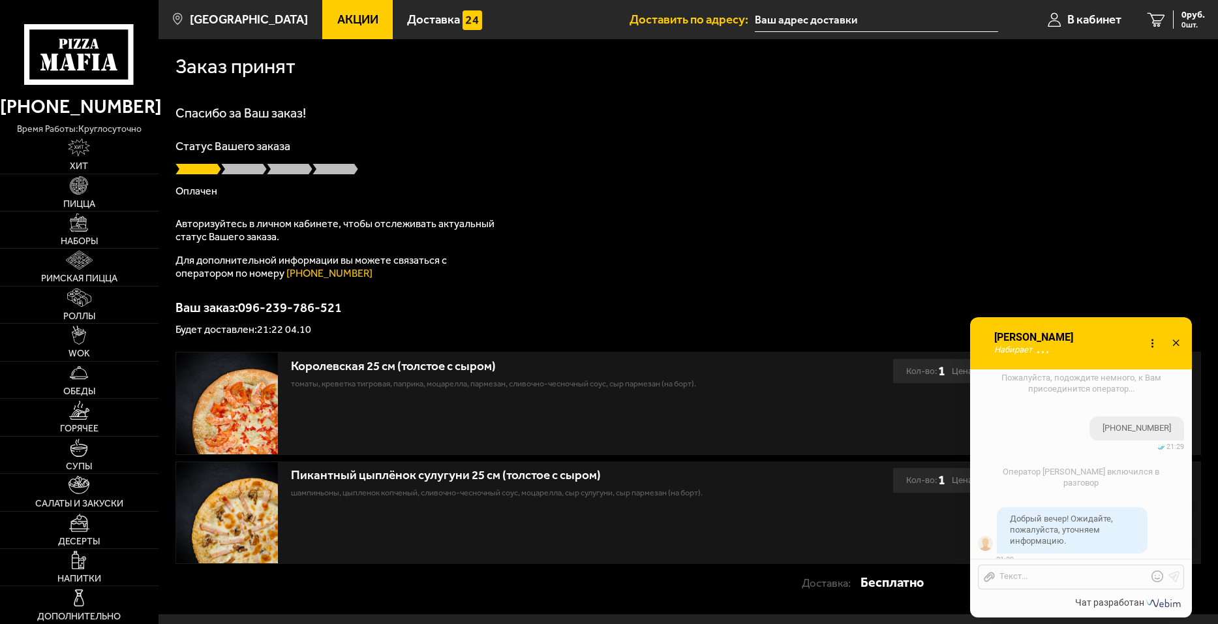
scroll to position [939, 0]
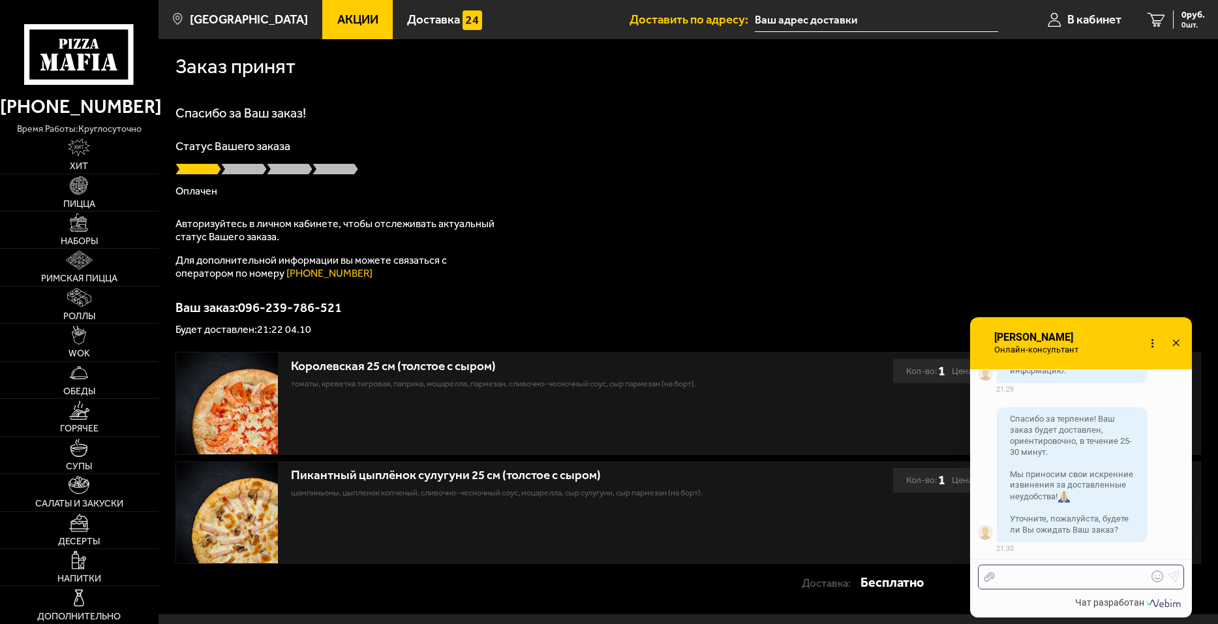
click at [1127, 578] on div at bounding box center [1071, 577] width 153 height 12
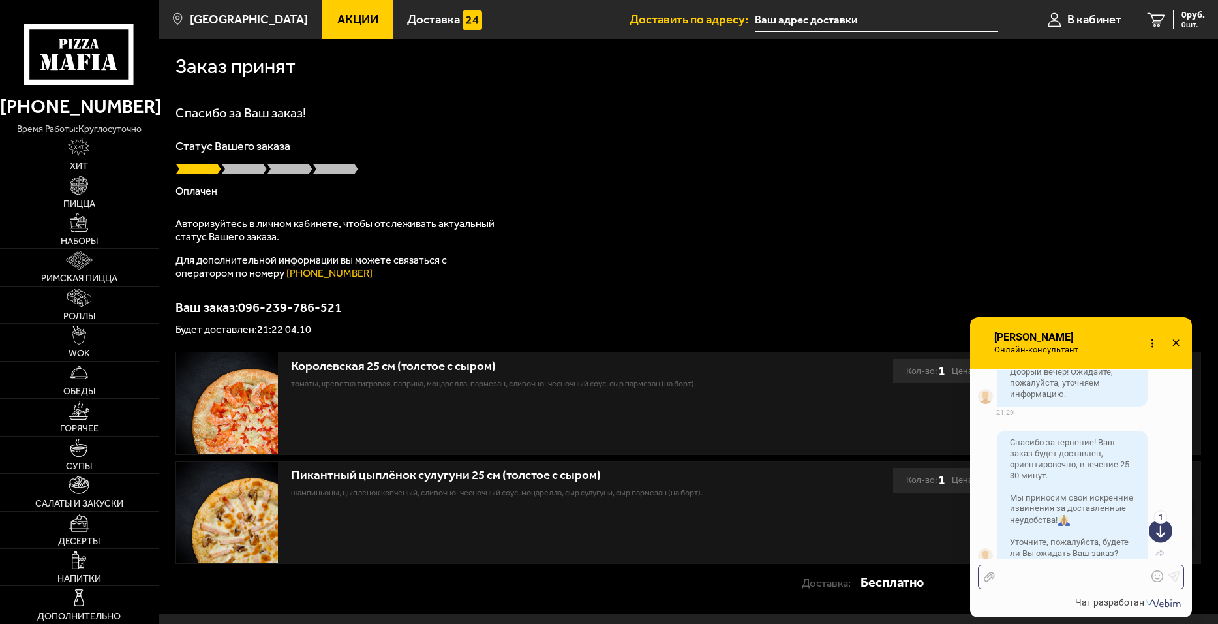
scroll to position [1062, 0]
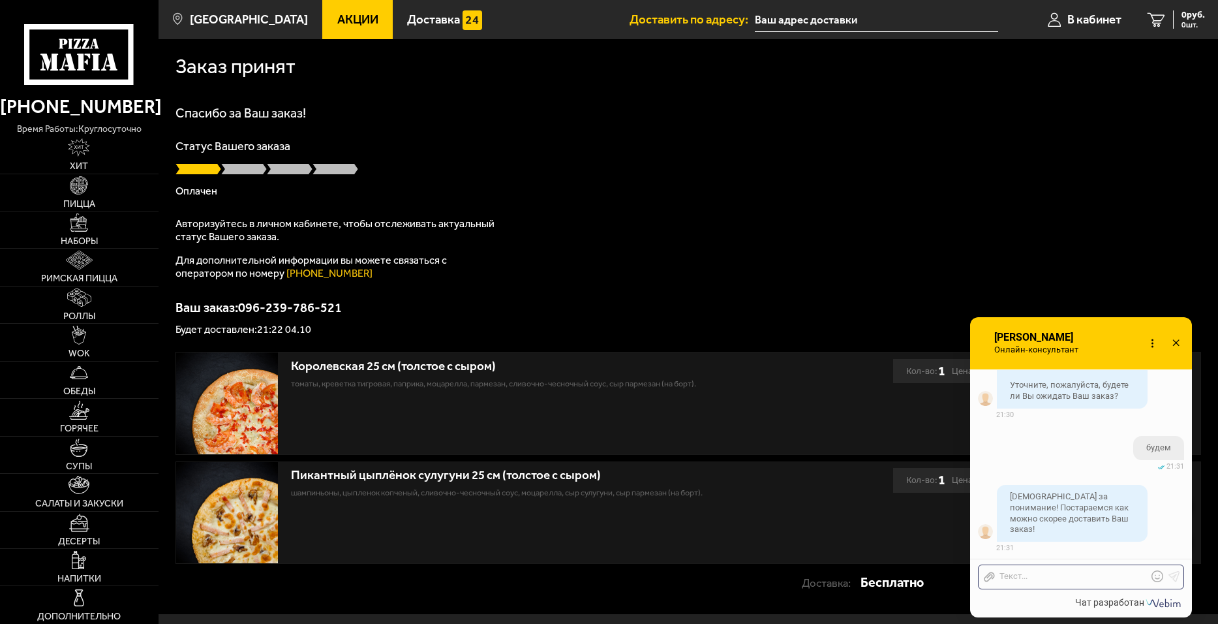
click at [869, 298] on div "Спасибо за Ваш заказ! Статус Вашего заказа Оплачен Авторизуйтесь в личном кабин…" at bounding box center [689, 220] width 1026 height 228
click at [1047, 574] on div at bounding box center [1071, 577] width 153 height 12
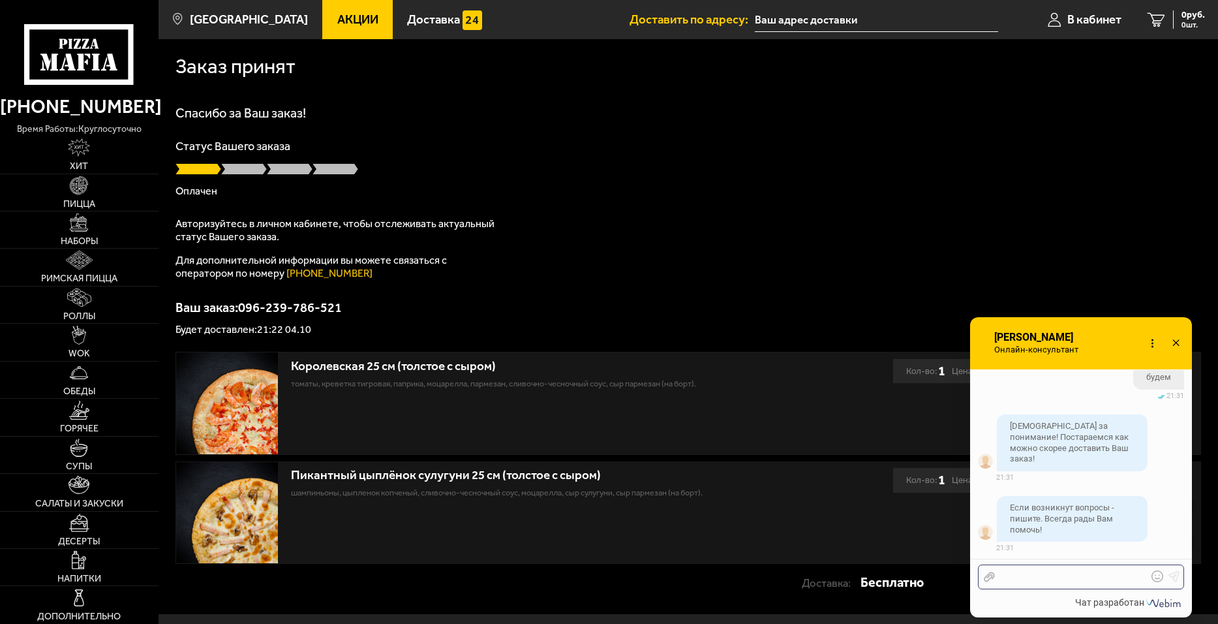
scroll to position [1184, 0]
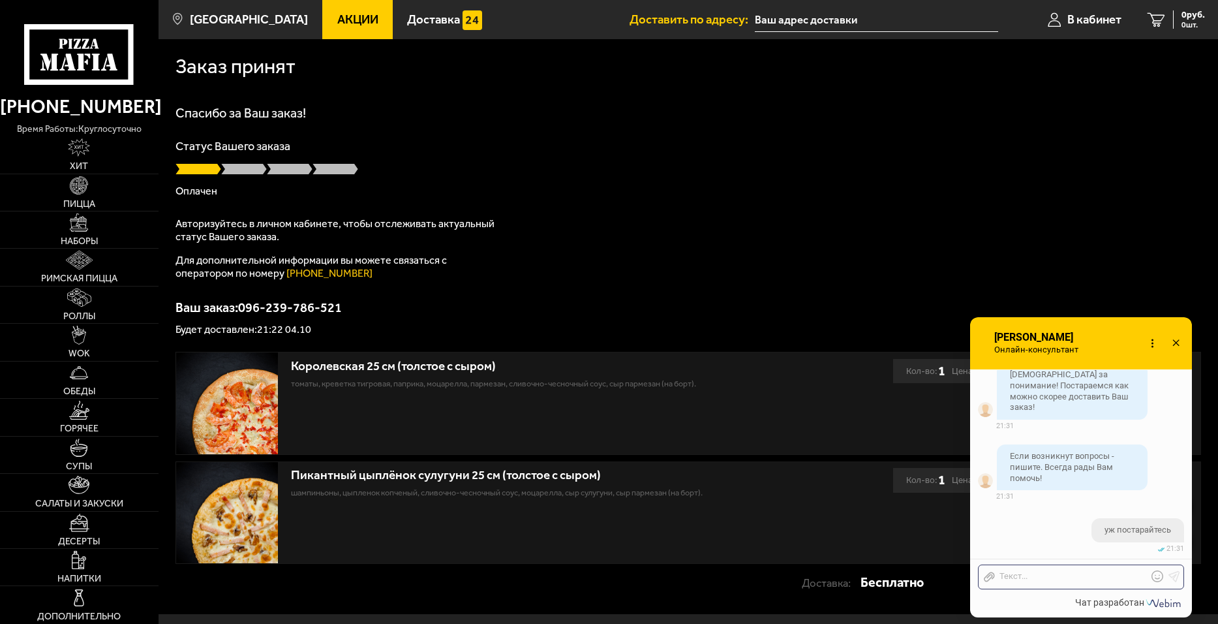
click at [1119, 251] on div "Спасибо за Ваш заказ! Статус Вашего заказа Оплачен Авторизуйтесь в личном кабин…" at bounding box center [689, 220] width 1026 height 228
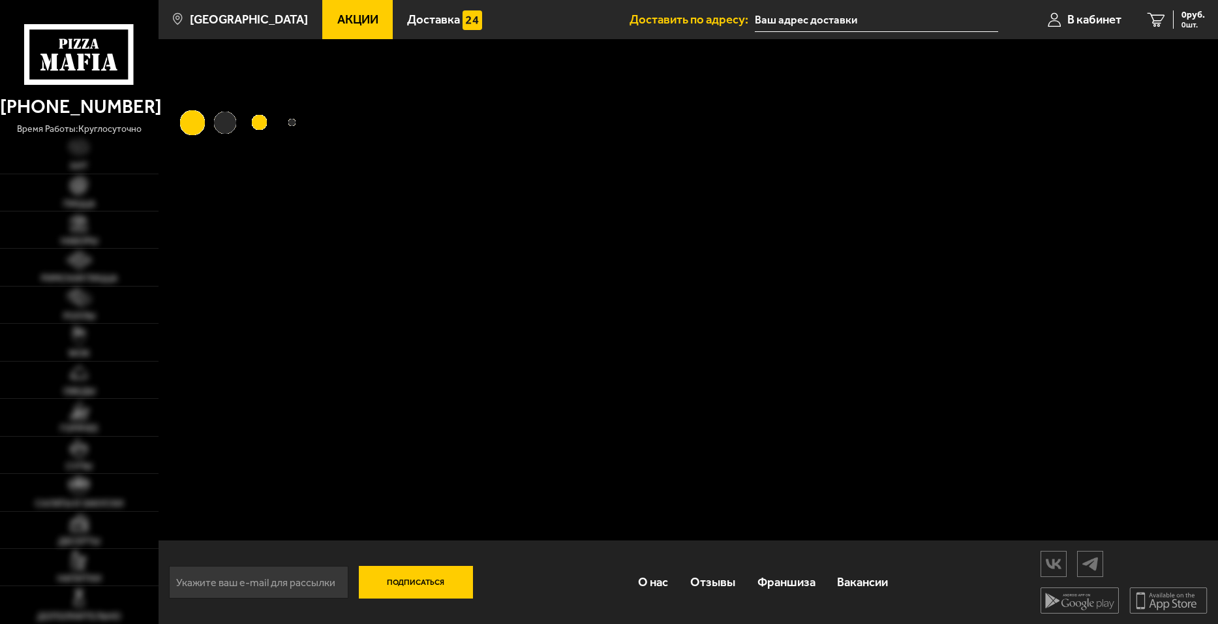
type input "[STREET_ADDRESS]"
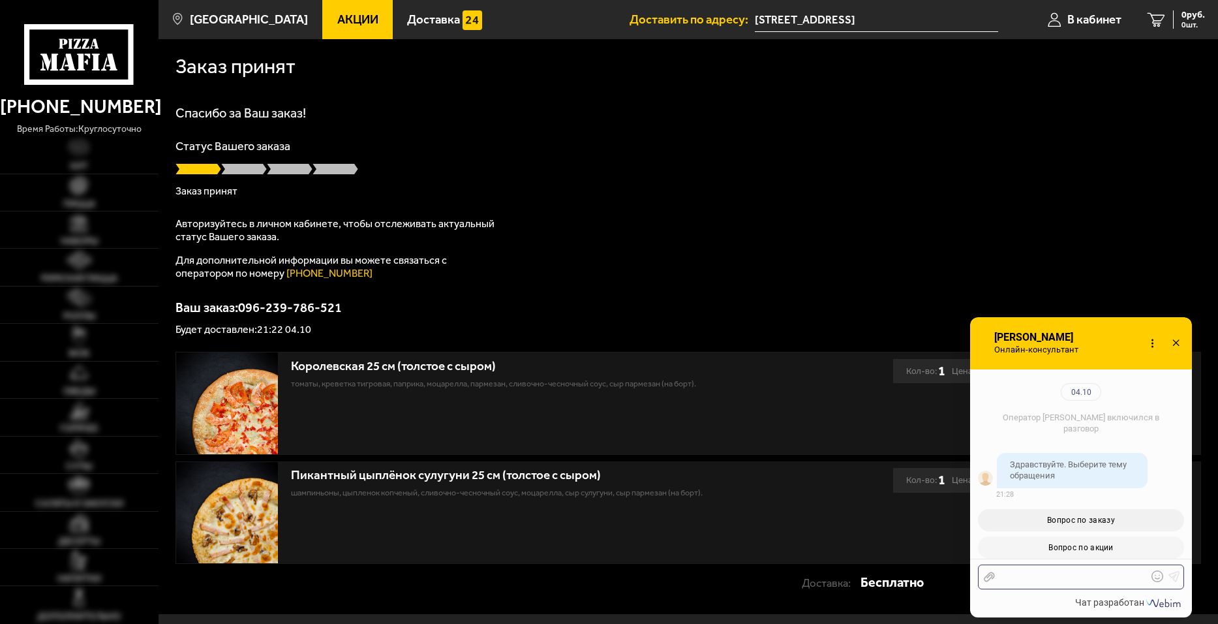
scroll to position [1184, 0]
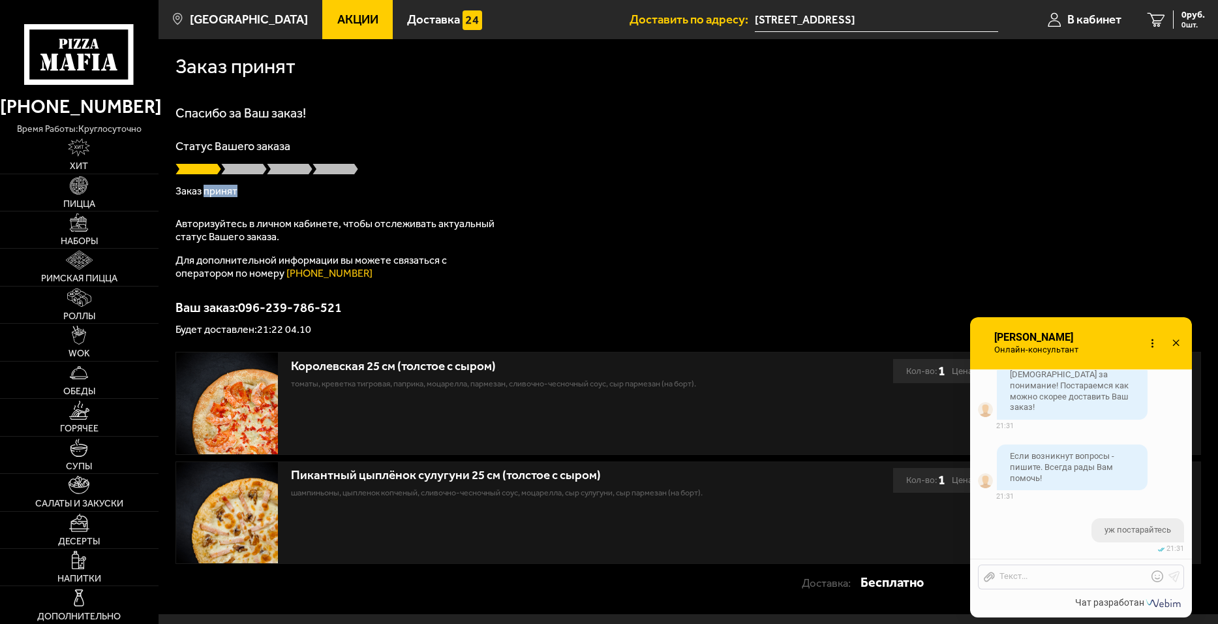
drag, startPoint x: 210, startPoint y: 192, endPoint x: 301, endPoint y: 204, distance: 91.5
click at [301, 204] on div "Спасибо за Ваш заказ! Статус Вашего заказа Заказ принят Авторизуйтесь в личном …" at bounding box center [689, 220] width 1026 height 228
click at [571, 197] on div "Спасибо за Ваш заказ! Статус Вашего заказа Заказ принят Авторизуйтесь в личном …" at bounding box center [689, 220] width 1026 height 228
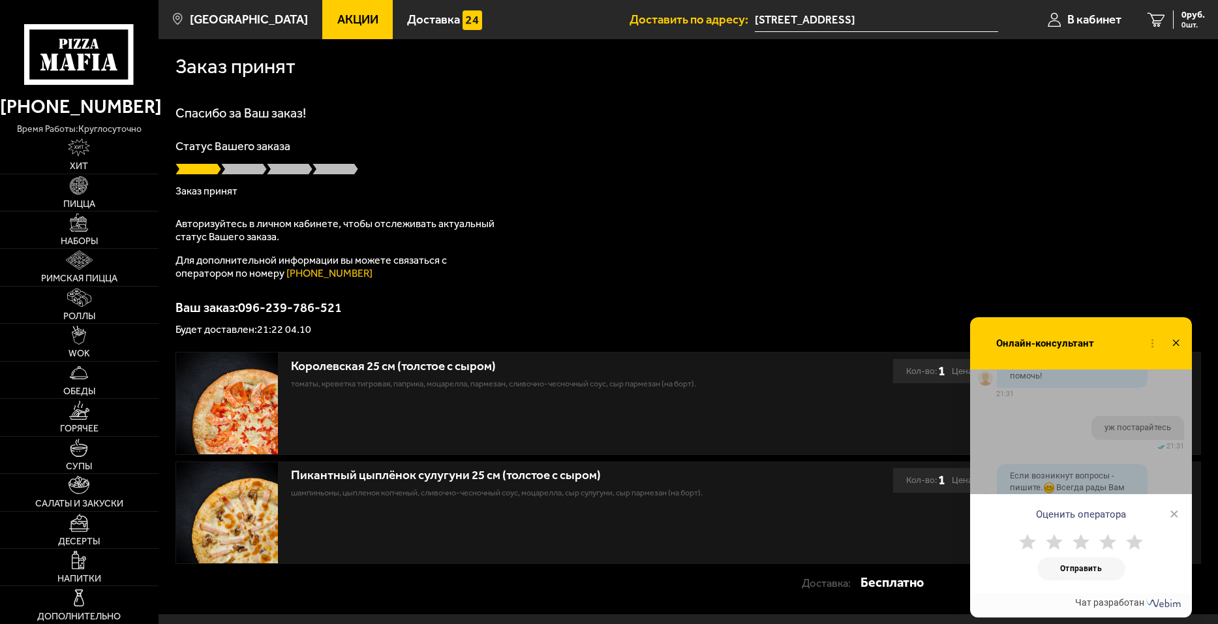
click at [1175, 520] on span "×" at bounding box center [1174, 514] width 9 height 20
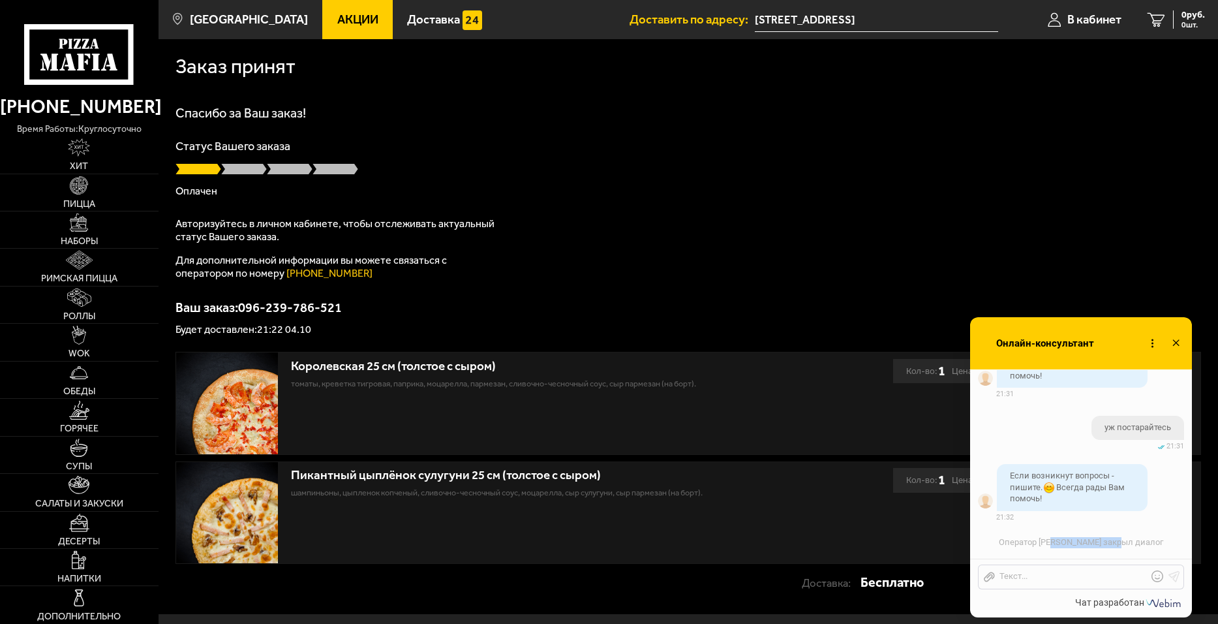
drag, startPoint x: 1068, startPoint y: 547, endPoint x: 1137, endPoint y: 544, distance: 69.3
click at [1137, 544] on div "Оператор [PERSON_NAME] закрыл диалог" at bounding box center [1081, 543] width 189 height 22
click at [1164, 502] on li "Непрочитанные сообщения Нажмите на фото, чтобы оценить оператора Если возникнут…" at bounding box center [1081, 491] width 222 height 61
click at [1173, 341] on icon at bounding box center [1176, 343] width 19 height 19
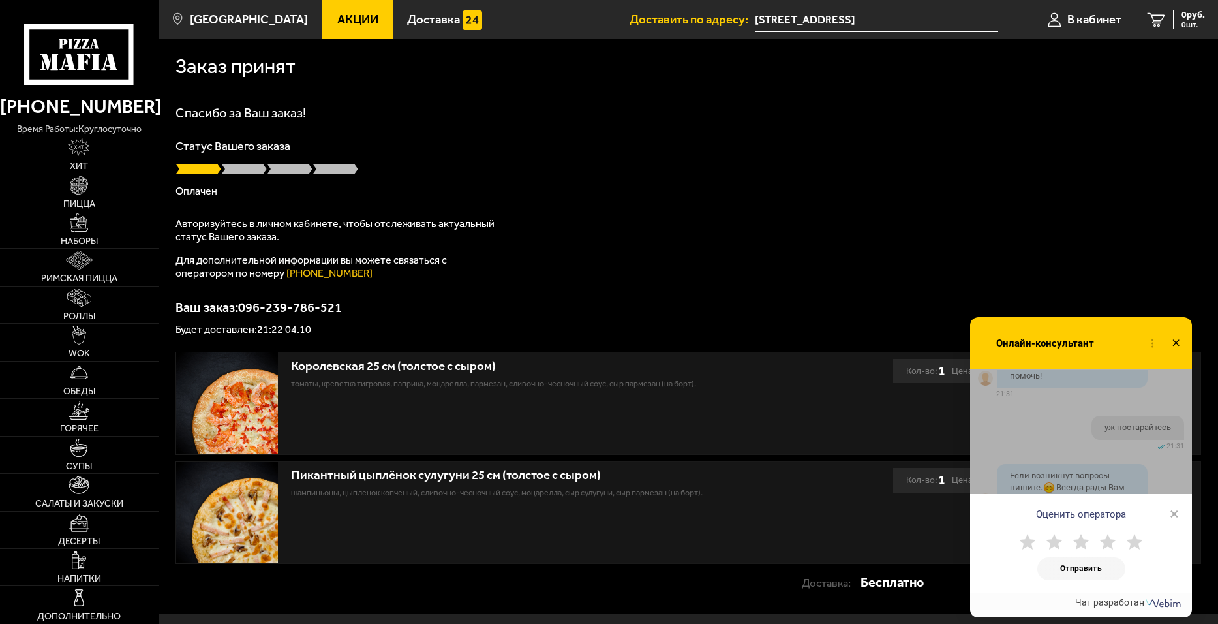
click at [1032, 541] on use at bounding box center [1027, 542] width 17 height 16
click at [1081, 572] on button "Отправить" at bounding box center [1082, 568] width 88 height 23
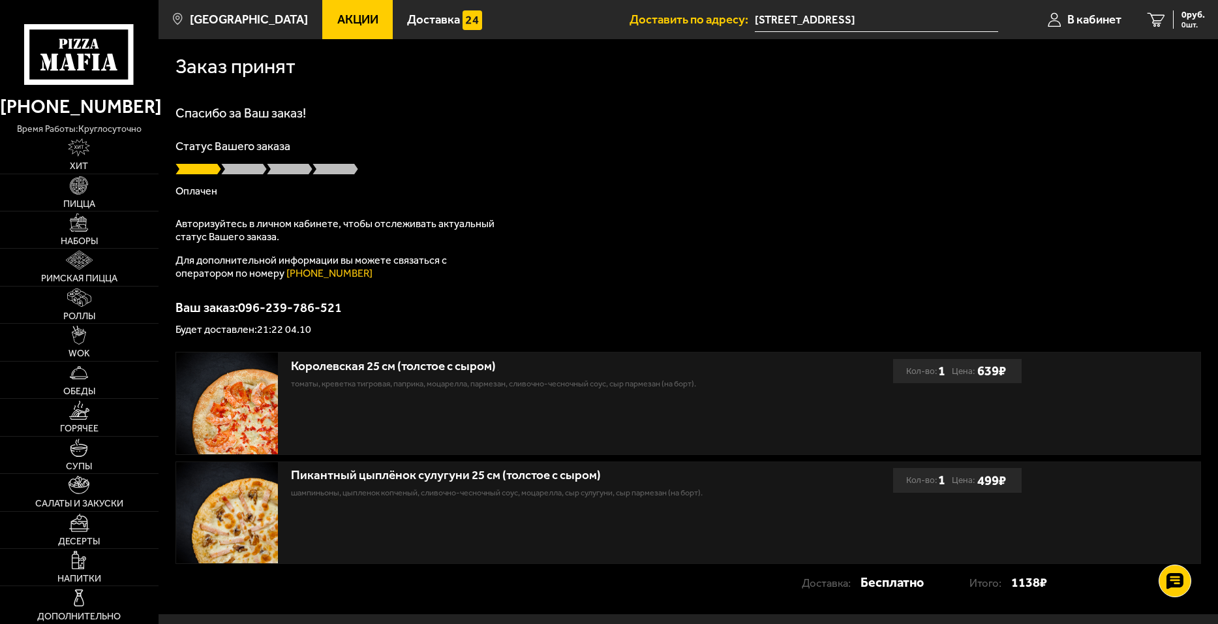
click at [1175, 347] on div "Заказ принят Спасибо за Ваш заказ! Статус Вашего заказа Оплачен Авторизуйтесь в…" at bounding box center [689, 326] width 1060 height 575
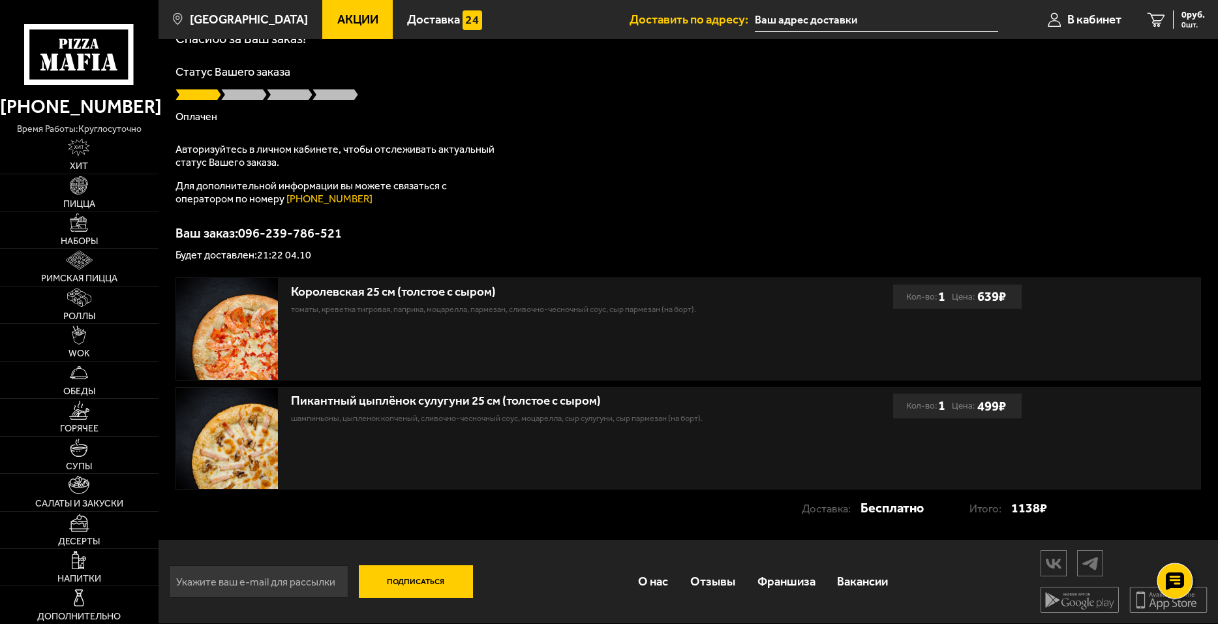
click at [1177, 589] on icon at bounding box center [1174, 581] width 19 height 18
click at [1185, 542] on link at bounding box center [1175, 542] width 35 height 35
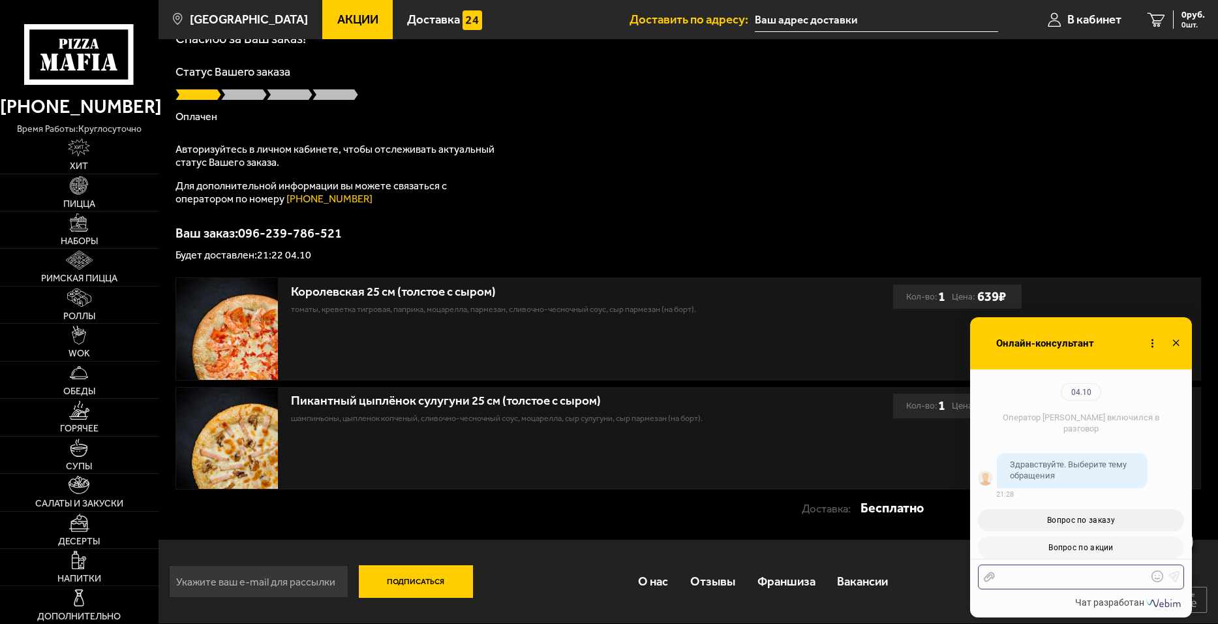
scroll to position [1395, 0]
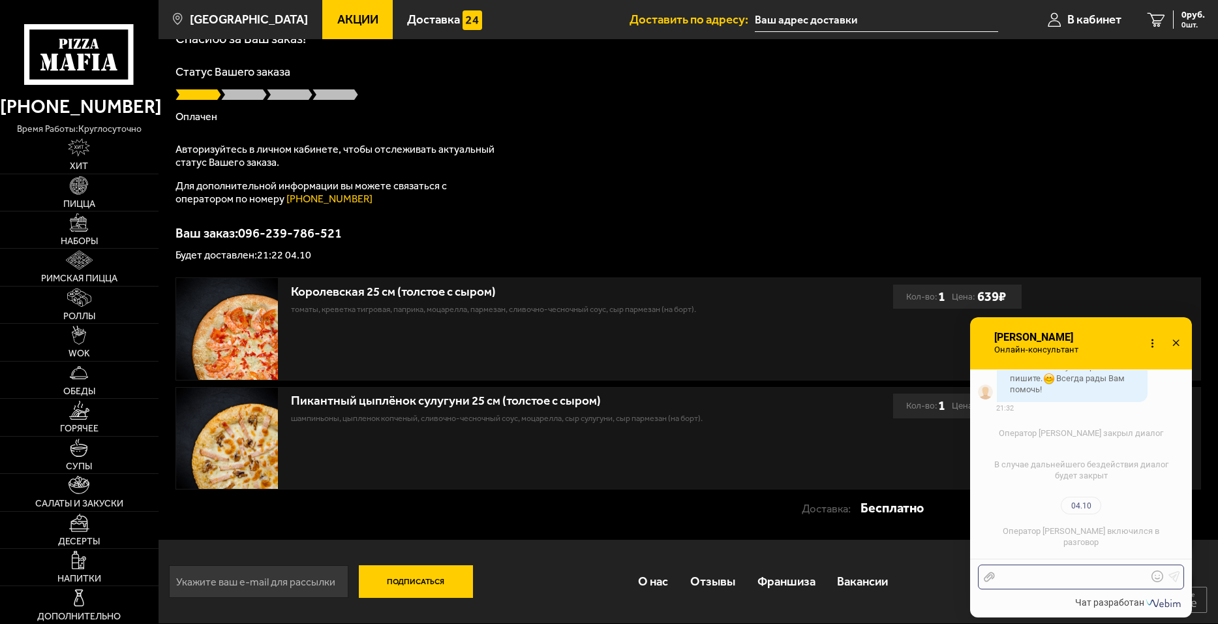
click at [1060, 582] on div at bounding box center [1071, 577] width 153 height 12
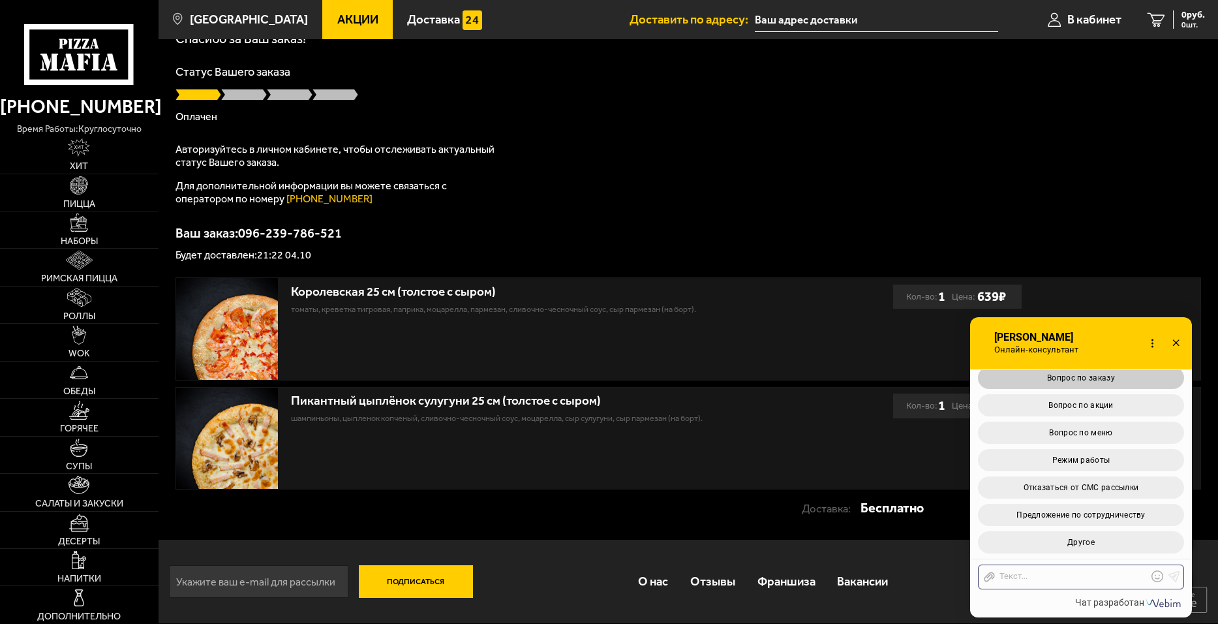
click at [1122, 381] on button "Вопрос по заказу" at bounding box center [1081, 378] width 206 height 22
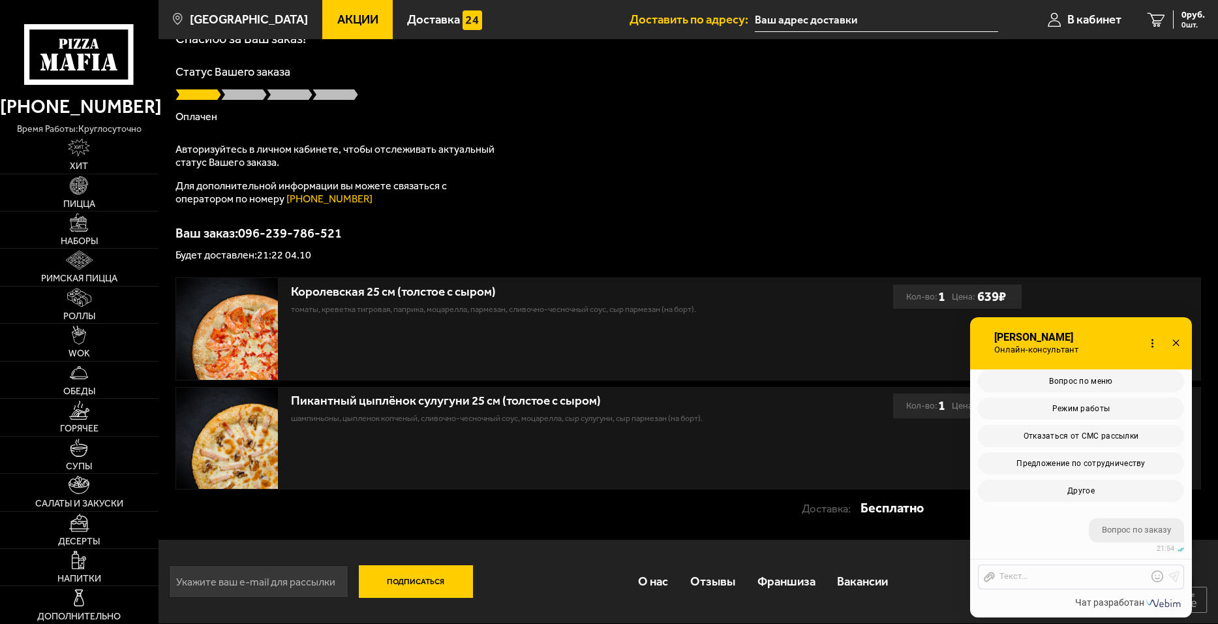
scroll to position [1948, 0]
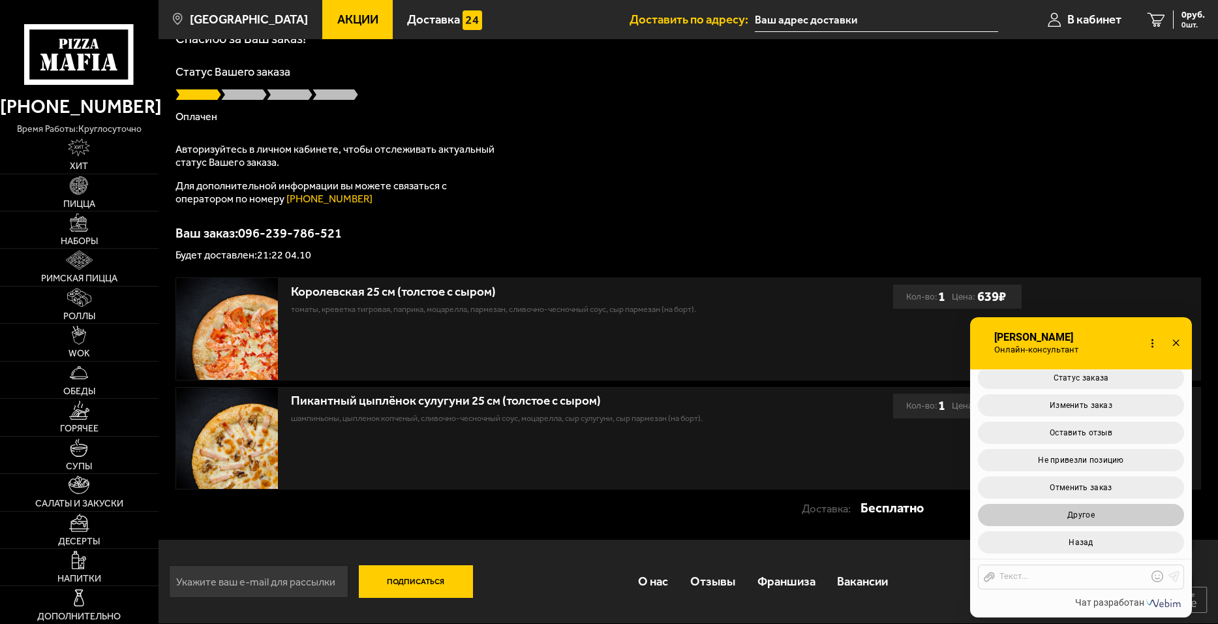
click at [1127, 514] on button "Другое" at bounding box center [1081, 515] width 206 height 22
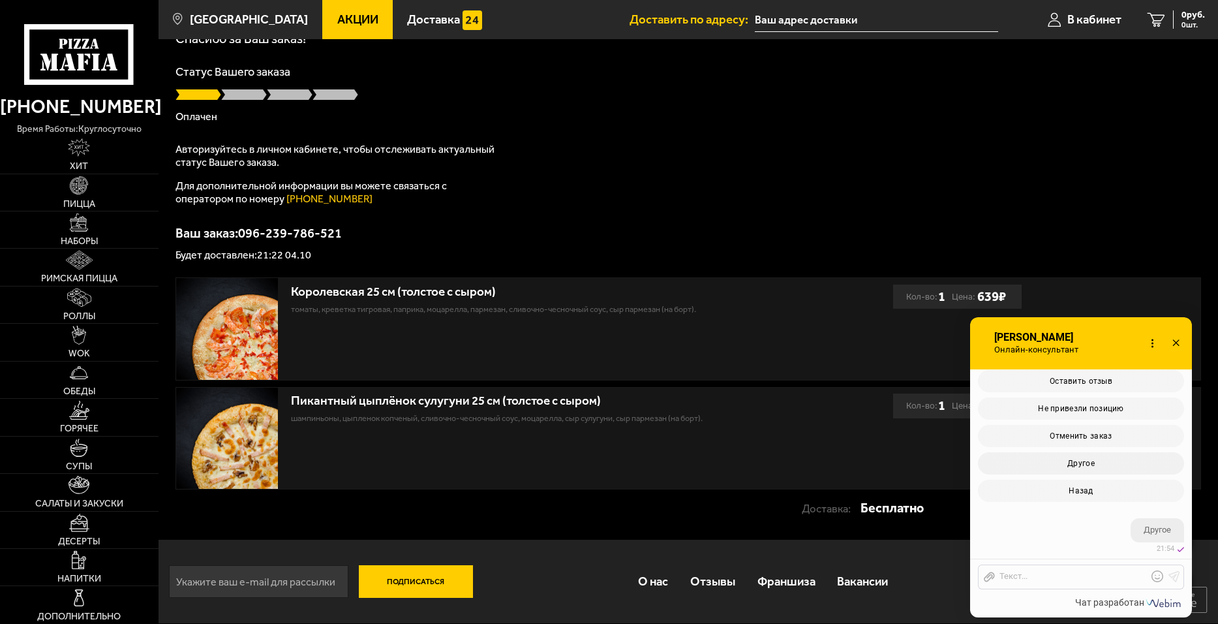
scroll to position [2124, 0]
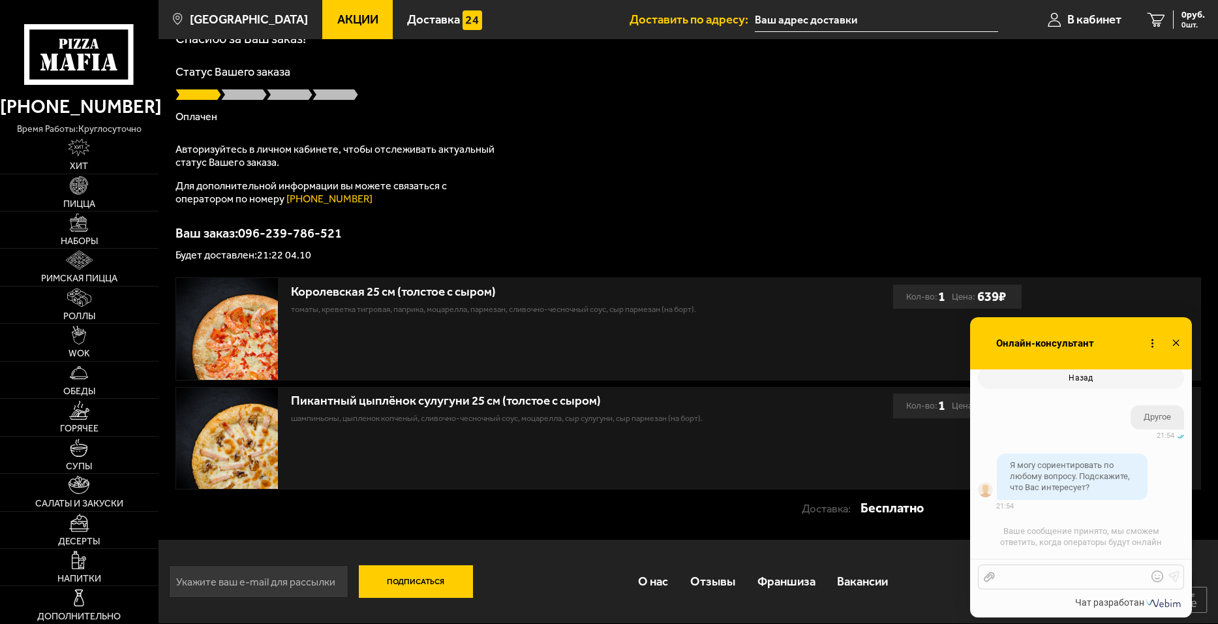
click at [1090, 574] on div at bounding box center [1071, 577] width 153 height 12
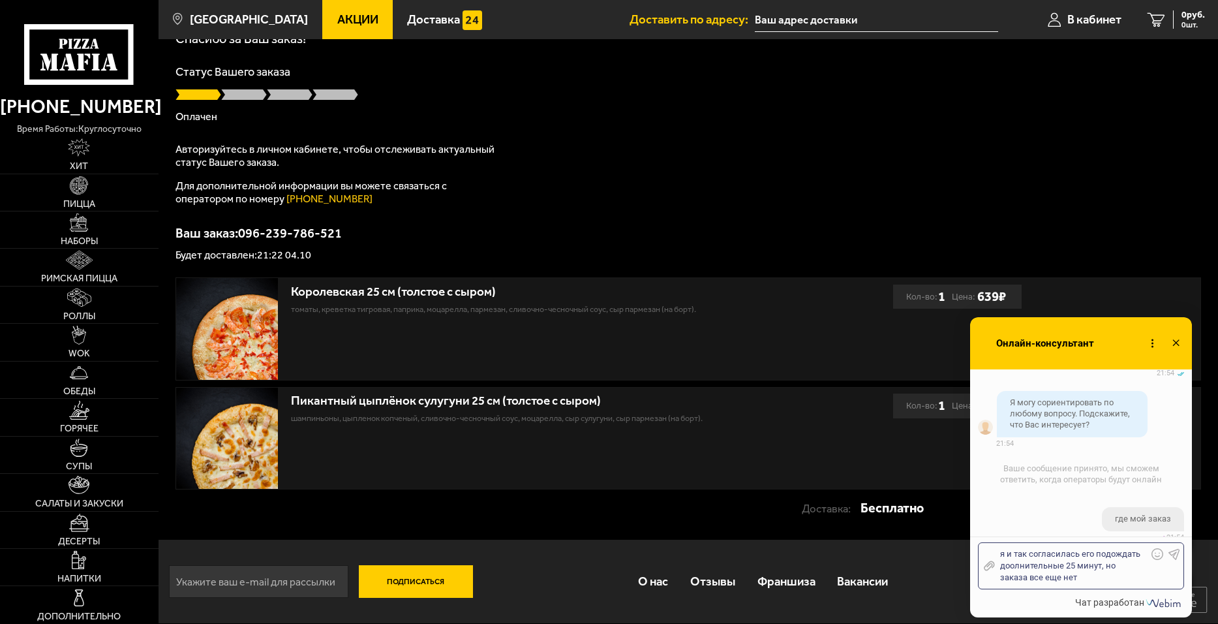
click at [1011, 568] on div "я и так согласилась его подождать доолнительные 25 минут, но заказа все еще нет" at bounding box center [1071, 565] width 153 height 35
click at [1177, 552] on use at bounding box center [1174, 554] width 11 height 11
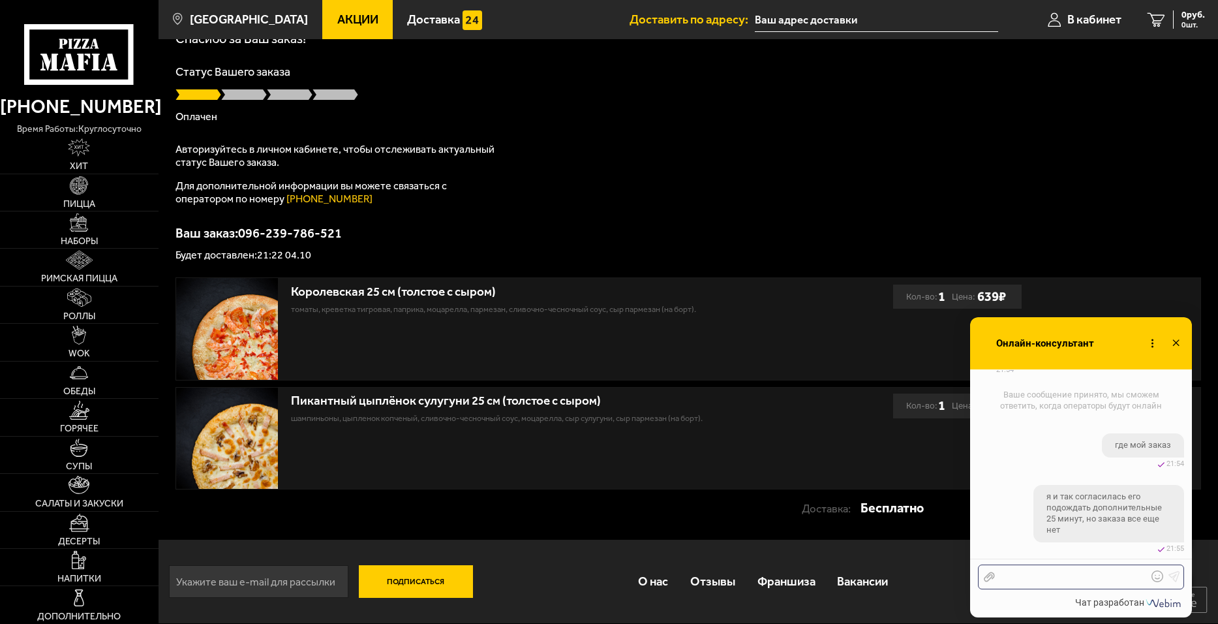
click at [1124, 578] on div at bounding box center [1071, 577] width 153 height 12
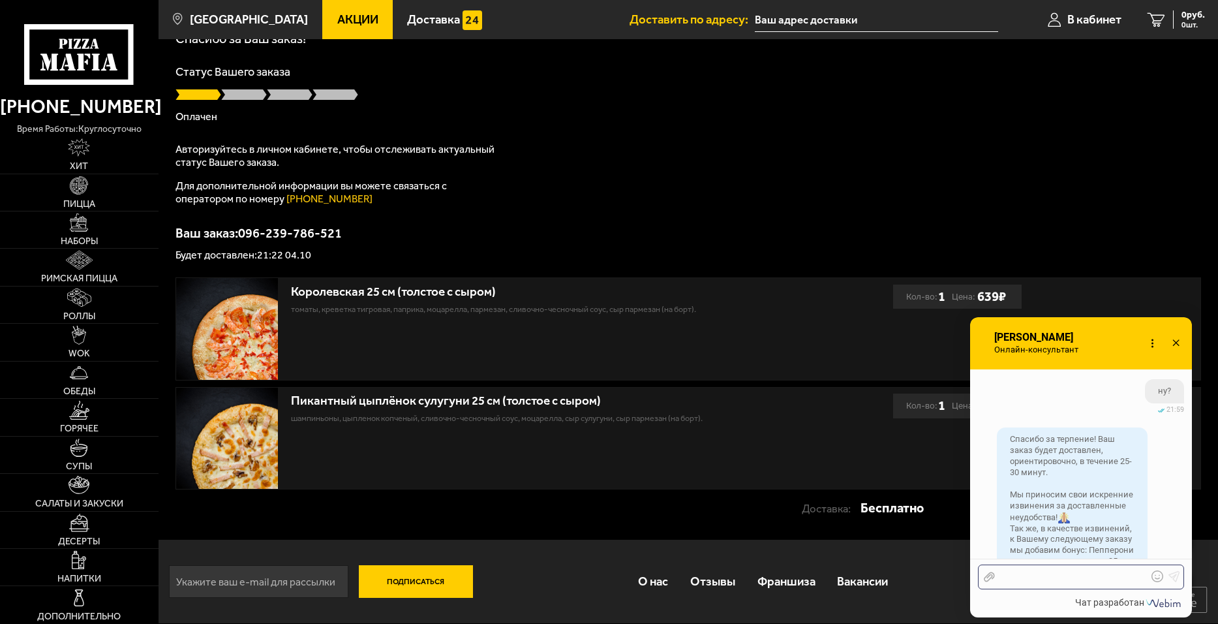
scroll to position [2724, 0]
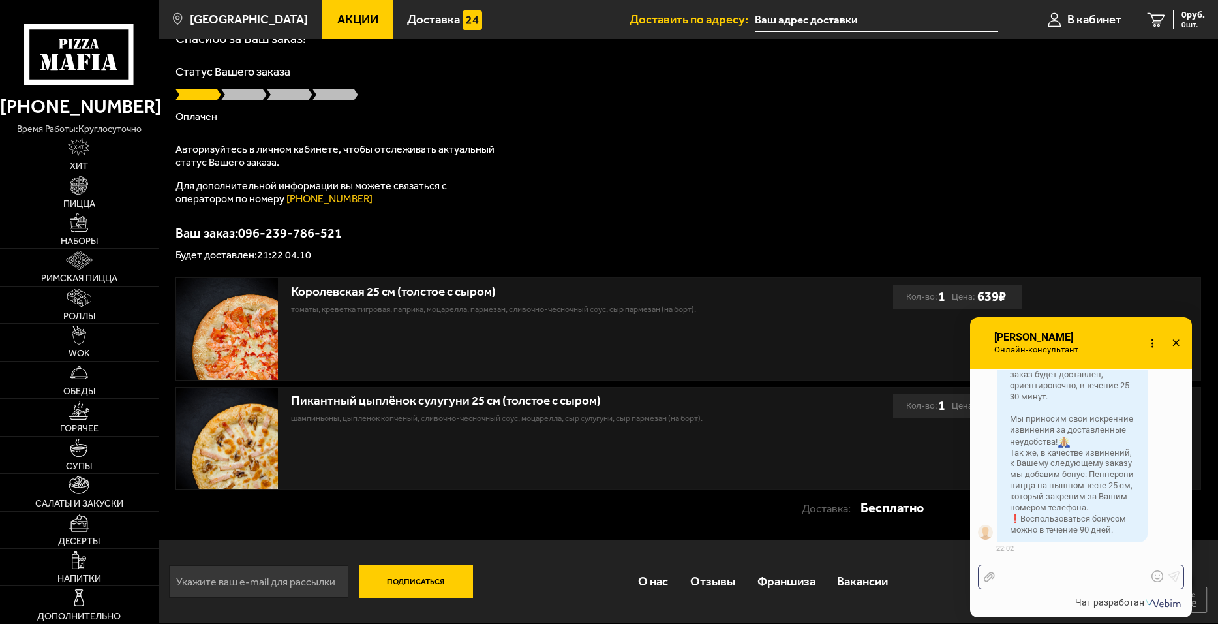
click at [1105, 582] on div at bounding box center [1071, 577] width 153 height 12
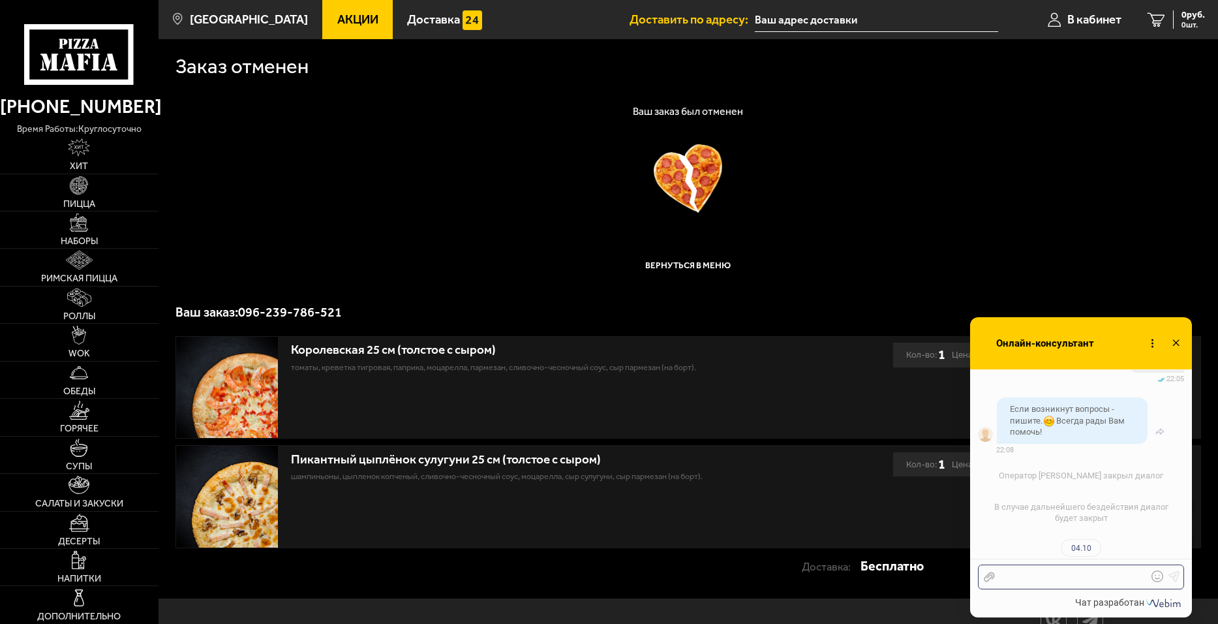
scroll to position [3256, 0]
click at [1178, 346] on icon at bounding box center [1176, 343] width 19 height 19
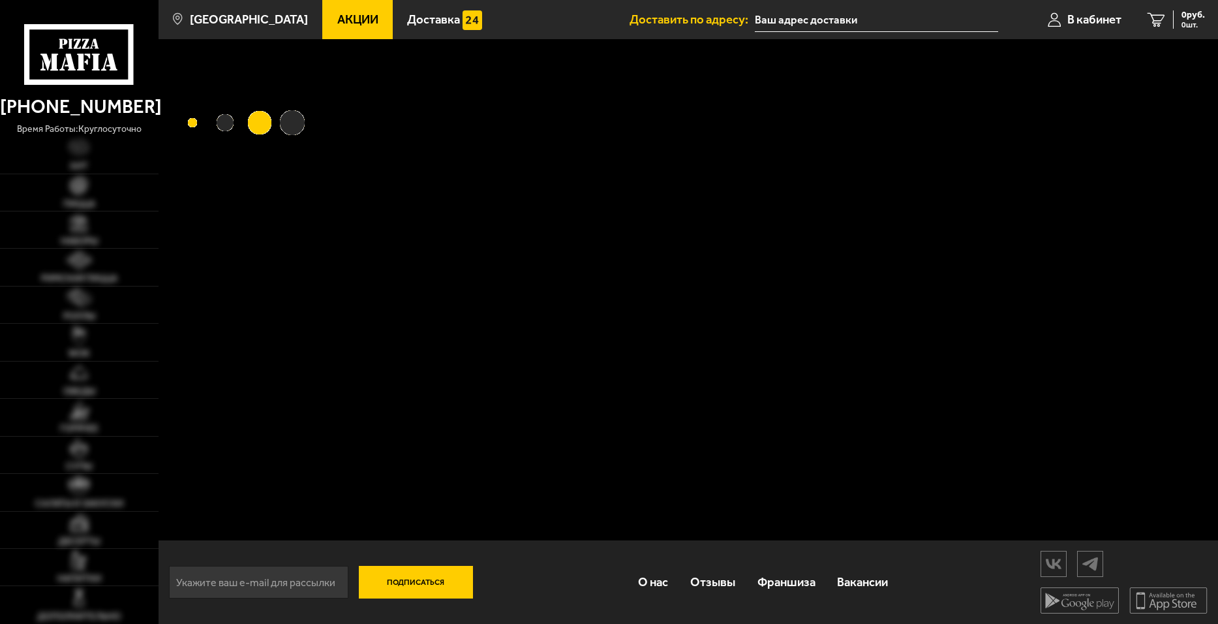
type input "[STREET_ADDRESS]"
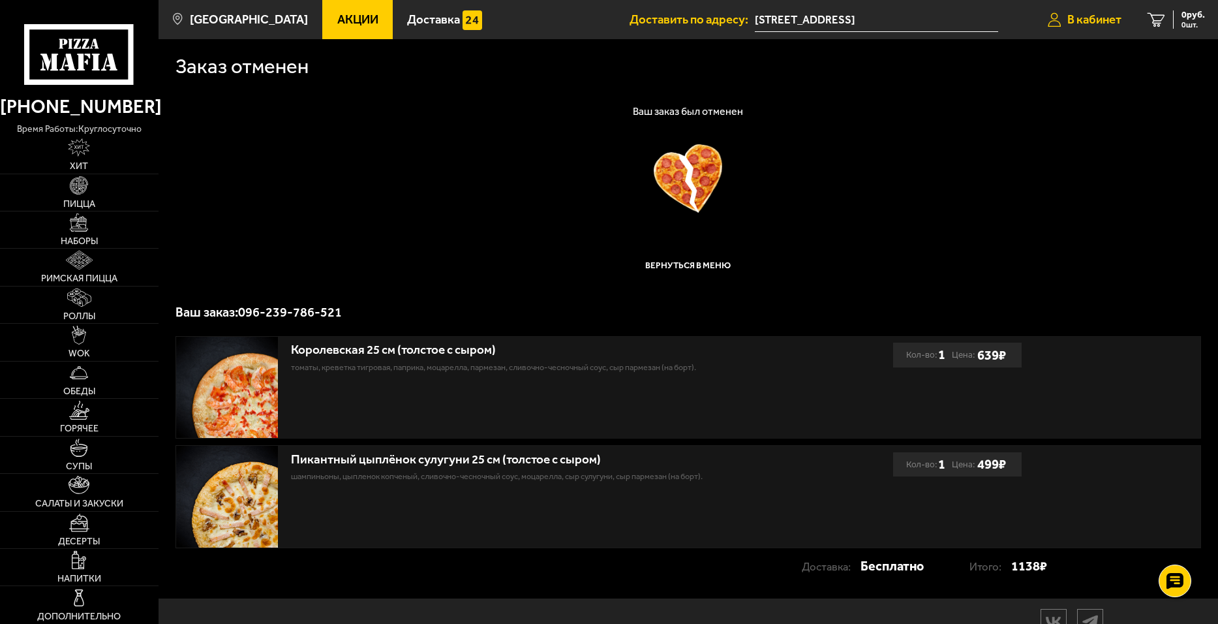
click at [1098, 20] on span "В кабинет" at bounding box center [1095, 20] width 54 height 12
